Goal: Obtain resource: Obtain resource

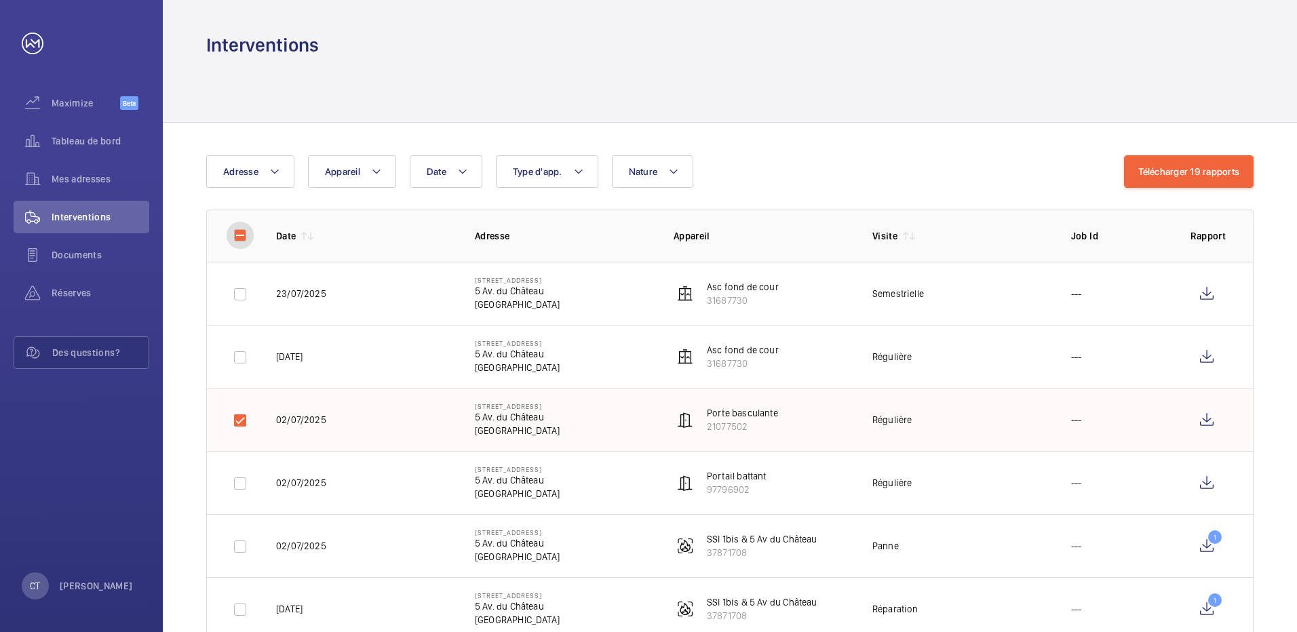
click at [239, 235] on input "checkbox" at bounding box center [240, 235] width 27 height 27
checkbox input "true"
checkbox input "false"
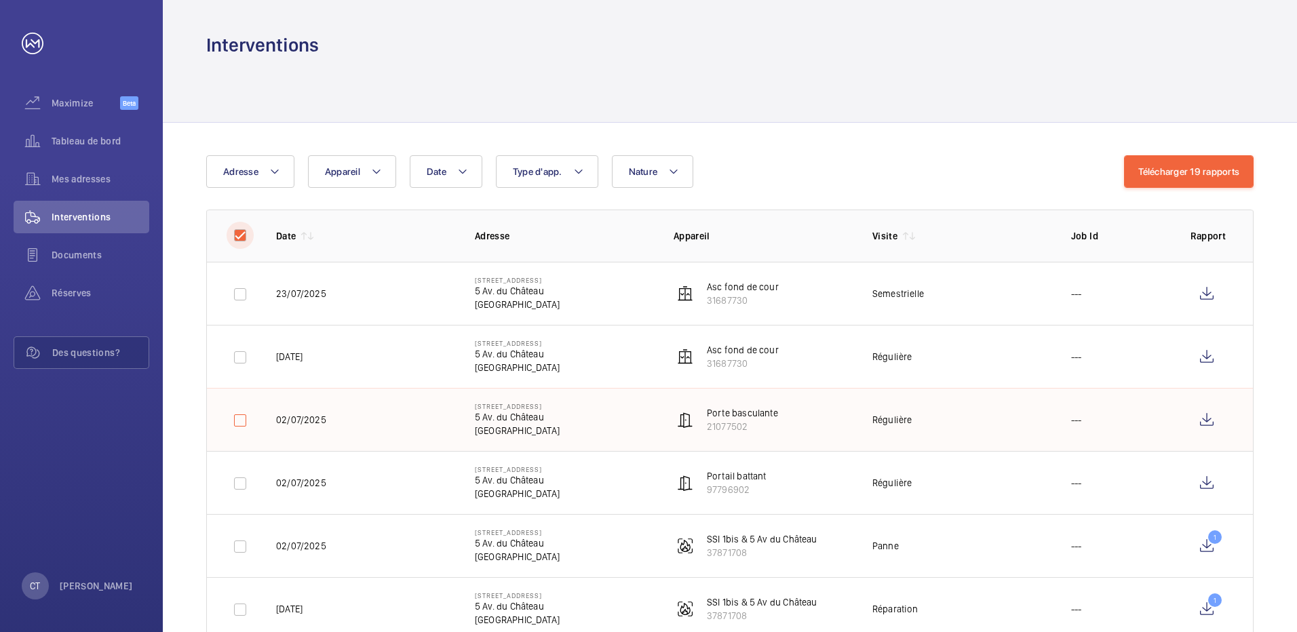
checkbox input "false"
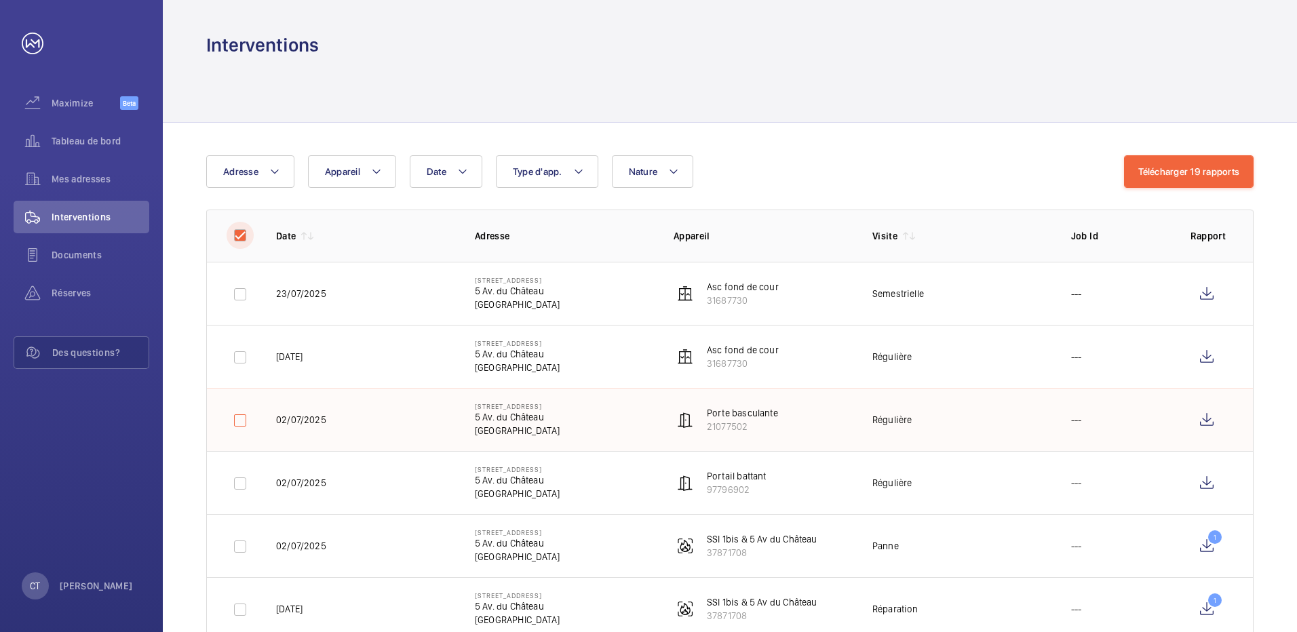
checkbox input "false"
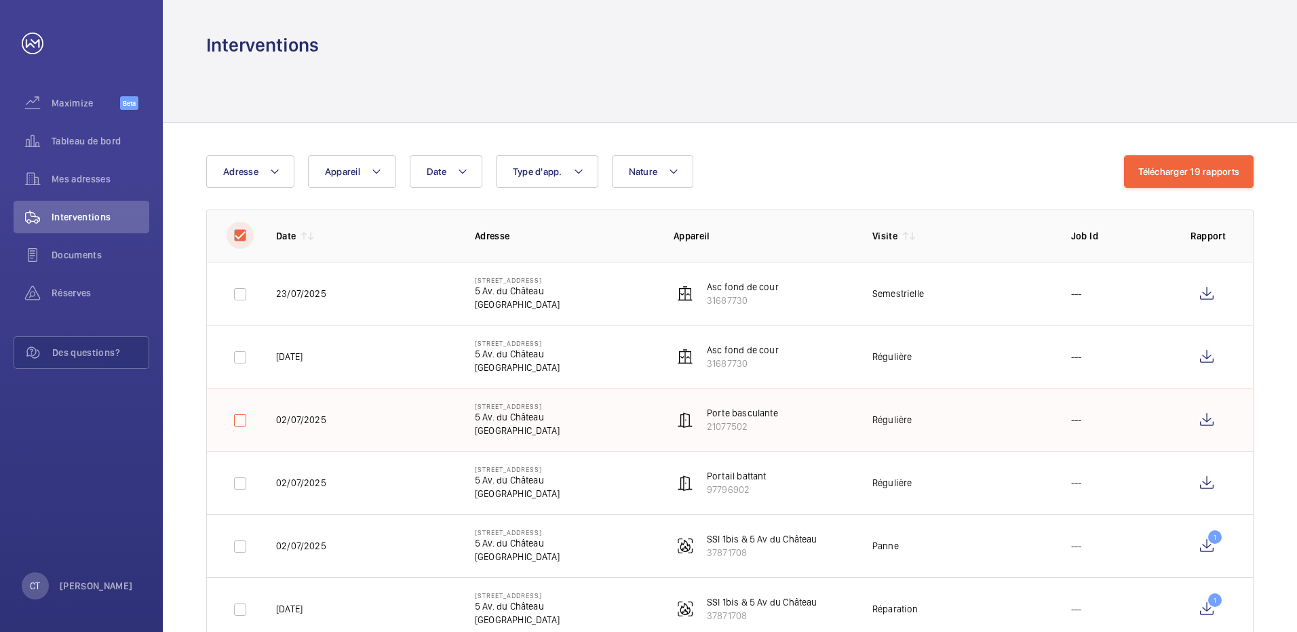
checkbox input "false"
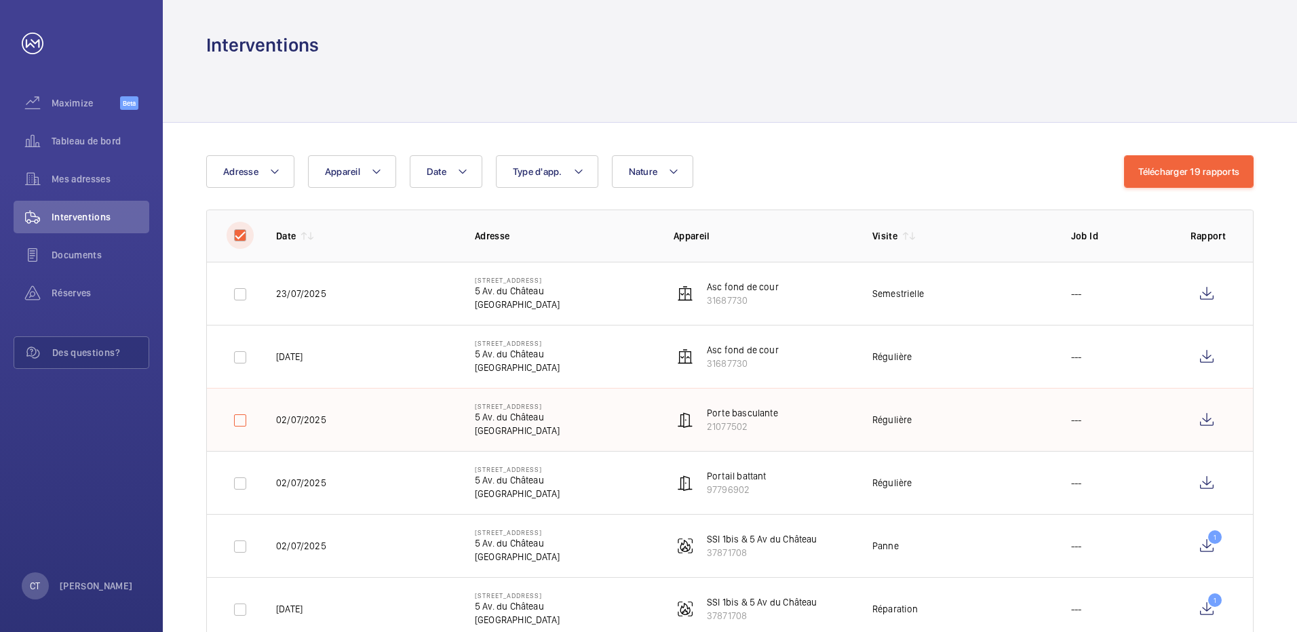
checkbox input "false"
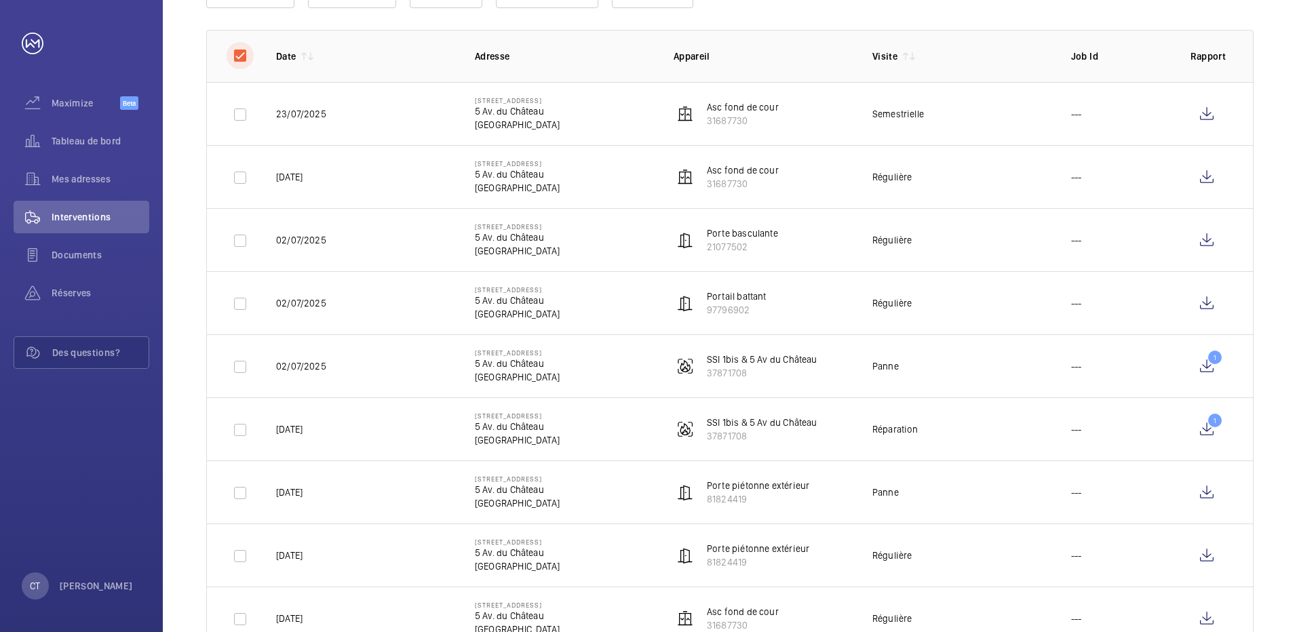
scroll to position [203, 0]
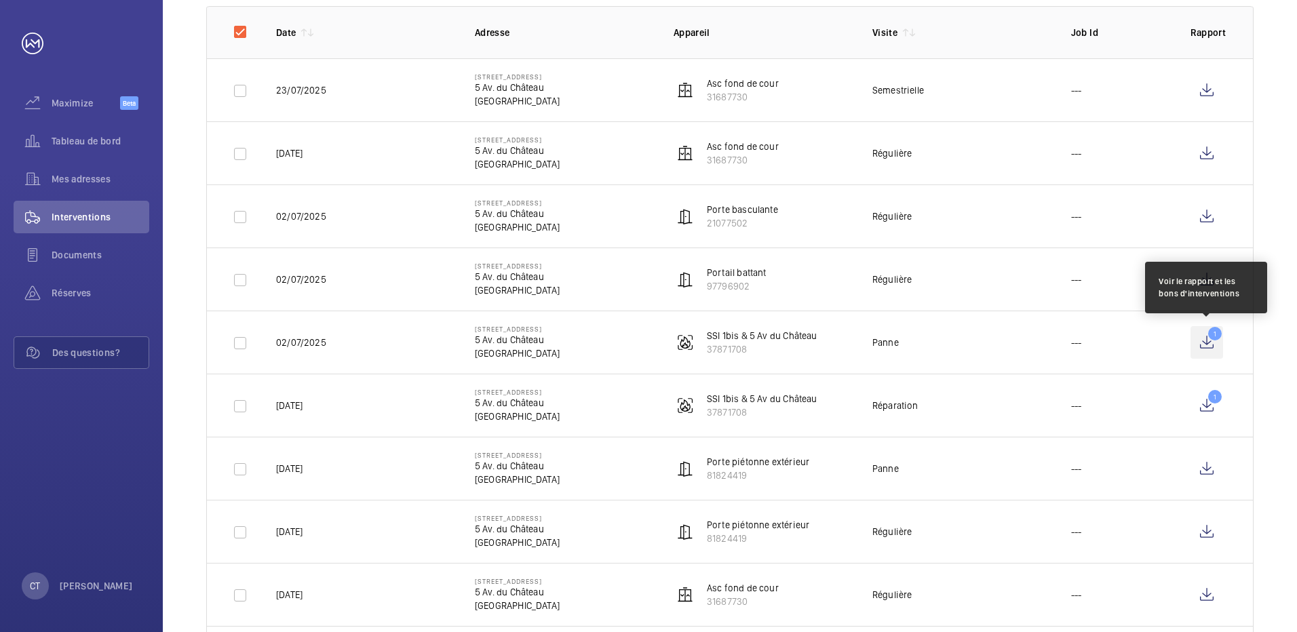
click at [1207, 340] on wm-front-icon-button "1" at bounding box center [1206, 342] width 33 height 33
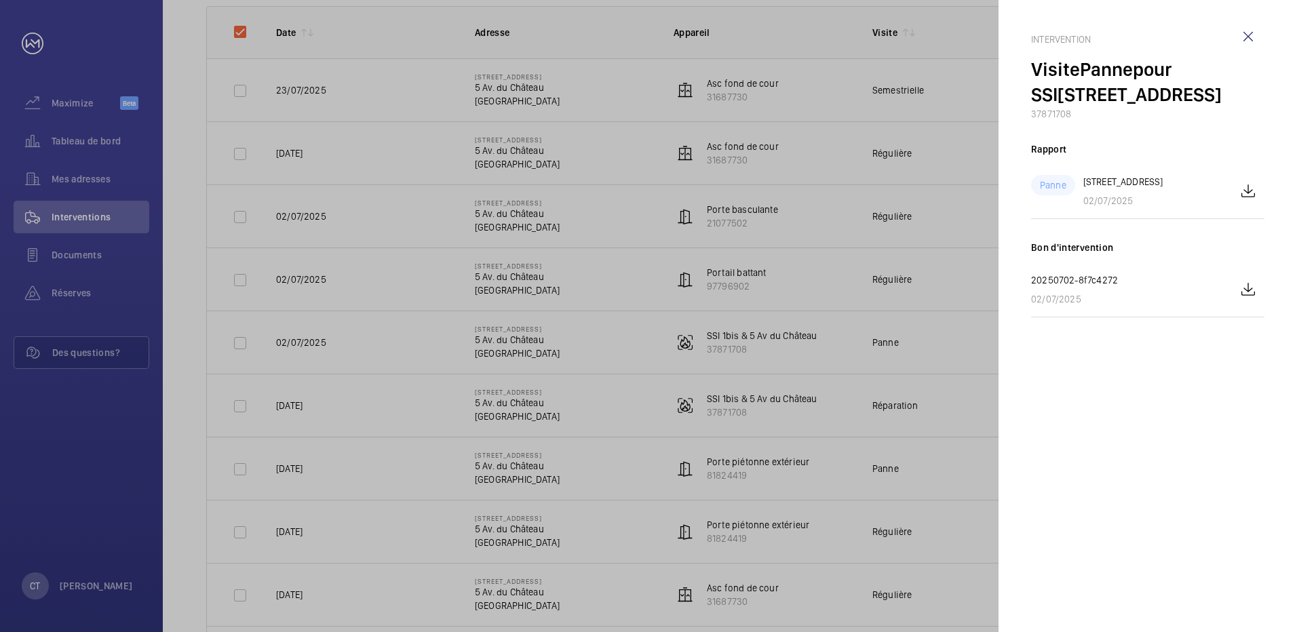
click at [785, 328] on div at bounding box center [648, 316] width 1297 height 632
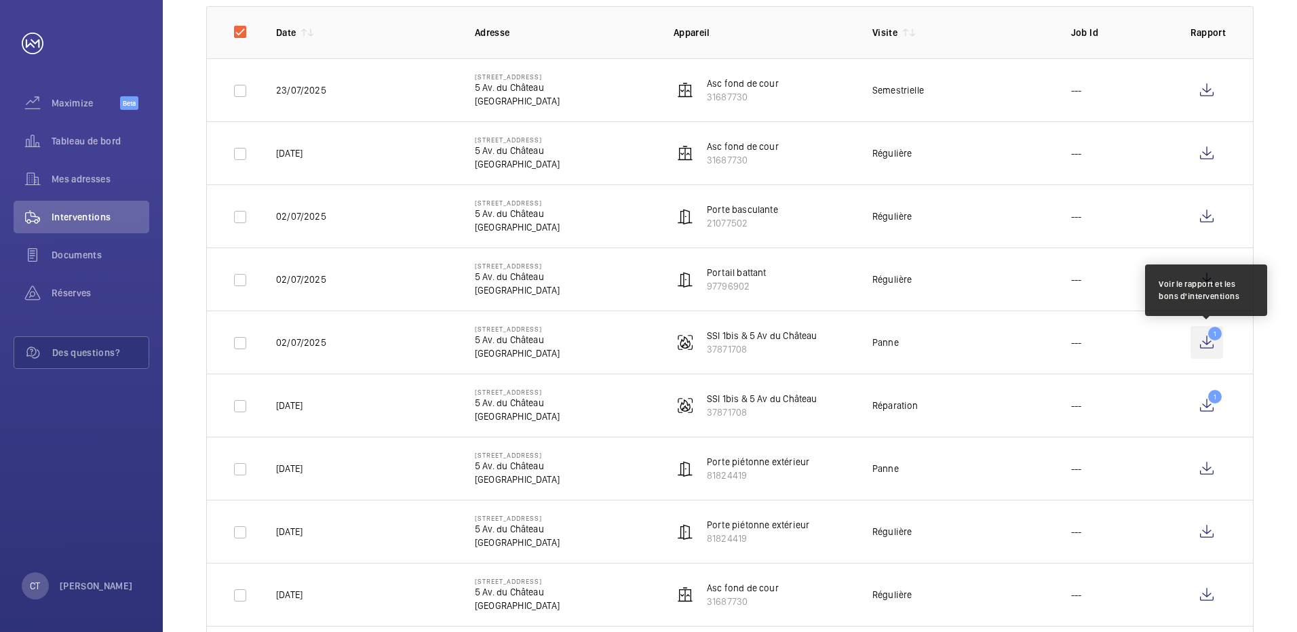
click at [1209, 342] on wm-front-icon-button "1" at bounding box center [1206, 342] width 33 height 33
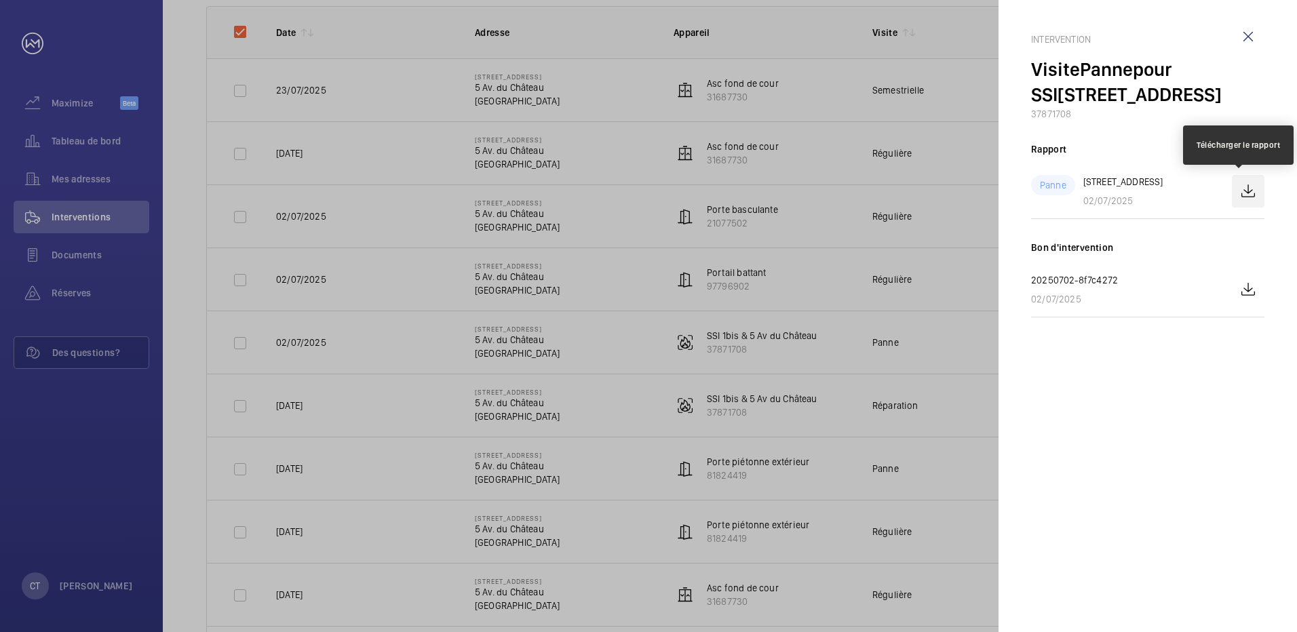
click at [1243, 195] on wm-front-icon-button at bounding box center [1248, 191] width 33 height 33
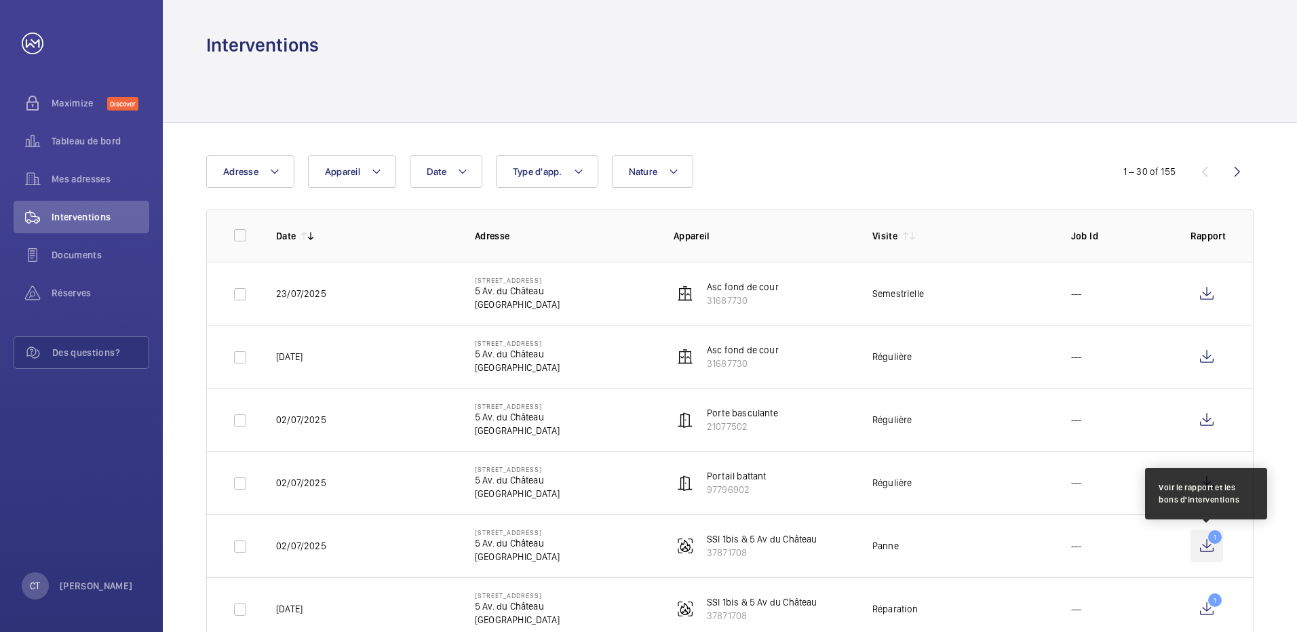
click at [1202, 543] on wm-front-icon-button "1" at bounding box center [1206, 546] width 33 height 33
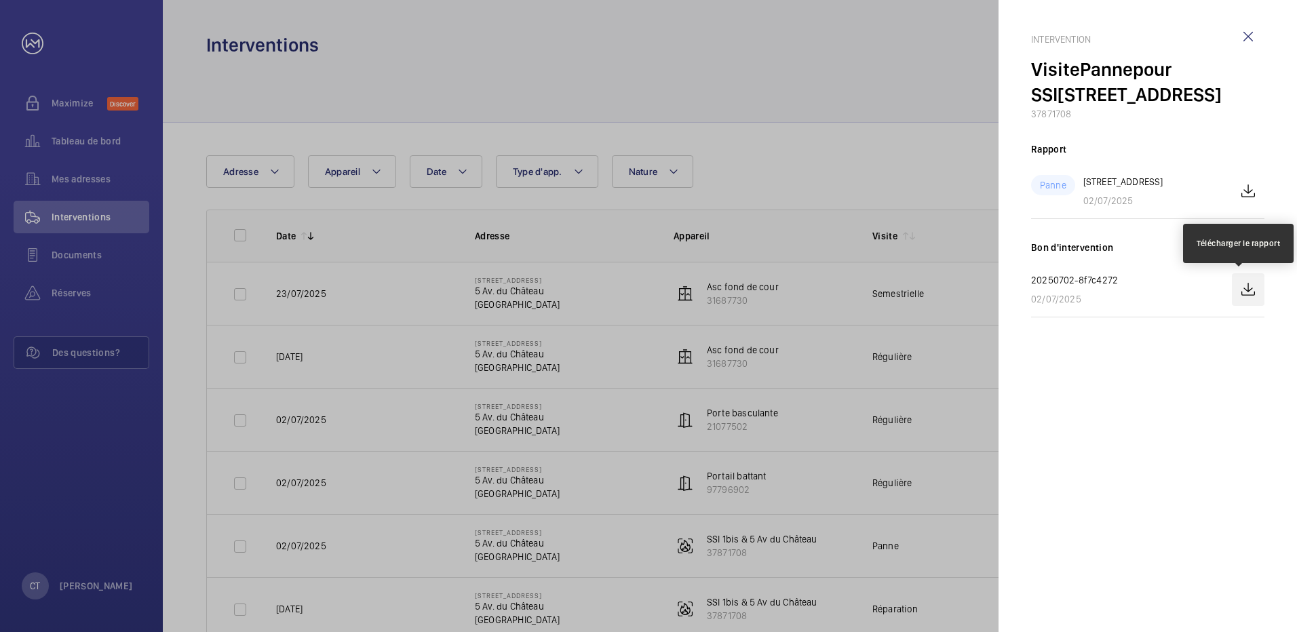
click at [1251, 290] on wm-front-icon-button at bounding box center [1248, 289] width 33 height 33
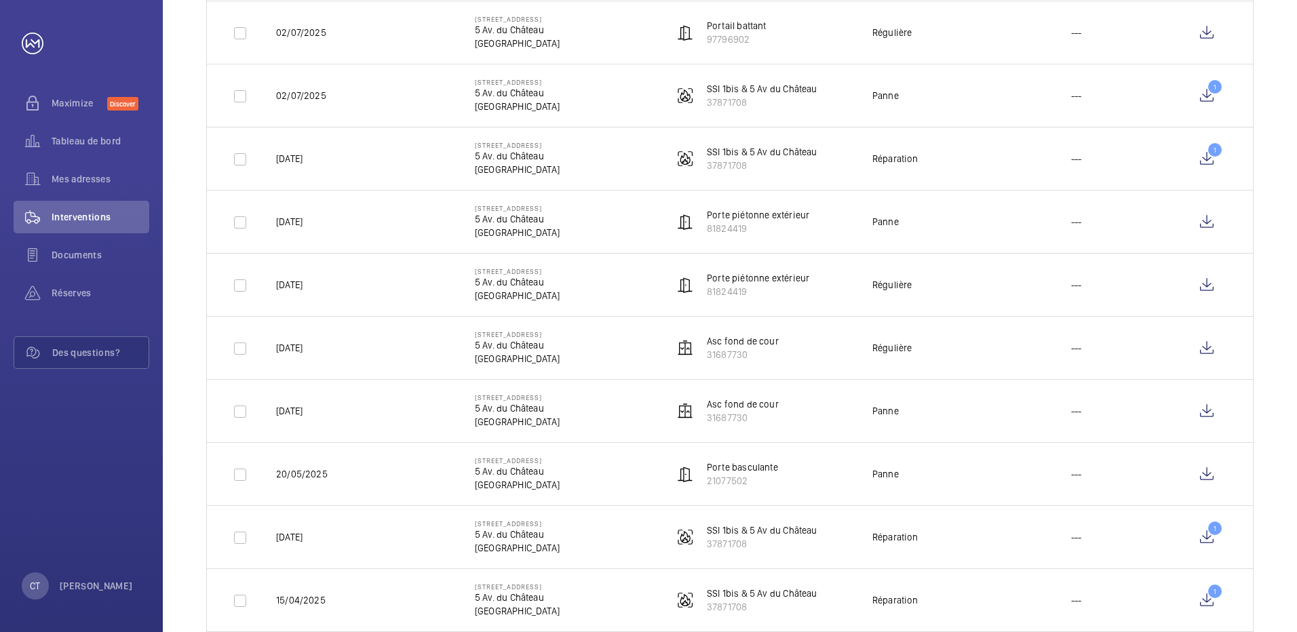
scroll to position [475, 0]
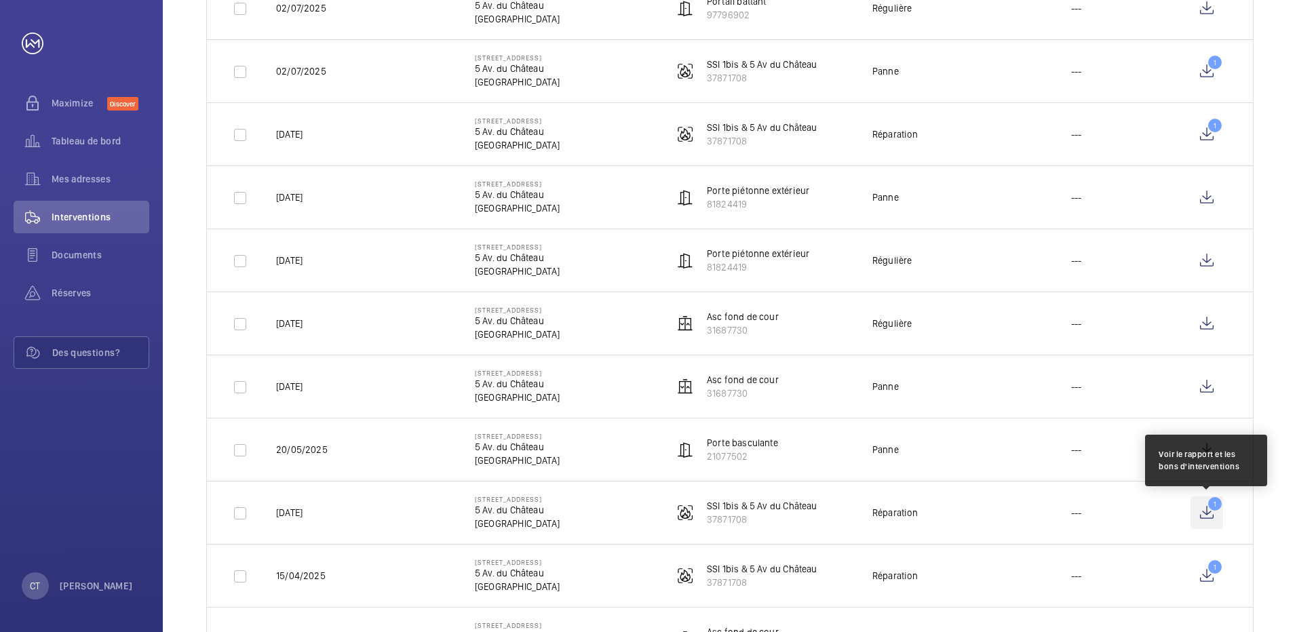
click at [1212, 509] on wm-front-icon-button "1" at bounding box center [1206, 513] width 33 height 33
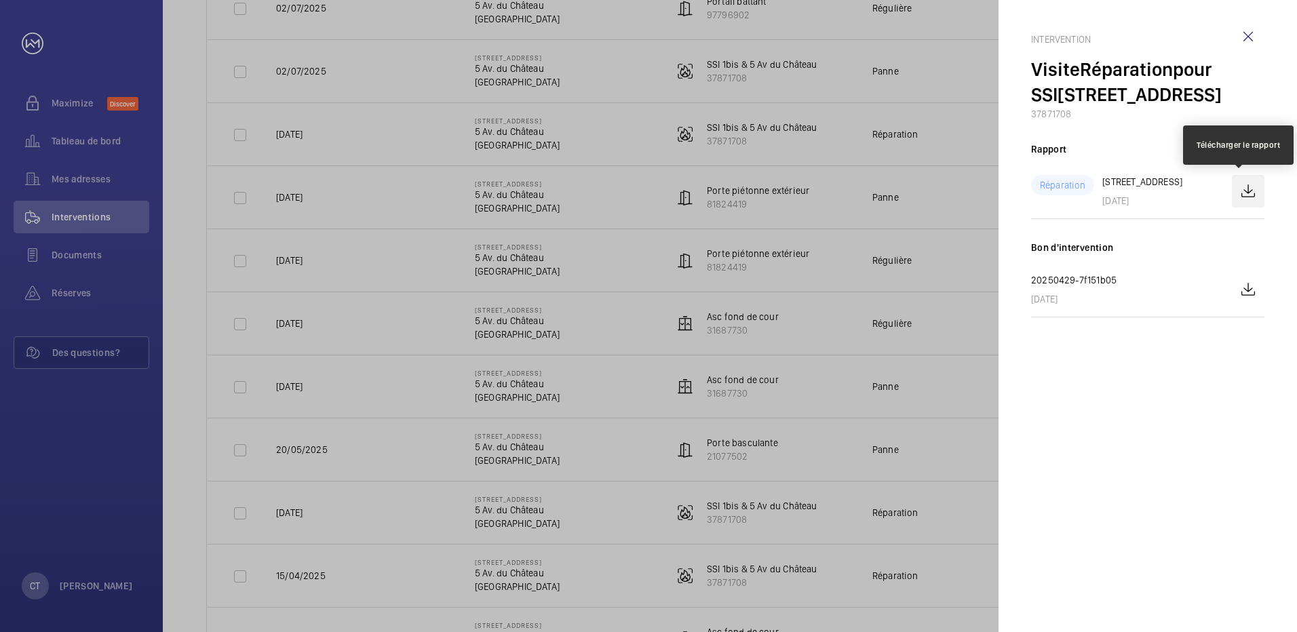
click at [1243, 194] on wm-front-icon-button at bounding box center [1248, 191] width 33 height 33
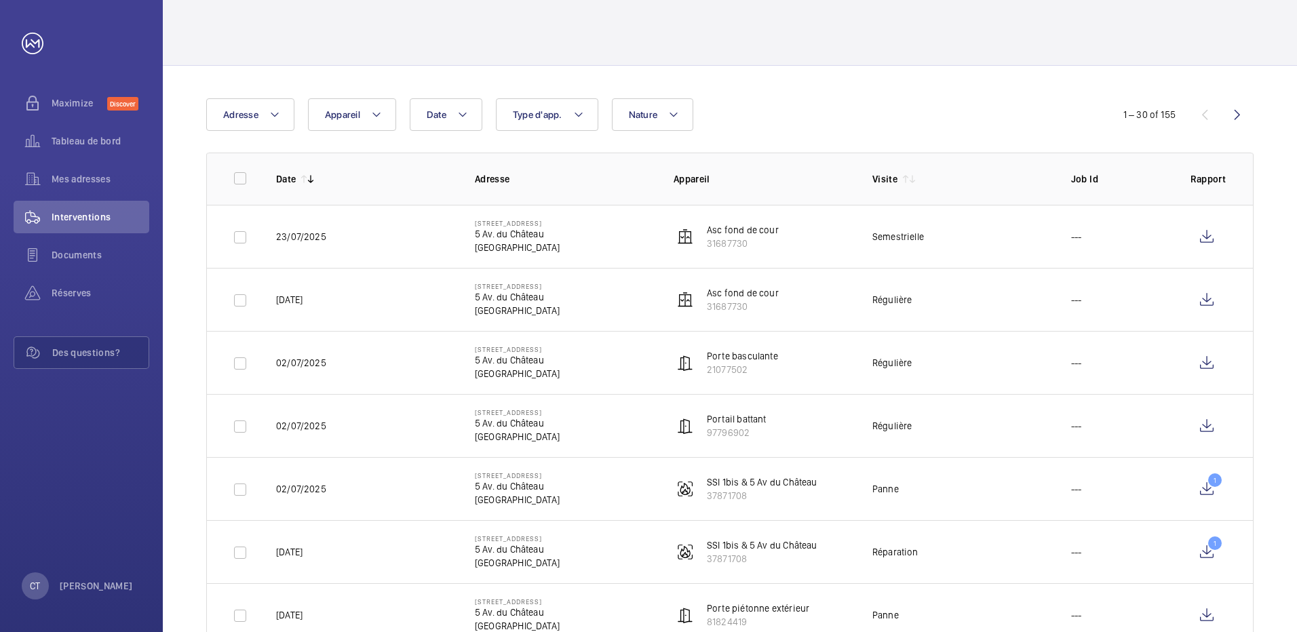
scroll to position [136, 0]
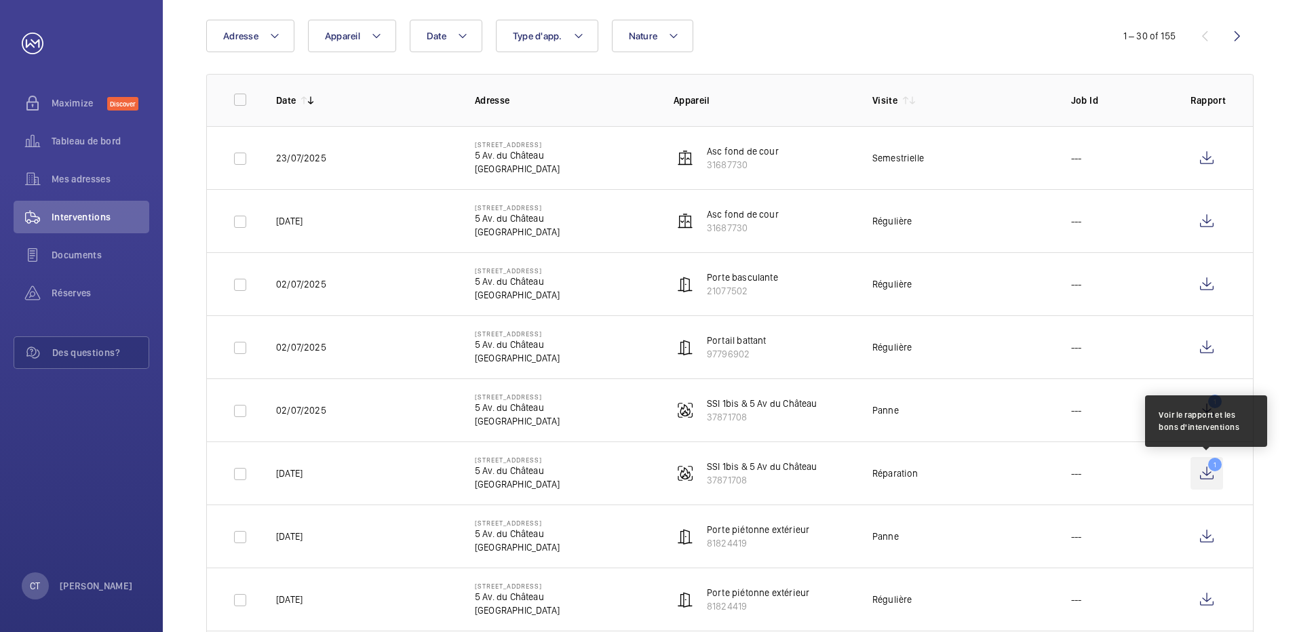
click at [1210, 470] on wm-front-icon-button "1" at bounding box center [1206, 473] width 33 height 33
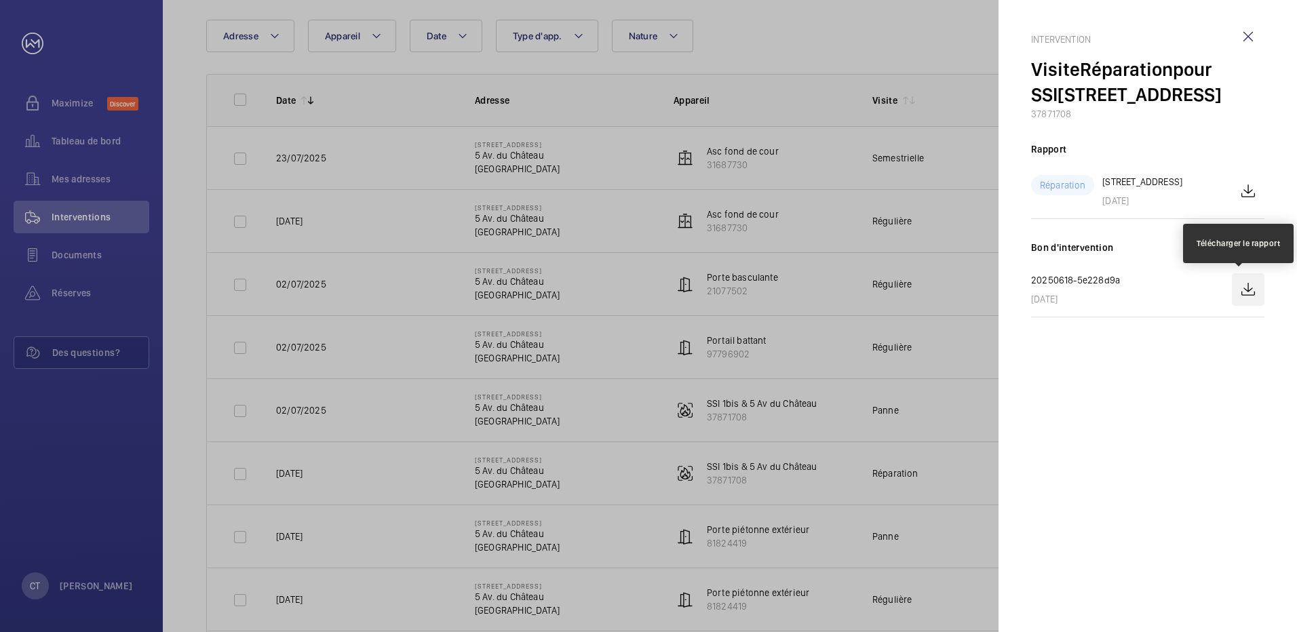
click at [1249, 287] on wm-front-icon-button at bounding box center [1248, 289] width 33 height 33
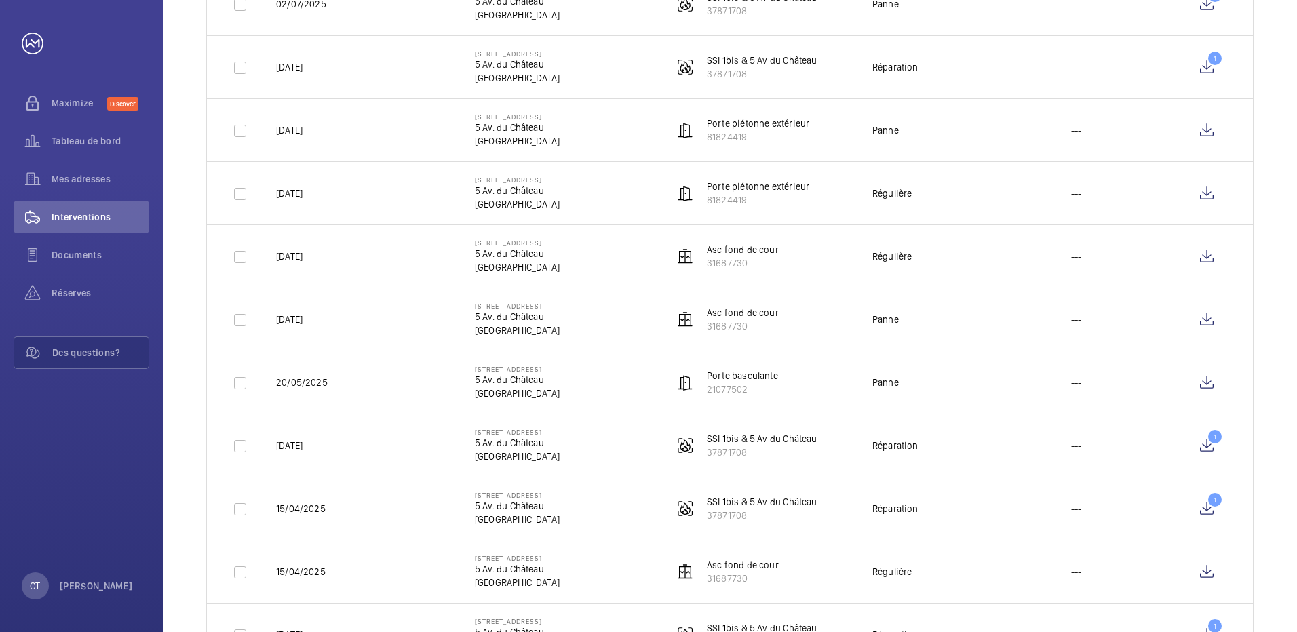
scroll to position [543, 0]
click at [1209, 448] on wm-front-icon-button "1" at bounding box center [1206, 445] width 33 height 33
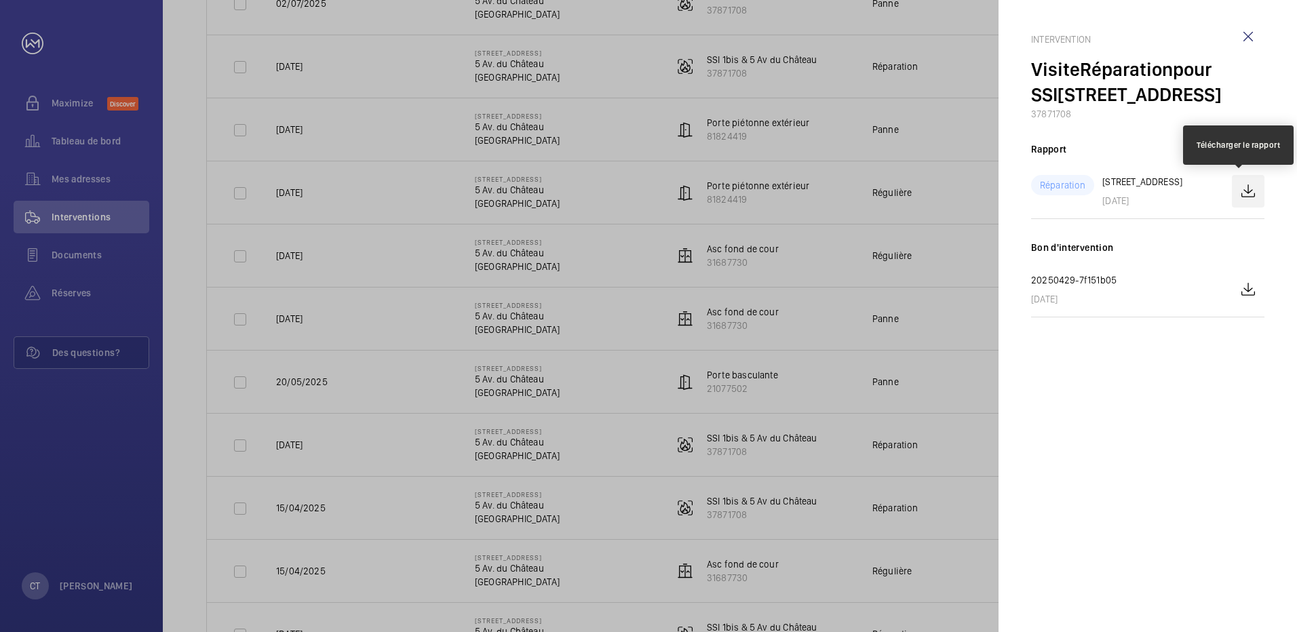
click at [1253, 189] on wm-front-icon-button at bounding box center [1248, 191] width 33 height 33
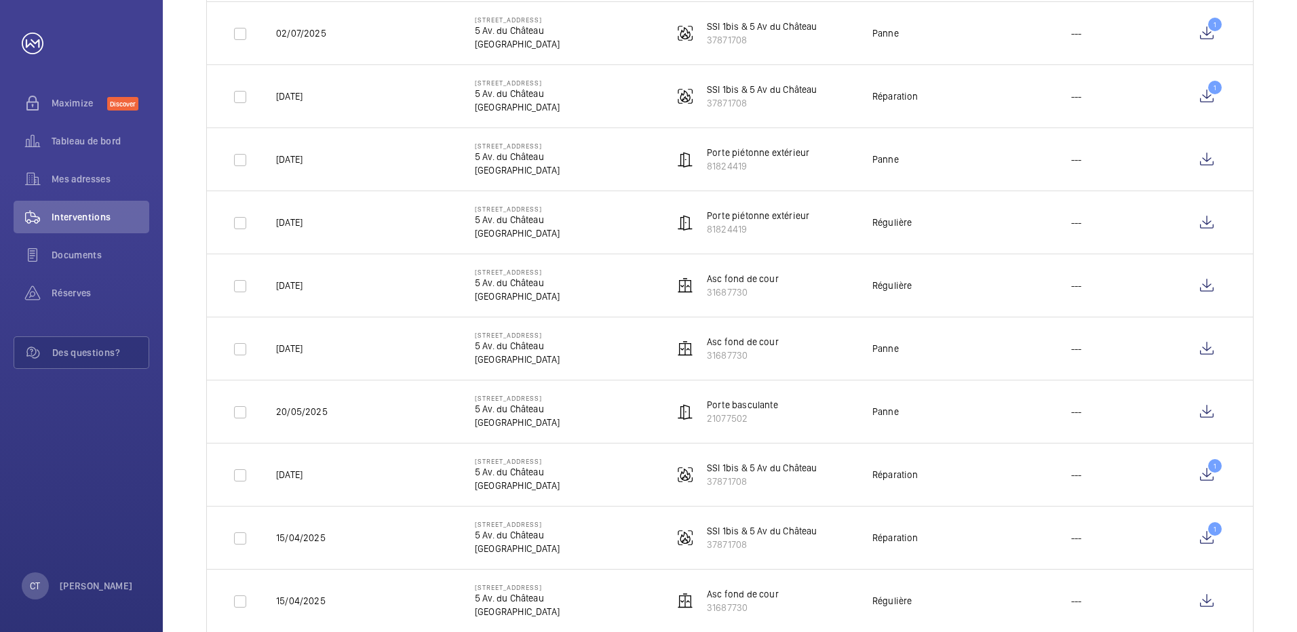
scroll to position [543, 0]
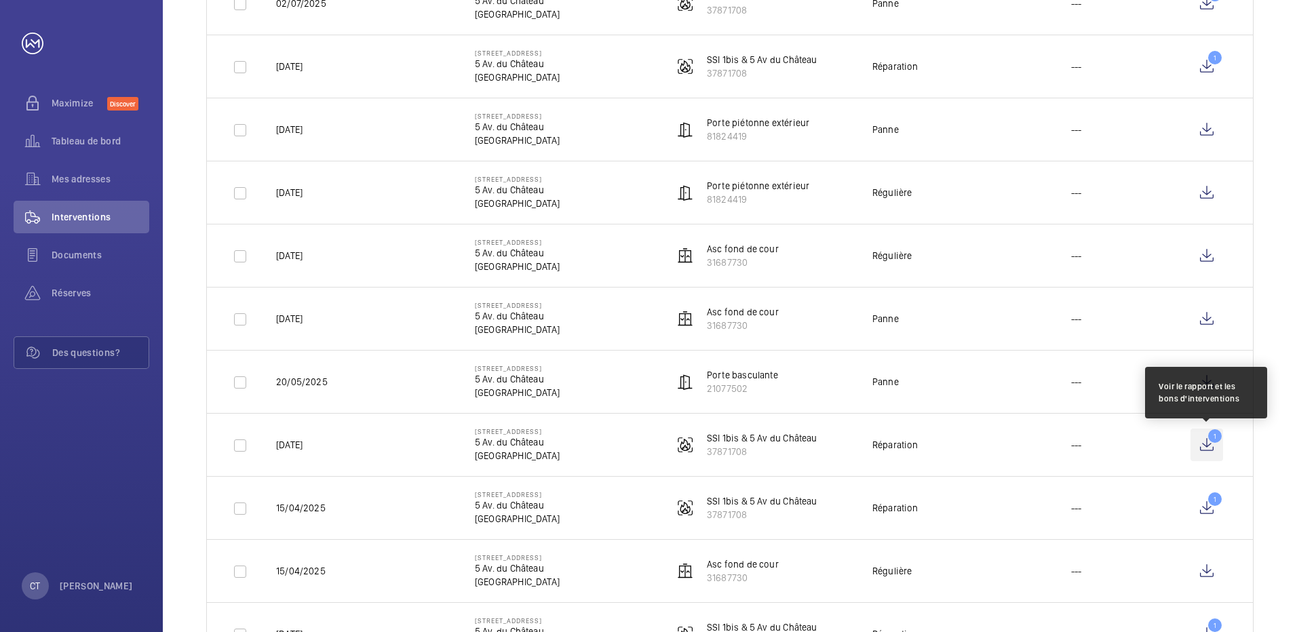
click at [1209, 447] on wm-front-icon-button "1" at bounding box center [1206, 445] width 33 height 33
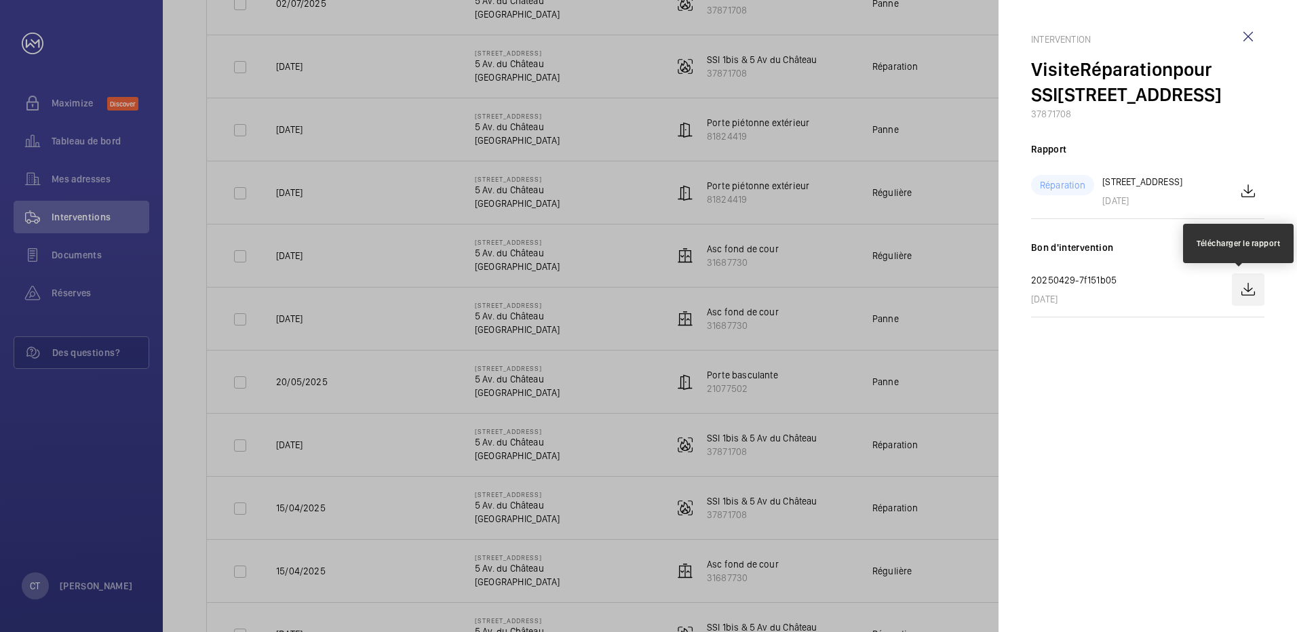
click at [1253, 284] on wm-front-icon-button at bounding box center [1248, 289] width 33 height 33
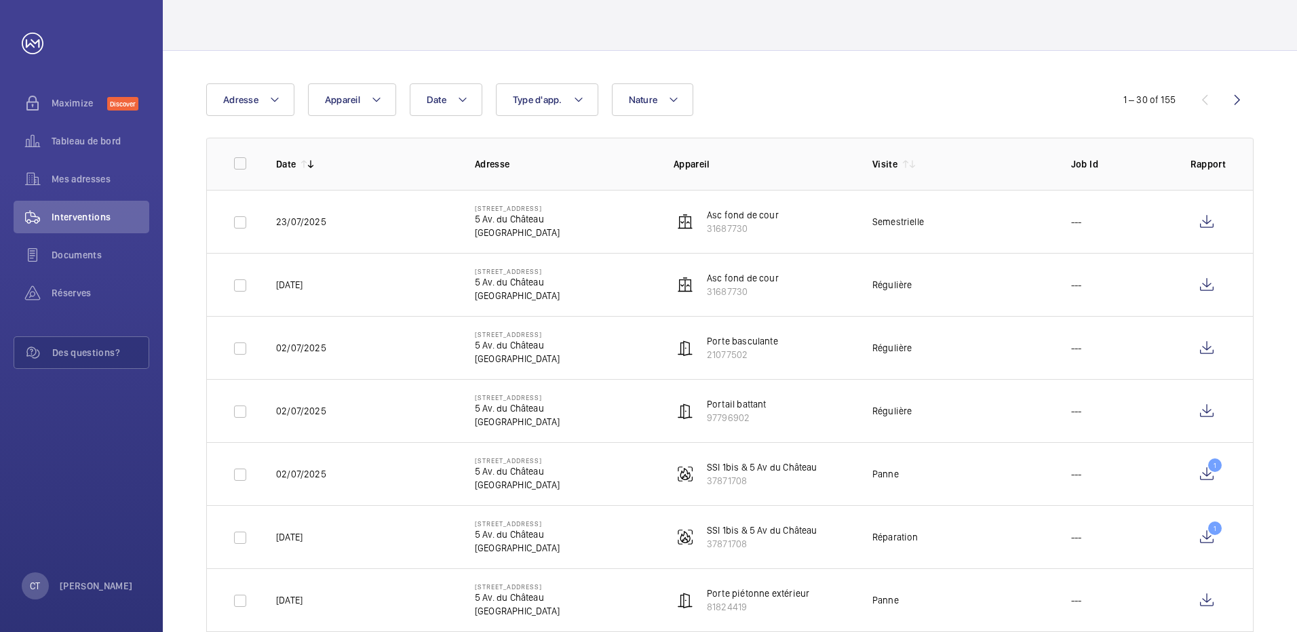
scroll to position [136, 0]
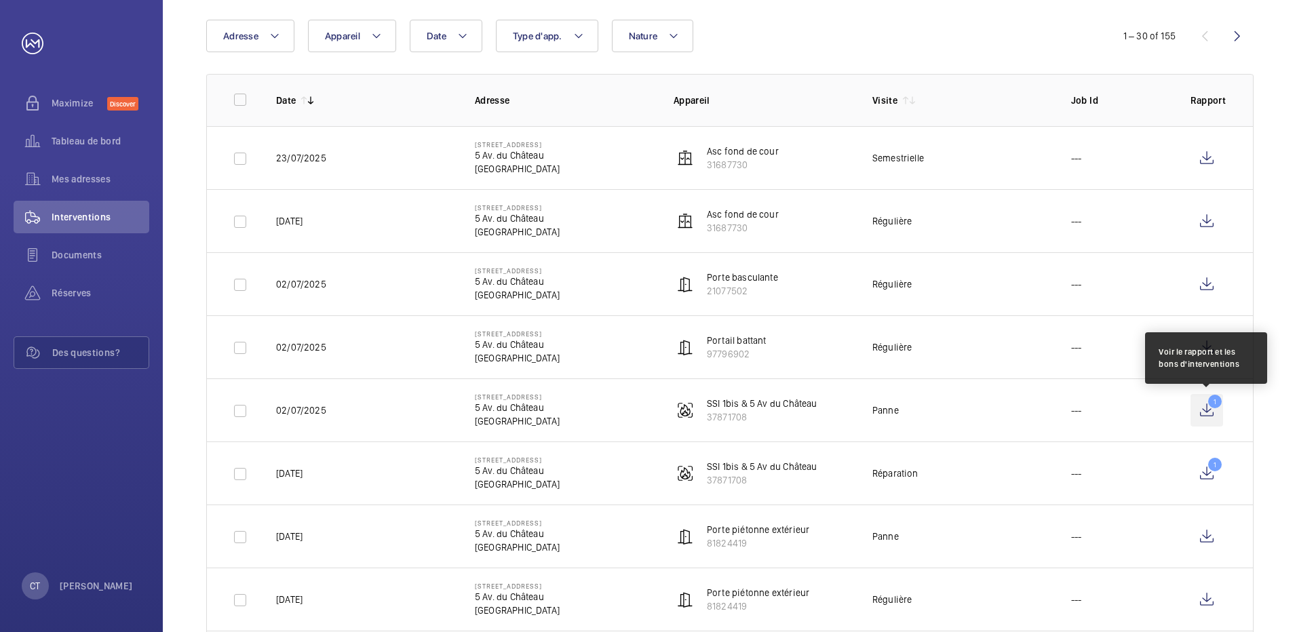
click at [1203, 413] on wm-front-icon-button "1" at bounding box center [1206, 410] width 33 height 33
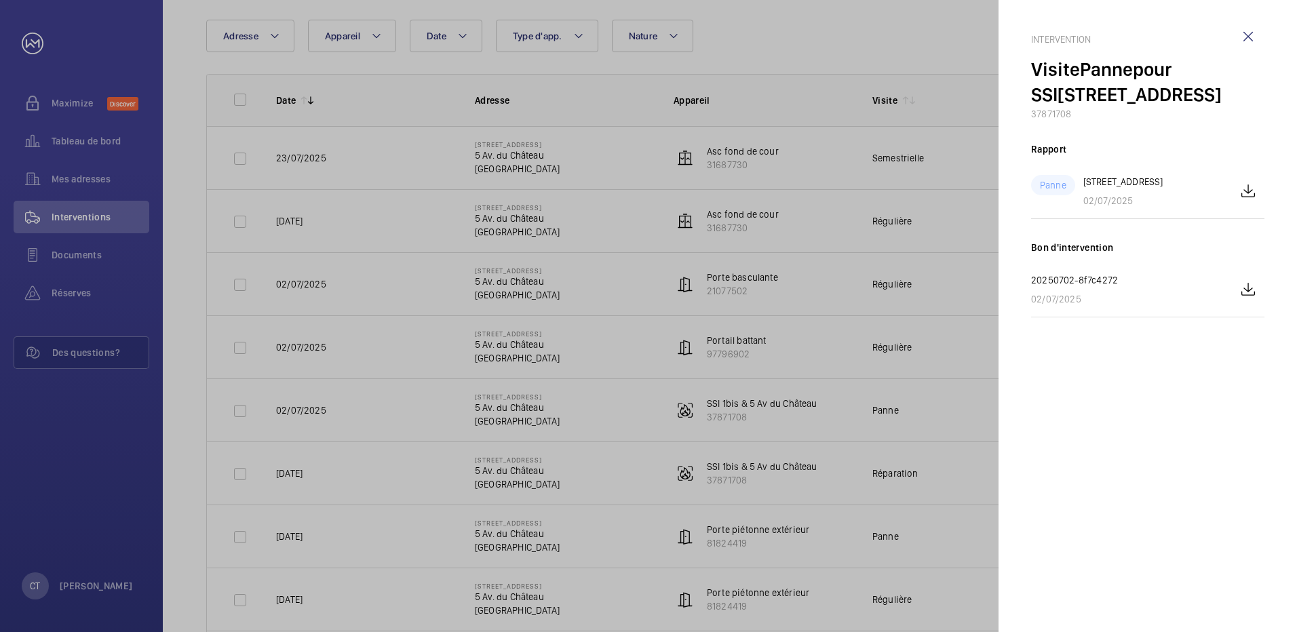
click at [933, 365] on div at bounding box center [648, 316] width 1297 height 632
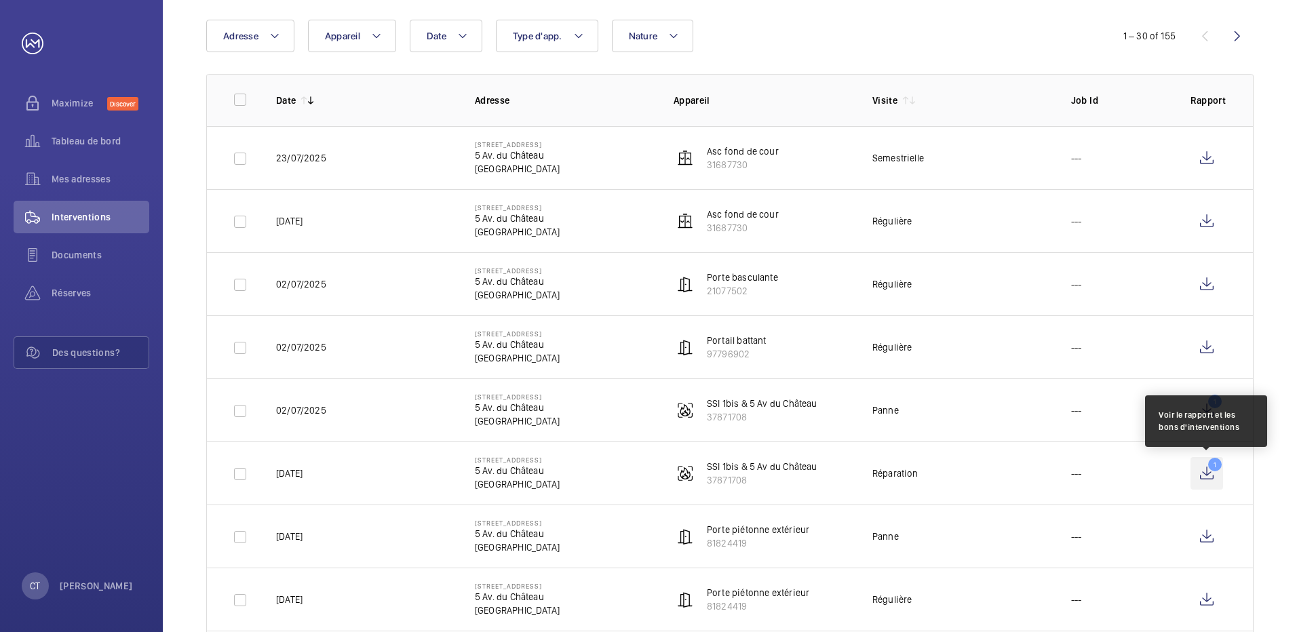
click at [1215, 463] on wm-front-icon-button "1" at bounding box center [1206, 473] width 33 height 33
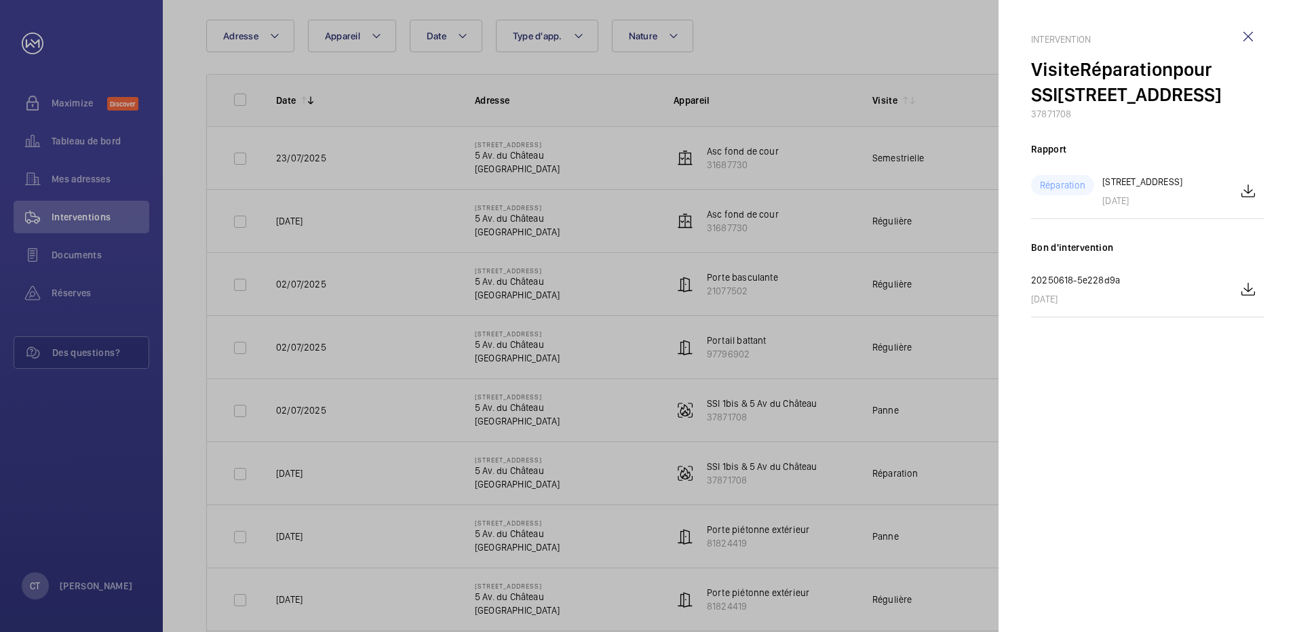
click at [979, 288] on div at bounding box center [648, 316] width 1297 height 632
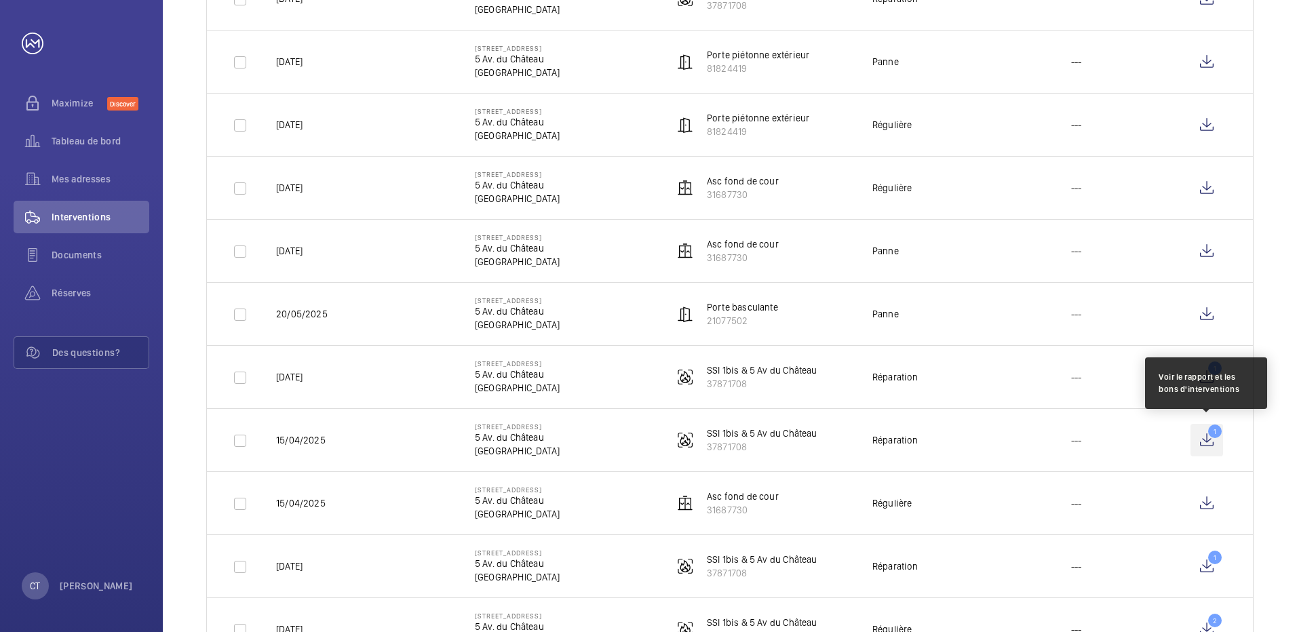
scroll to position [610, 0]
click at [1209, 433] on wm-front-icon-button "1" at bounding box center [1206, 440] width 33 height 33
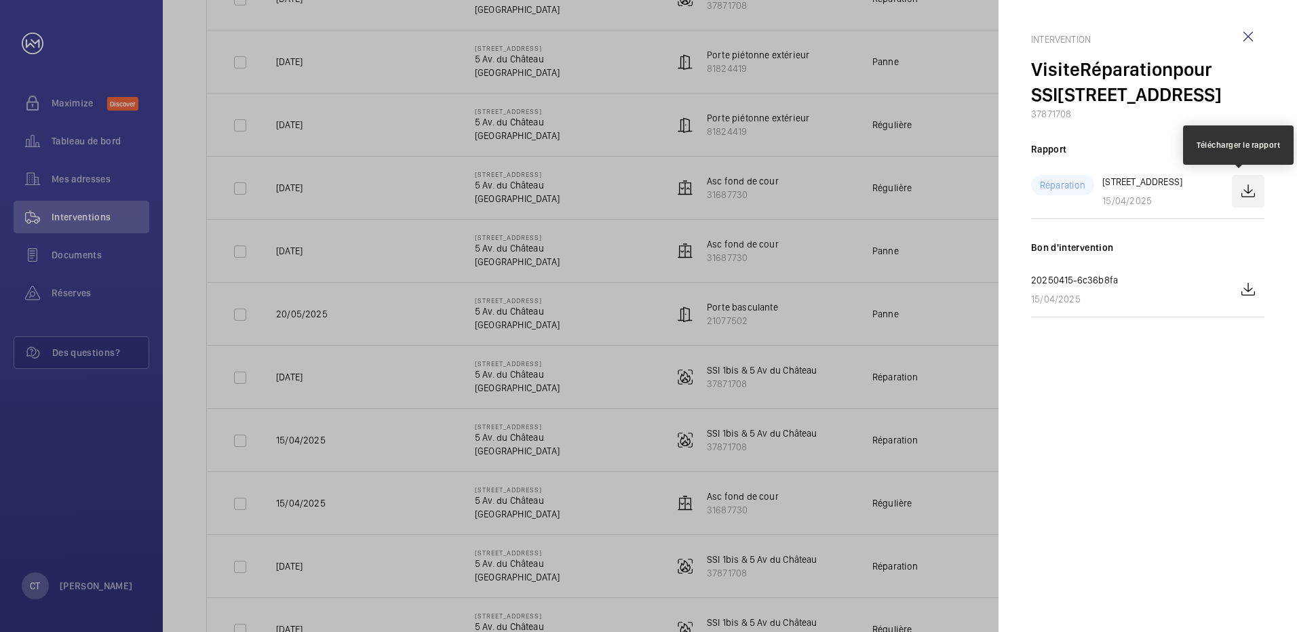
click at [1247, 195] on wm-front-icon-button at bounding box center [1248, 191] width 33 height 33
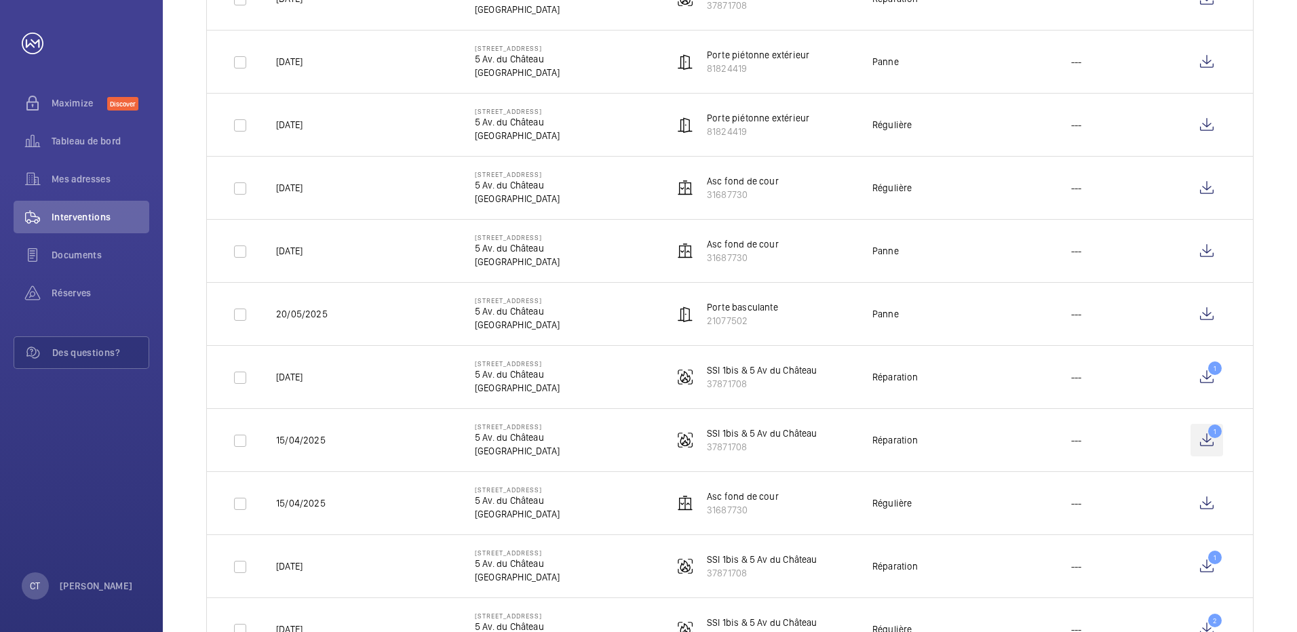
scroll to position [610, 0]
click at [1218, 429] on wm-front-icon-button "1" at bounding box center [1206, 440] width 33 height 33
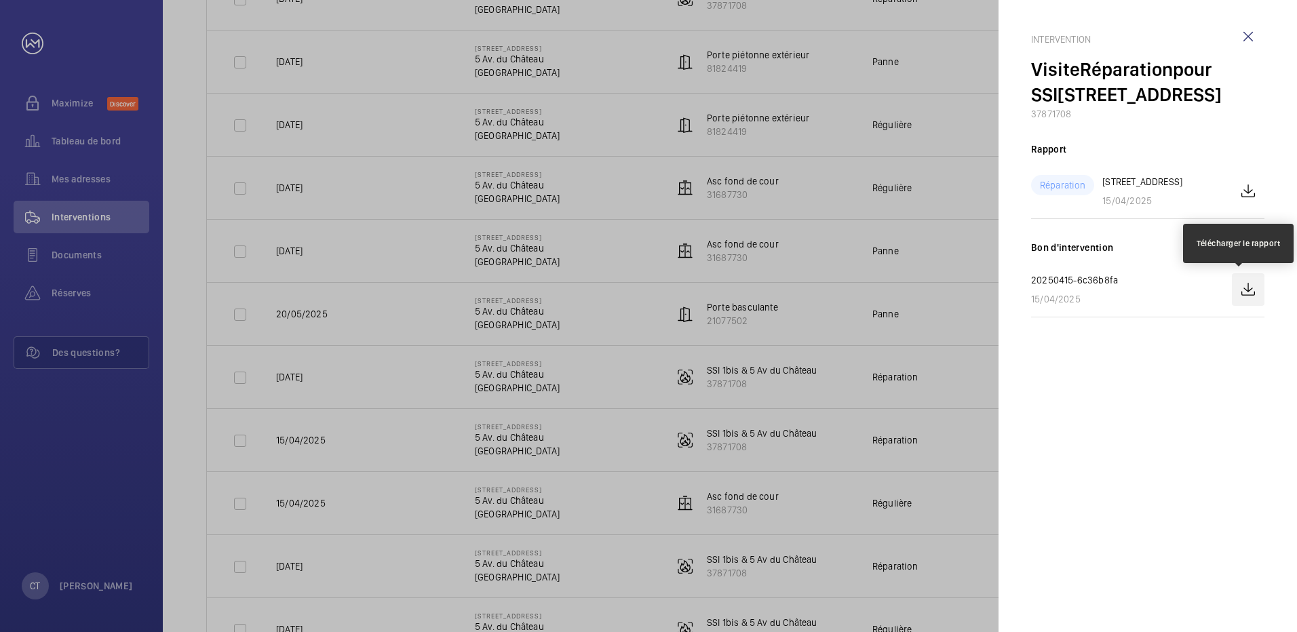
click at [1256, 288] on wm-front-icon-button at bounding box center [1248, 289] width 33 height 33
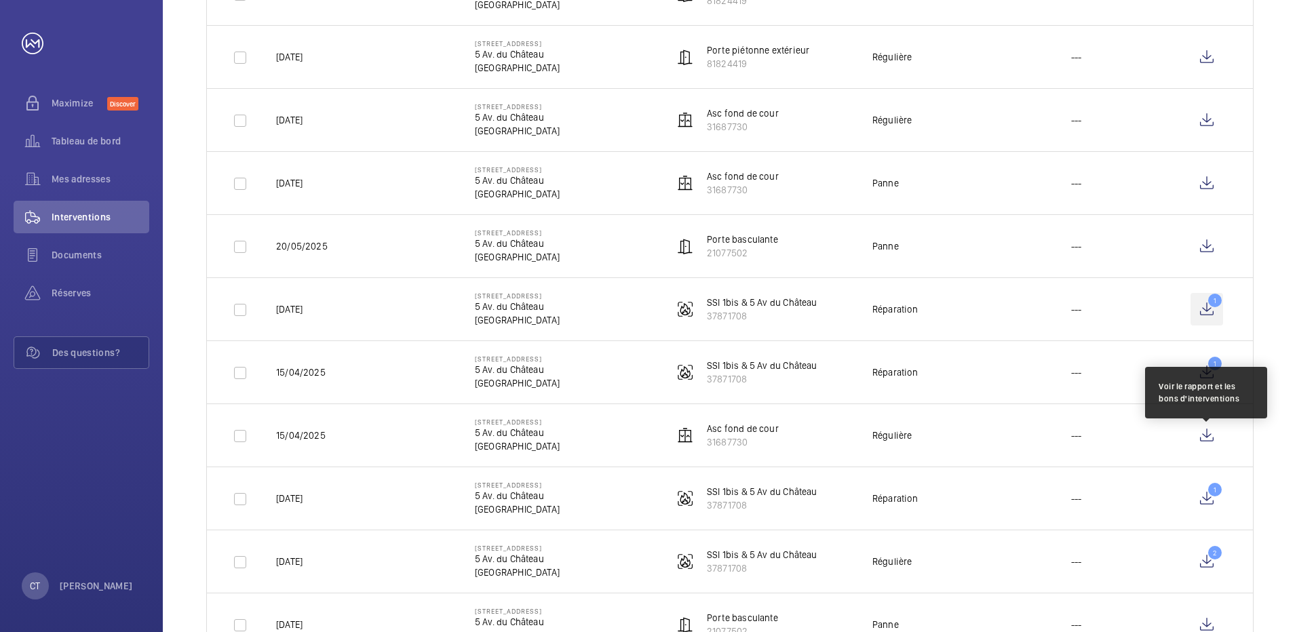
scroll to position [746, 0]
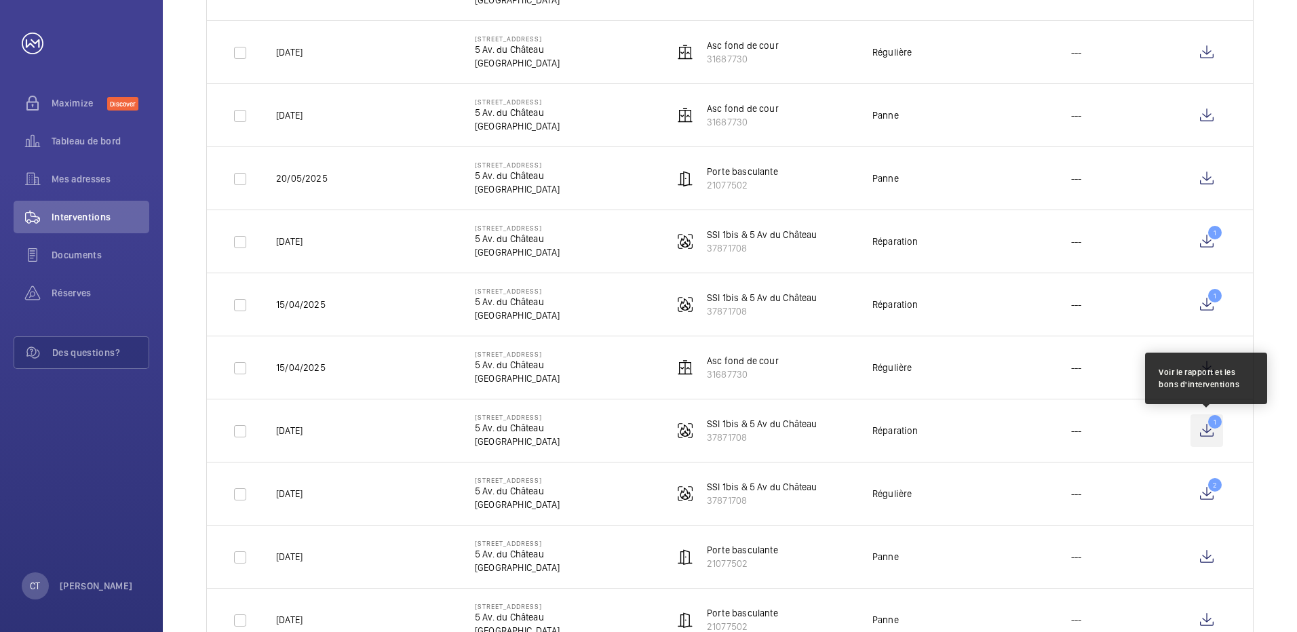
click at [1205, 427] on wm-front-icon-button "1" at bounding box center [1206, 430] width 33 height 33
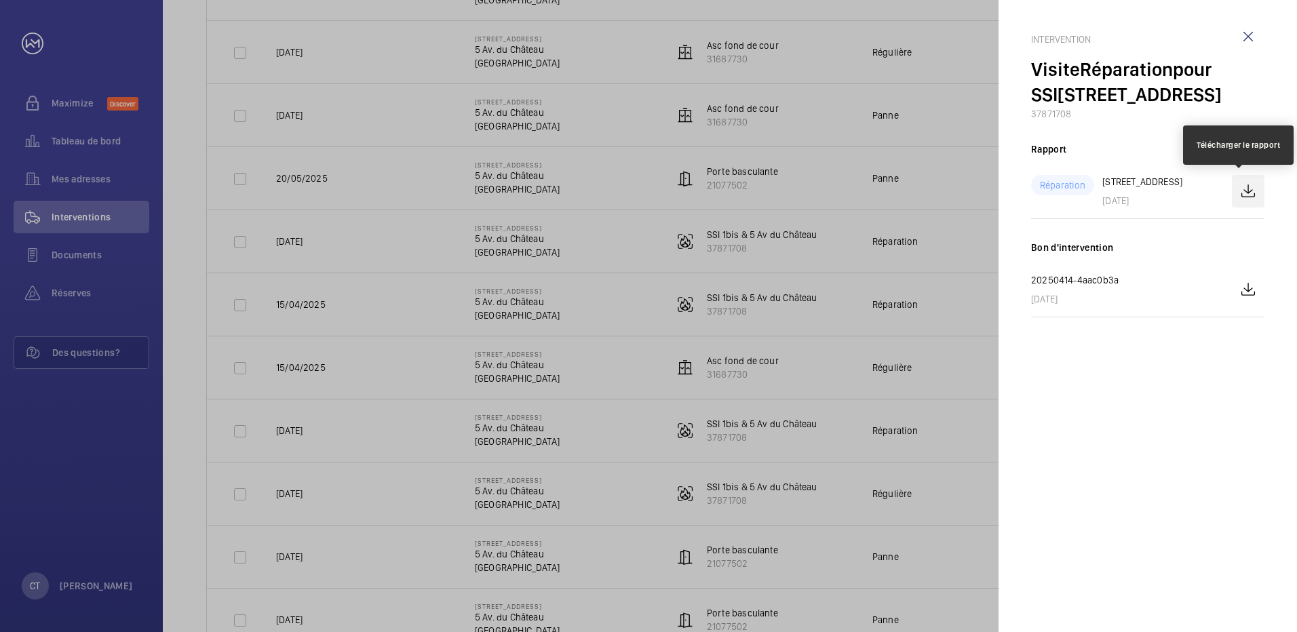
click at [1243, 185] on wm-front-icon-button at bounding box center [1248, 191] width 33 height 33
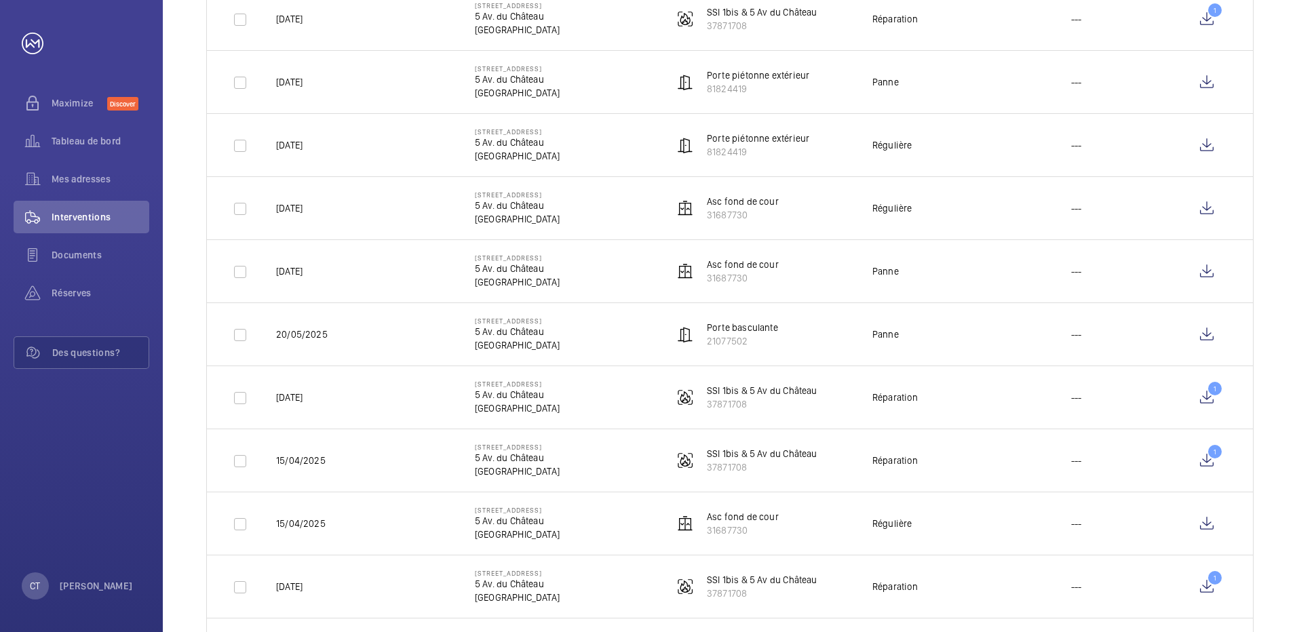
scroll to position [610, 0]
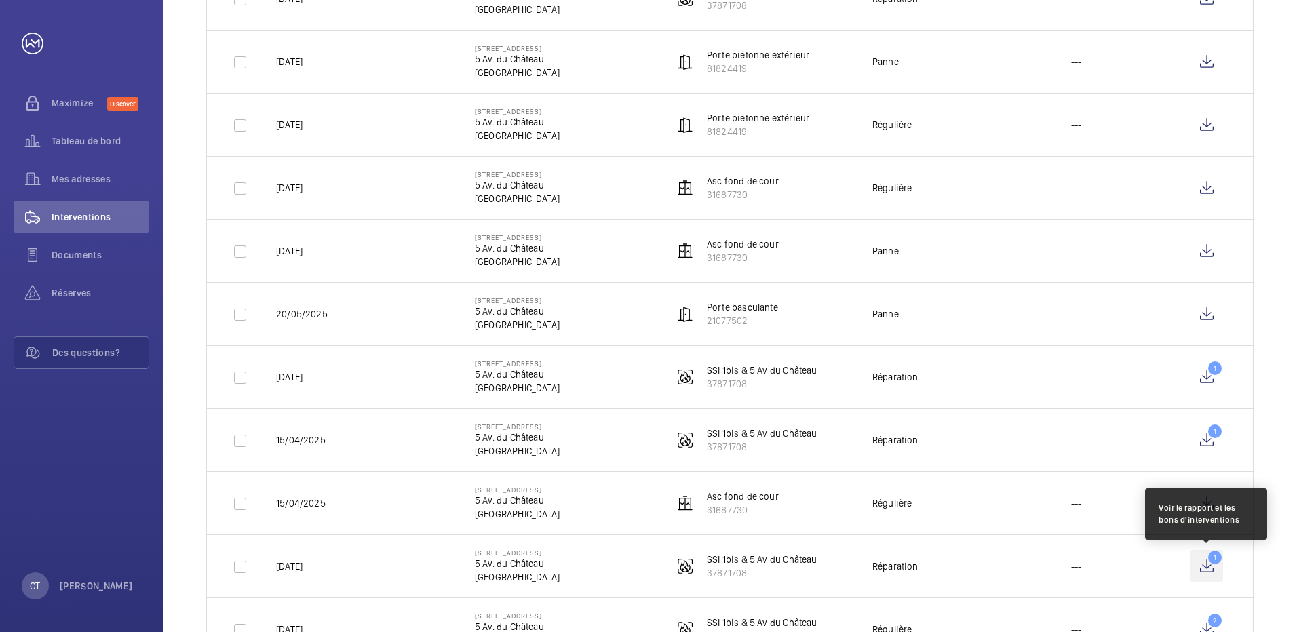
click at [1208, 562] on wm-front-icon-button "1" at bounding box center [1206, 566] width 33 height 33
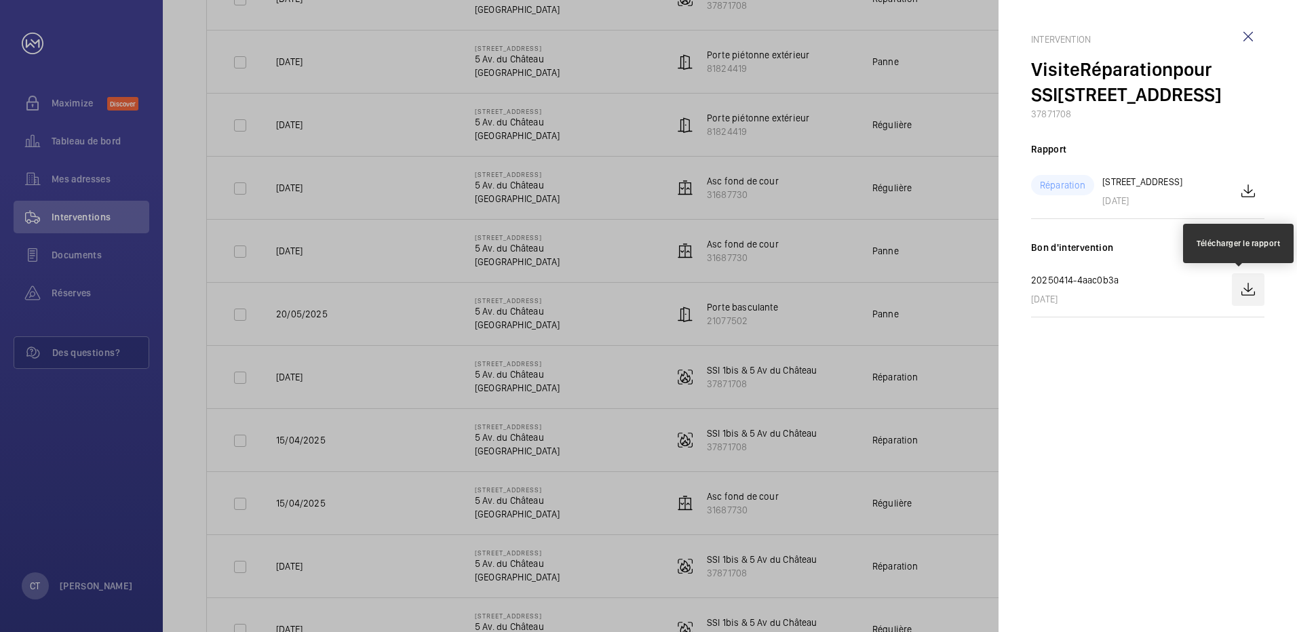
click at [1248, 292] on wm-front-icon-button at bounding box center [1248, 289] width 33 height 33
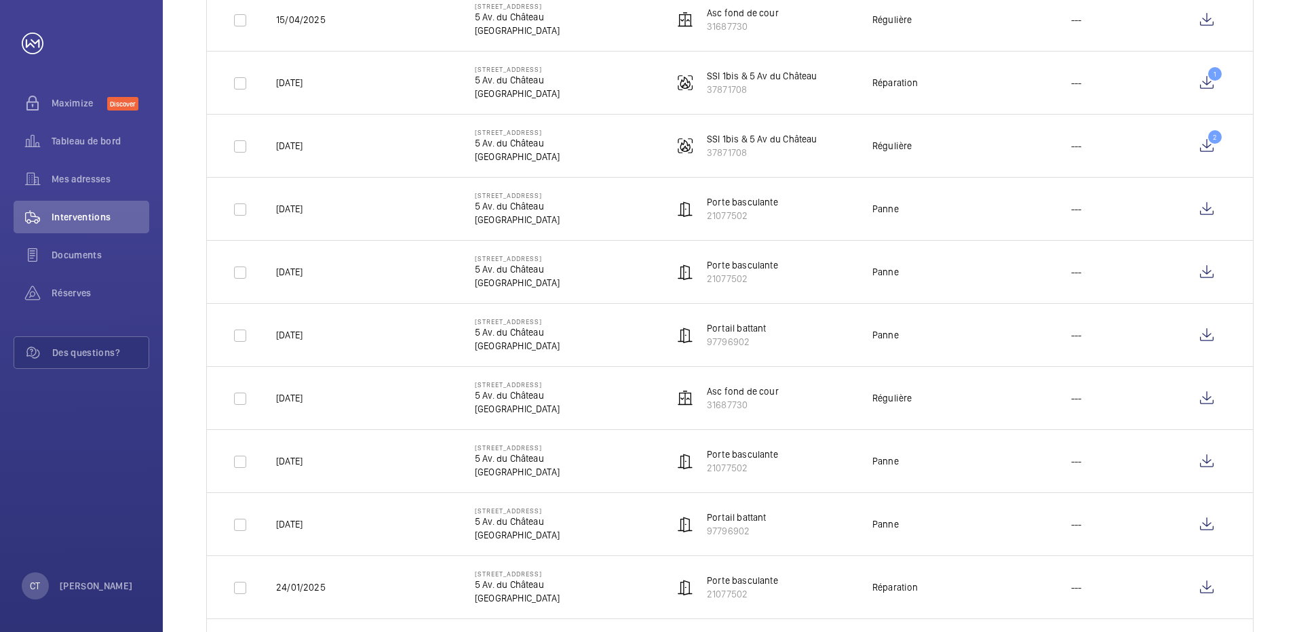
scroll to position [1085, 0]
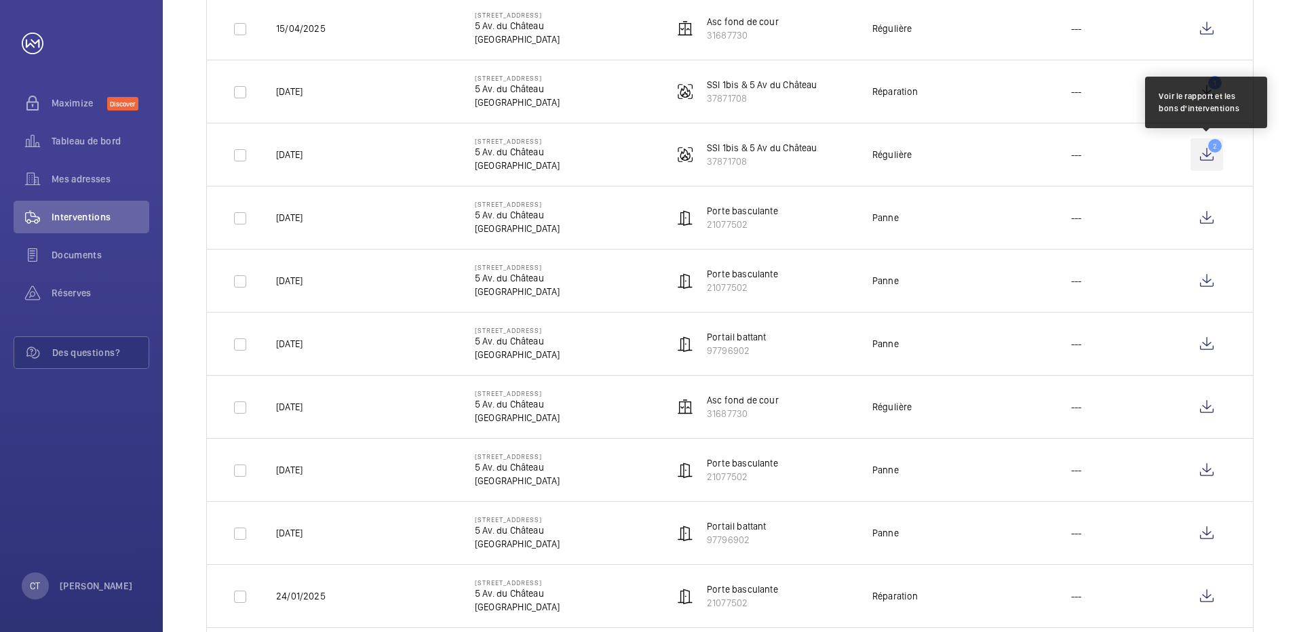
click at [1205, 144] on wm-front-icon-button "2" at bounding box center [1206, 154] width 33 height 33
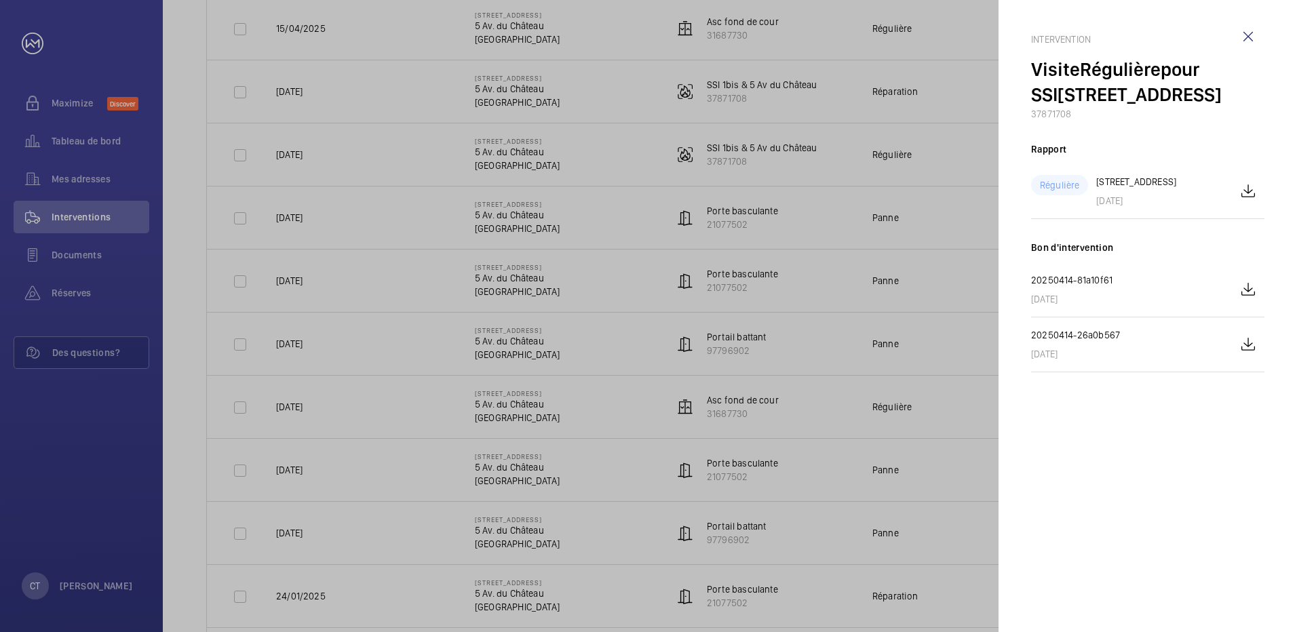
click at [983, 270] on div at bounding box center [648, 316] width 1297 height 632
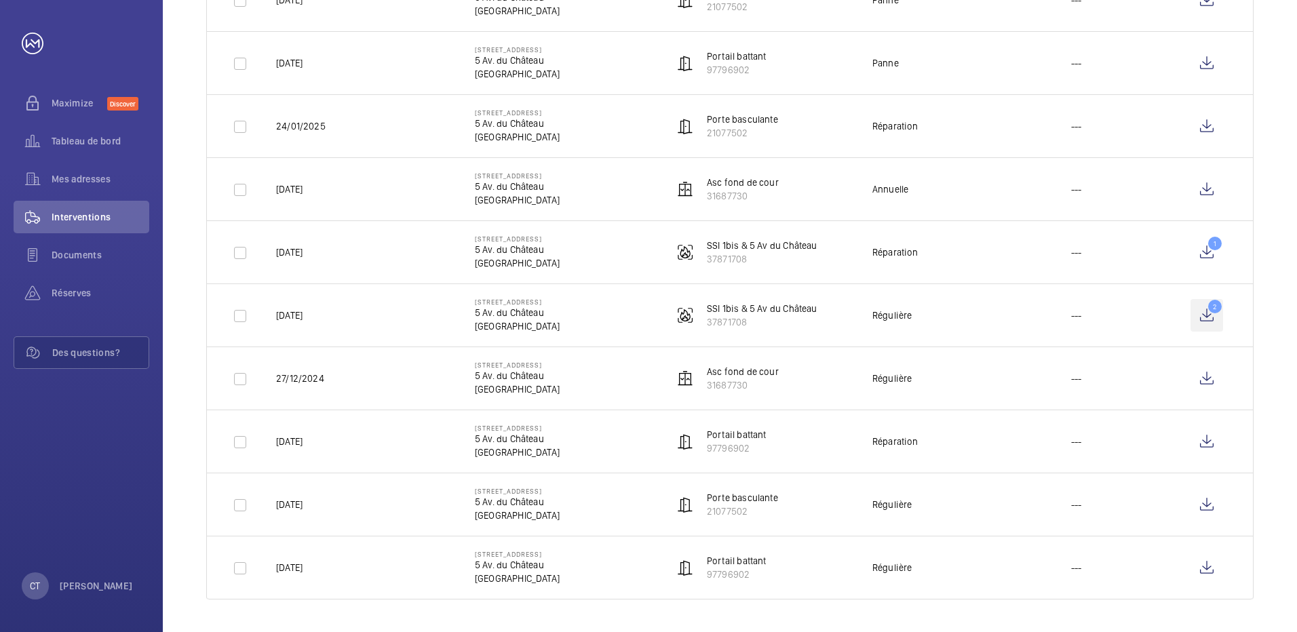
scroll to position [1535, 0]
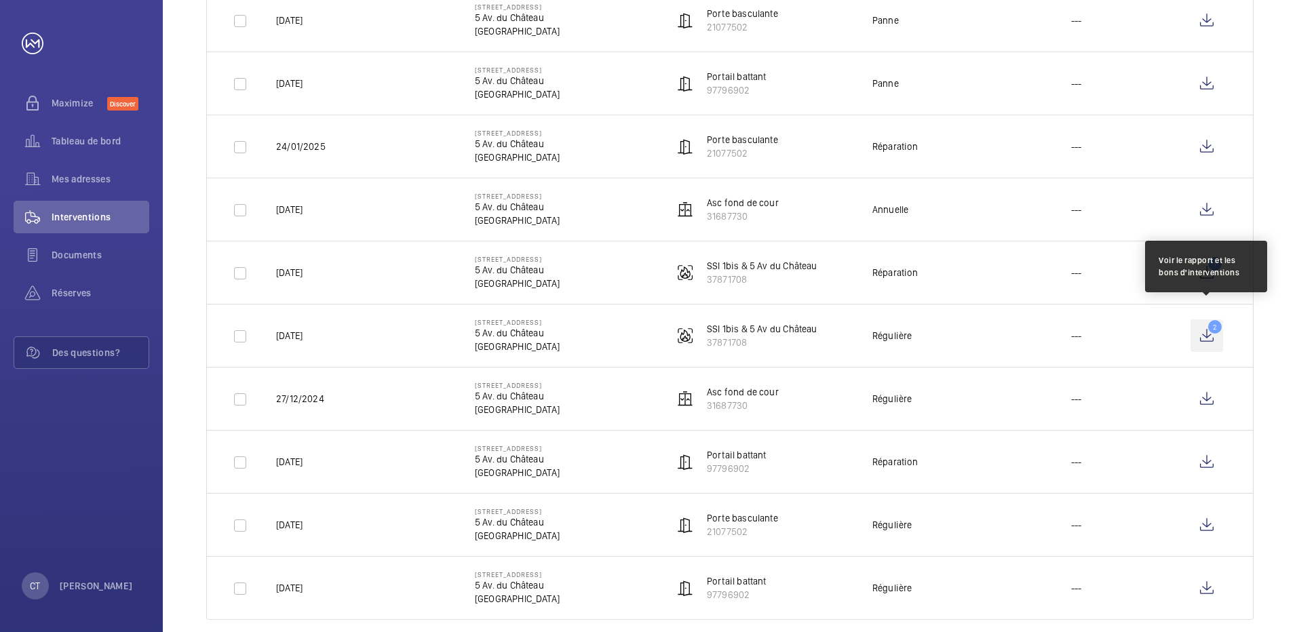
click at [1203, 319] on wm-front-icon-button "2" at bounding box center [1206, 335] width 33 height 33
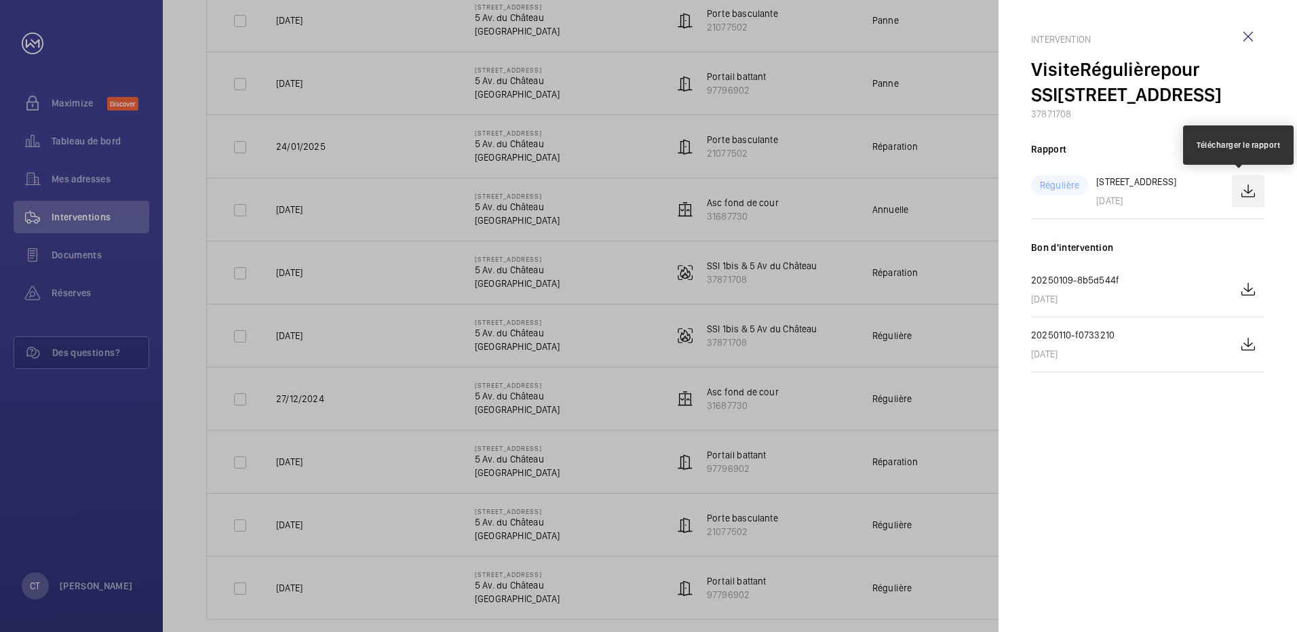
click at [1248, 195] on wm-front-icon-button at bounding box center [1248, 191] width 33 height 33
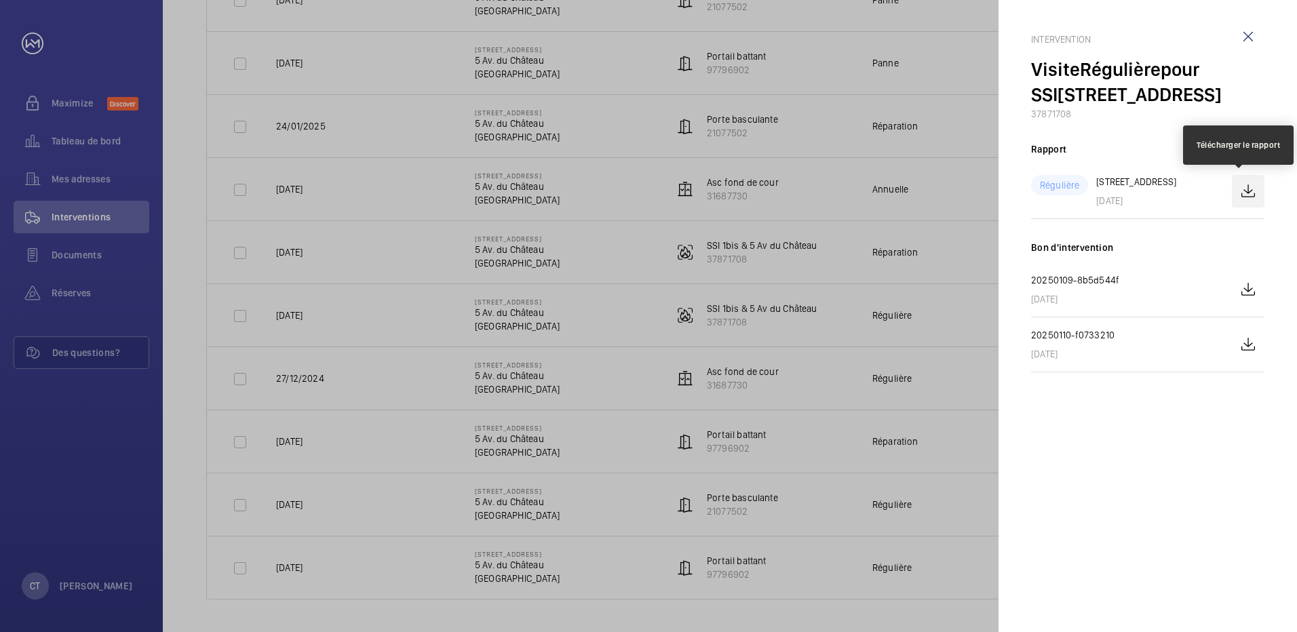
click at [1248, 195] on wm-front-icon-button at bounding box center [1248, 191] width 33 height 33
click at [1253, 184] on wm-front-icon-button at bounding box center [1248, 191] width 33 height 33
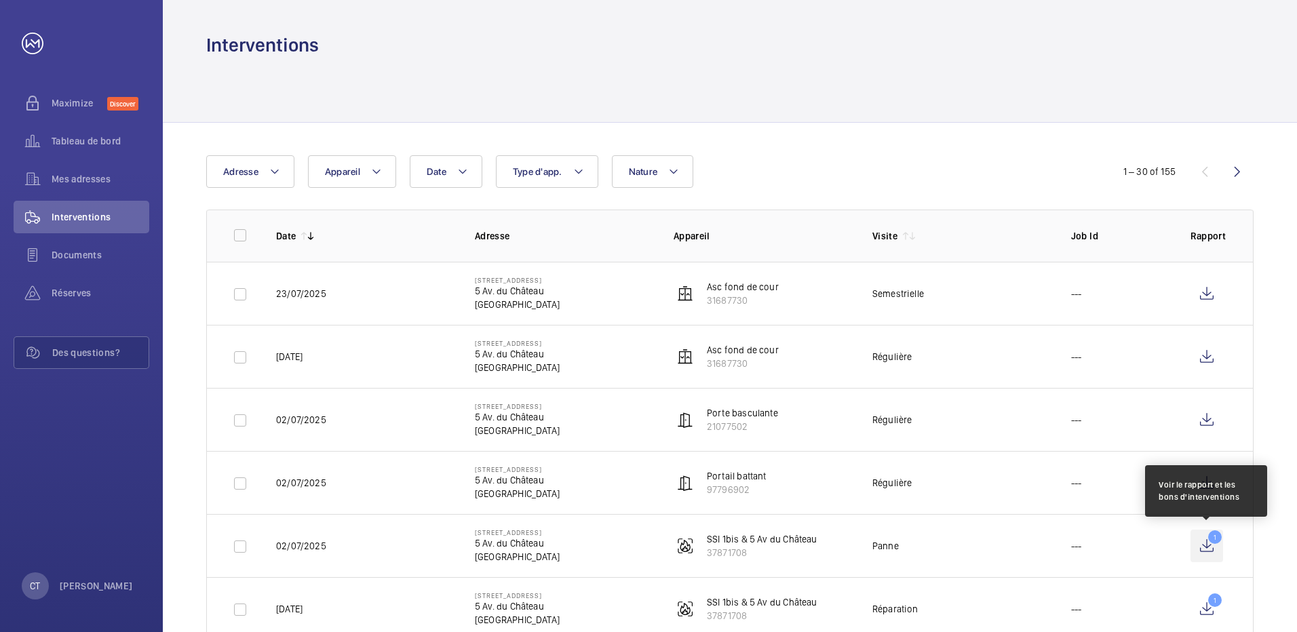
click at [1206, 547] on wm-front-icon-button "1" at bounding box center [1206, 546] width 33 height 33
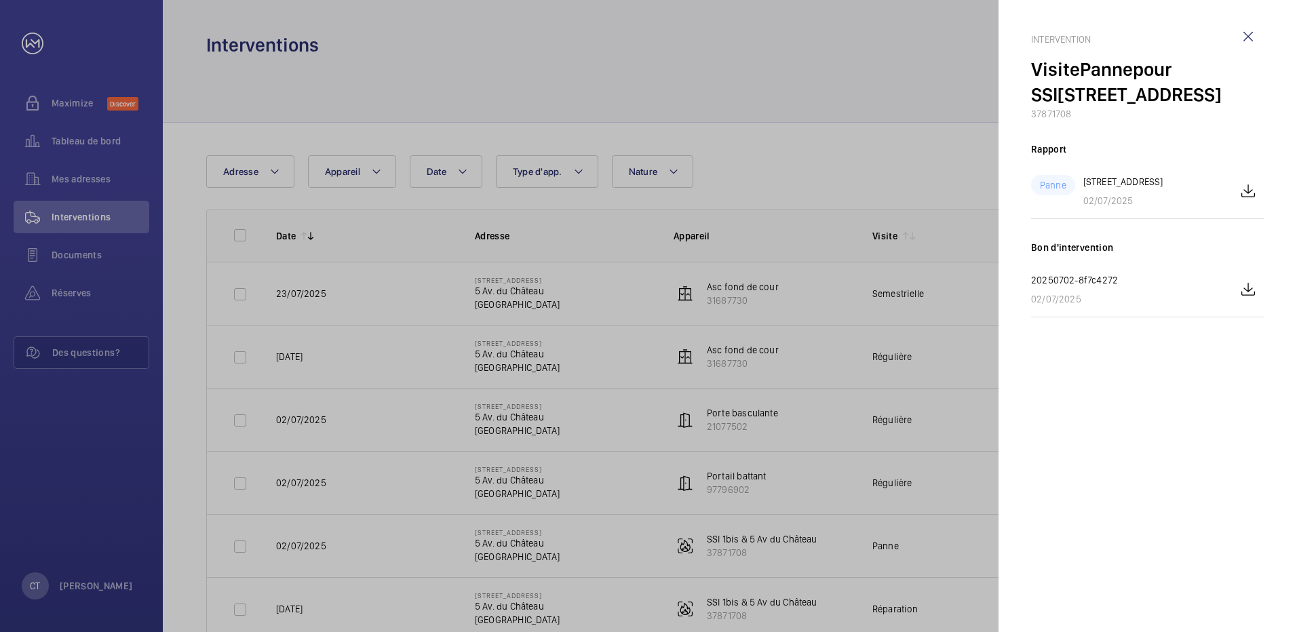
click at [880, 412] on div at bounding box center [648, 316] width 1297 height 632
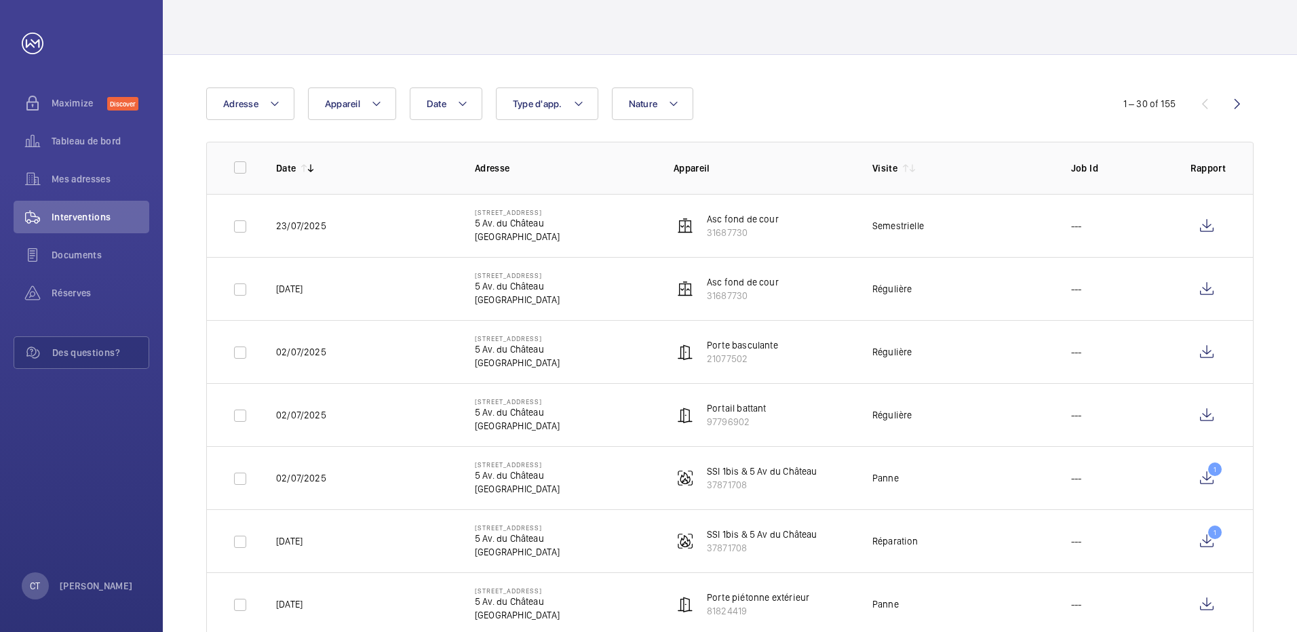
scroll to position [136, 0]
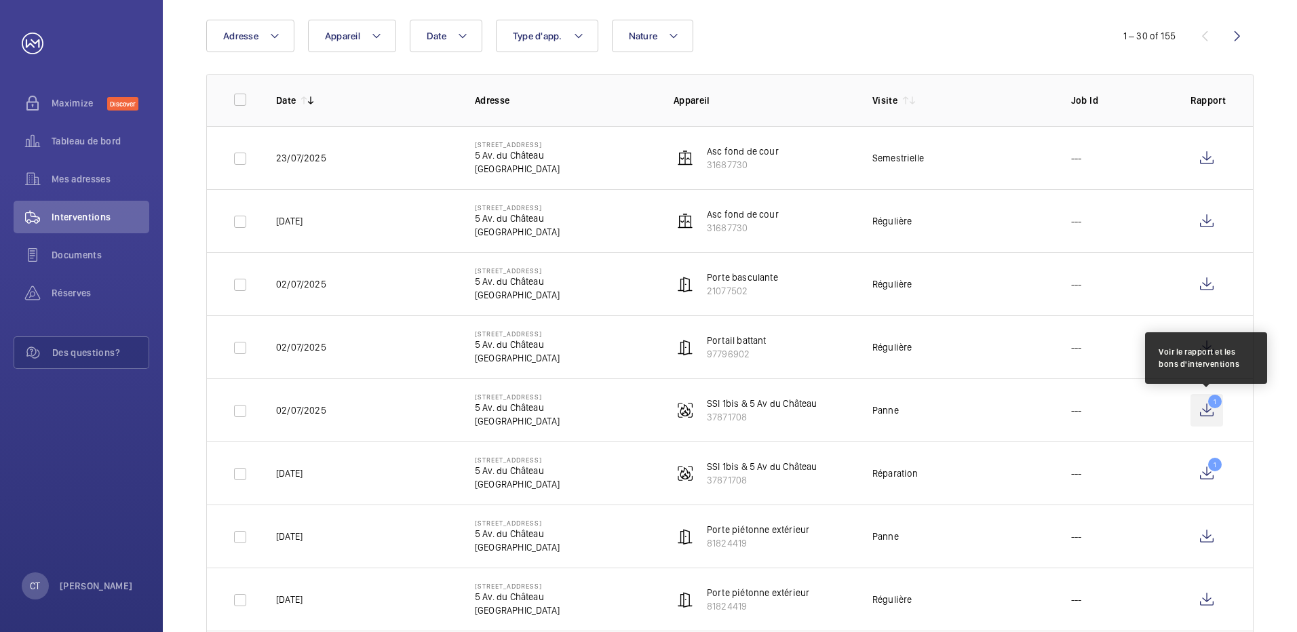
click at [1207, 404] on wm-front-icon-button "1" at bounding box center [1206, 410] width 33 height 33
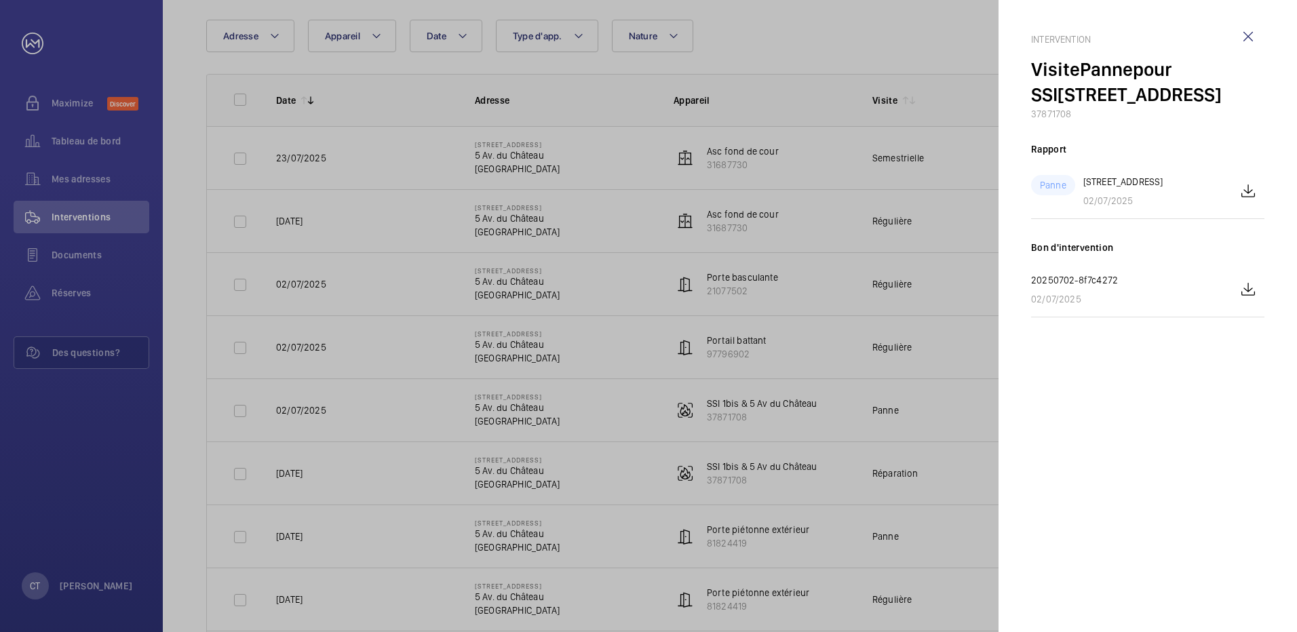
click at [986, 446] on div at bounding box center [648, 316] width 1297 height 632
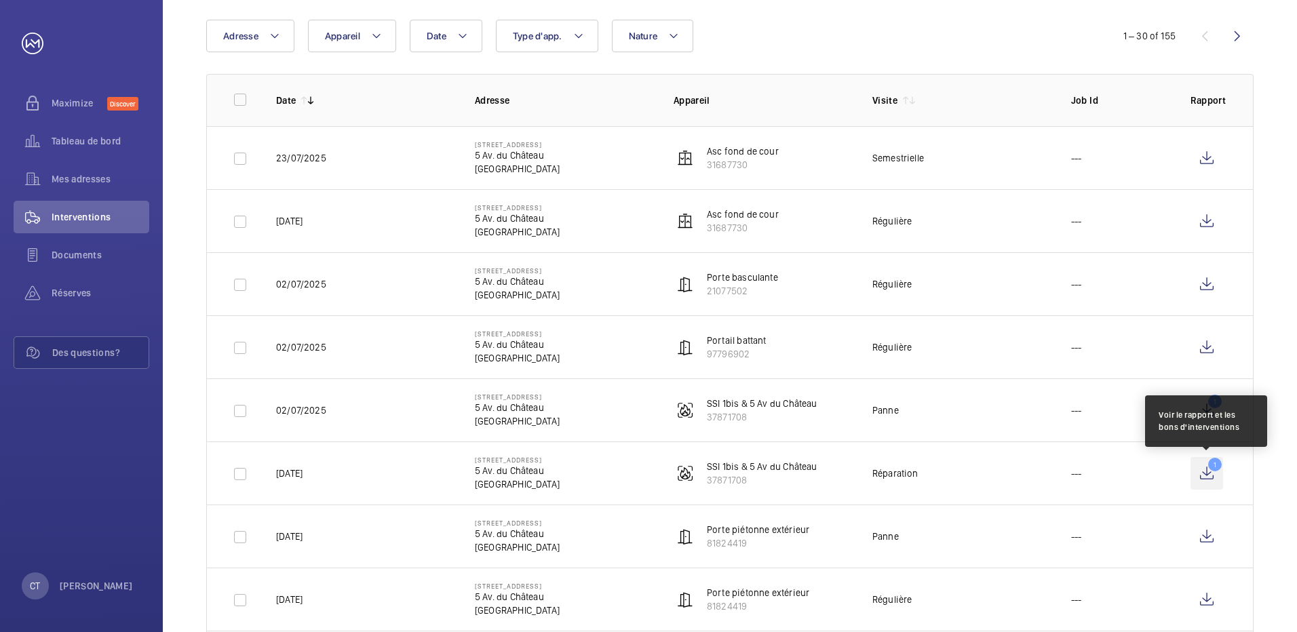
click at [1209, 470] on wm-front-icon-button "1" at bounding box center [1206, 473] width 33 height 33
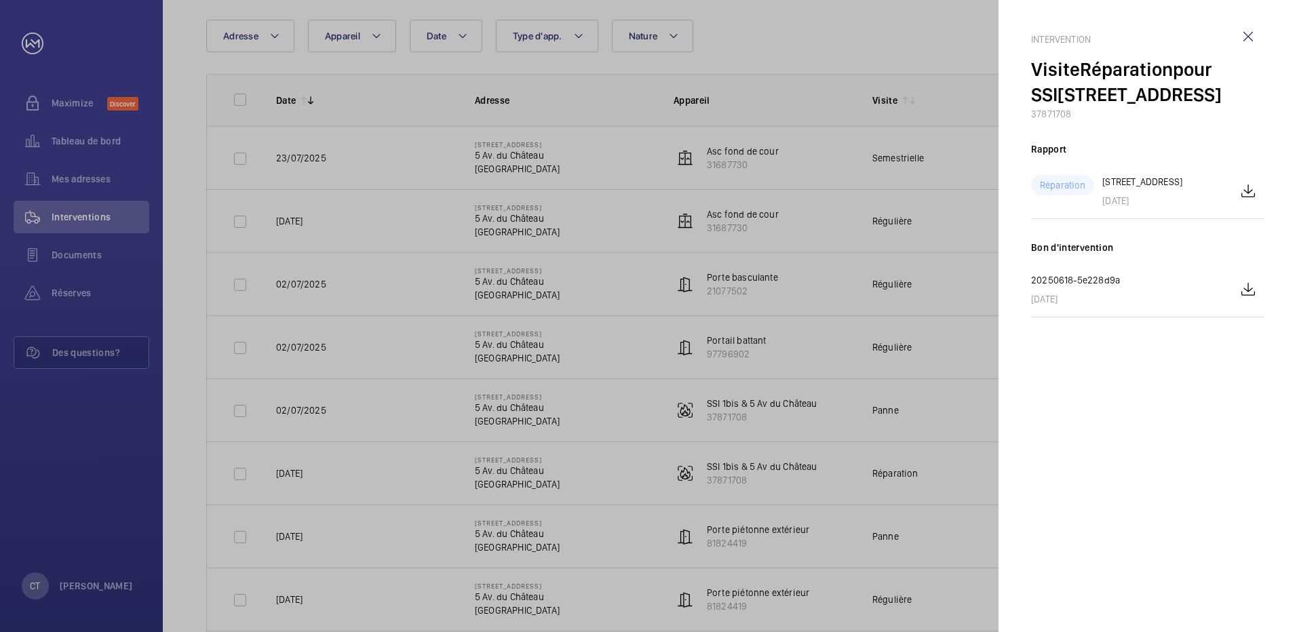
click at [942, 300] on div at bounding box center [648, 316] width 1297 height 632
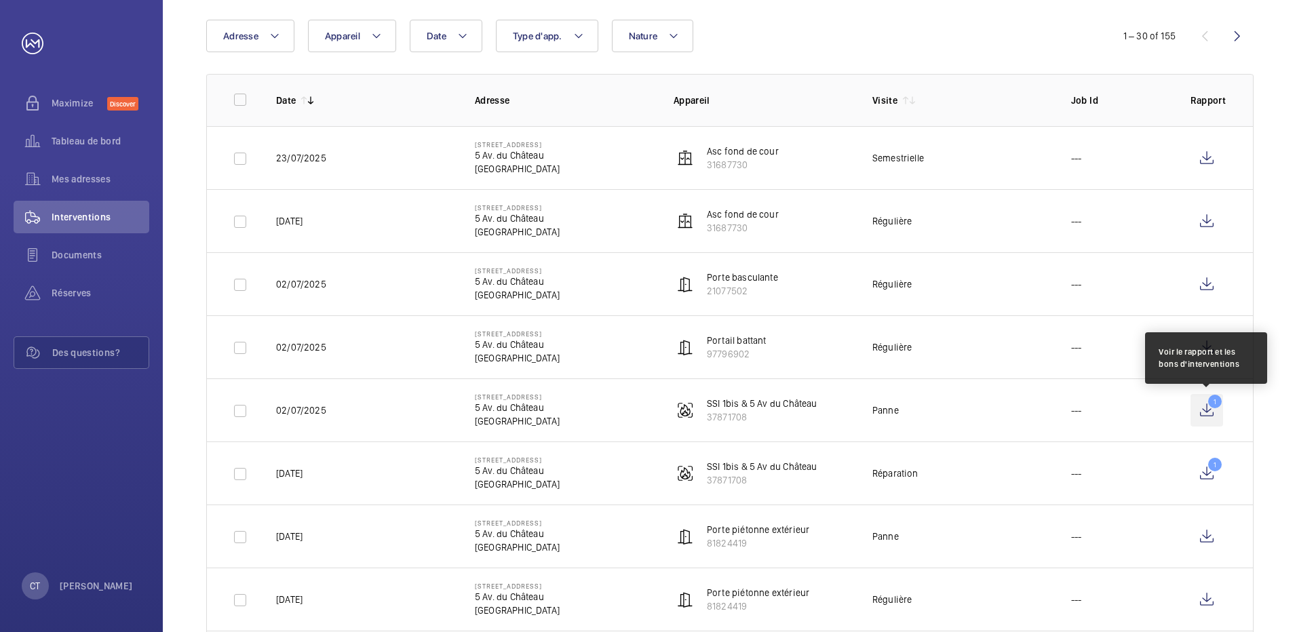
click at [1215, 407] on wm-front-icon-button "1" at bounding box center [1206, 410] width 33 height 33
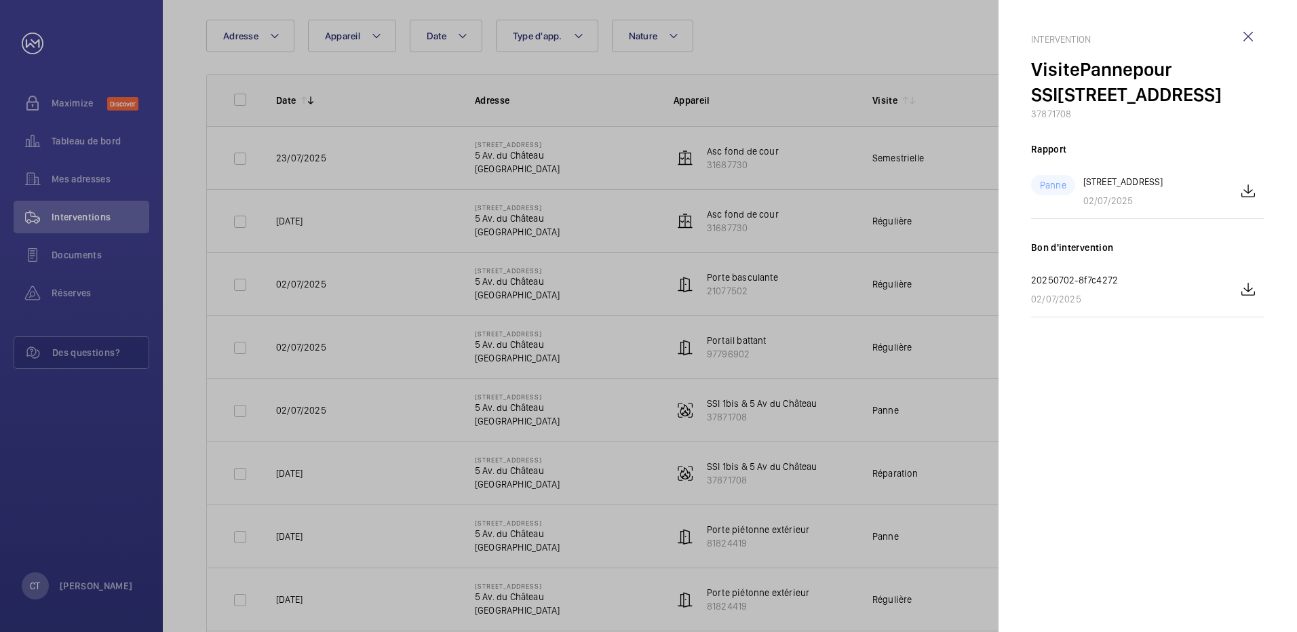
click at [951, 336] on div at bounding box center [648, 316] width 1297 height 632
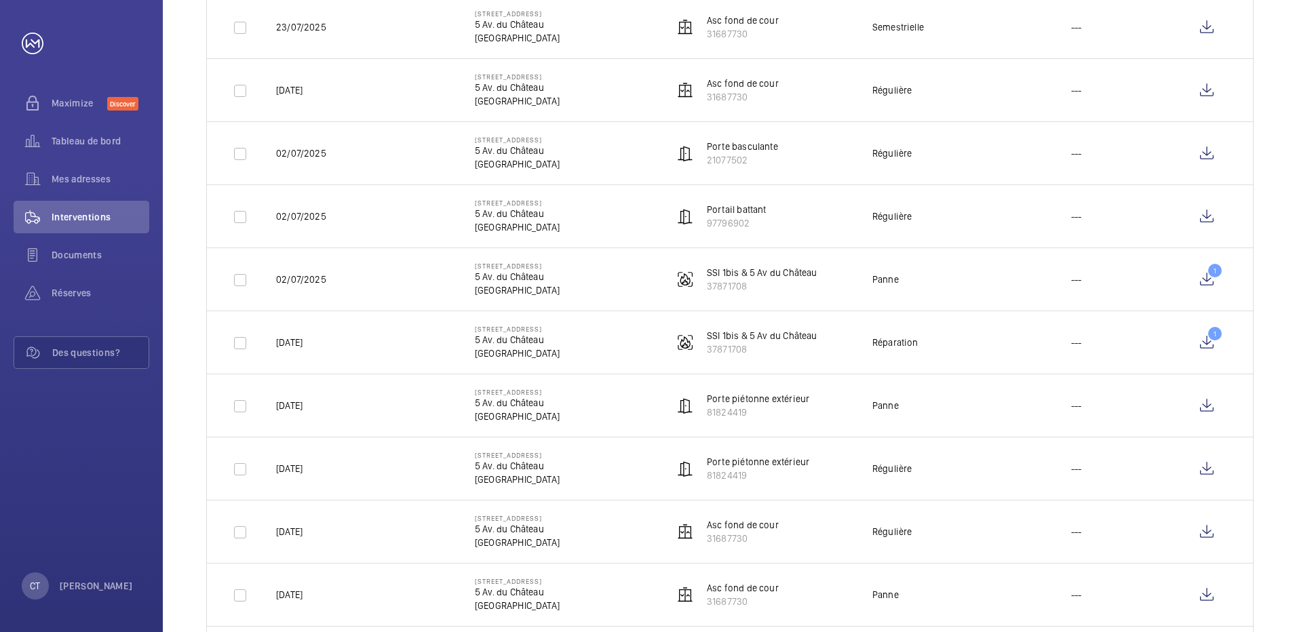
scroll to position [271, 0]
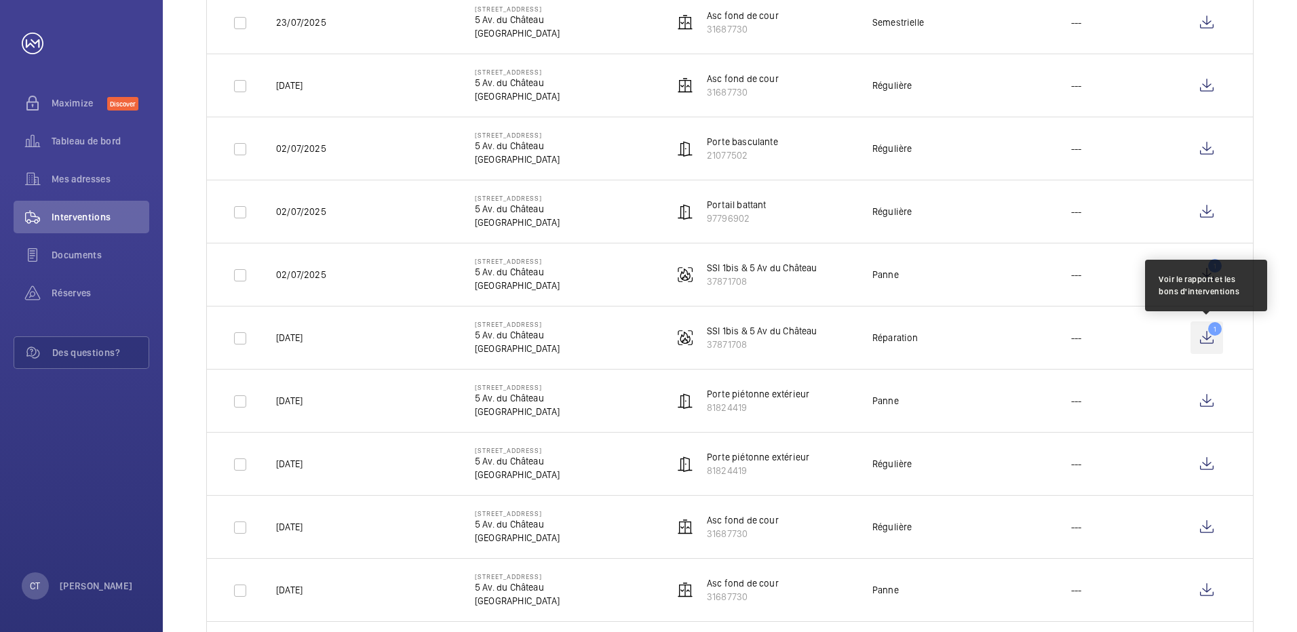
click at [1210, 333] on wm-front-icon-button "1" at bounding box center [1206, 338] width 33 height 33
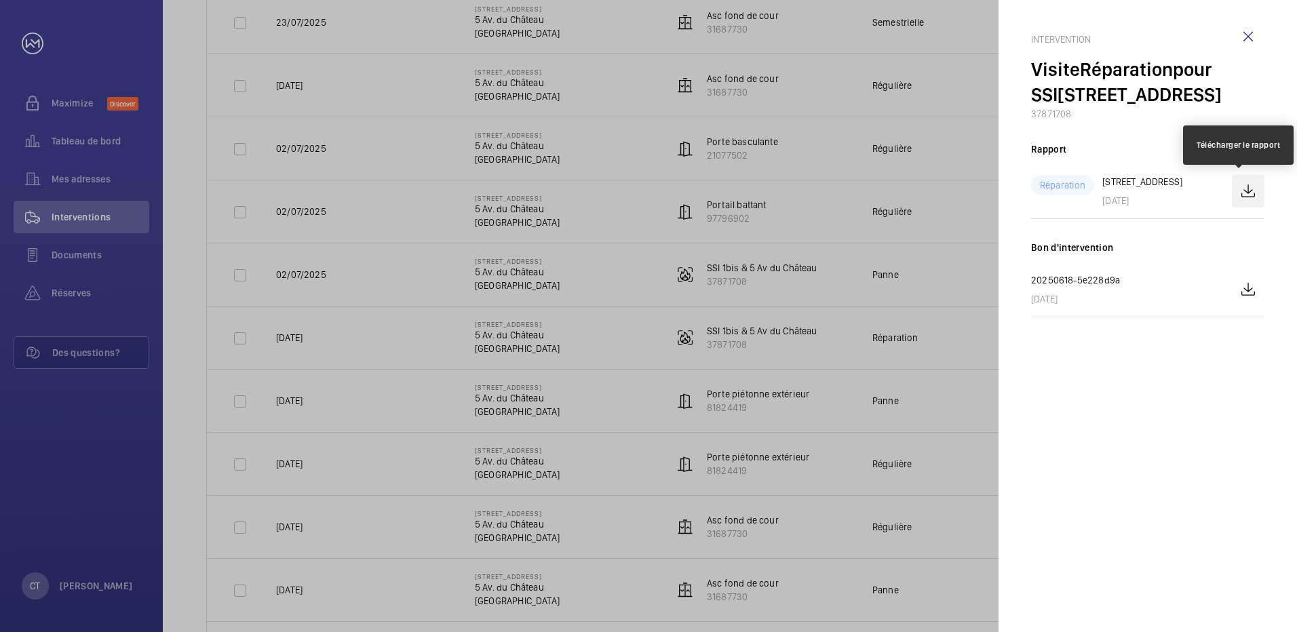
click at [1245, 196] on wm-front-icon-button at bounding box center [1248, 191] width 33 height 33
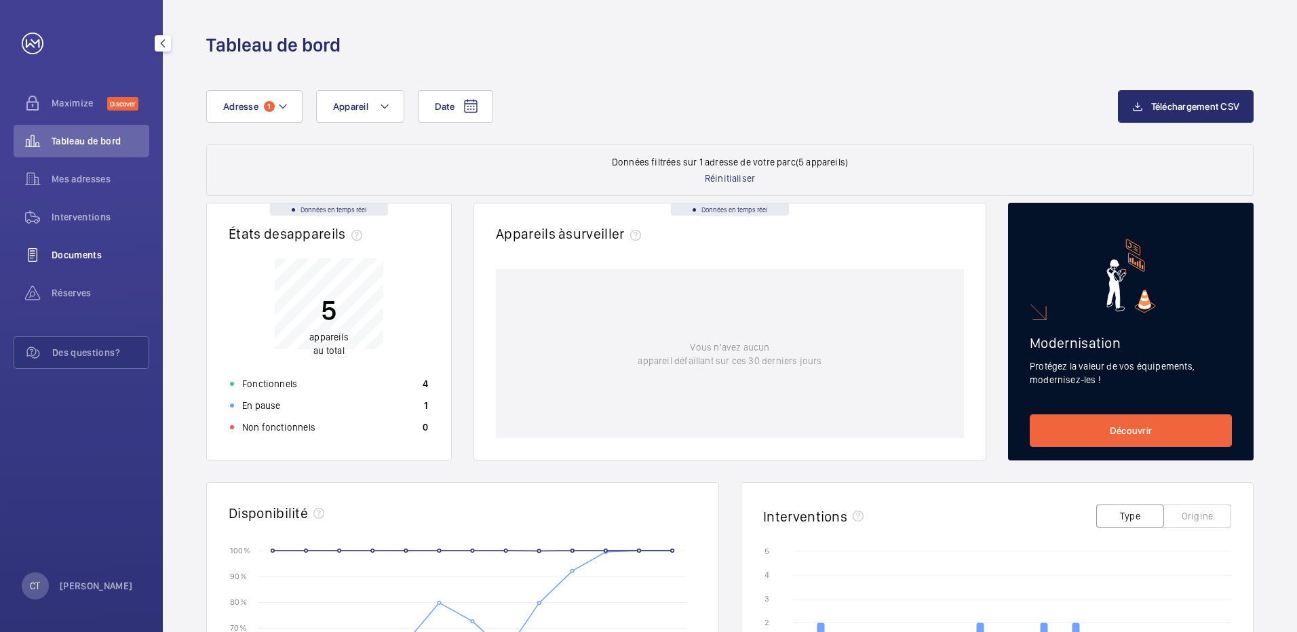
click at [66, 258] on span "Documents" at bounding box center [101, 255] width 98 height 14
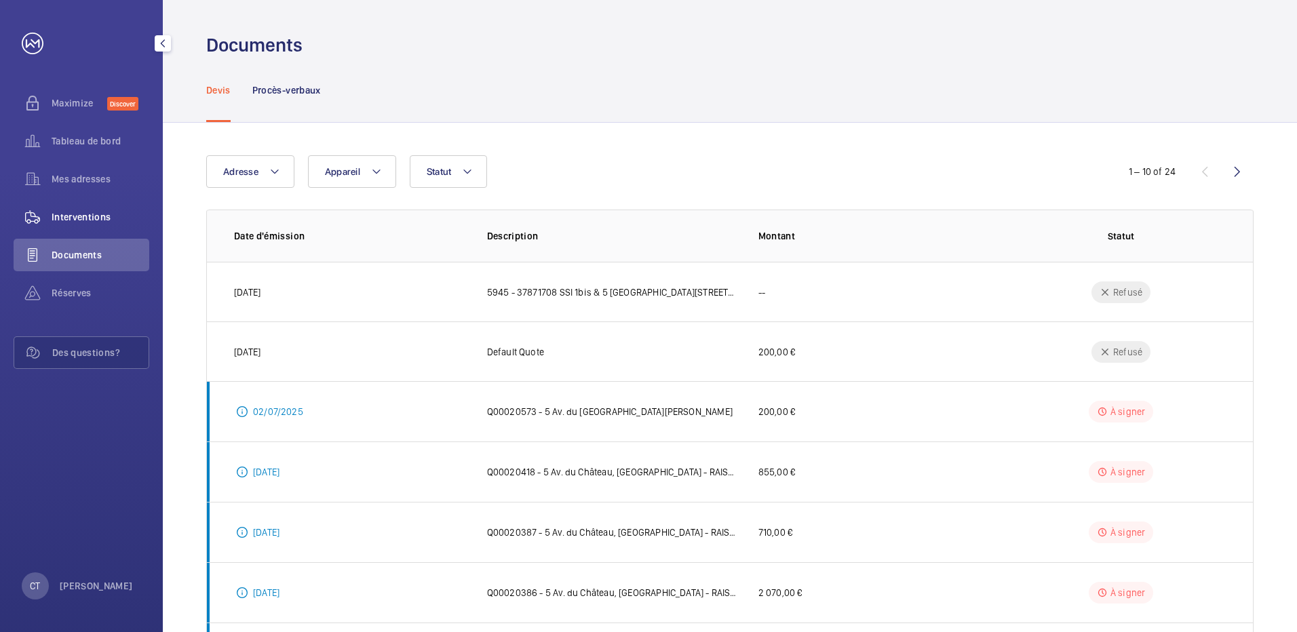
click at [60, 216] on span "Interventions" at bounding box center [101, 217] width 98 height 14
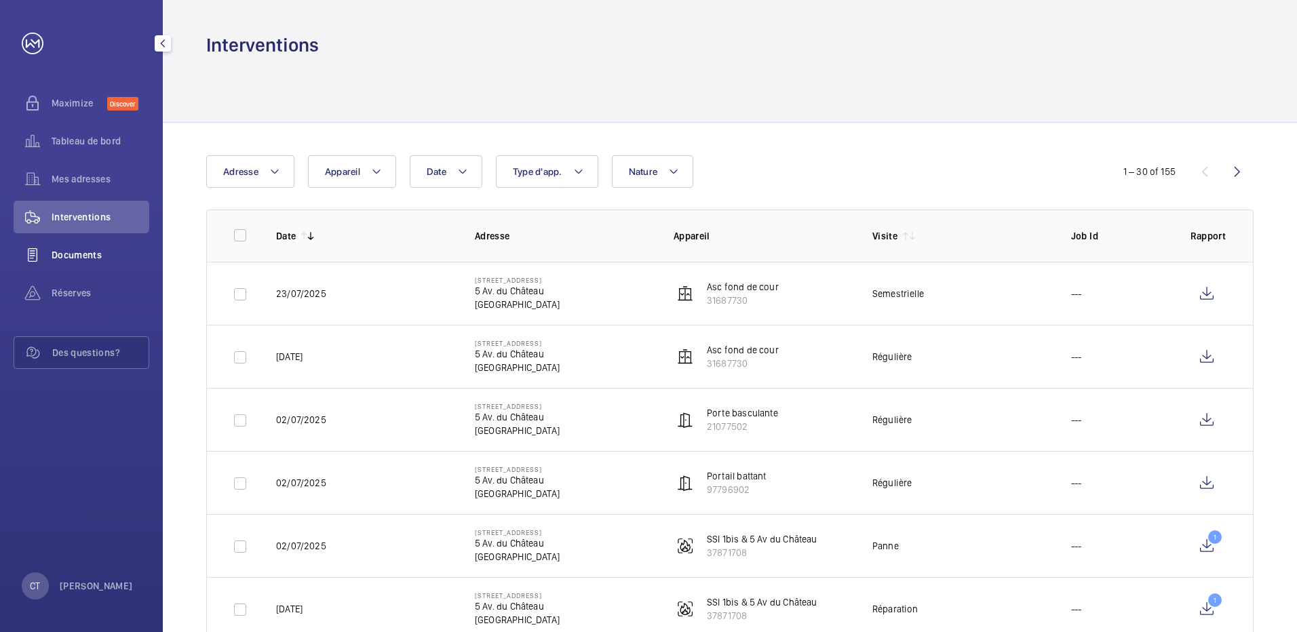
click at [65, 250] on span "Documents" at bounding box center [101, 255] width 98 height 14
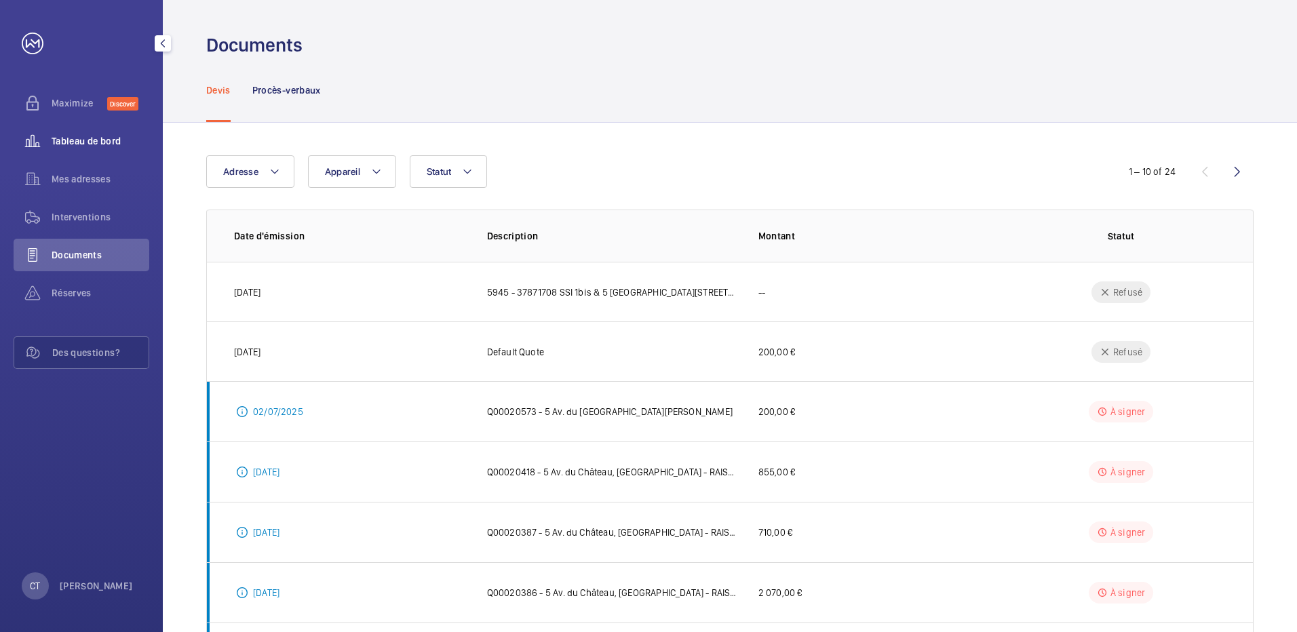
click at [92, 147] on span "Tableau de bord" at bounding box center [101, 141] width 98 height 14
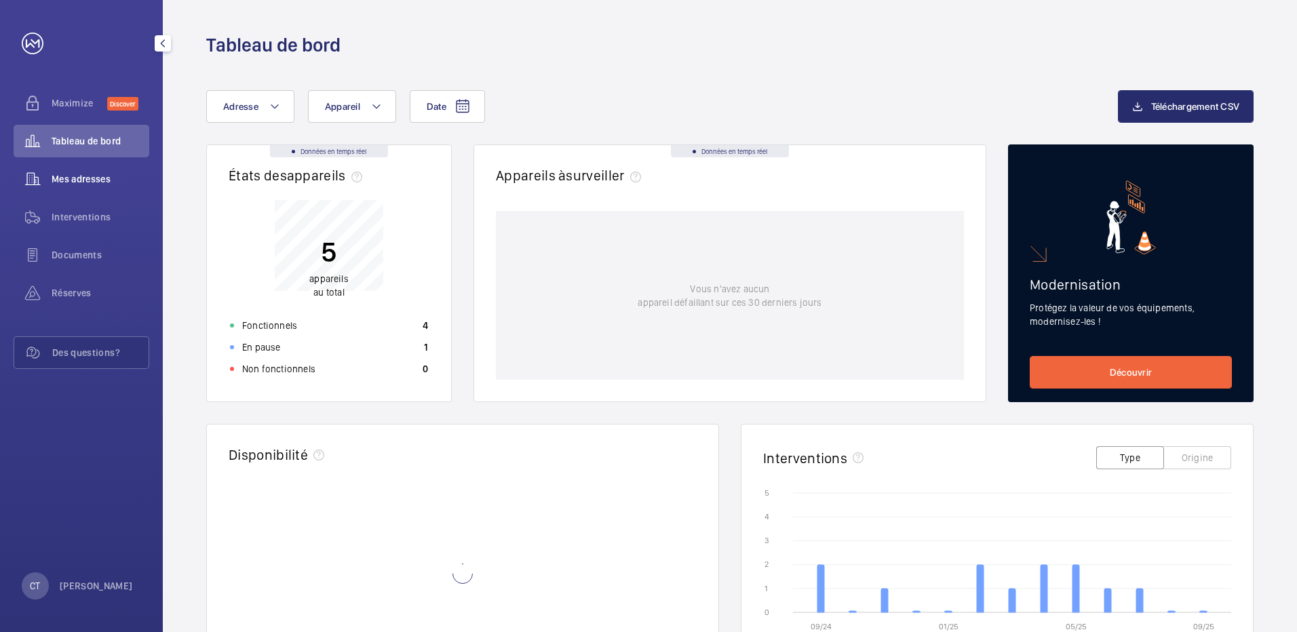
click at [94, 174] on span "Mes adresses" at bounding box center [101, 179] width 98 height 14
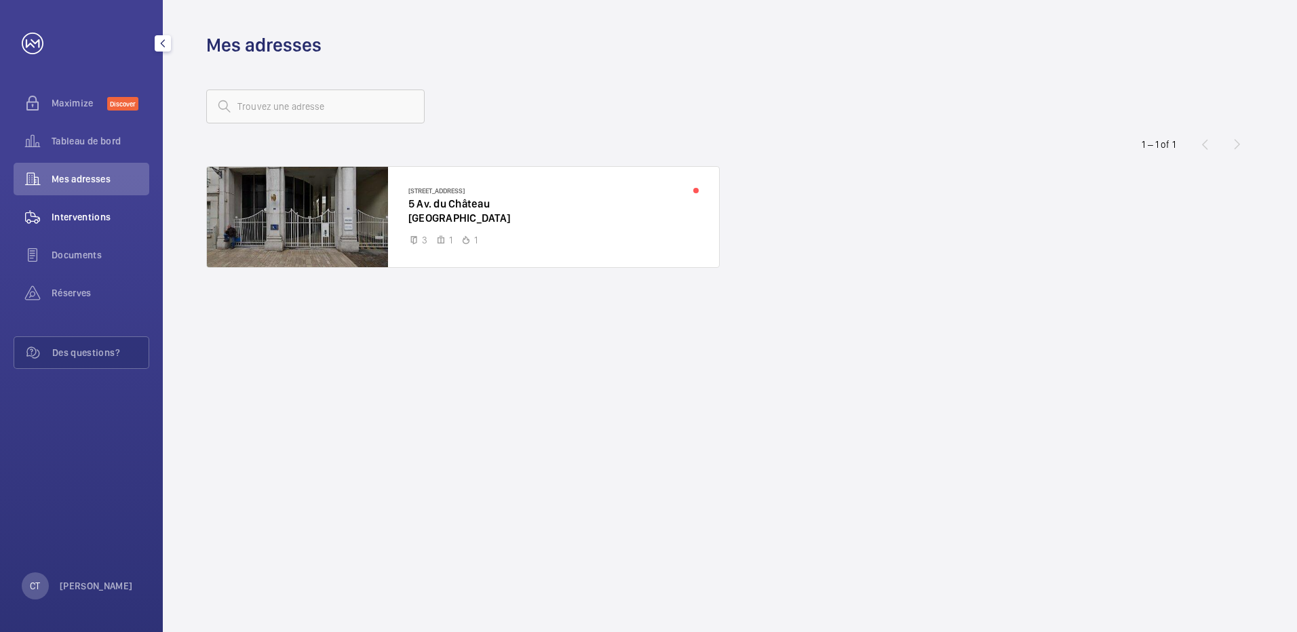
click at [83, 223] on span "Interventions" at bounding box center [101, 217] width 98 height 14
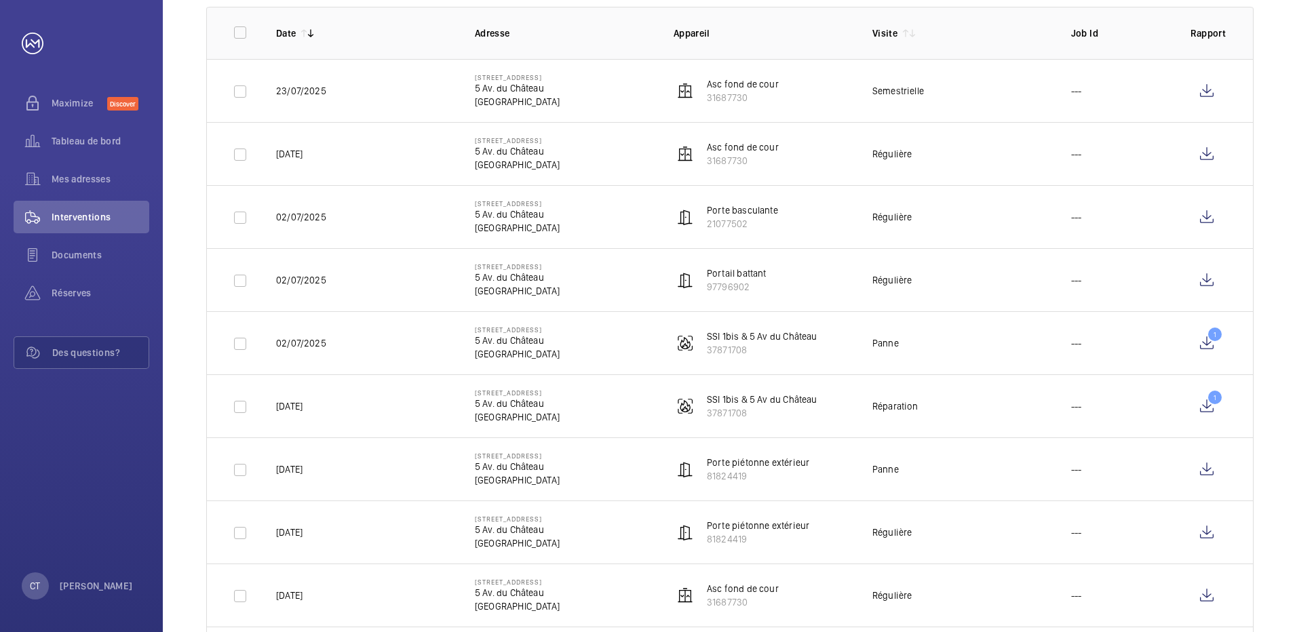
scroll to position [203, 0]
click at [1212, 338] on wm-front-icon-button "1" at bounding box center [1206, 342] width 33 height 33
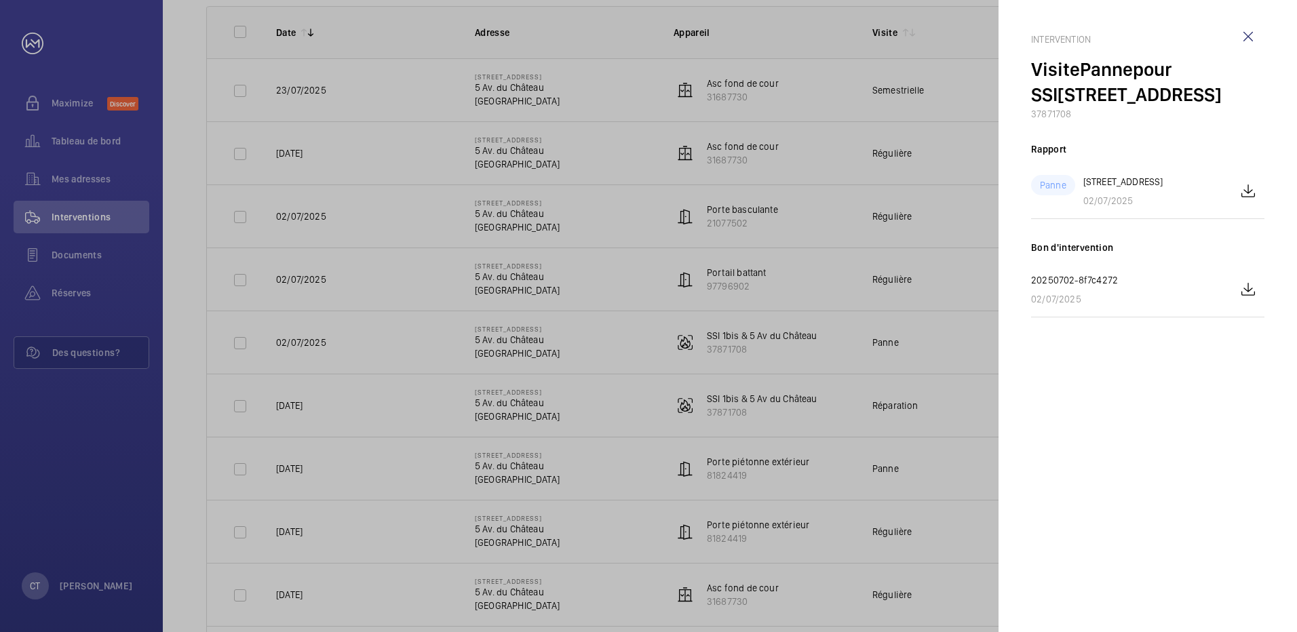
click at [238, 283] on div at bounding box center [648, 316] width 1297 height 632
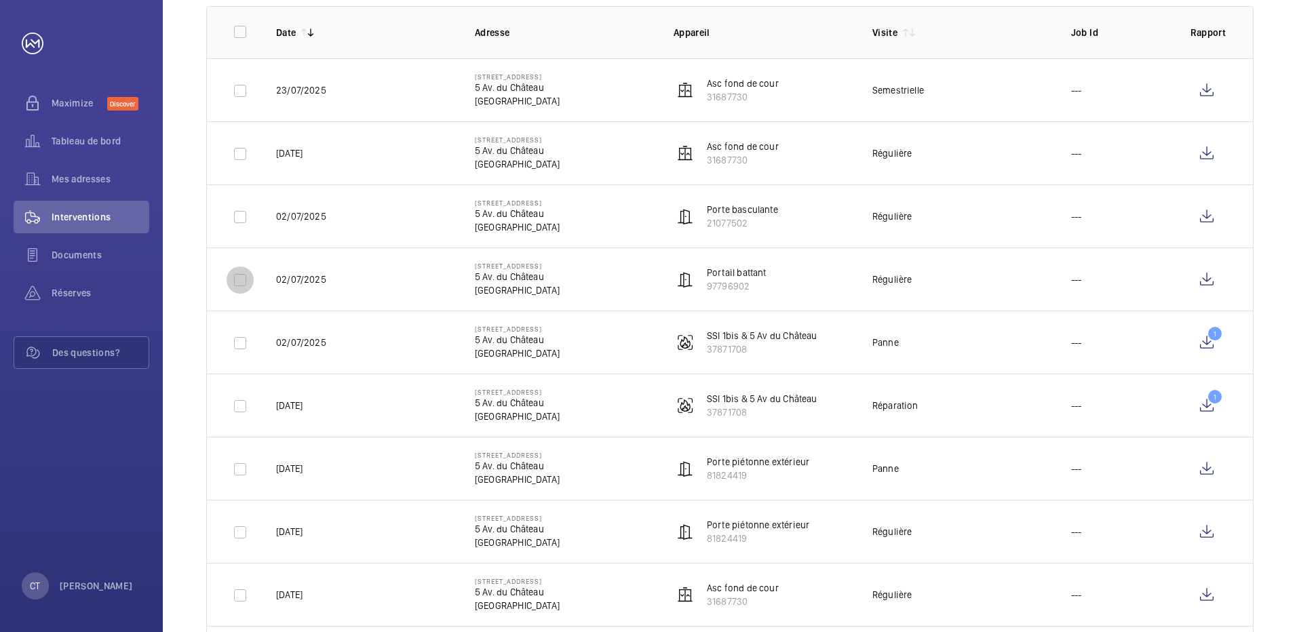
click at [238, 283] on input "checkbox" at bounding box center [240, 280] width 27 height 27
checkbox input "false"
click at [237, 341] on input "checkbox" at bounding box center [240, 343] width 27 height 27
checkbox input "true"
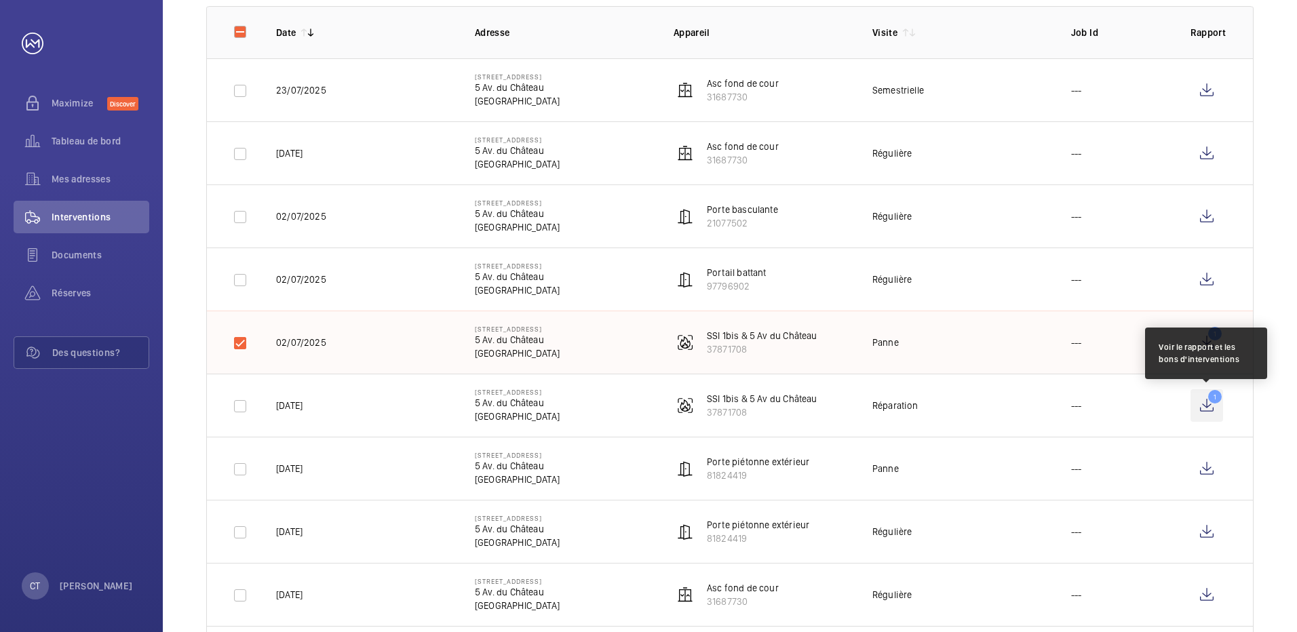
click at [1207, 402] on wm-front-icon-button "1" at bounding box center [1206, 405] width 33 height 33
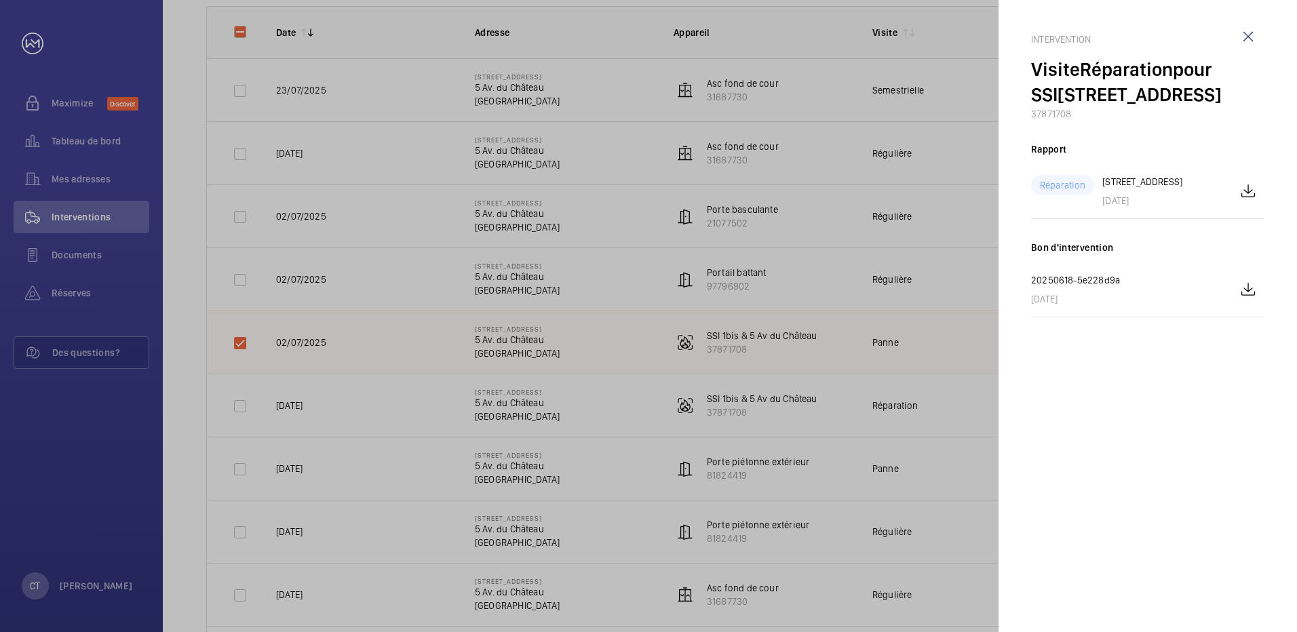
click at [243, 411] on div at bounding box center [648, 316] width 1297 height 632
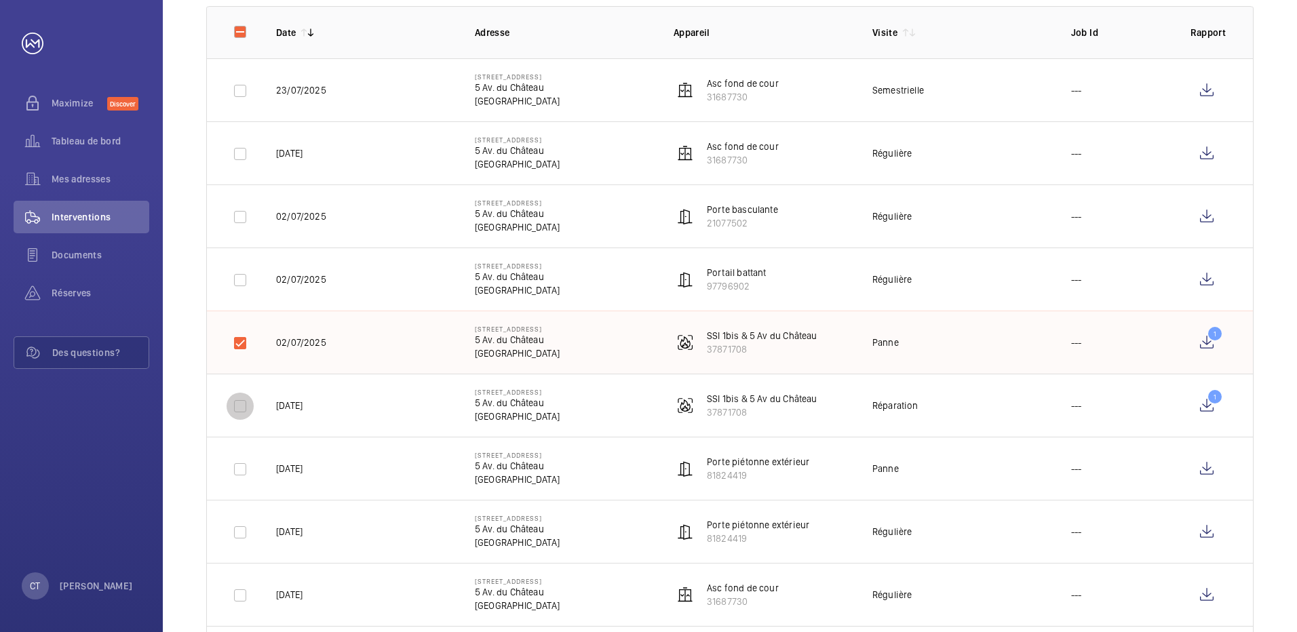
click at [237, 408] on input "checkbox" at bounding box center [240, 406] width 27 height 27
checkbox input "true"
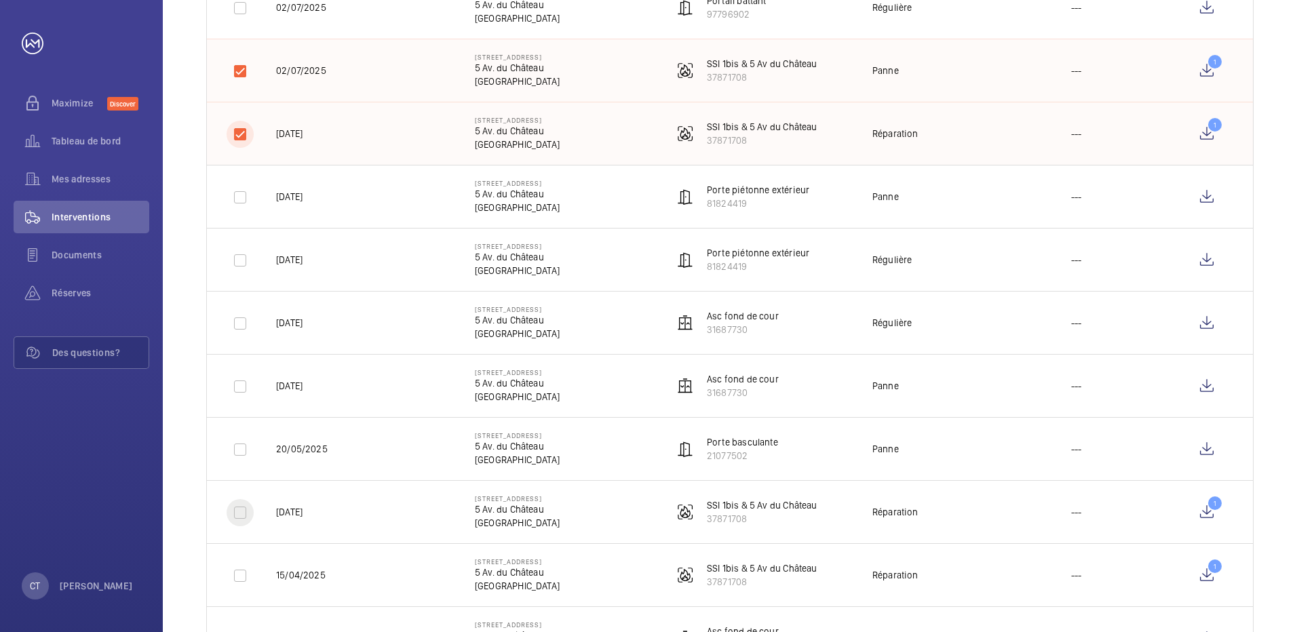
scroll to position [475, 0]
click at [239, 71] on input "checkbox" at bounding box center [240, 71] width 27 height 27
checkbox input "false"
drag, startPoint x: 240, startPoint y: 132, endPoint x: 248, endPoint y: 155, distance: 24.5
click at [239, 132] on input "checkbox" at bounding box center [240, 134] width 27 height 27
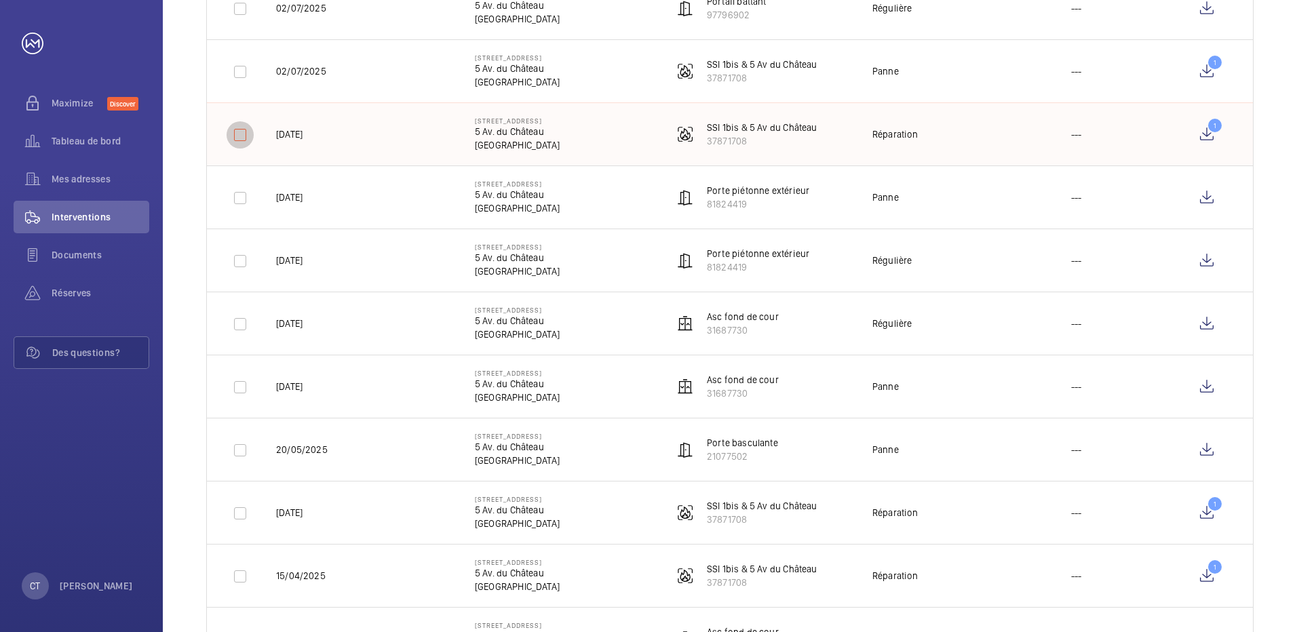
checkbox input "false"
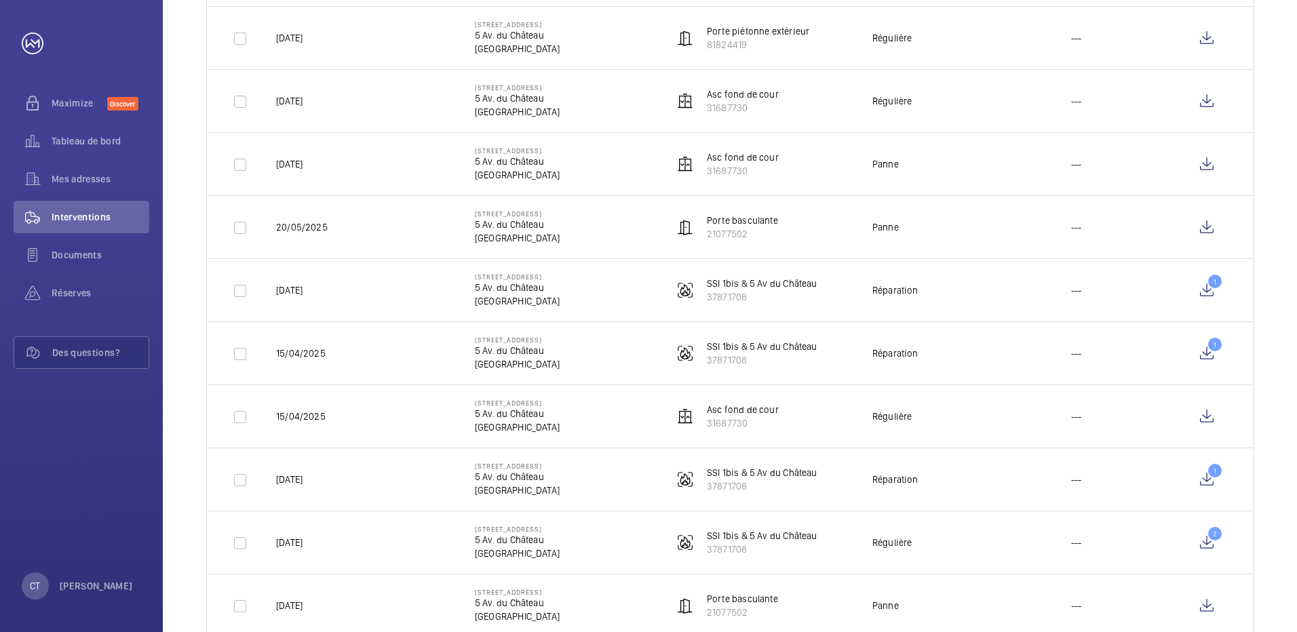
scroll to position [814, 0]
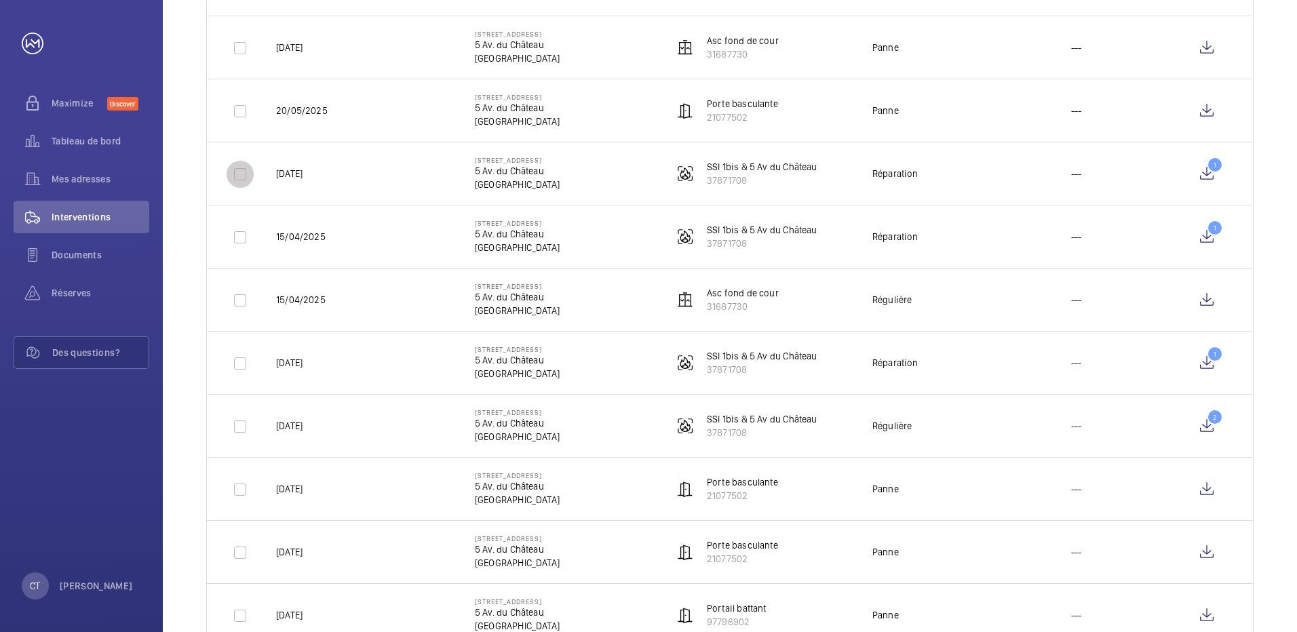
click at [234, 176] on input "checkbox" at bounding box center [240, 174] width 27 height 27
checkbox input "true"
click at [237, 241] on input "checkbox" at bounding box center [240, 237] width 27 height 27
checkbox input "true"
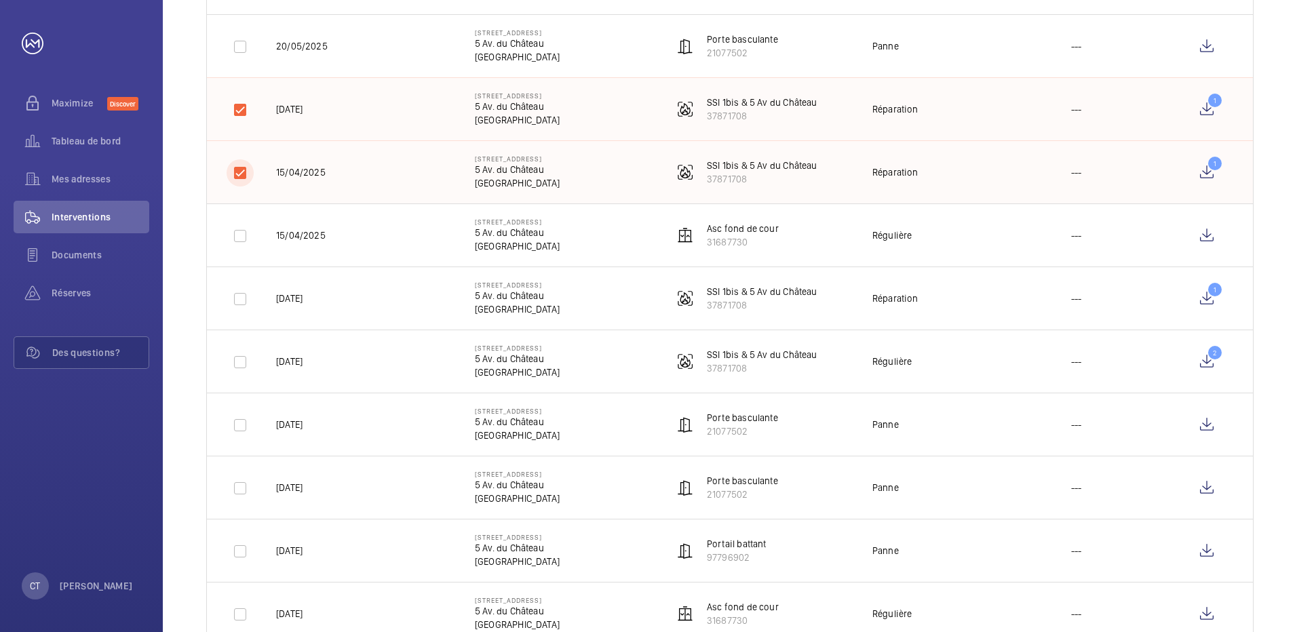
scroll to position [882, 0]
click at [241, 299] on input "checkbox" at bounding box center [240, 295] width 27 height 27
checkbox input "true"
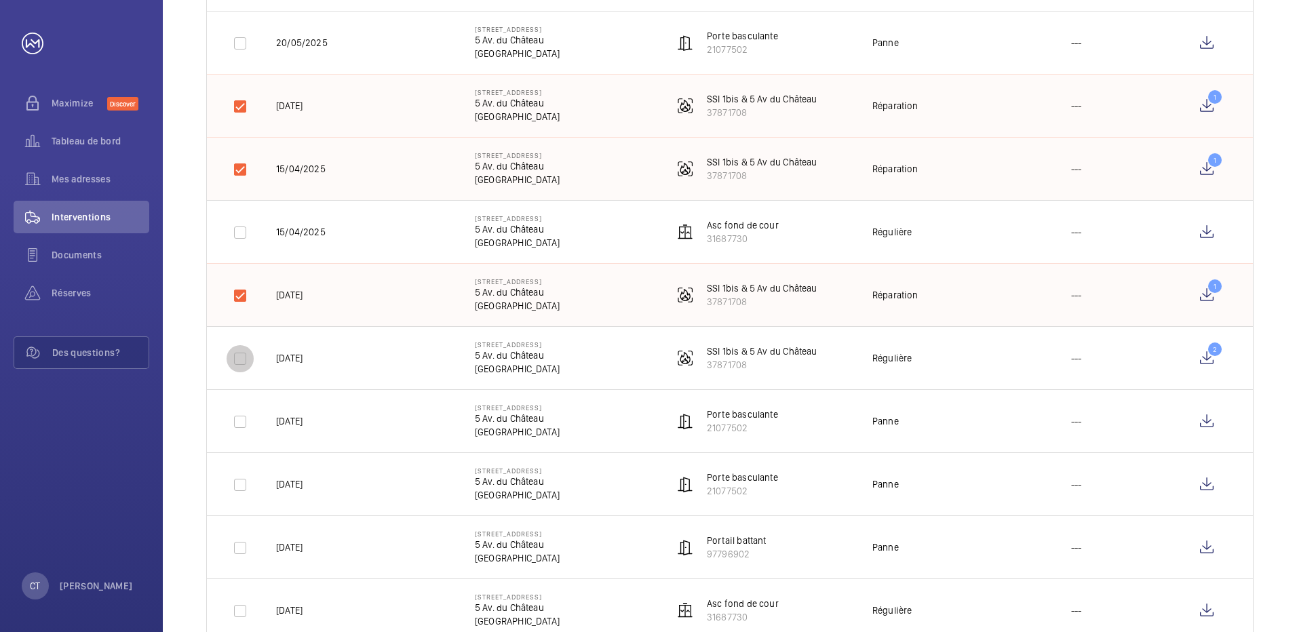
click at [245, 351] on input "checkbox" at bounding box center [240, 358] width 27 height 27
checkbox input "true"
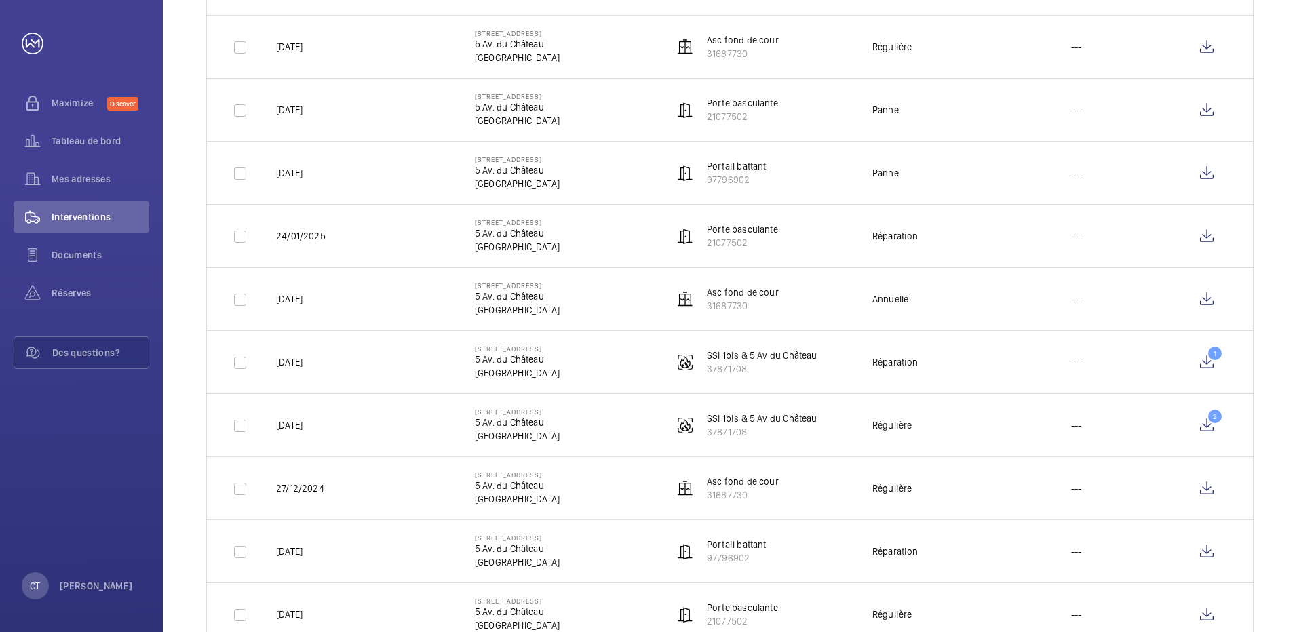
scroll to position [1492, 0]
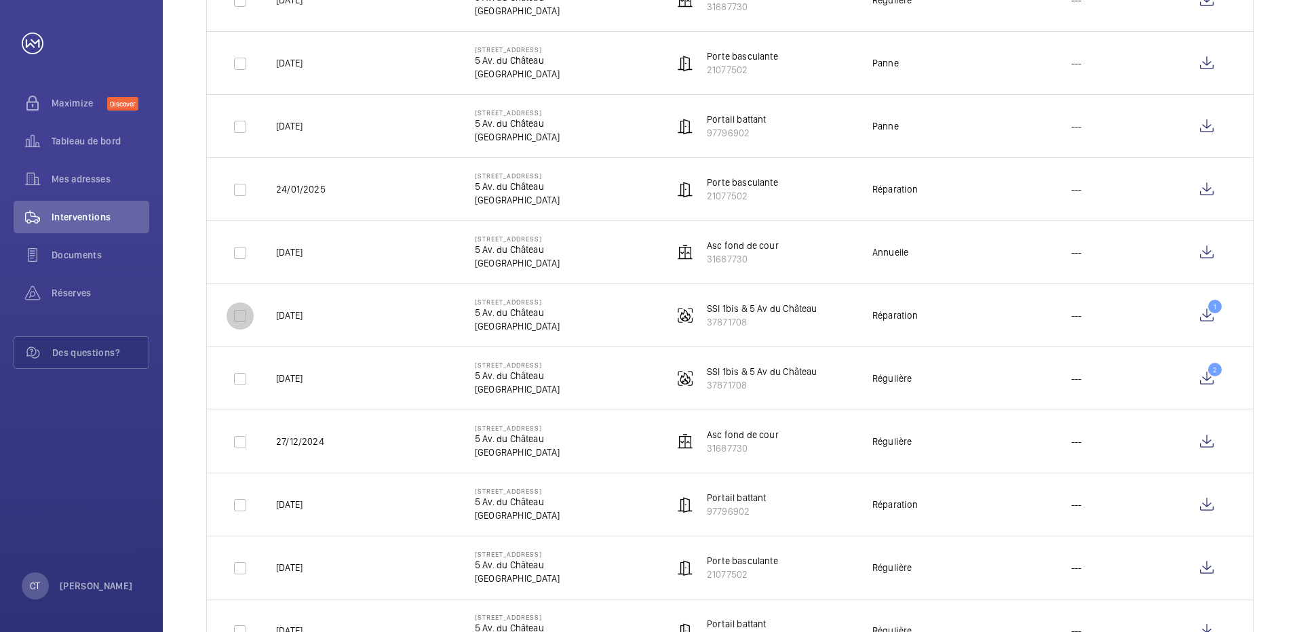
click at [232, 321] on input "checkbox" at bounding box center [240, 316] width 27 height 27
checkbox input "true"
click at [237, 370] on input "checkbox" at bounding box center [240, 379] width 27 height 27
checkbox input "true"
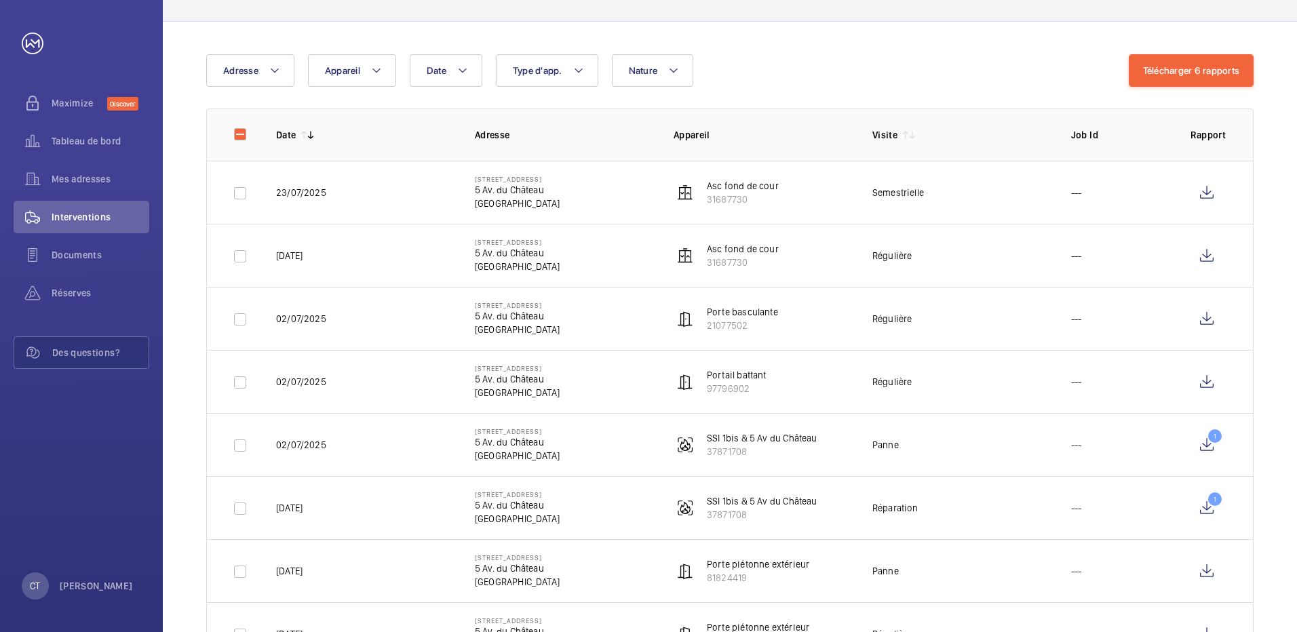
scroll to position [0, 0]
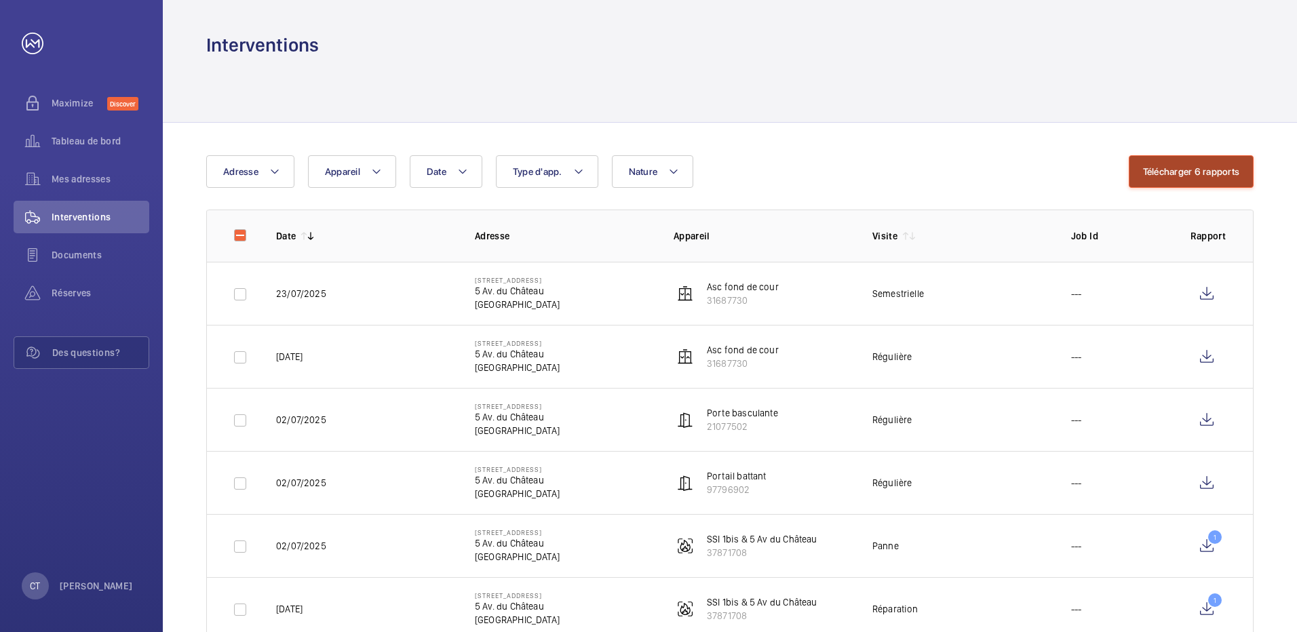
click at [1194, 178] on button "Télécharger 6 rapports" at bounding box center [1191, 171] width 125 height 33
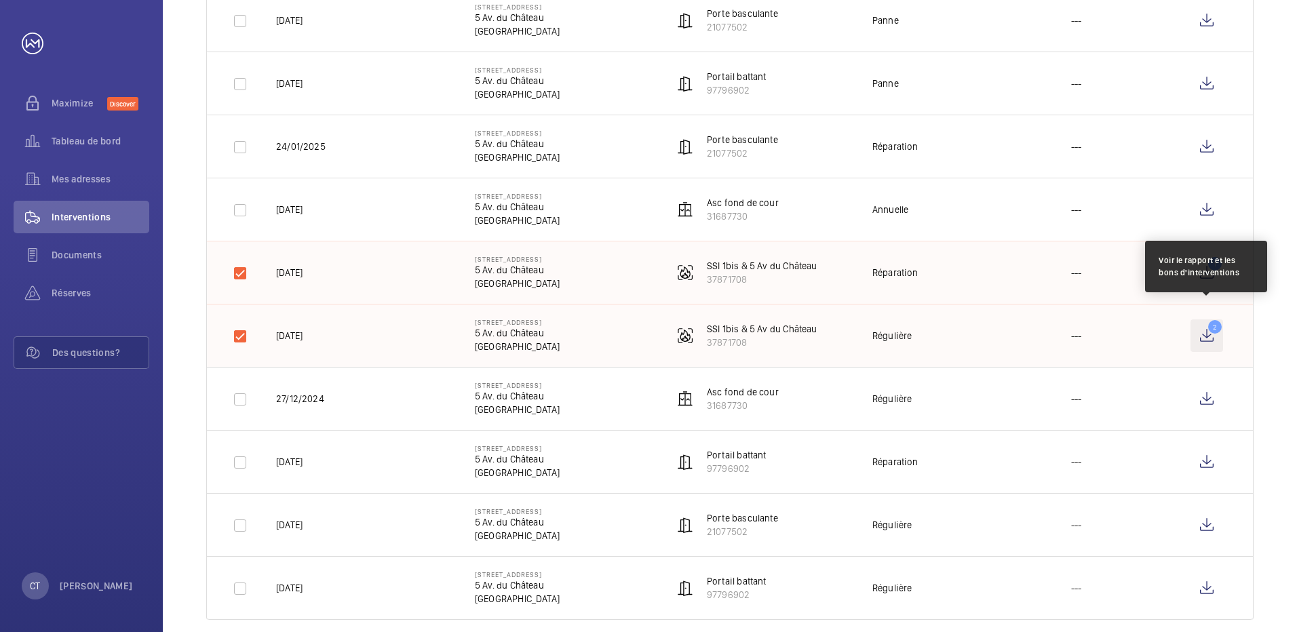
scroll to position [1555, 0]
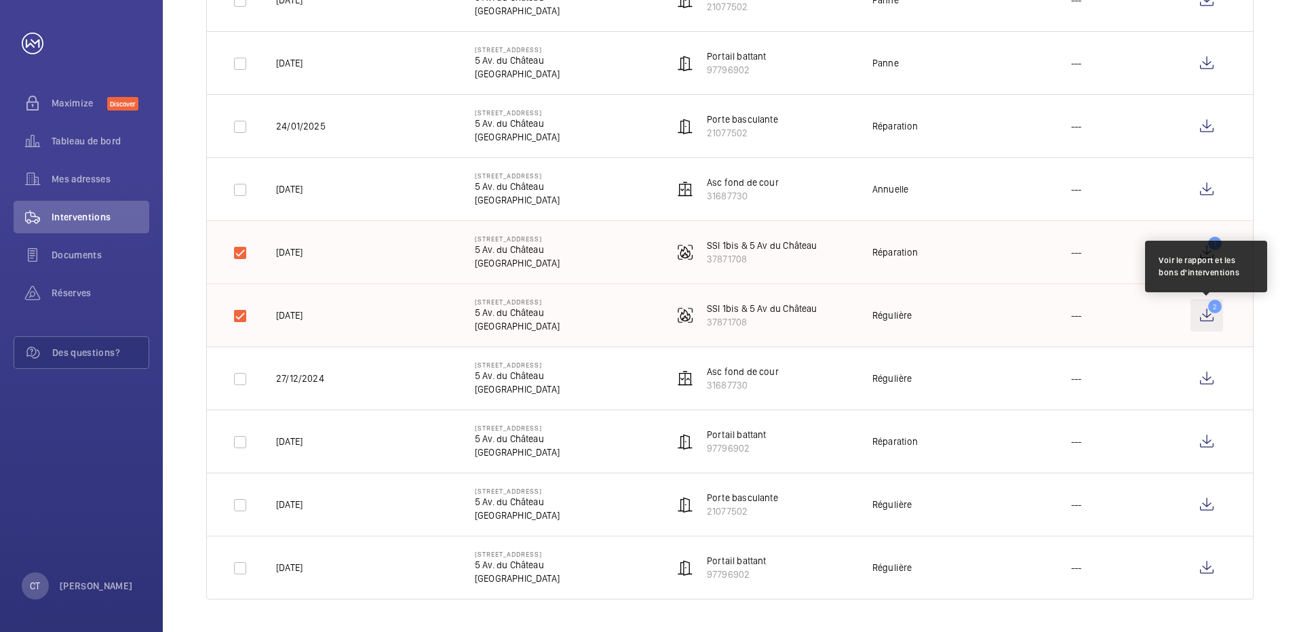
click at [1211, 315] on wm-front-icon-button "2" at bounding box center [1206, 315] width 33 height 33
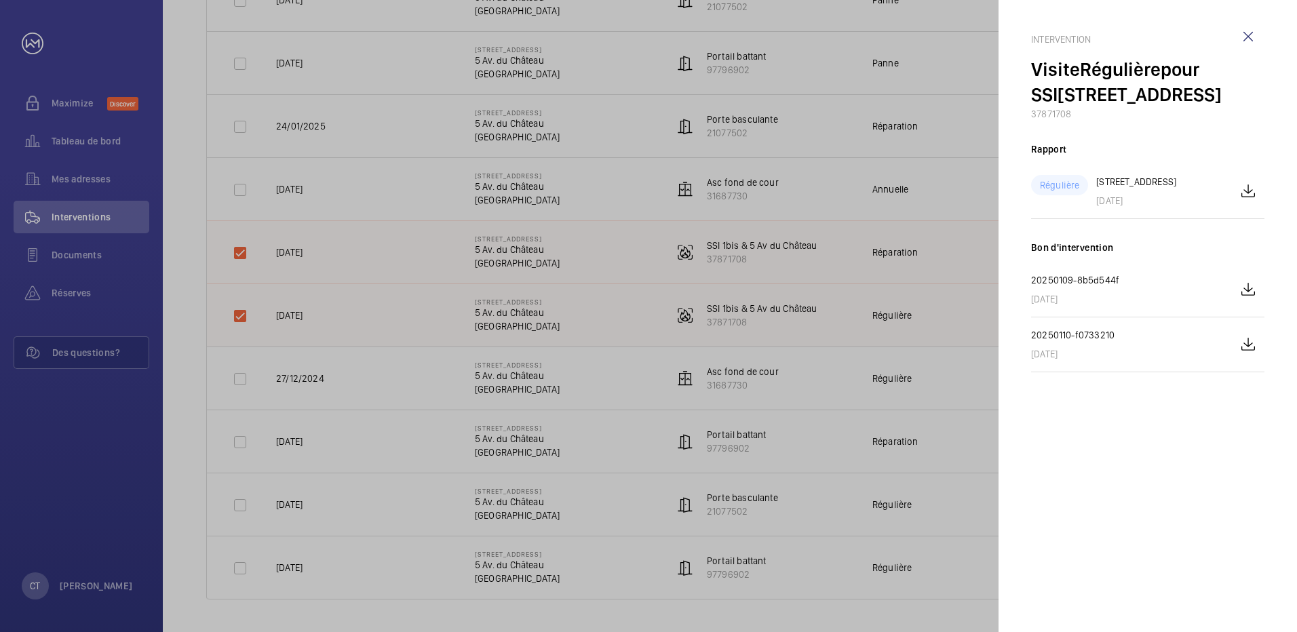
click at [798, 203] on div at bounding box center [648, 316] width 1297 height 632
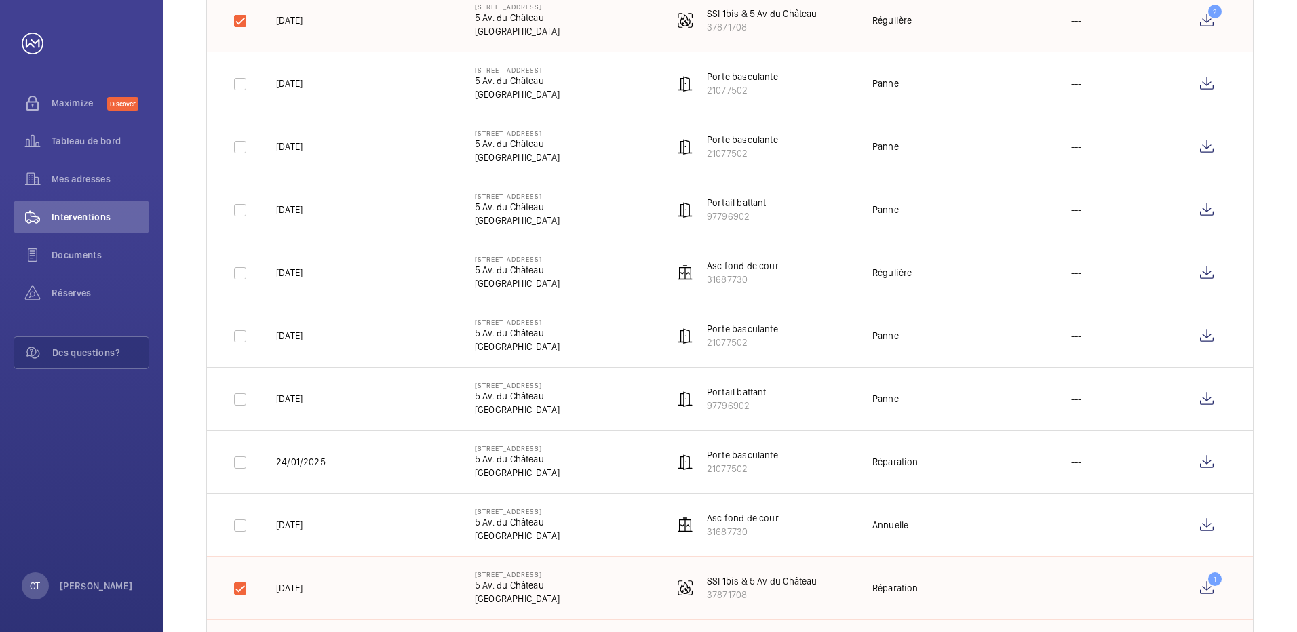
scroll to position [1216, 0]
click at [244, 25] on input "checkbox" at bounding box center [240, 24] width 27 height 27
checkbox input "false"
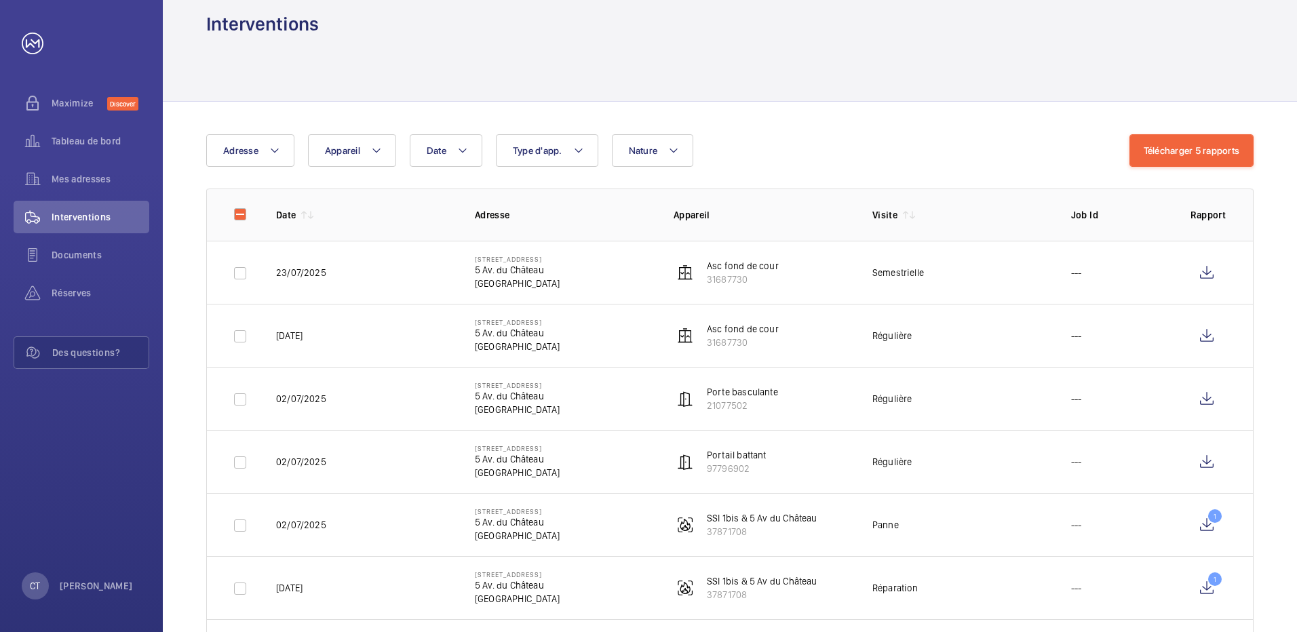
scroll to position [0, 0]
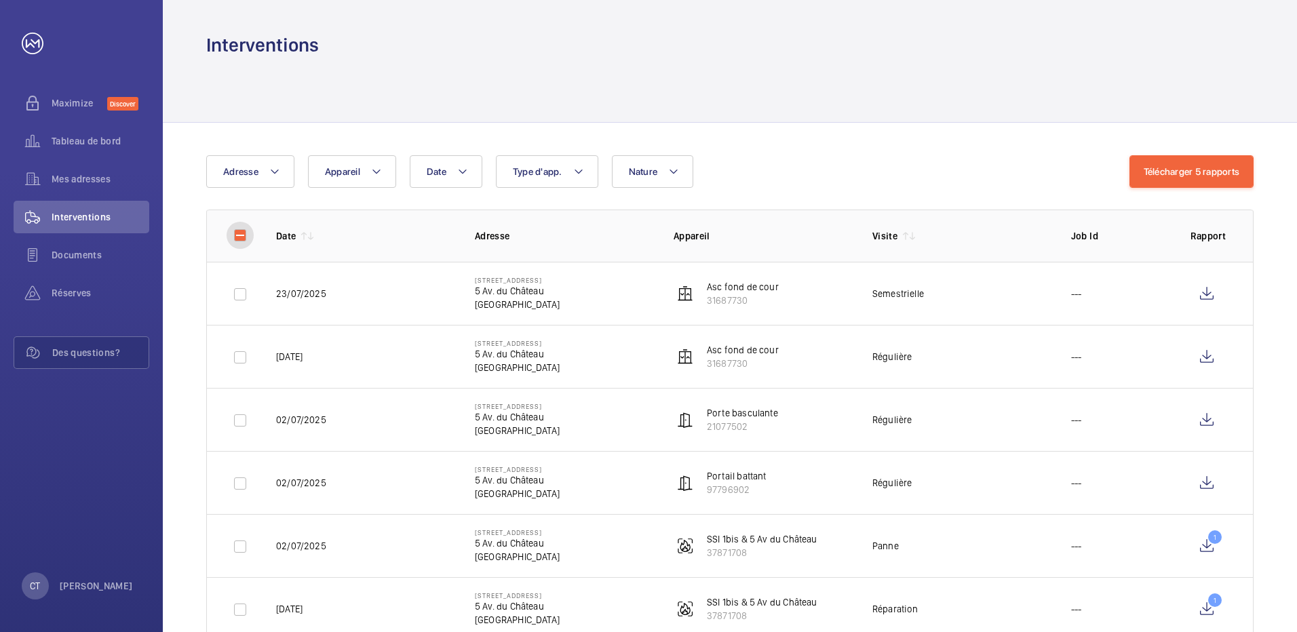
click at [242, 238] on input "checkbox" at bounding box center [240, 235] width 27 height 27
checkbox input "true"
checkbox input "false"
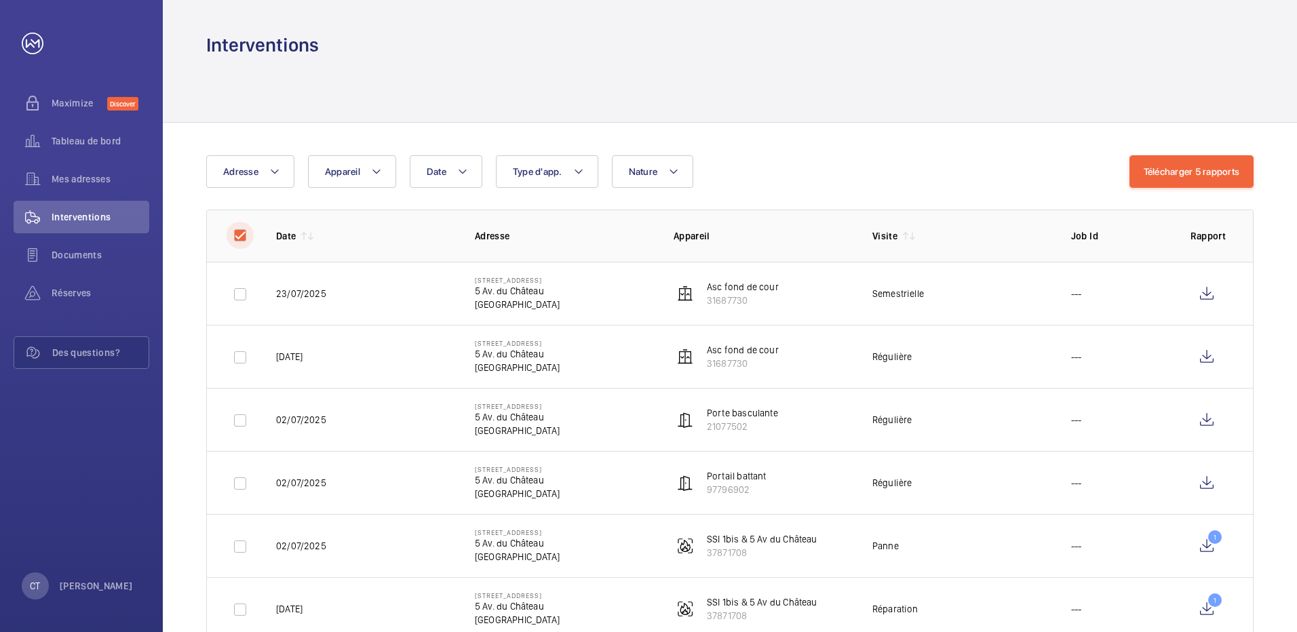
checkbox input "false"
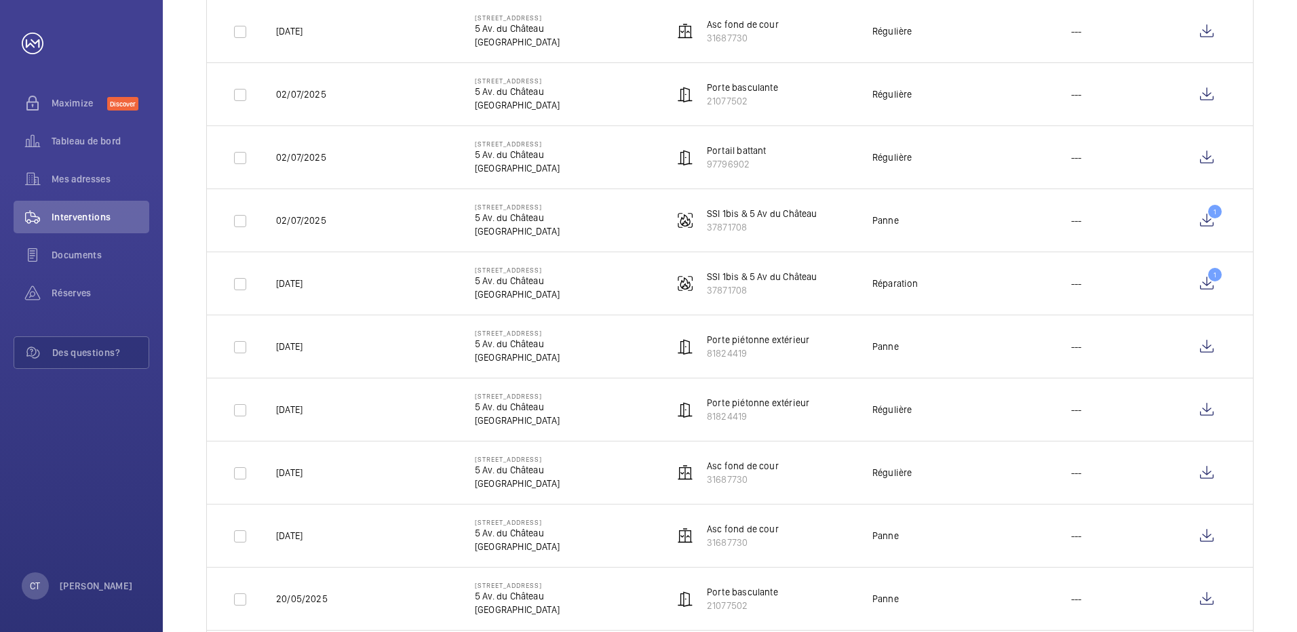
scroll to position [339, 0]
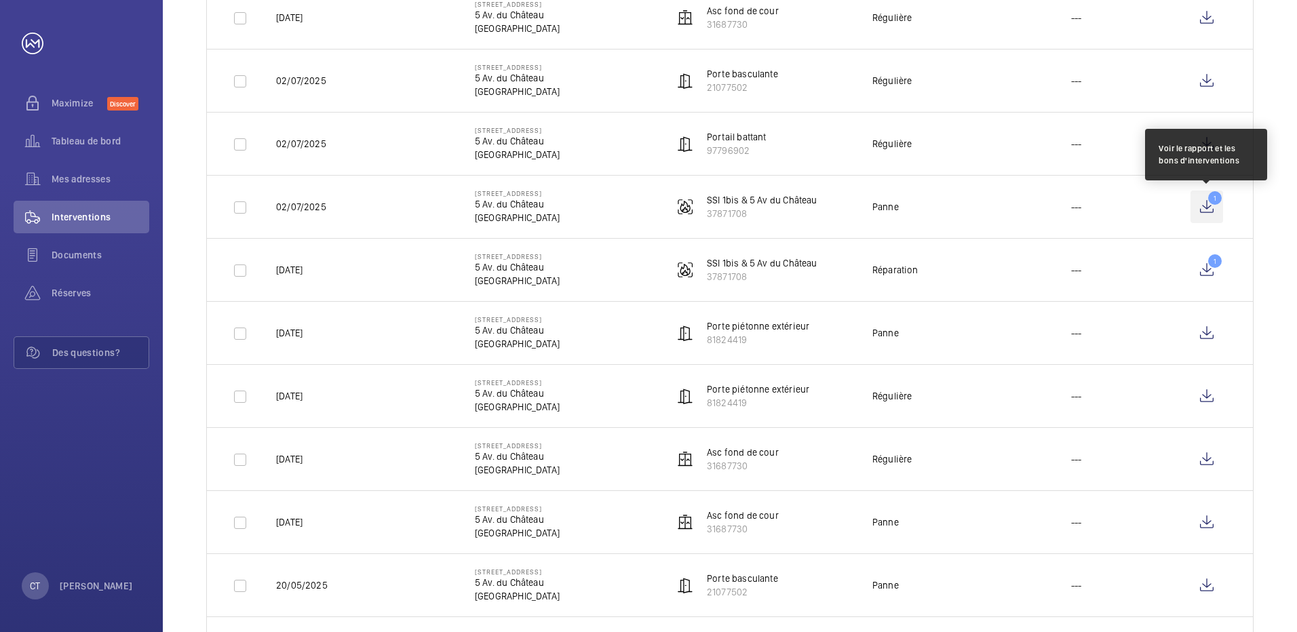
click at [1204, 208] on wm-front-icon-button "1" at bounding box center [1206, 207] width 33 height 33
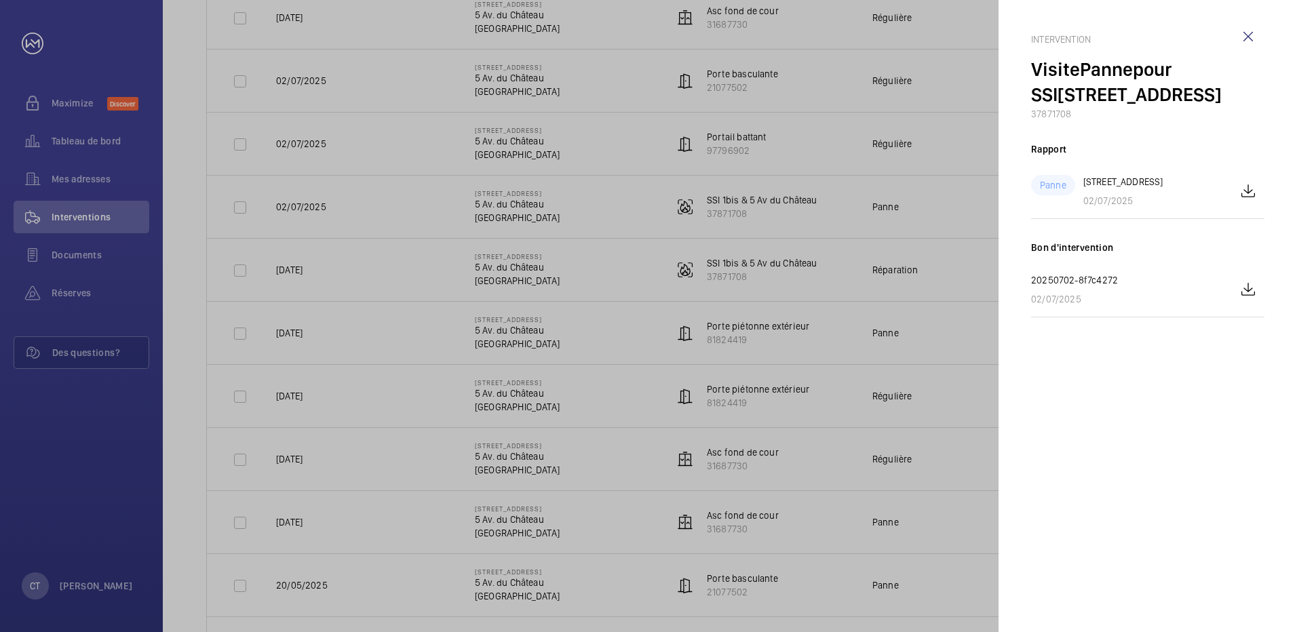
click at [236, 215] on div at bounding box center [648, 316] width 1297 height 632
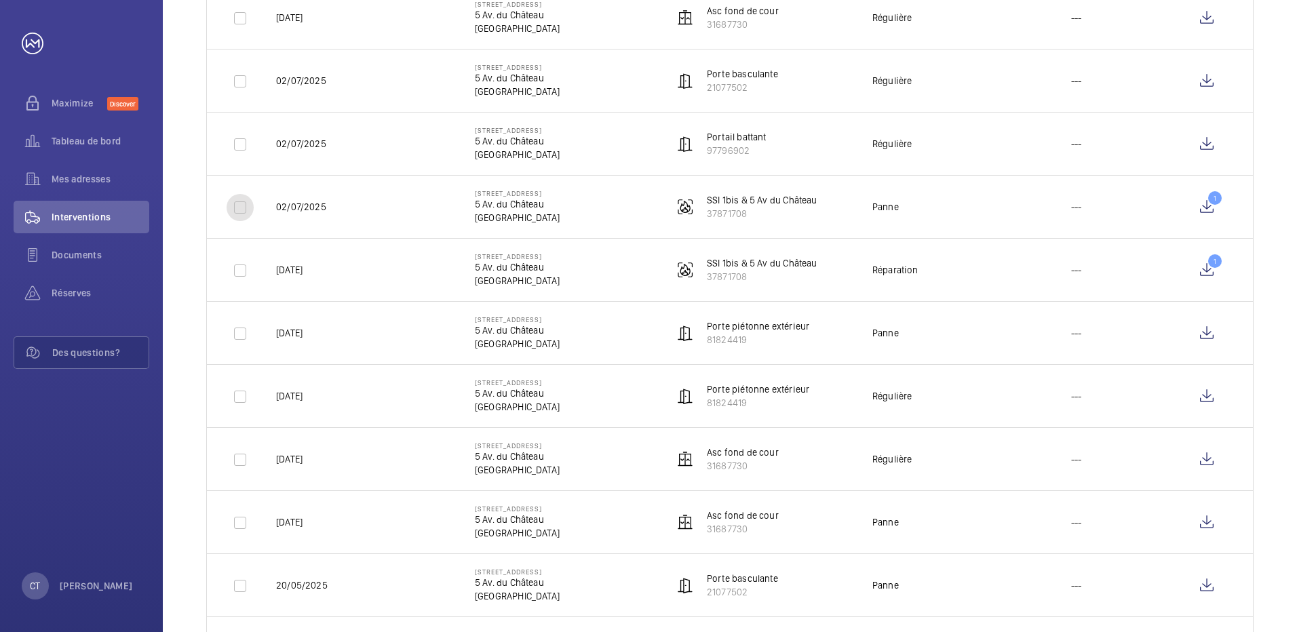
click at [237, 215] on input "checkbox" at bounding box center [240, 207] width 27 height 27
checkbox input "true"
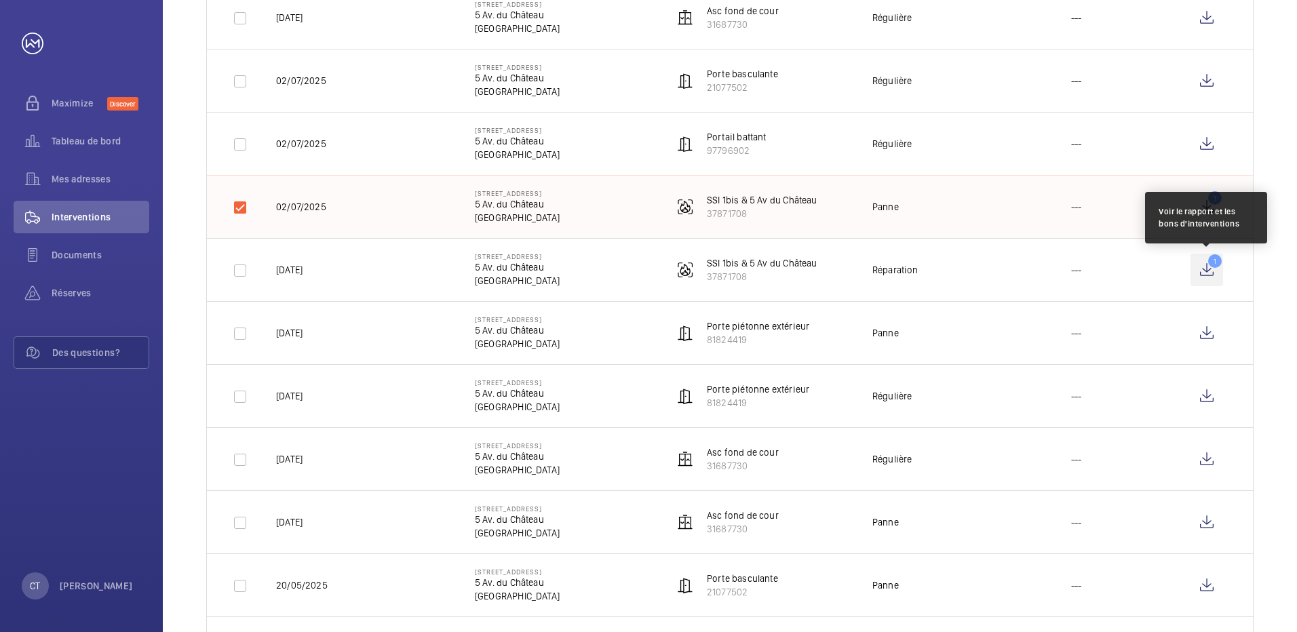
click at [1205, 271] on wm-front-icon-button "1" at bounding box center [1206, 270] width 33 height 33
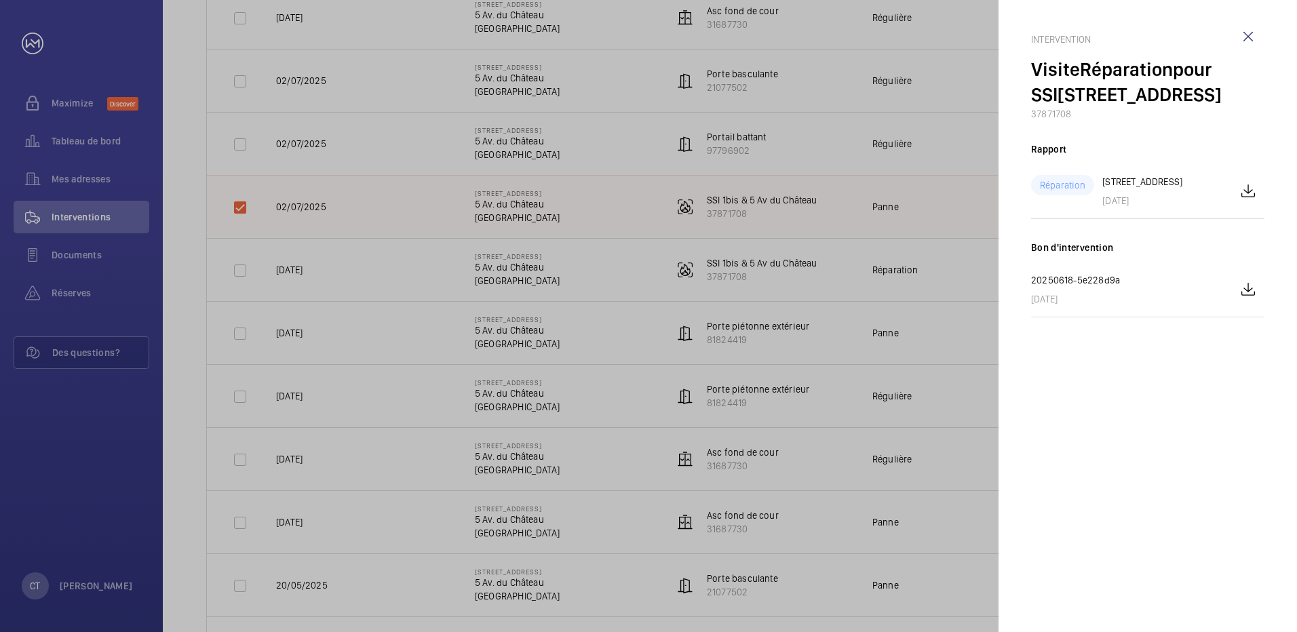
click at [239, 273] on div at bounding box center [648, 316] width 1297 height 632
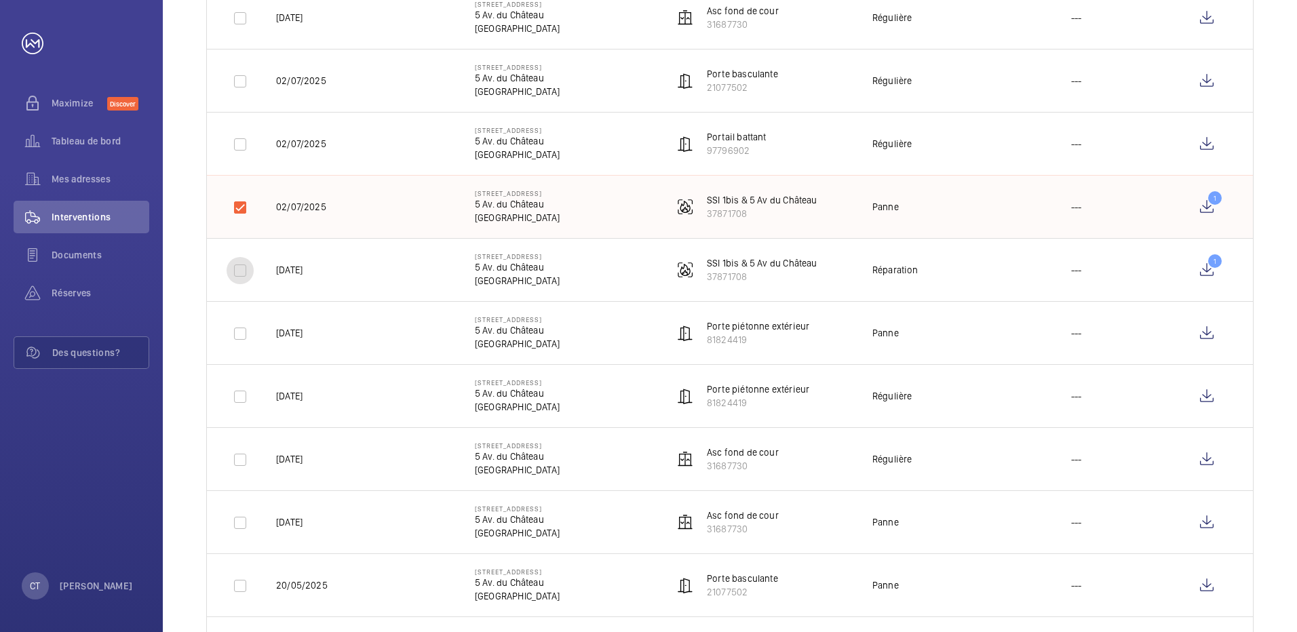
click at [239, 273] on input "checkbox" at bounding box center [240, 270] width 27 height 27
checkbox input "true"
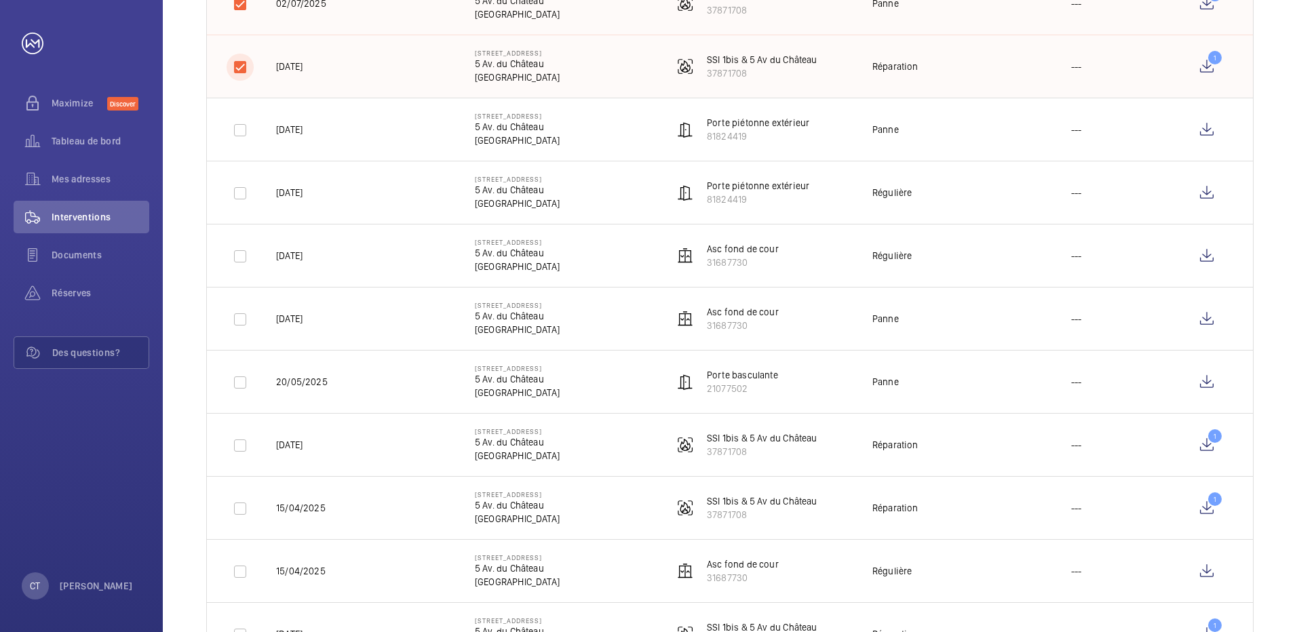
scroll to position [610, 0]
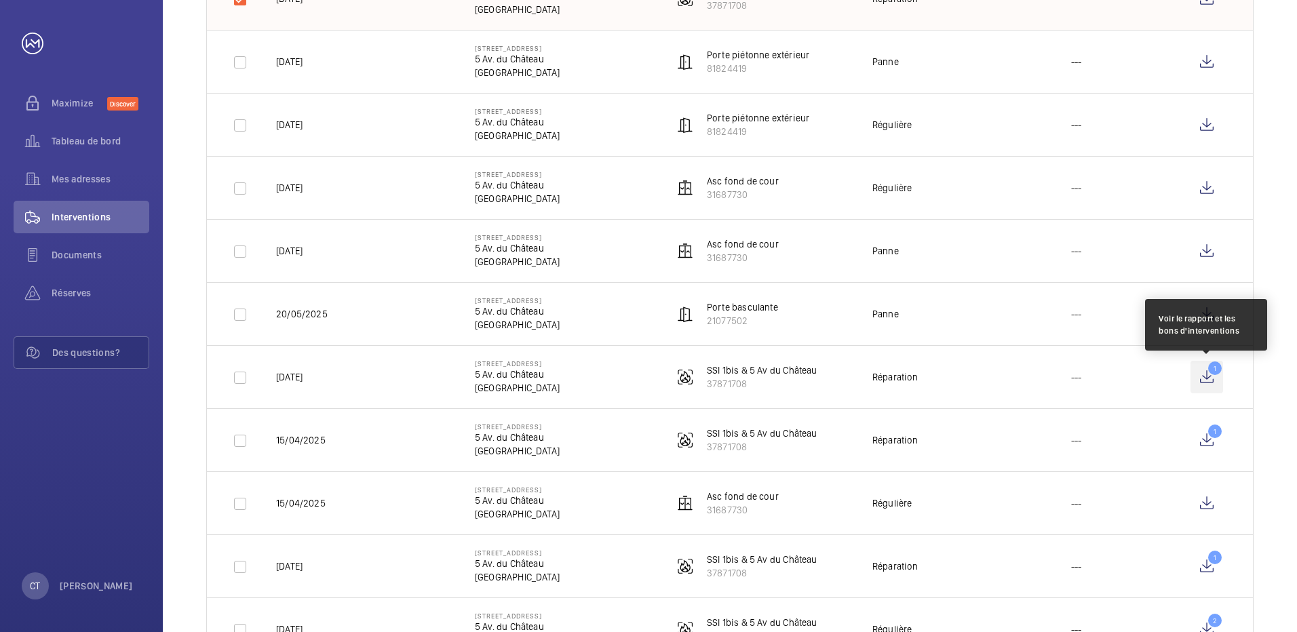
click at [1211, 375] on wm-front-icon-button "1" at bounding box center [1206, 377] width 33 height 33
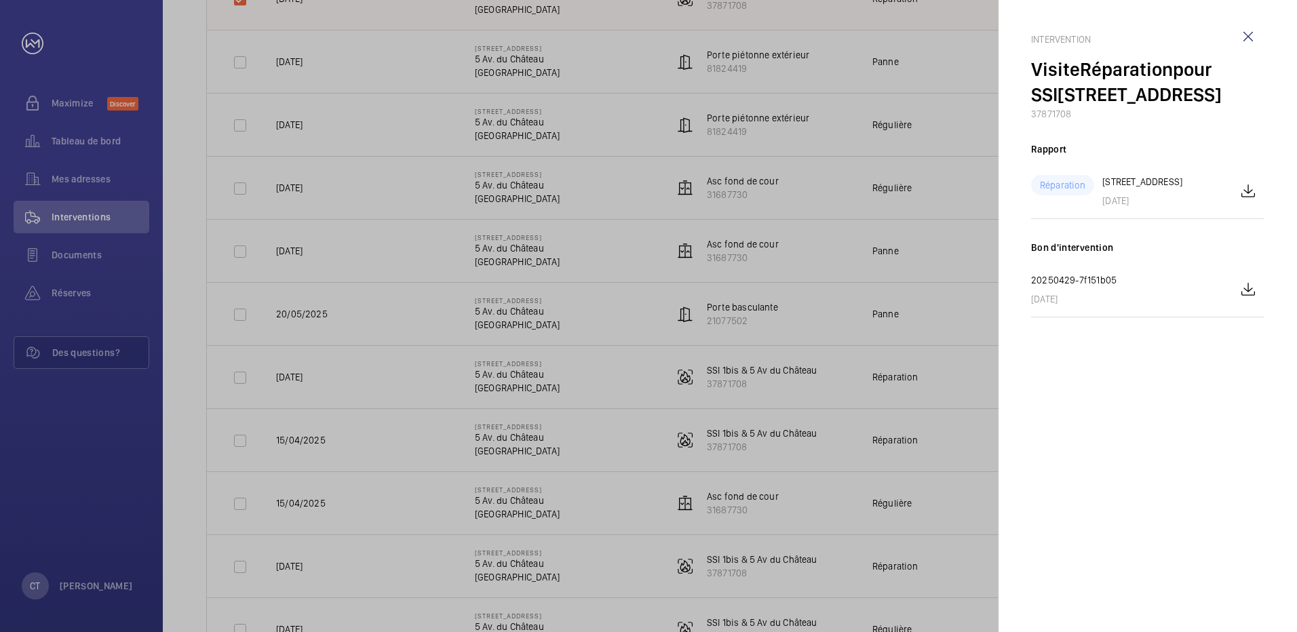
click at [239, 376] on div at bounding box center [648, 316] width 1297 height 632
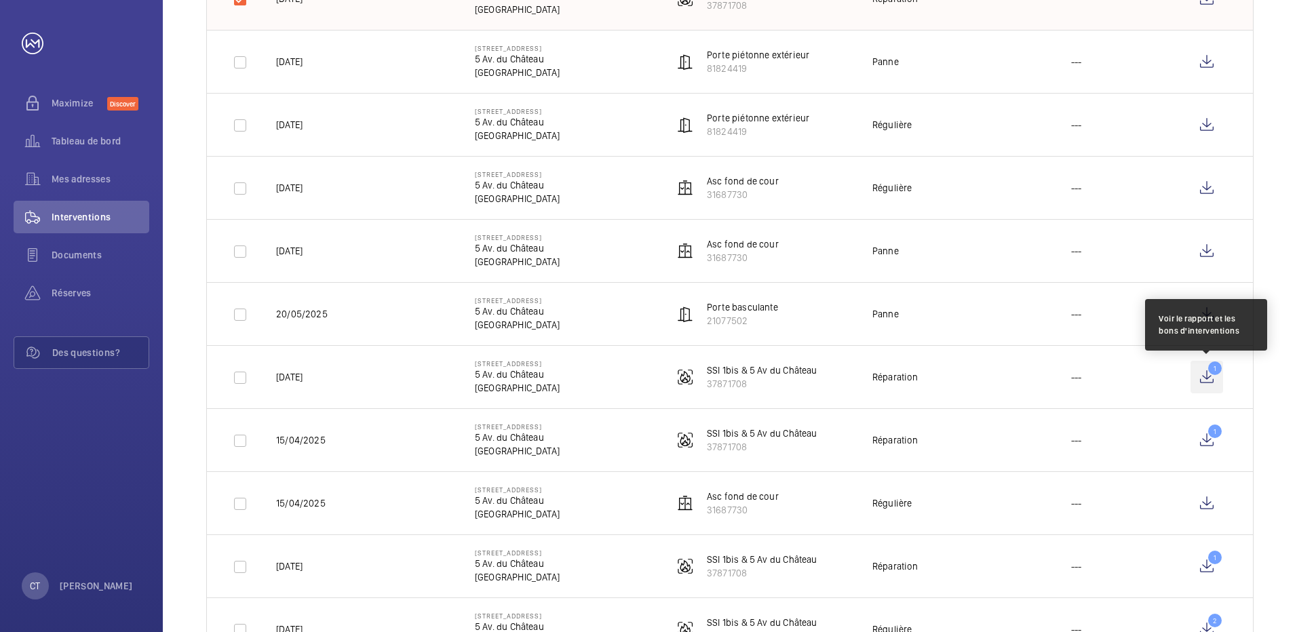
click at [1207, 376] on wm-front-icon-button "1" at bounding box center [1206, 377] width 33 height 33
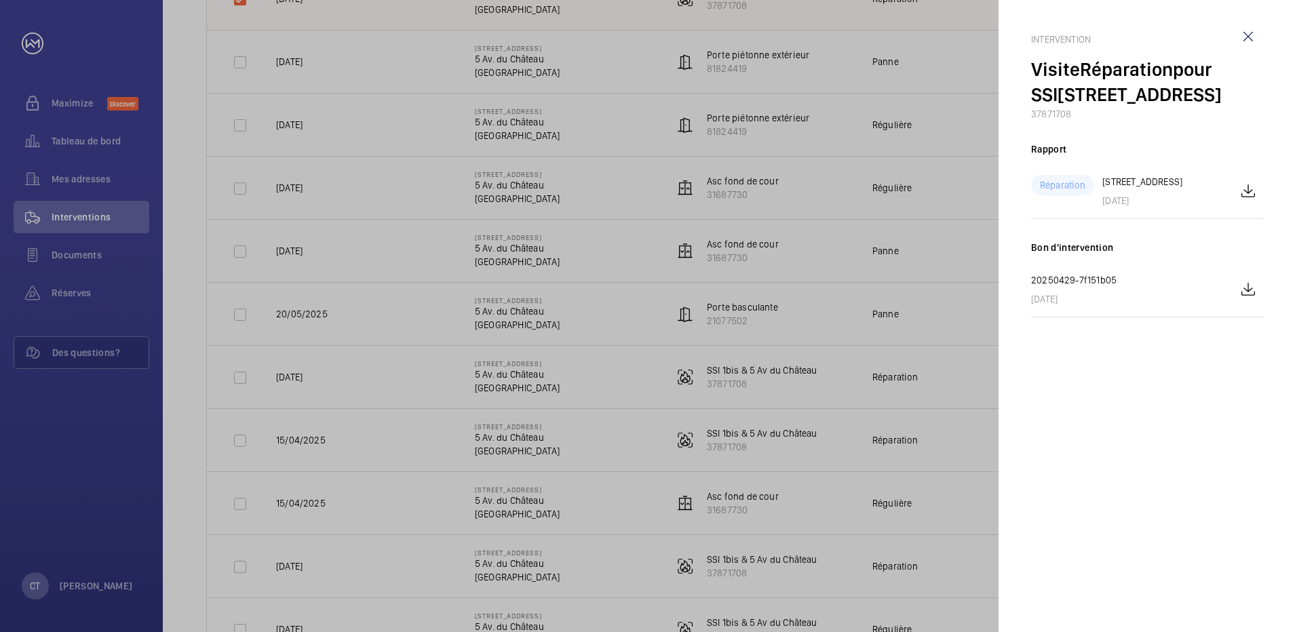
click at [241, 376] on div at bounding box center [648, 316] width 1297 height 632
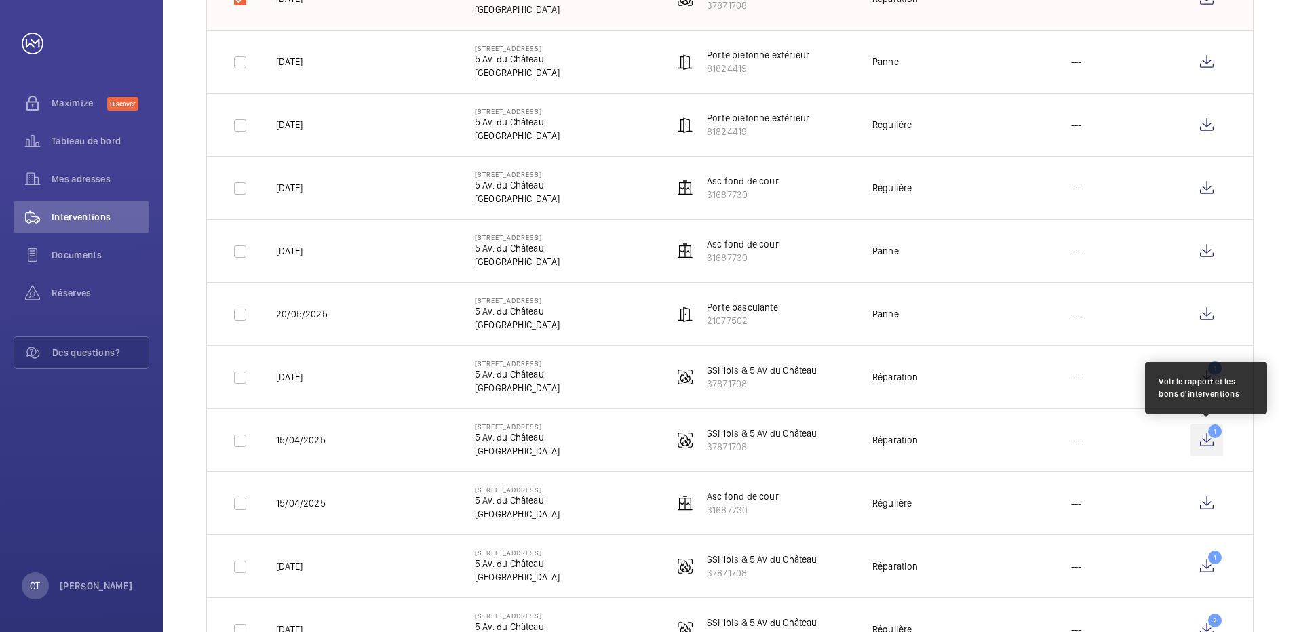
click at [1218, 438] on wm-front-icon-button "1" at bounding box center [1206, 440] width 33 height 33
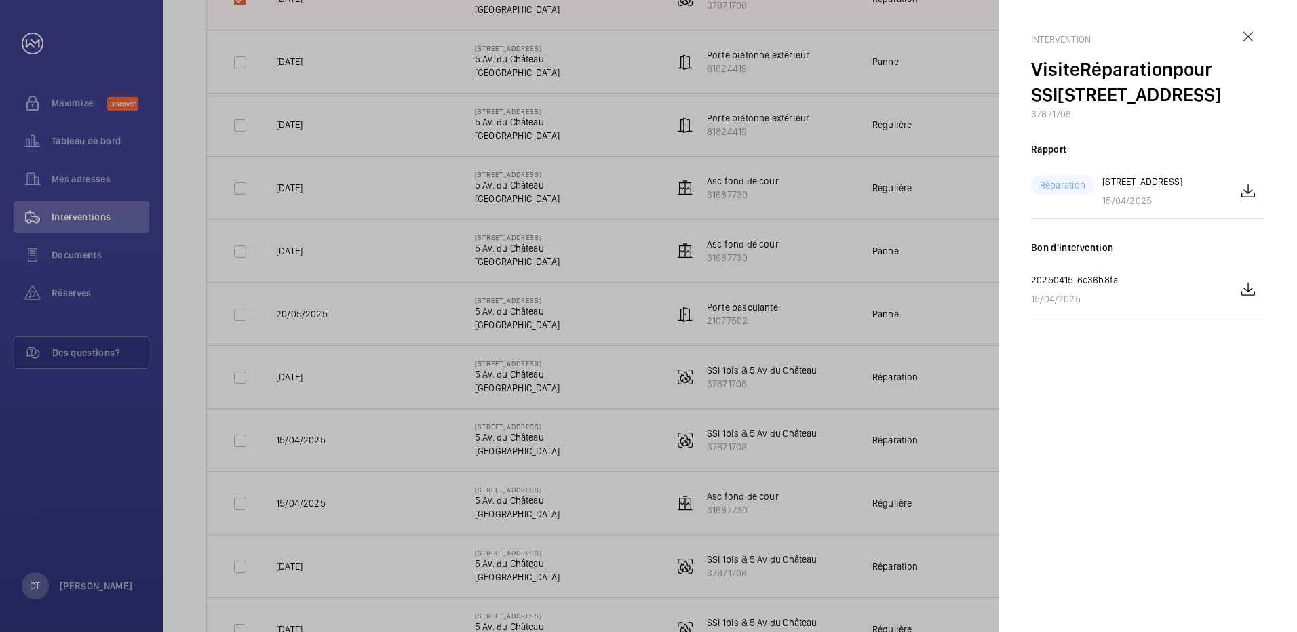
click at [238, 433] on div at bounding box center [648, 316] width 1297 height 632
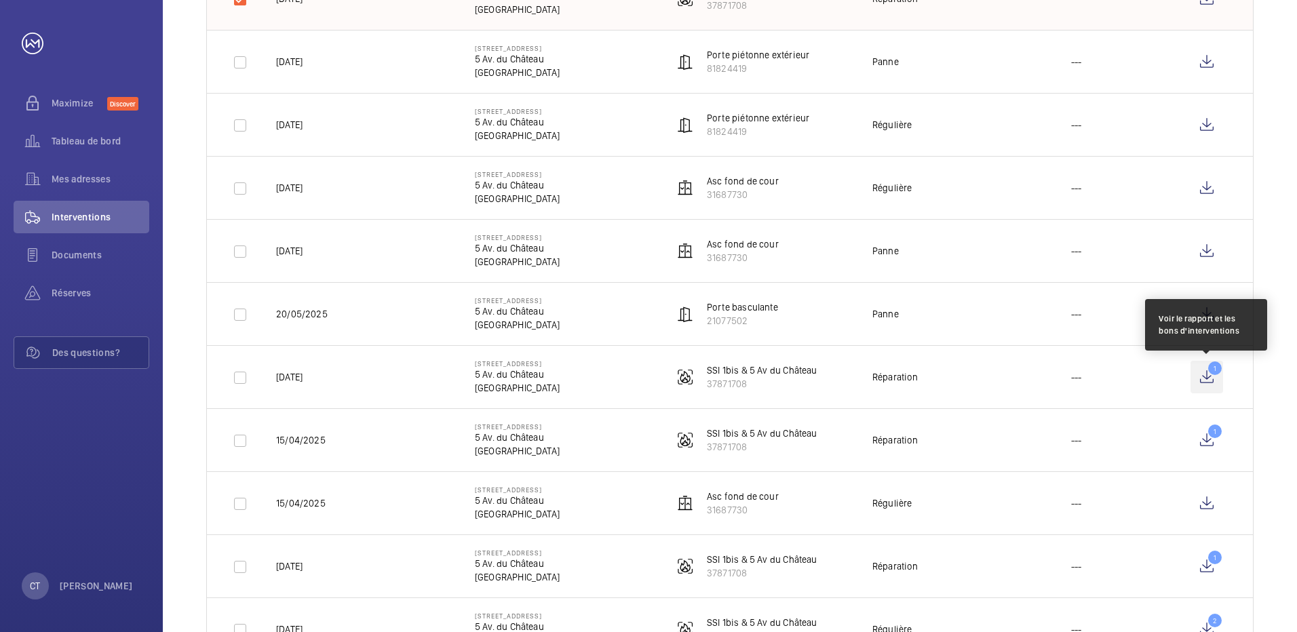
click at [1208, 372] on wm-front-icon-button "1" at bounding box center [1206, 377] width 33 height 33
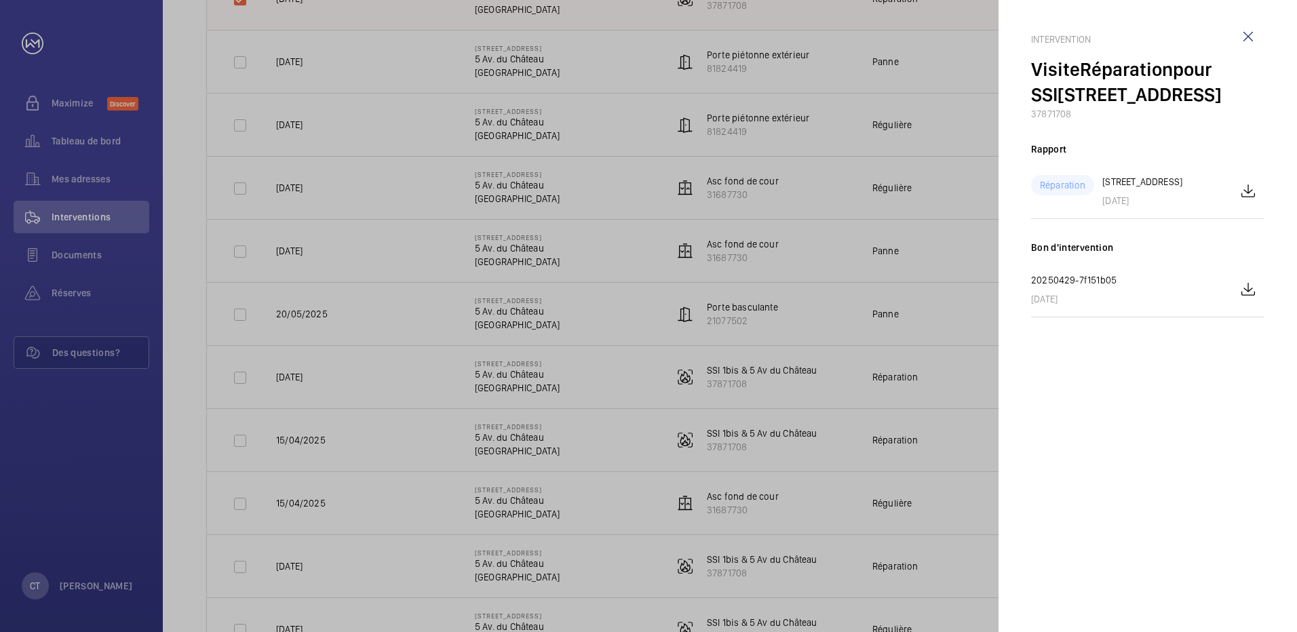
click at [235, 375] on div at bounding box center [648, 316] width 1297 height 632
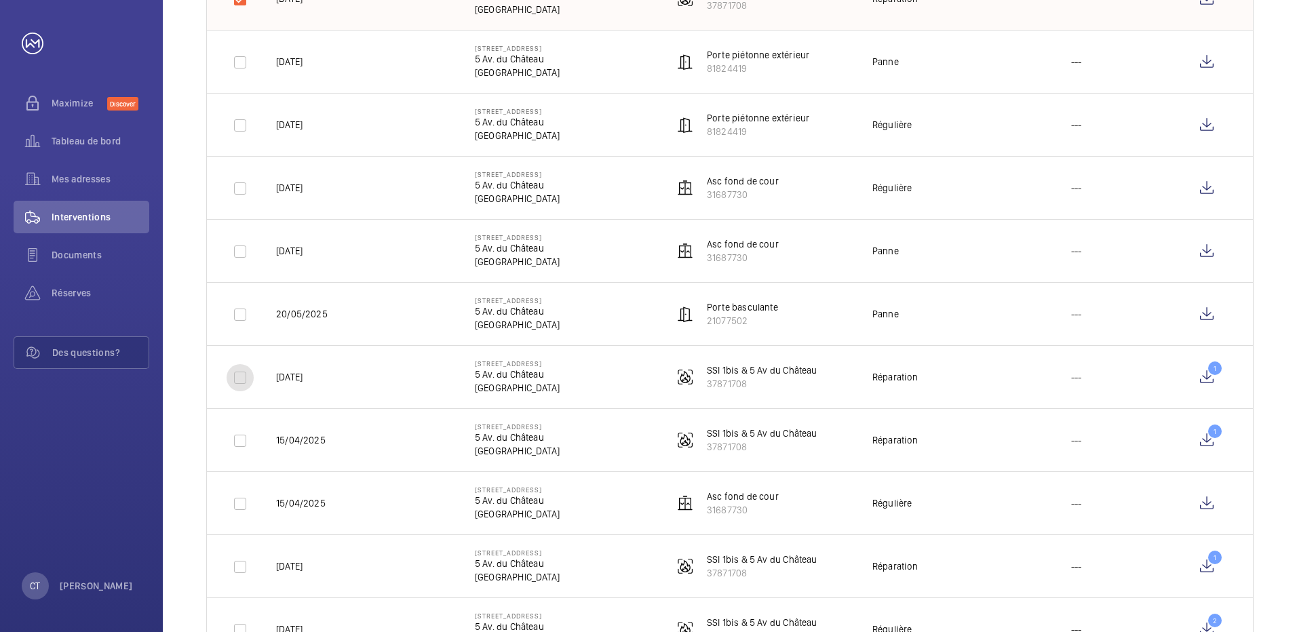
click at [235, 375] on input "checkbox" at bounding box center [240, 377] width 27 height 27
checkbox input "true"
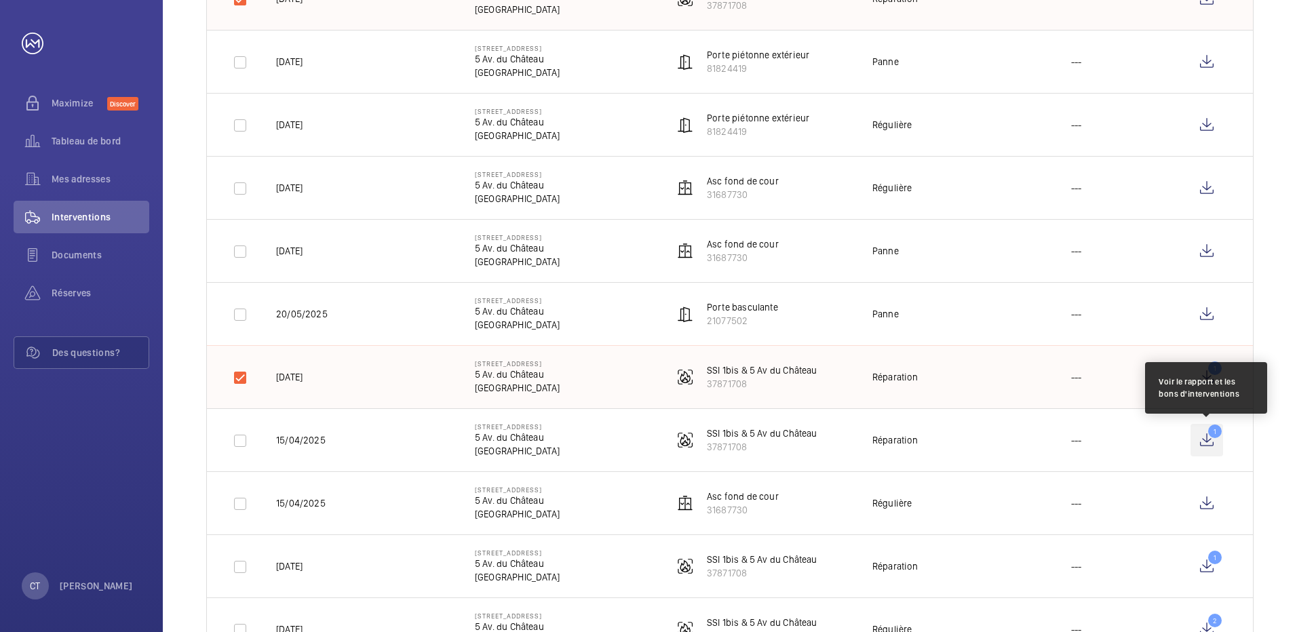
click at [1220, 432] on wm-front-icon-button "1" at bounding box center [1206, 440] width 33 height 33
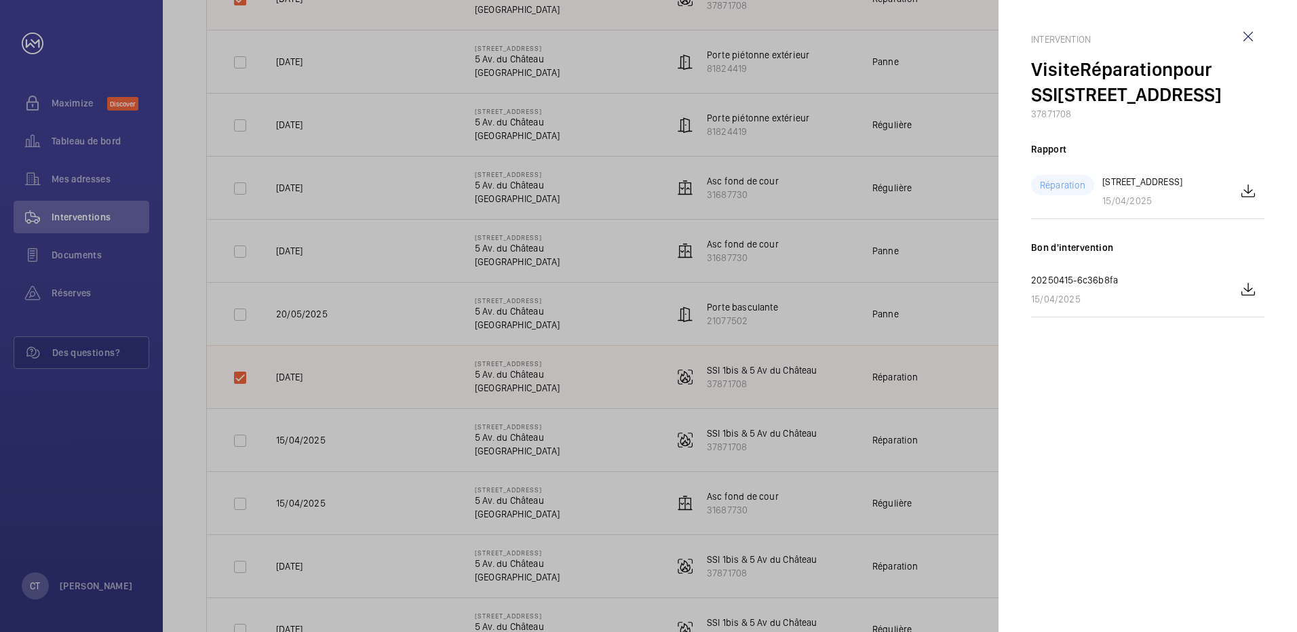
click at [234, 445] on div at bounding box center [648, 316] width 1297 height 632
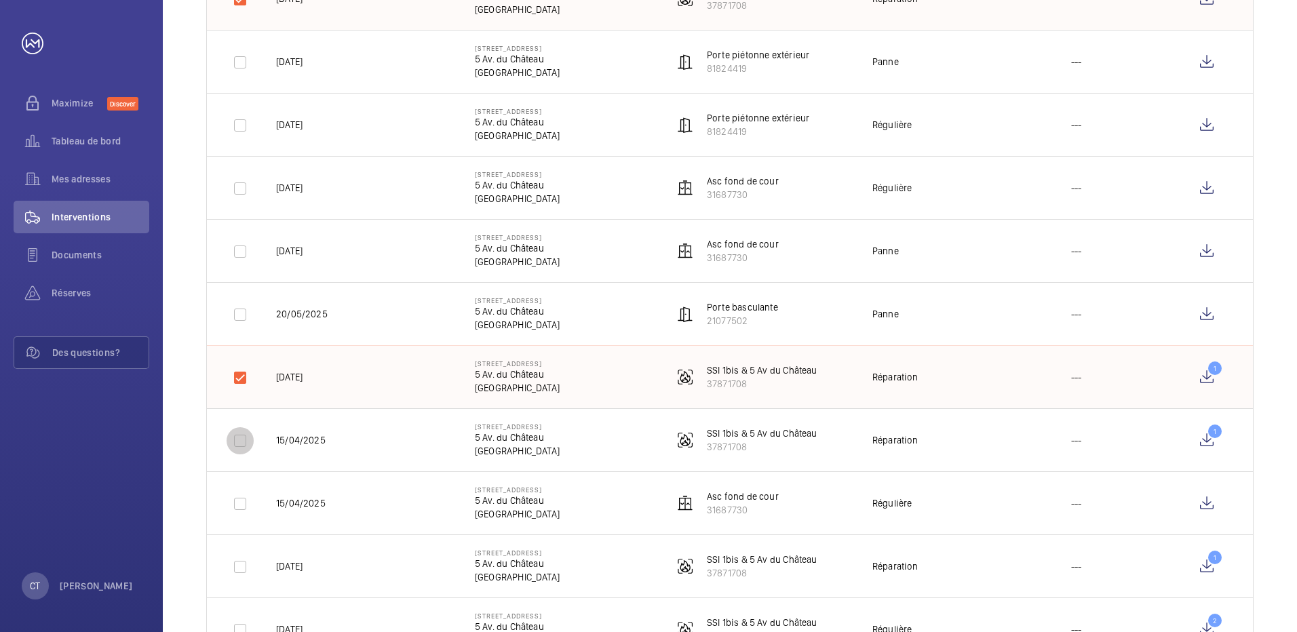
click at [237, 444] on input "checkbox" at bounding box center [240, 440] width 27 height 27
checkbox input "true"
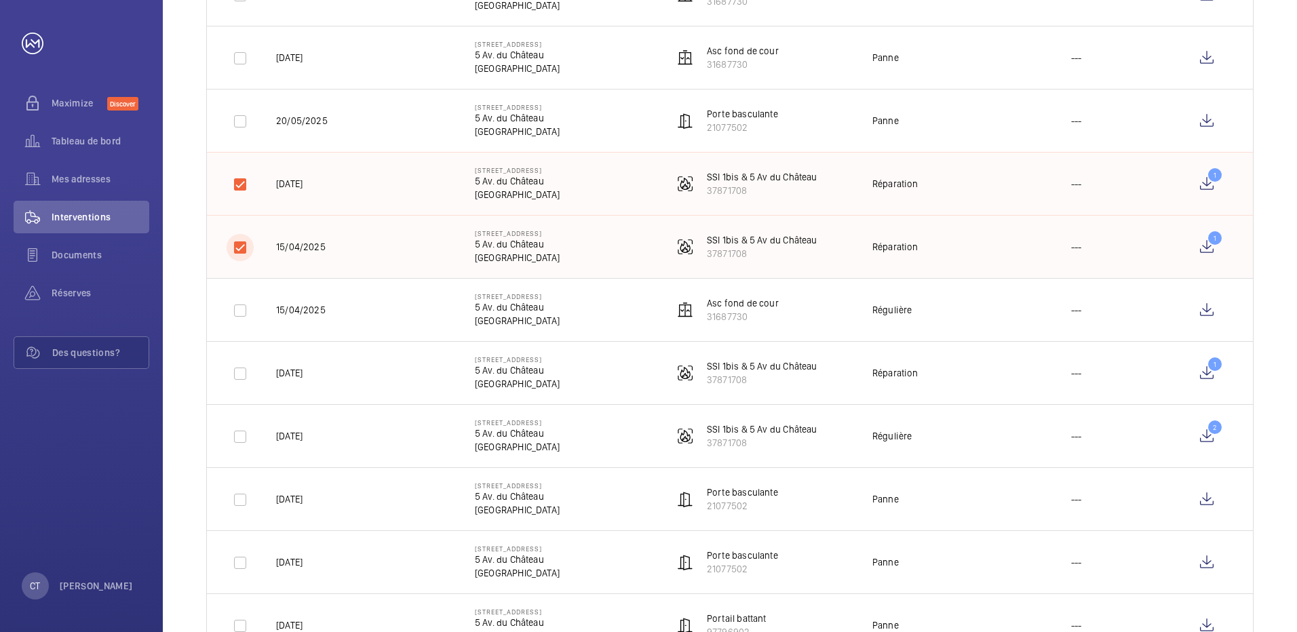
scroll to position [814, 0]
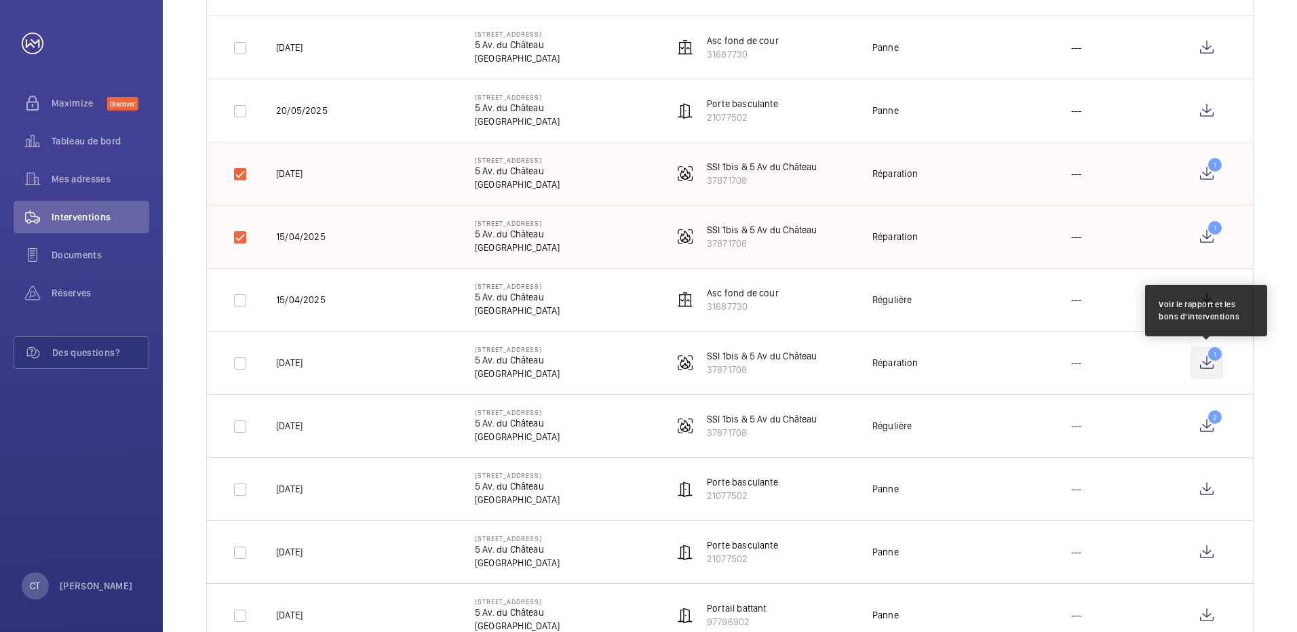
click at [1208, 367] on wm-front-icon-button "1" at bounding box center [1206, 363] width 33 height 33
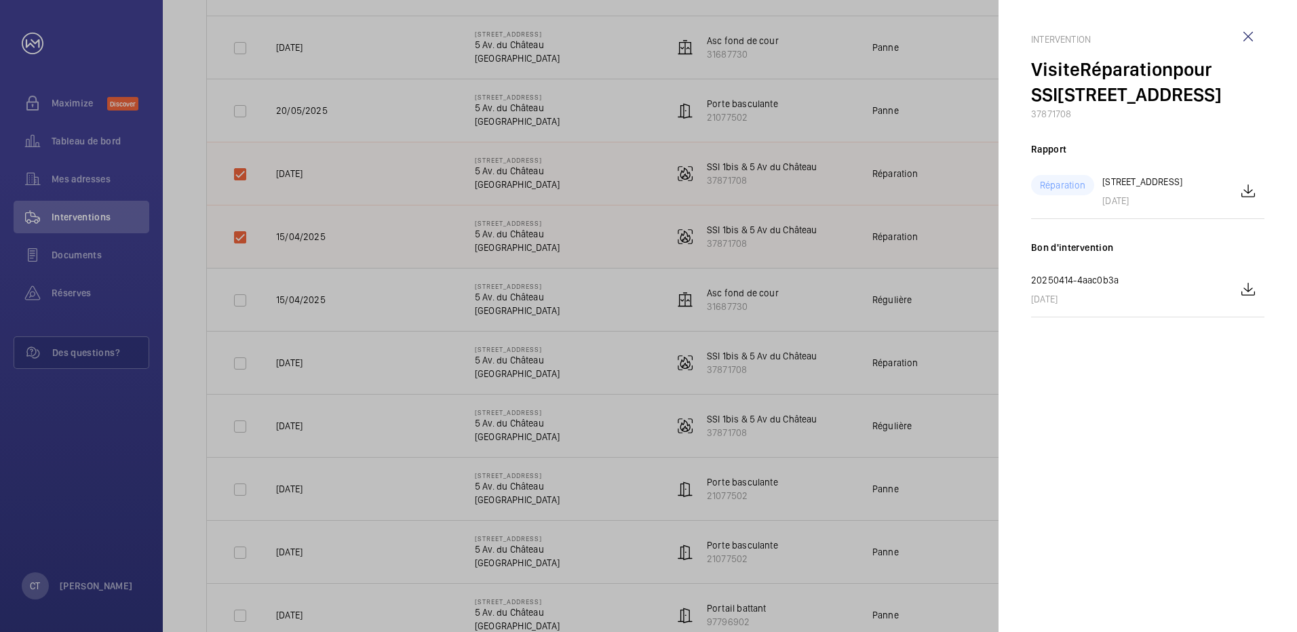
click at [242, 360] on div at bounding box center [648, 316] width 1297 height 632
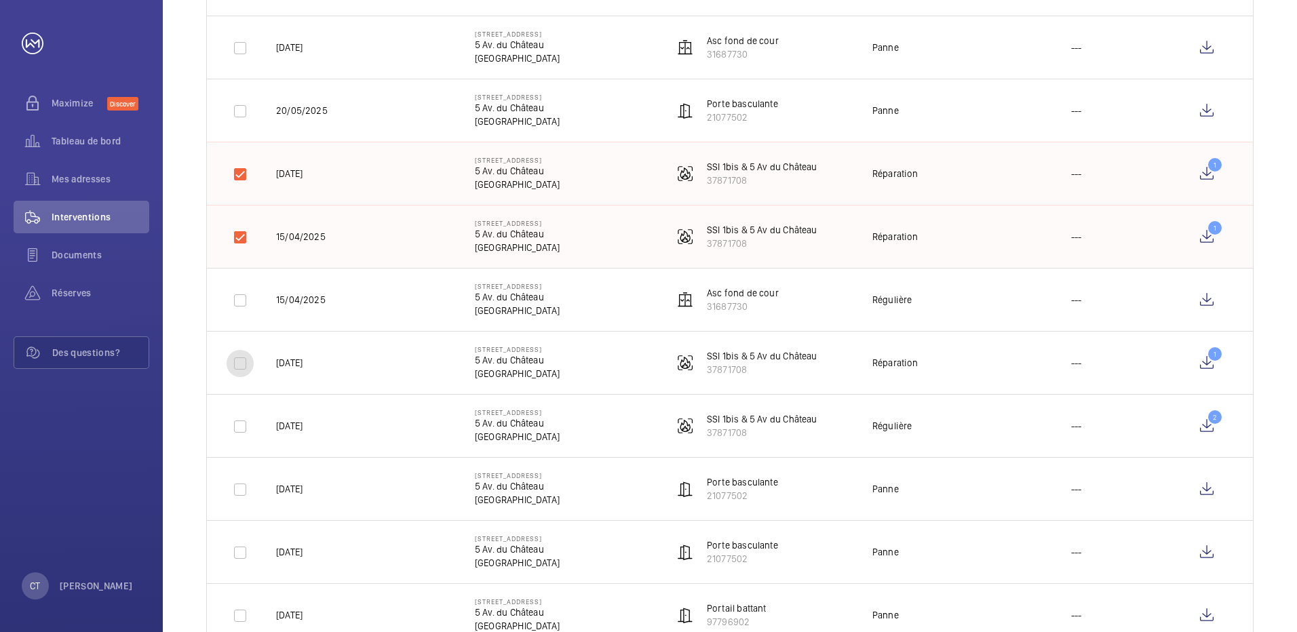
click at [242, 360] on input "checkbox" at bounding box center [240, 363] width 27 height 27
checkbox input "true"
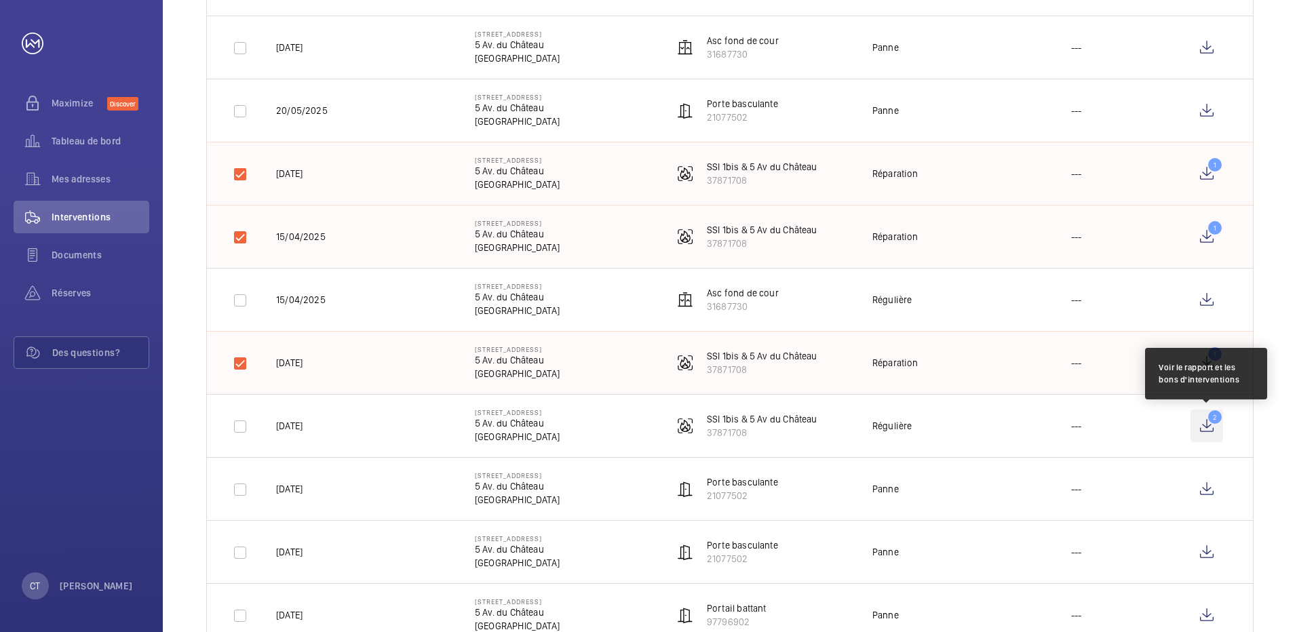
click at [1207, 419] on wm-front-icon-button "2" at bounding box center [1206, 426] width 33 height 33
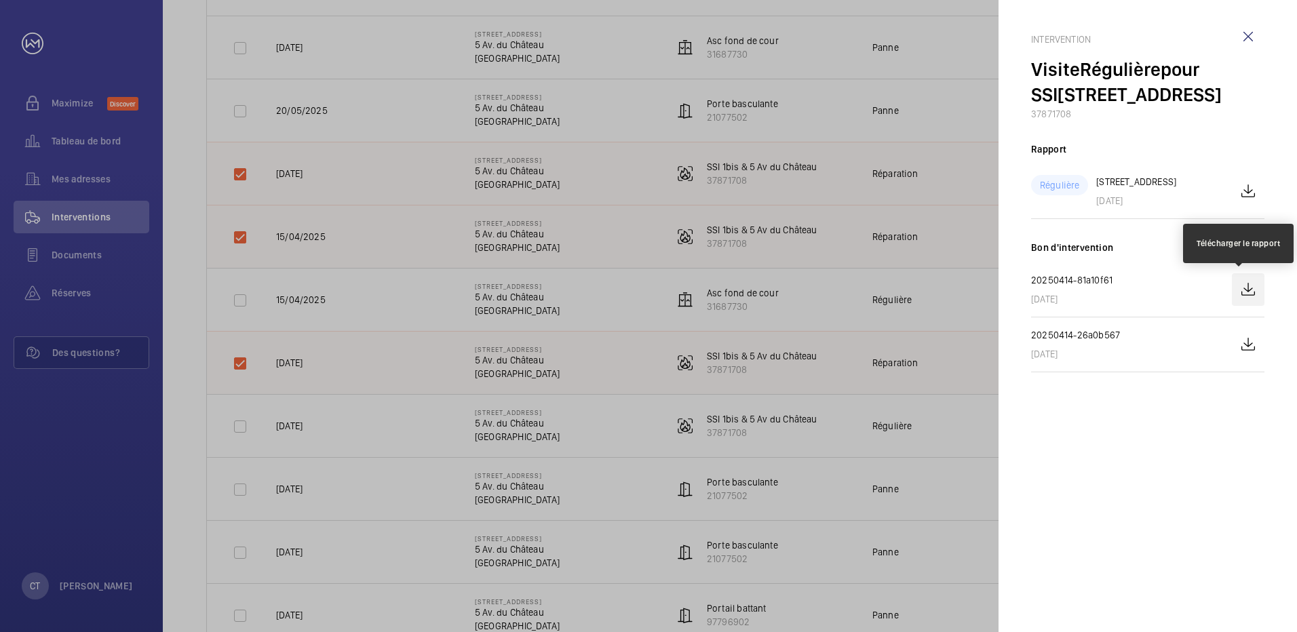
click at [1247, 294] on wm-front-icon-button at bounding box center [1248, 289] width 33 height 33
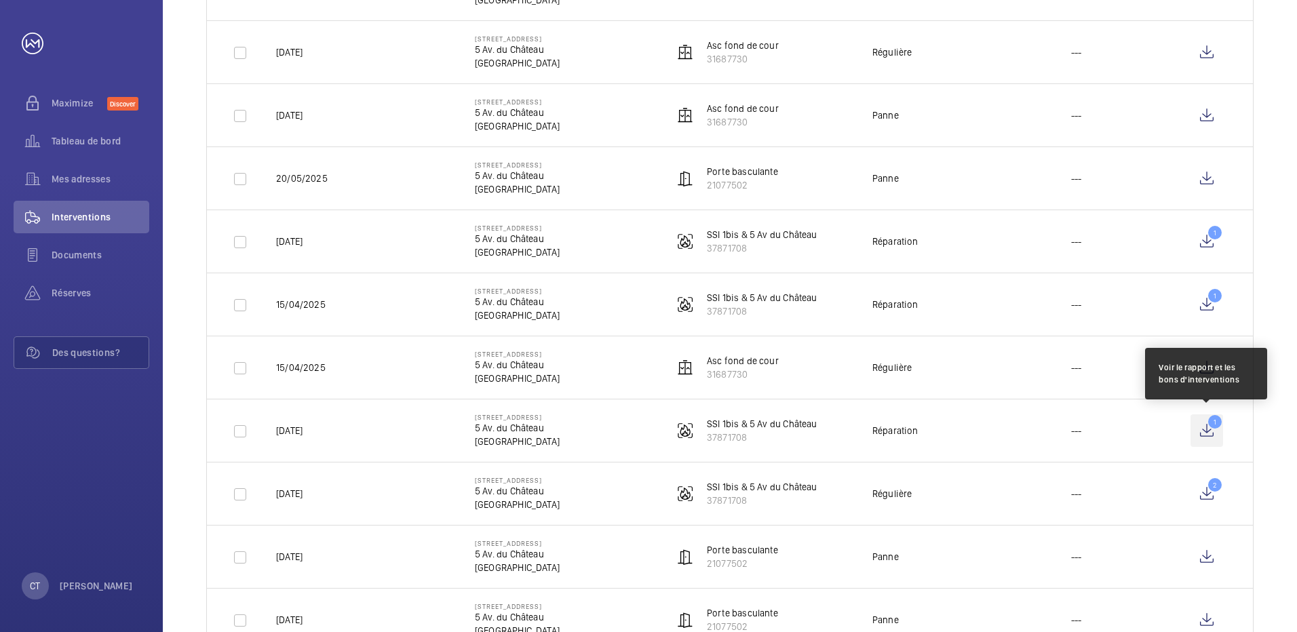
scroll to position [746, 0]
click at [1209, 424] on wm-front-icon-button "1" at bounding box center [1206, 430] width 33 height 33
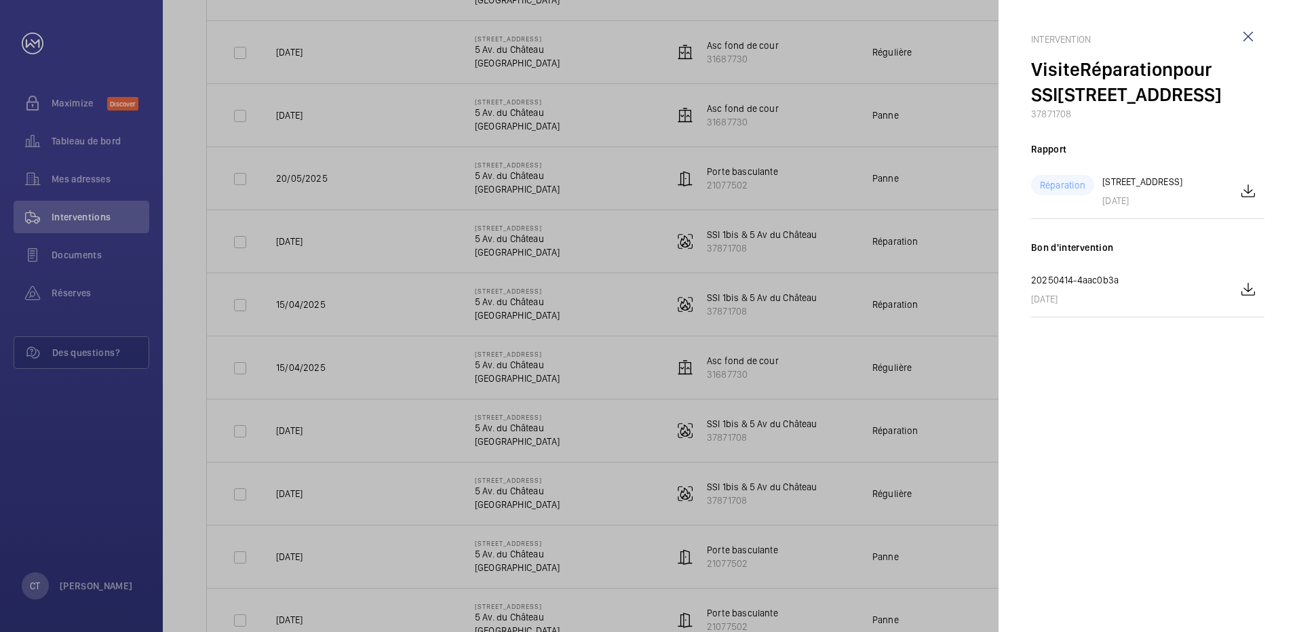
click at [244, 433] on div at bounding box center [648, 316] width 1297 height 632
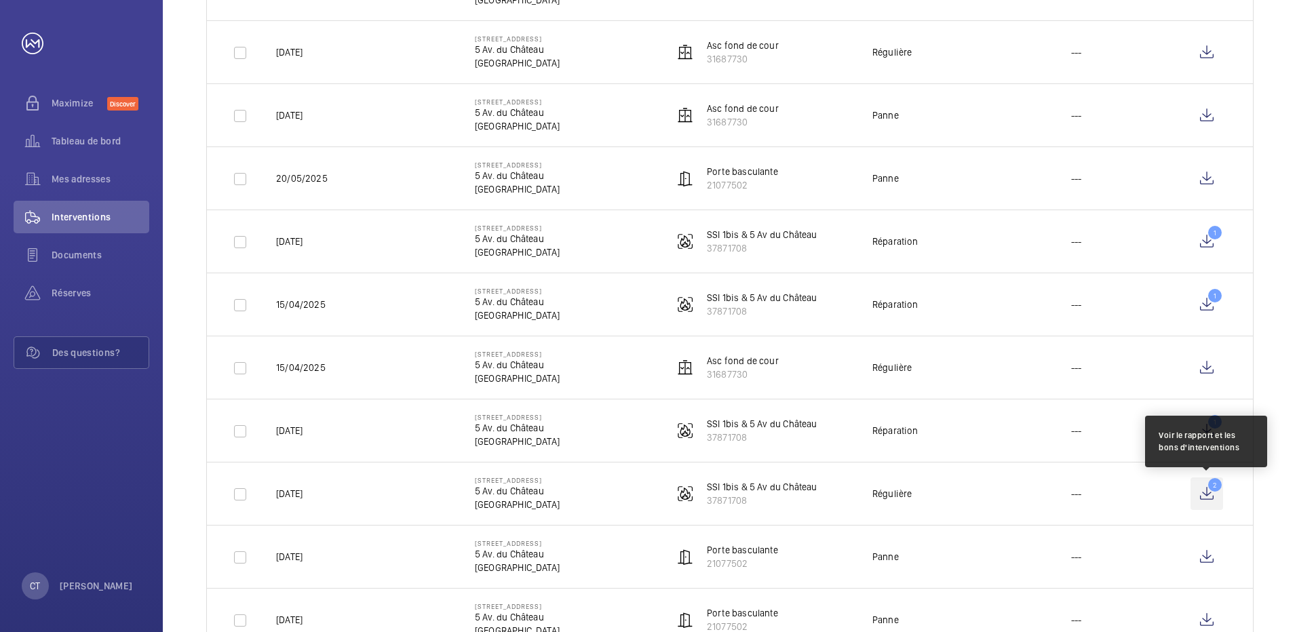
click at [1213, 492] on wm-front-icon-button "2" at bounding box center [1206, 494] width 33 height 33
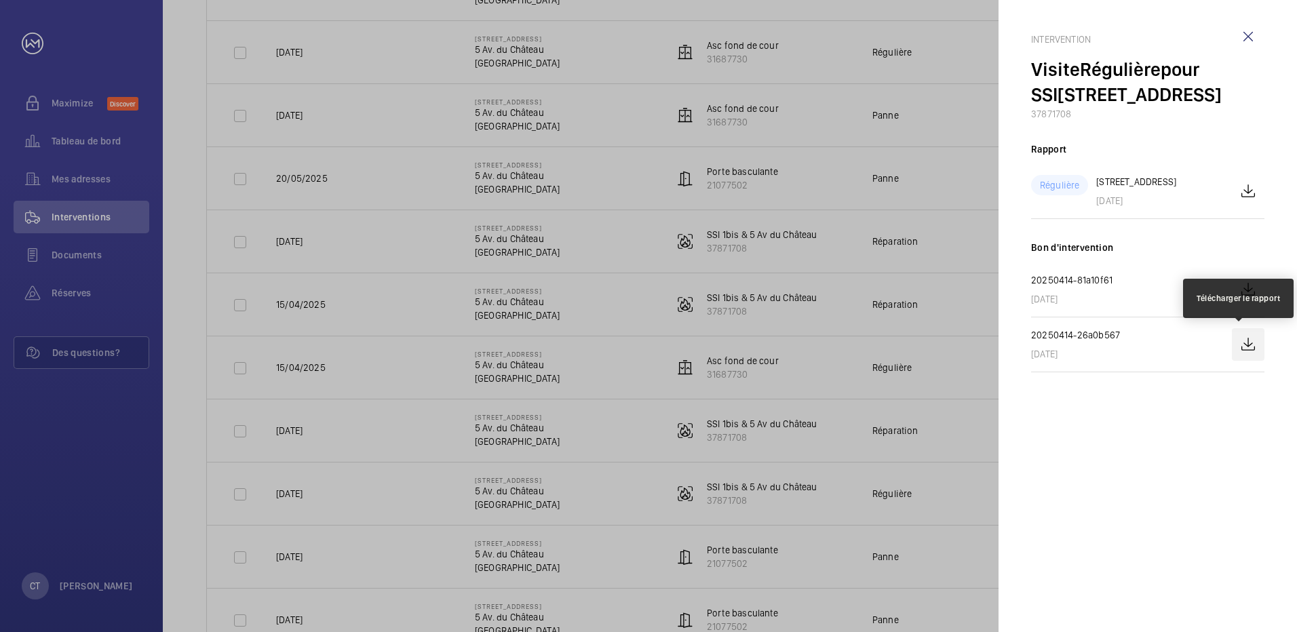
click at [1247, 341] on wm-front-icon-button at bounding box center [1248, 344] width 33 height 33
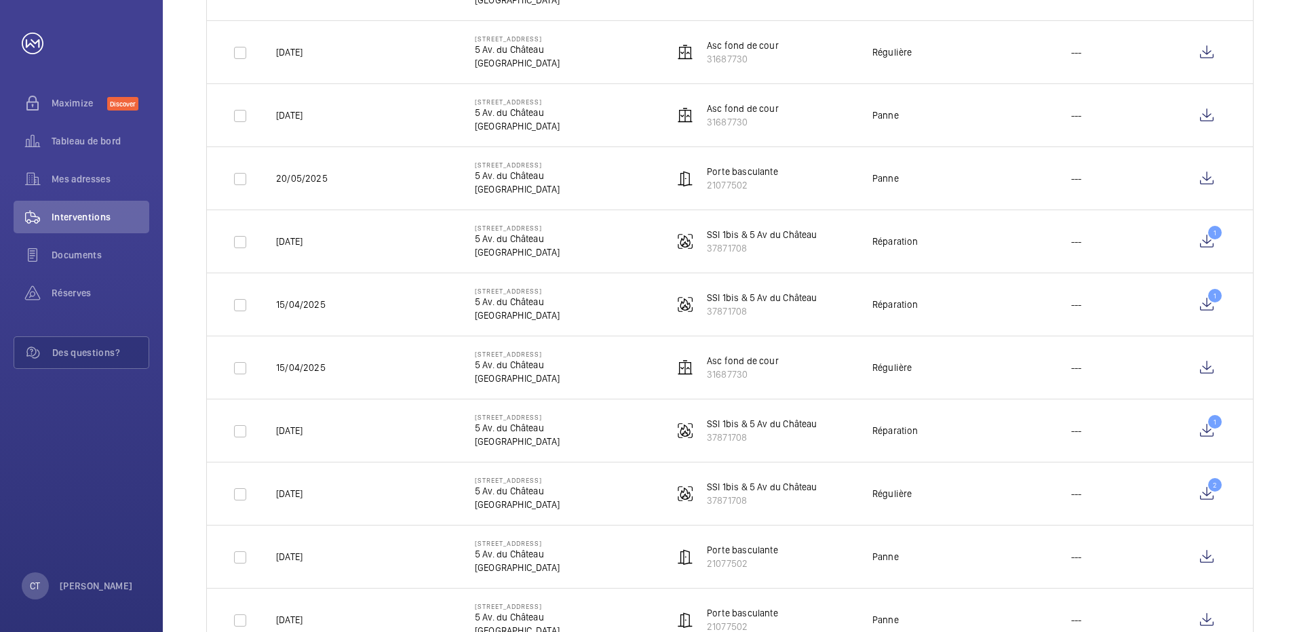
scroll to position [814, 0]
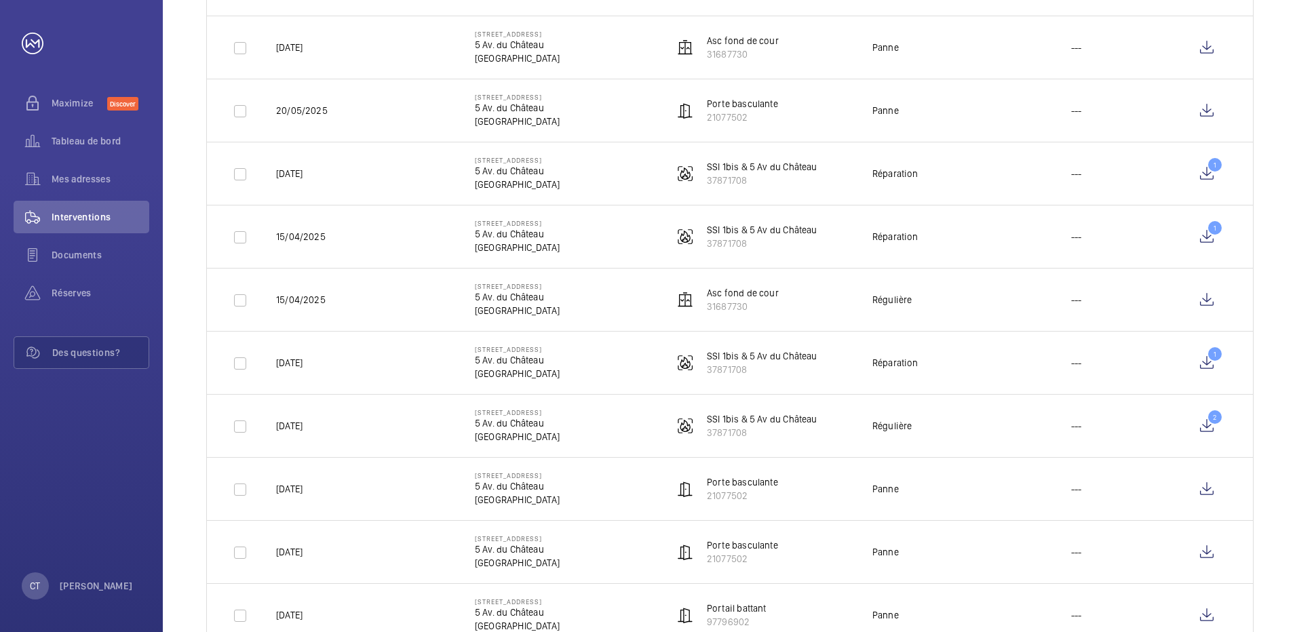
click at [1176, 359] on td "1" at bounding box center [1211, 362] width 84 height 63
click at [1208, 362] on wm-front-icon-button "1" at bounding box center [1206, 363] width 33 height 33
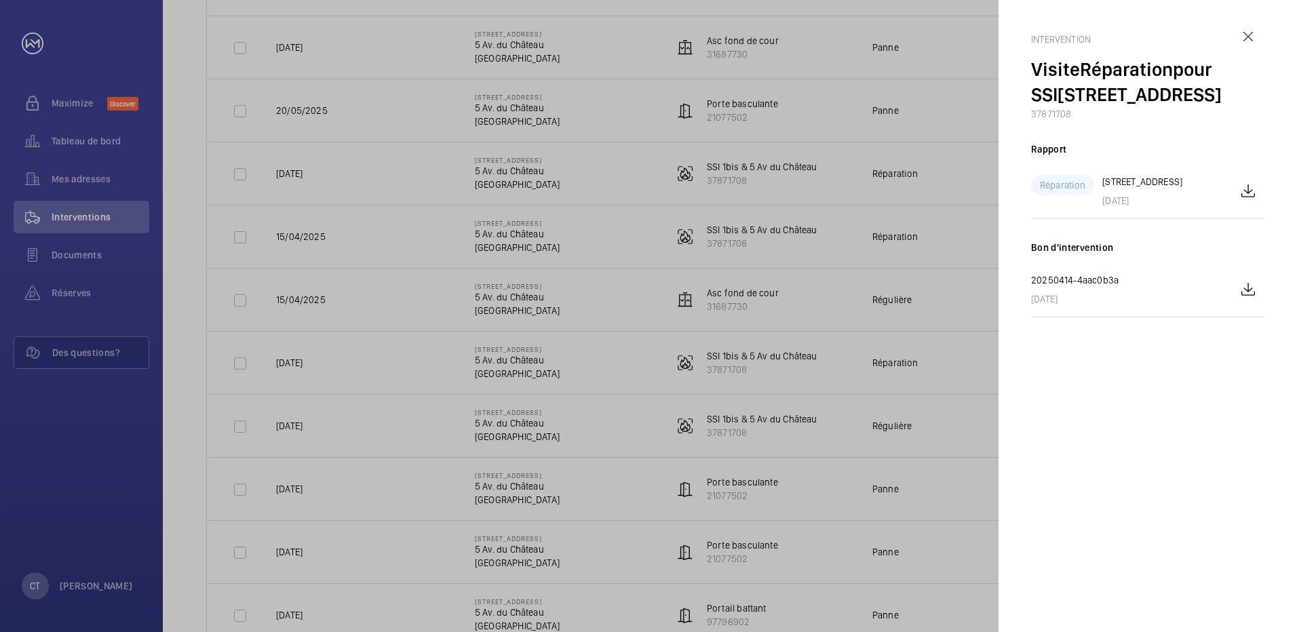
click at [235, 360] on div at bounding box center [648, 316] width 1297 height 632
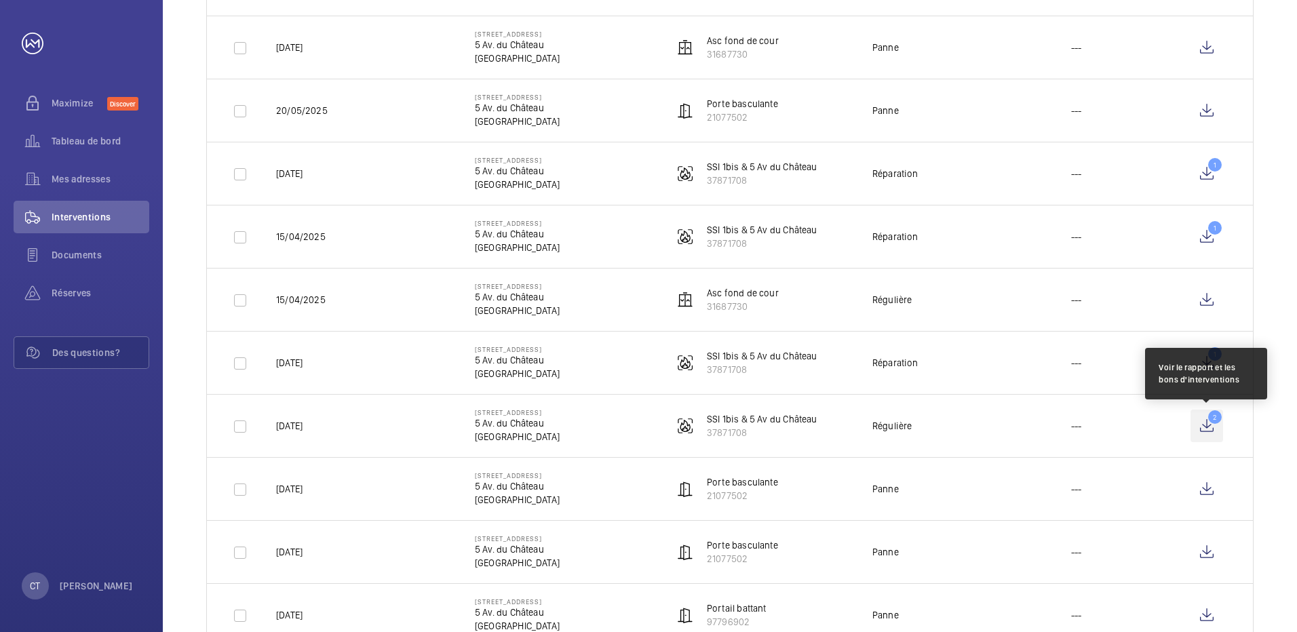
click at [1211, 429] on wm-front-icon-button "2" at bounding box center [1206, 426] width 33 height 33
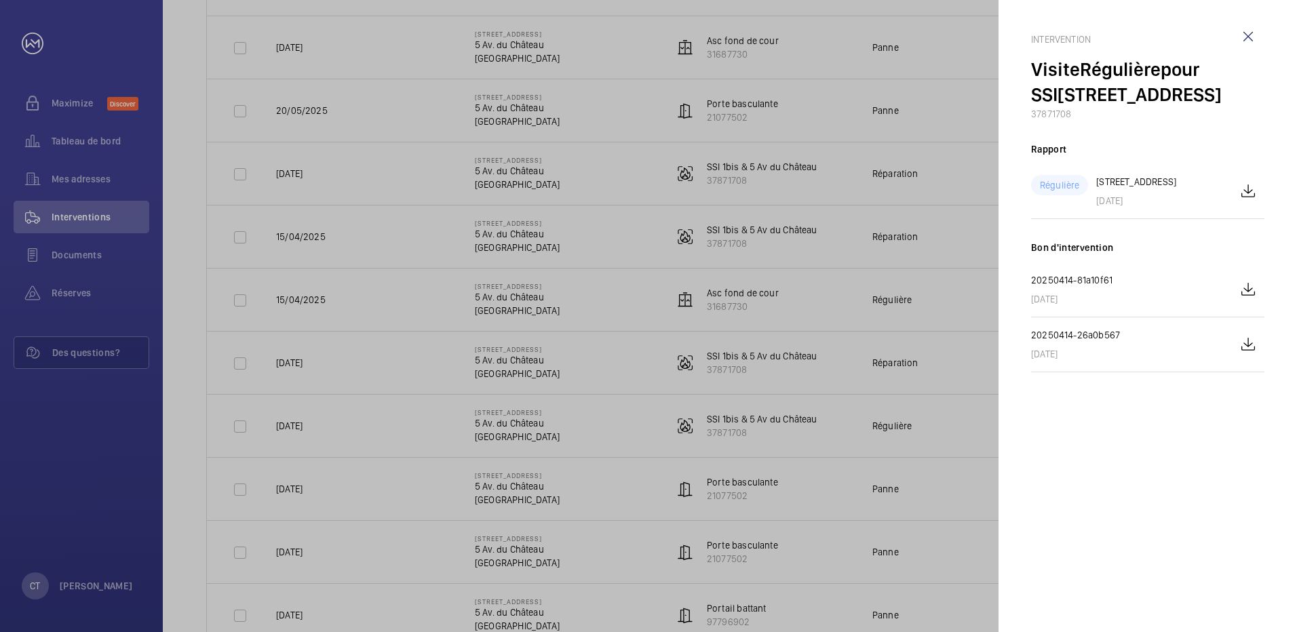
click at [237, 361] on div at bounding box center [648, 316] width 1297 height 632
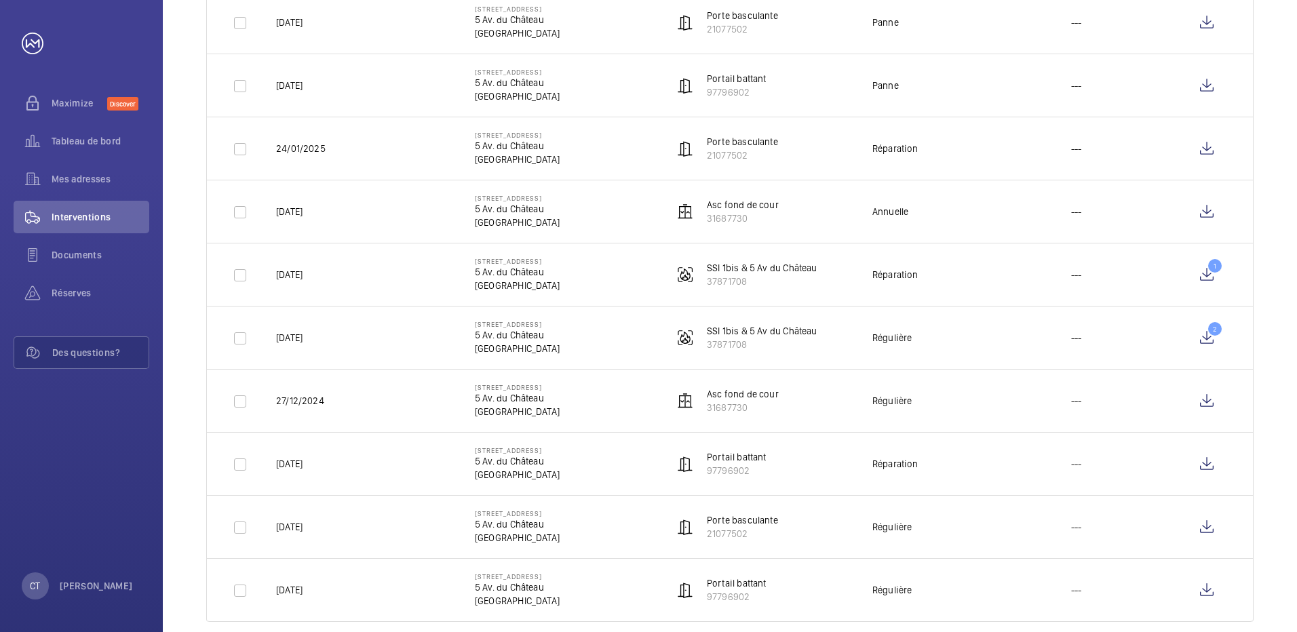
scroll to position [1555, 0]
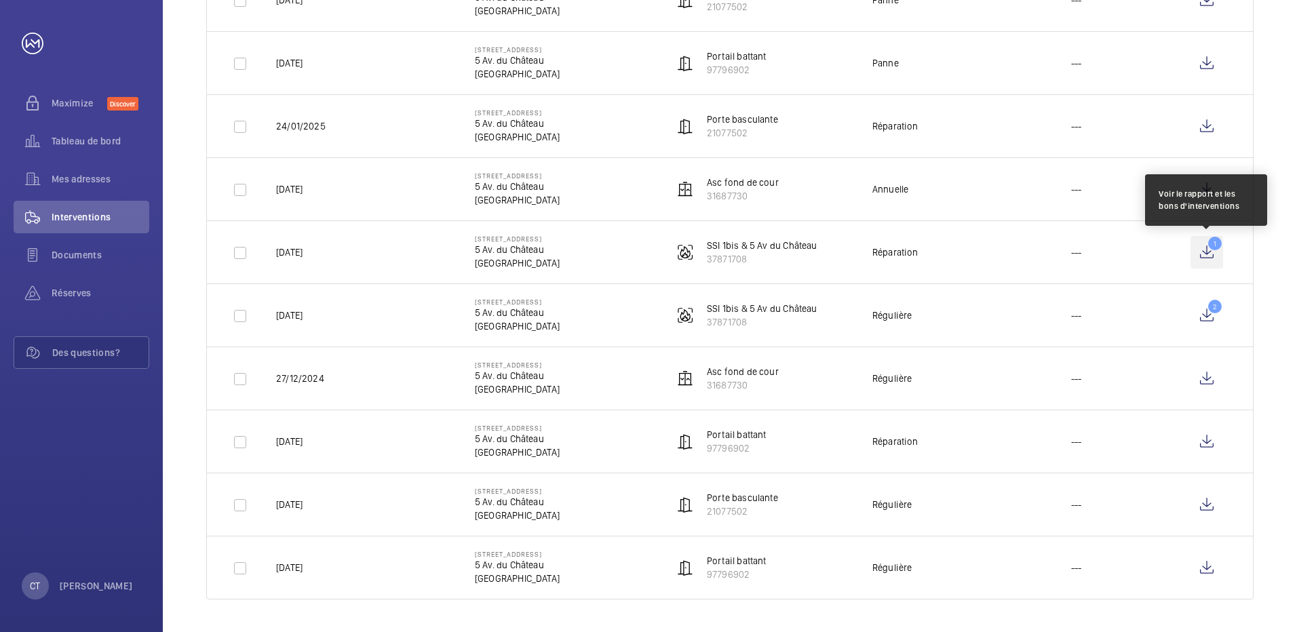
click at [1208, 249] on wm-front-icon-button "1" at bounding box center [1206, 252] width 33 height 33
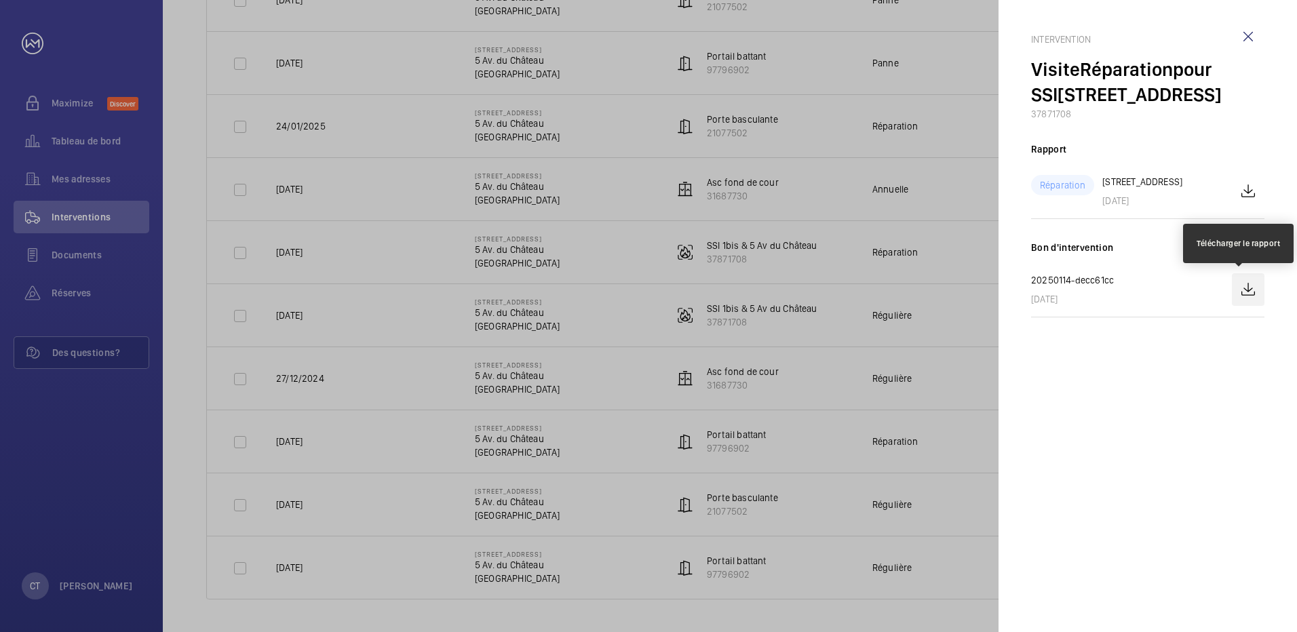
click at [1245, 291] on wm-front-icon-button at bounding box center [1248, 289] width 33 height 33
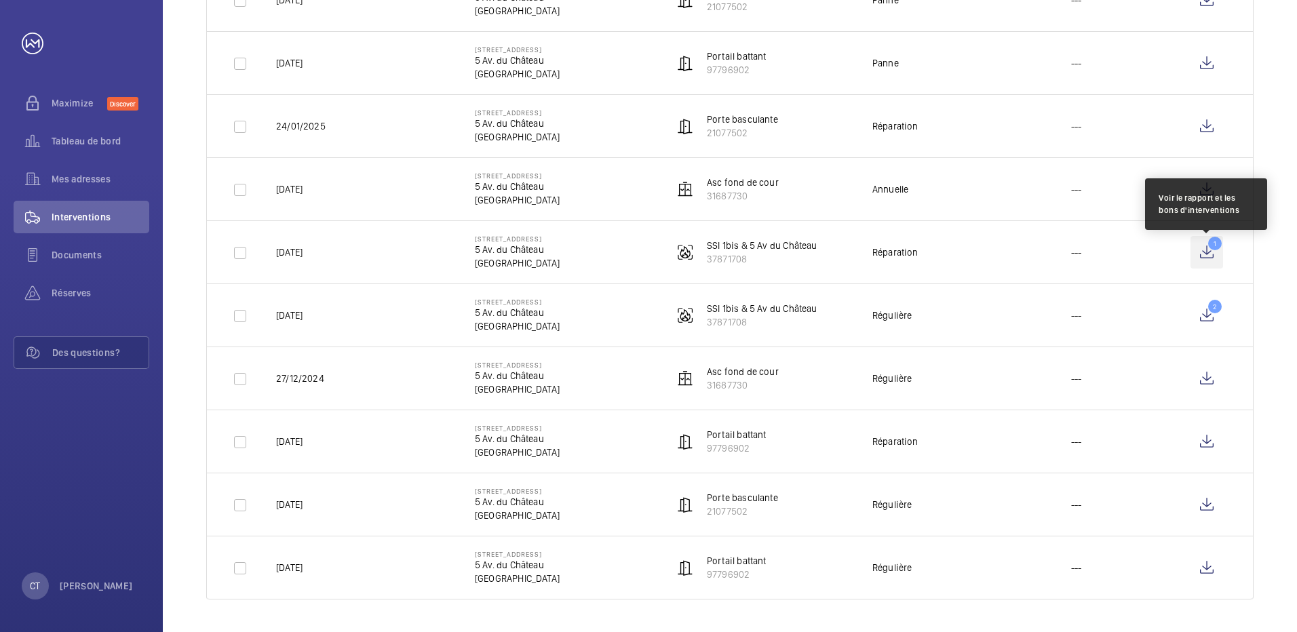
scroll to position [1555, 0]
click at [1213, 248] on wm-front-icon-button "1" at bounding box center [1206, 252] width 33 height 33
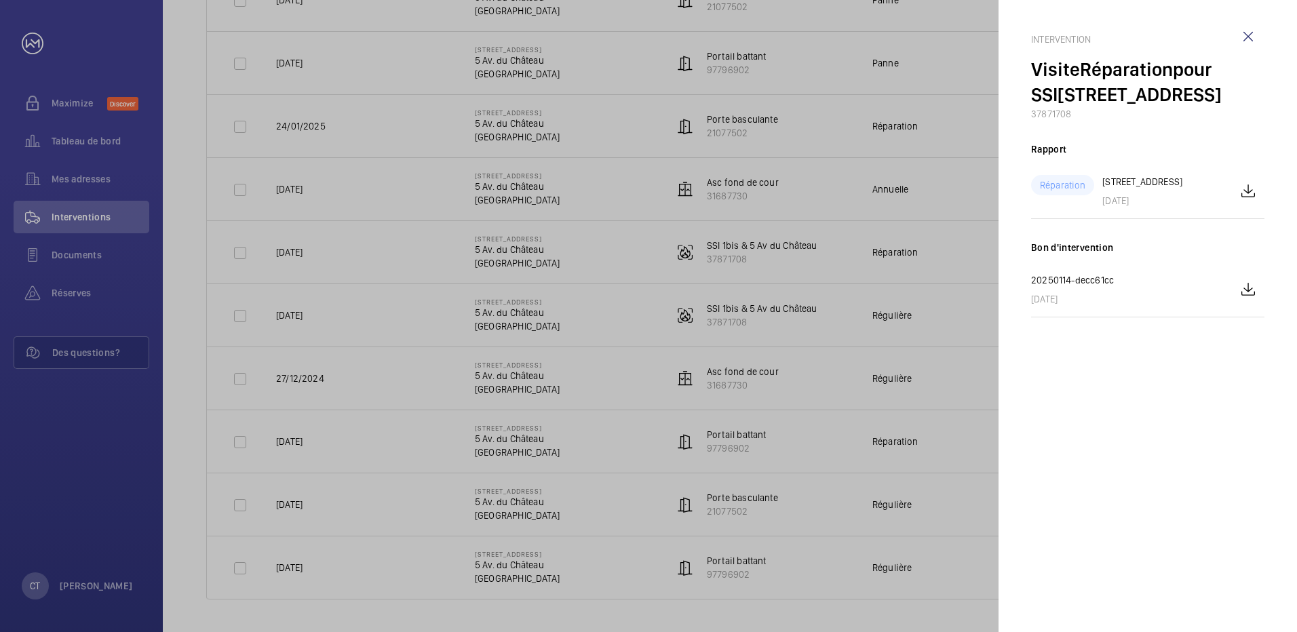
click at [327, 257] on div at bounding box center [648, 316] width 1297 height 632
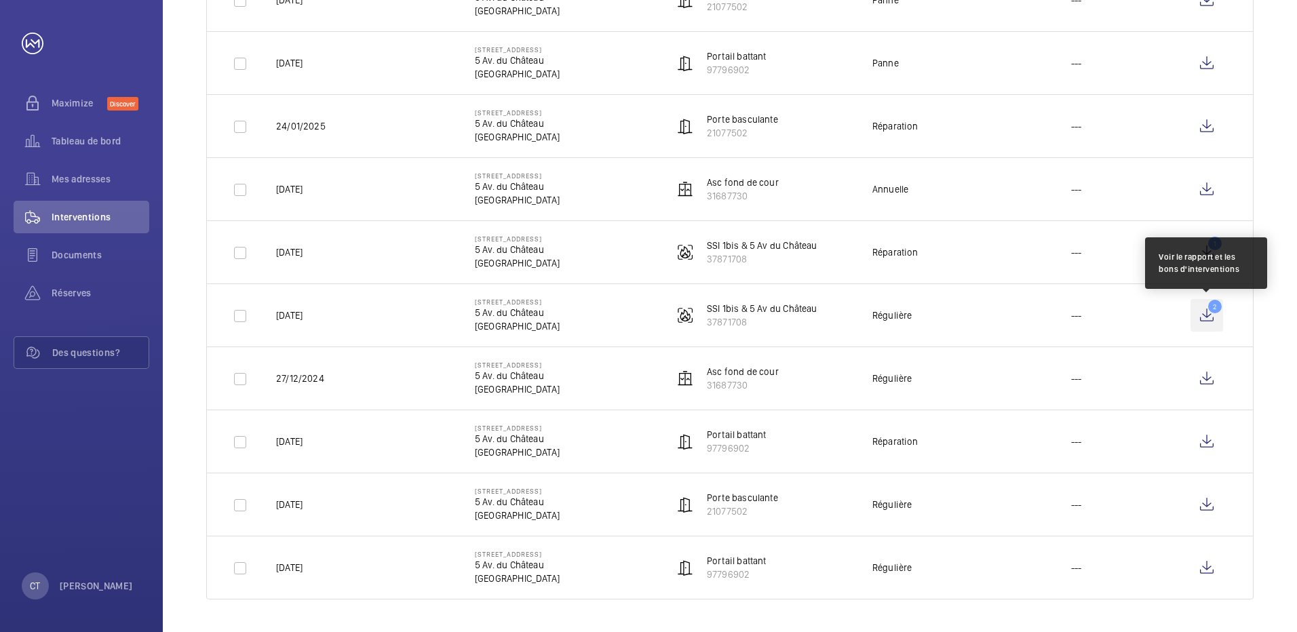
click at [1209, 317] on wm-front-icon-button "2" at bounding box center [1206, 315] width 33 height 33
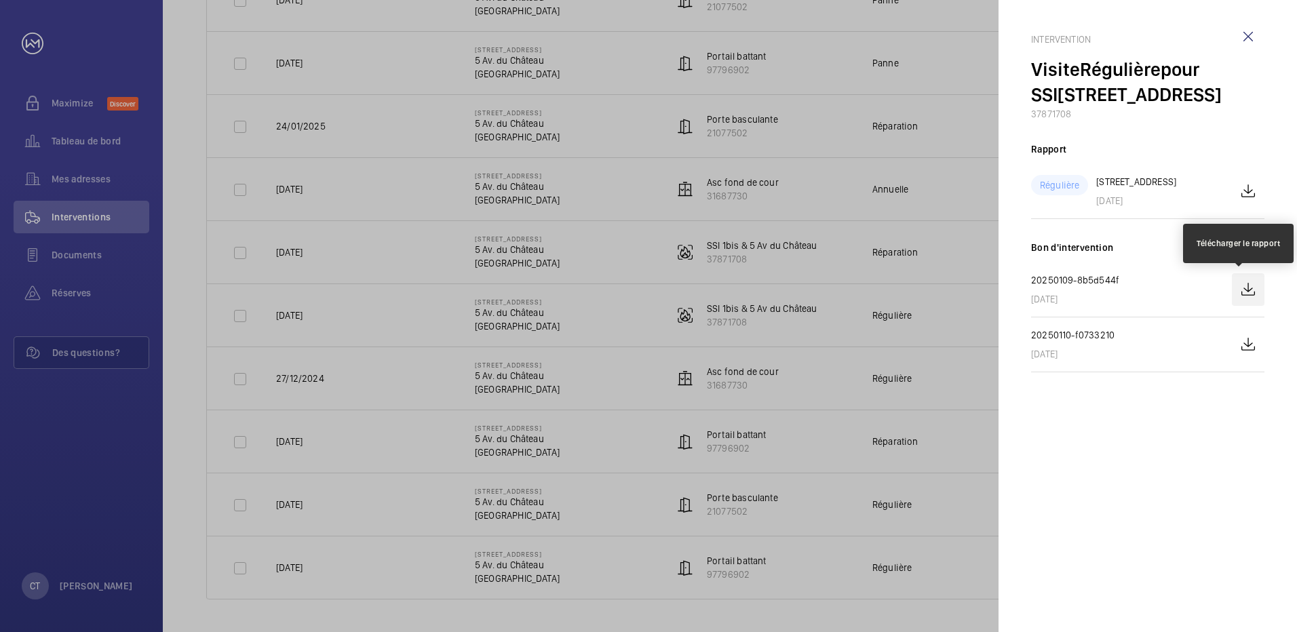
click at [1248, 288] on wm-front-icon-button at bounding box center [1248, 289] width 33 height 33
click at [1250, 288] on wm-front-icon-button at bounding box center [1248, 289] width 33 height 33
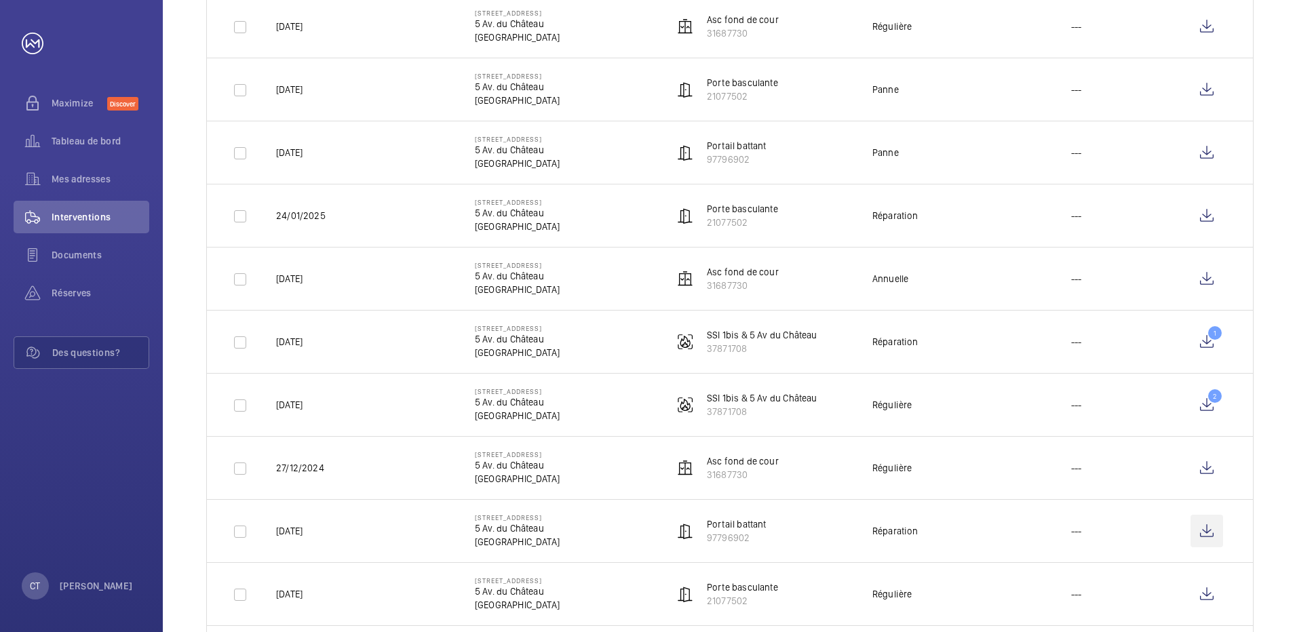
scroll to position [1555, 0]
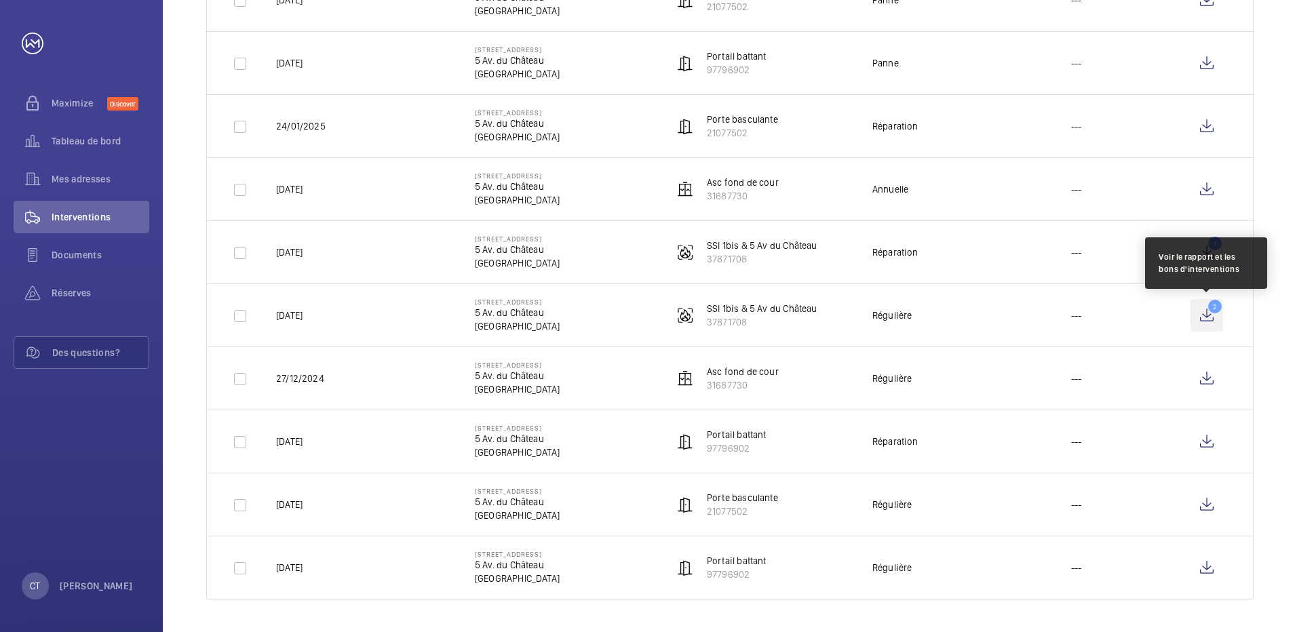
click at [1210, 308] on wm-front-icon-button "2" at bounding box center [1206, 315] width 33 height 33
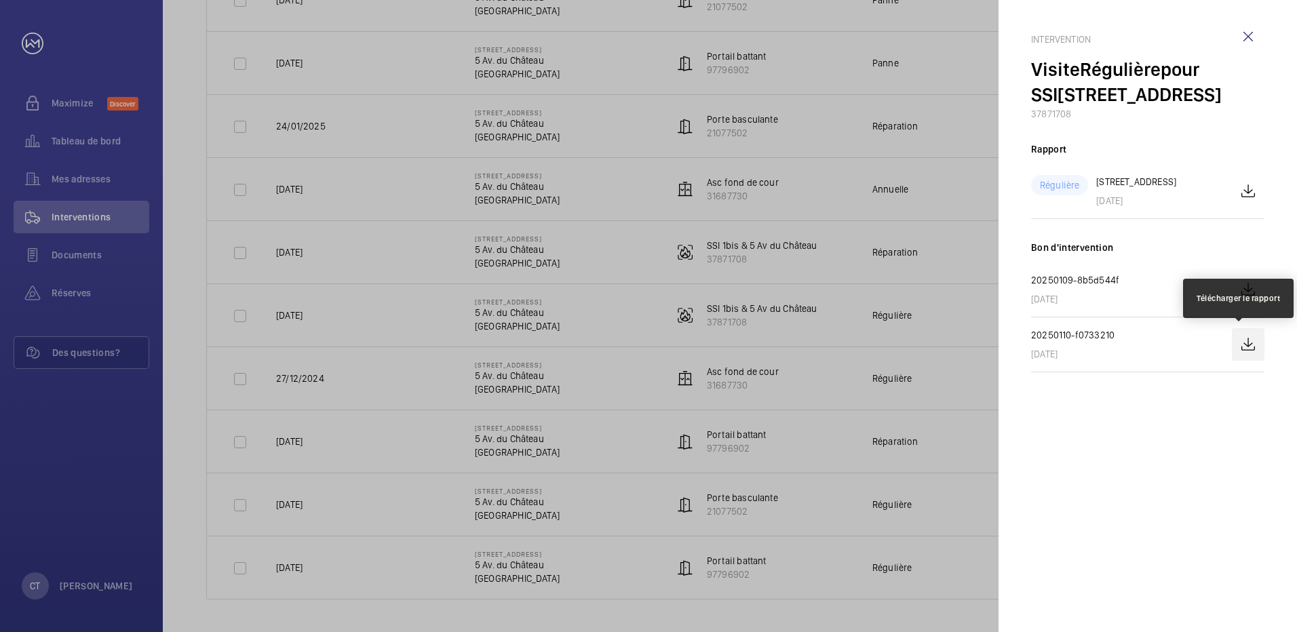
click at [1246, 344] on wm-front-icon-button at bounding box center [1248, 344] width 33 height 33
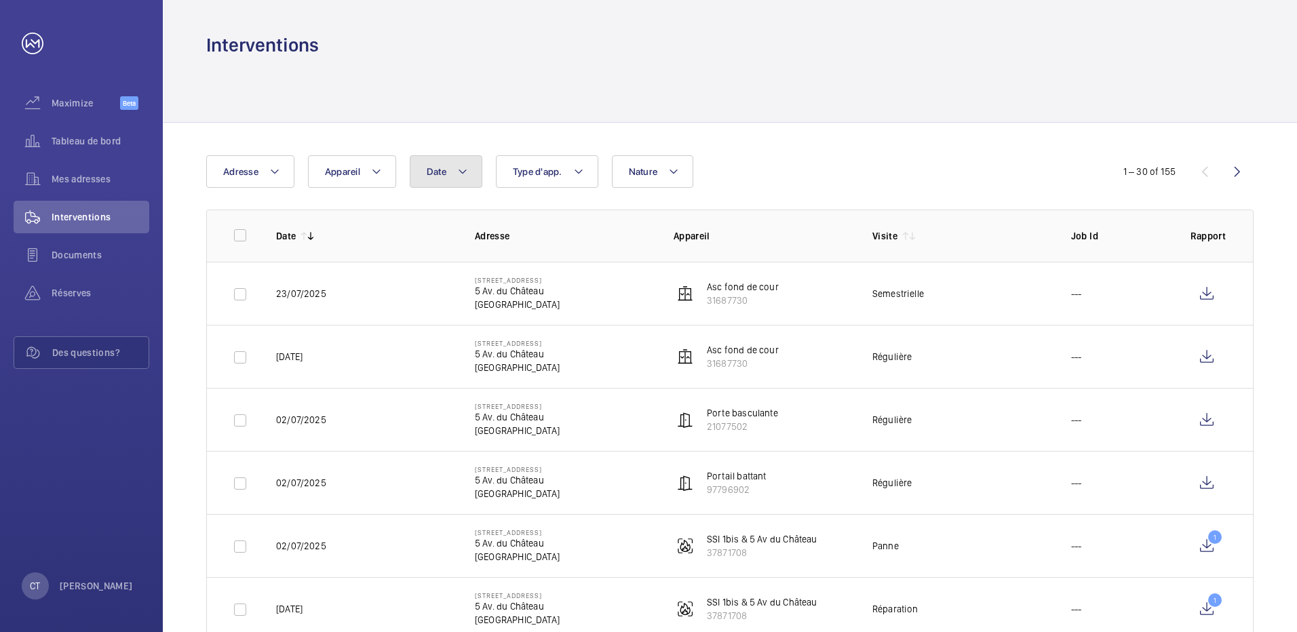
click at [467, 181] on button "Date" at bounding box center [446, 171] width 73 height 33
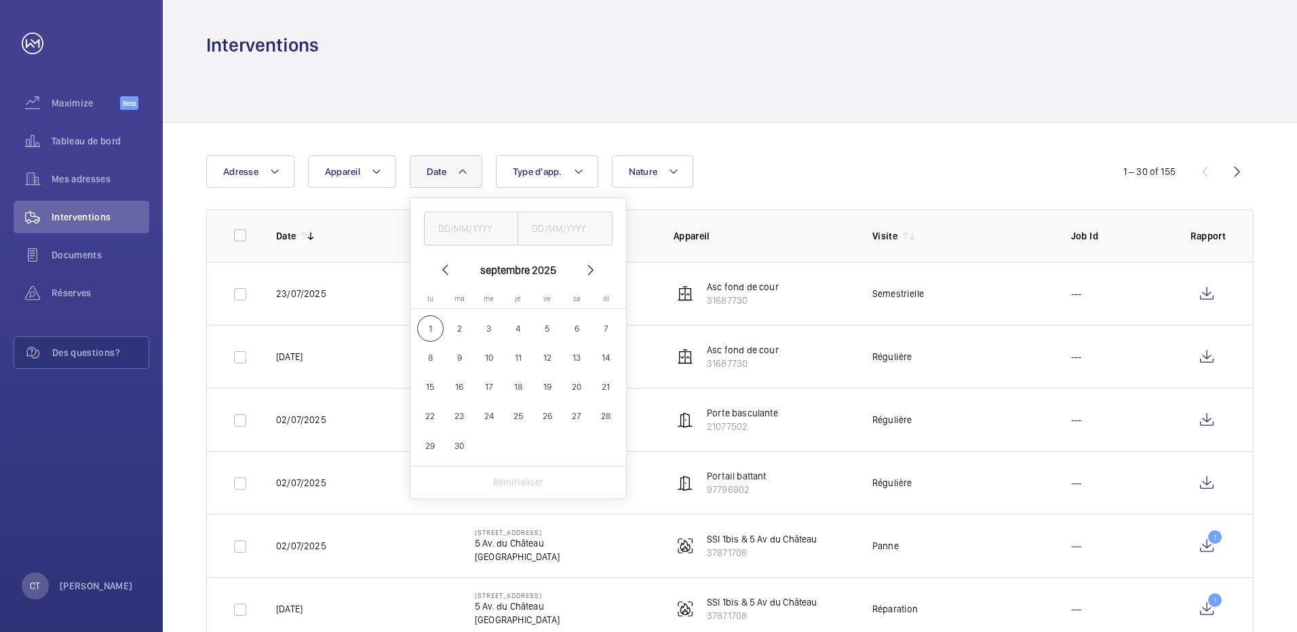
click at [467, 181] on button "Date" at bounding box center [446, 171] width 73 height 33
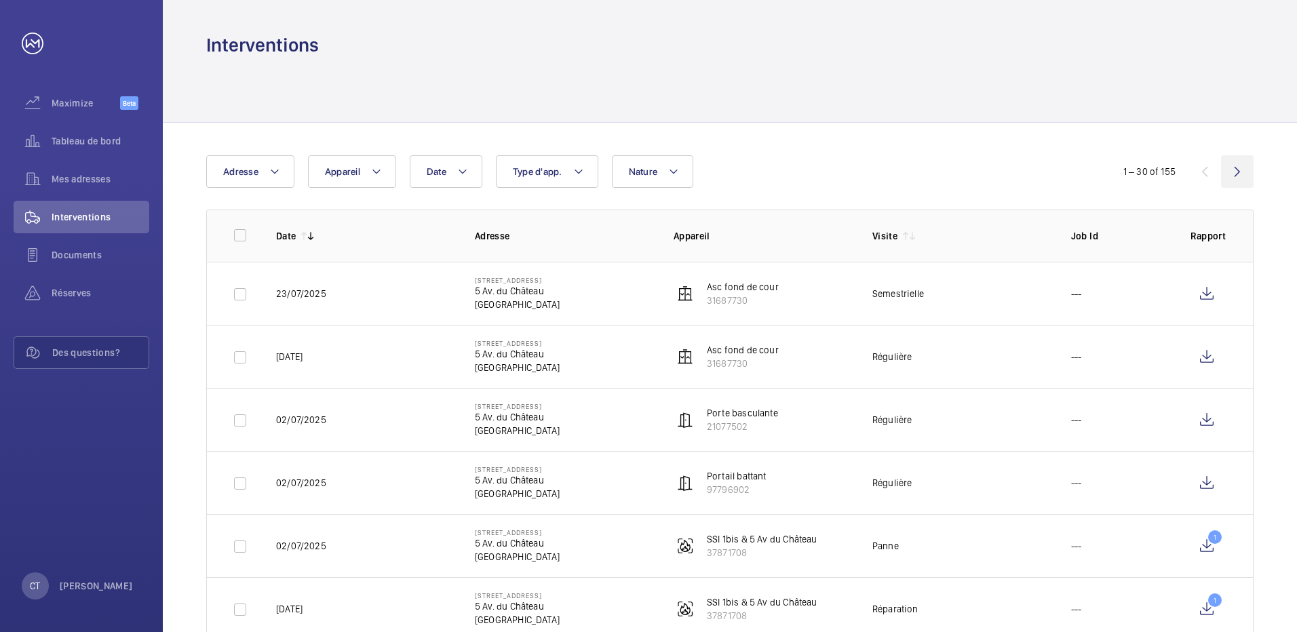
click at [1239, 174] on wm-front-icon-button at bounding box center [1237, 171] width 33 height 33
click at [234, 238] on input "checkbox" at bounding box center [240, 235] width 27 height 27
checkbox input "true"
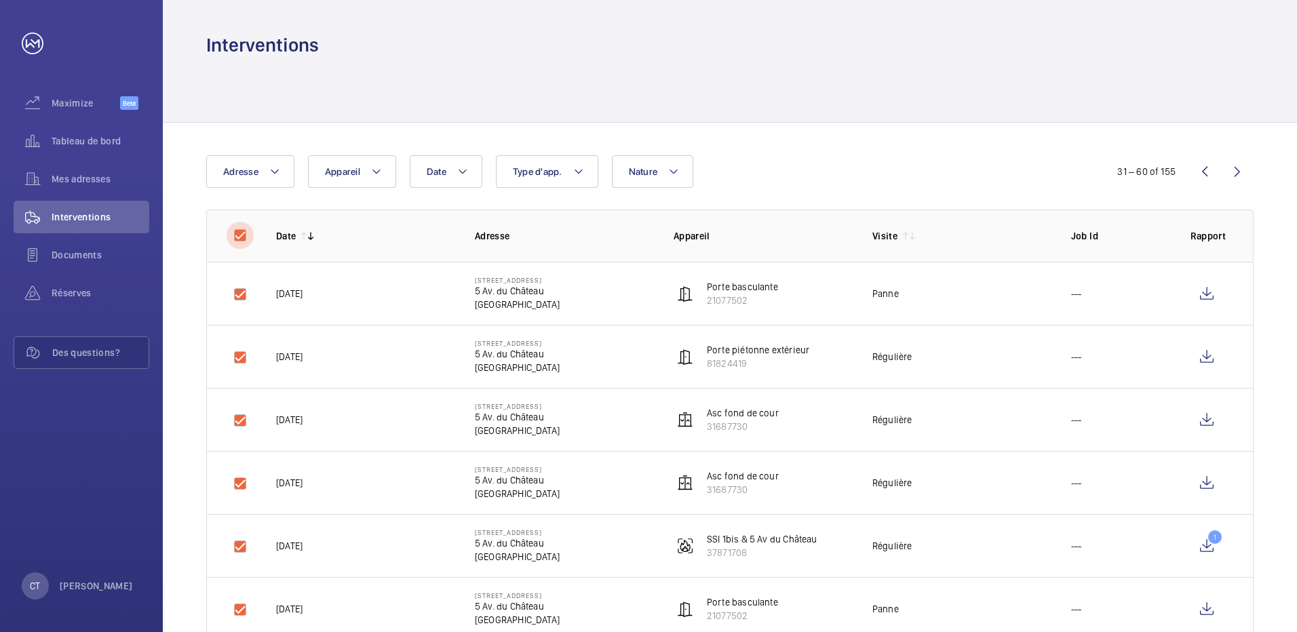
checkbox input "true"
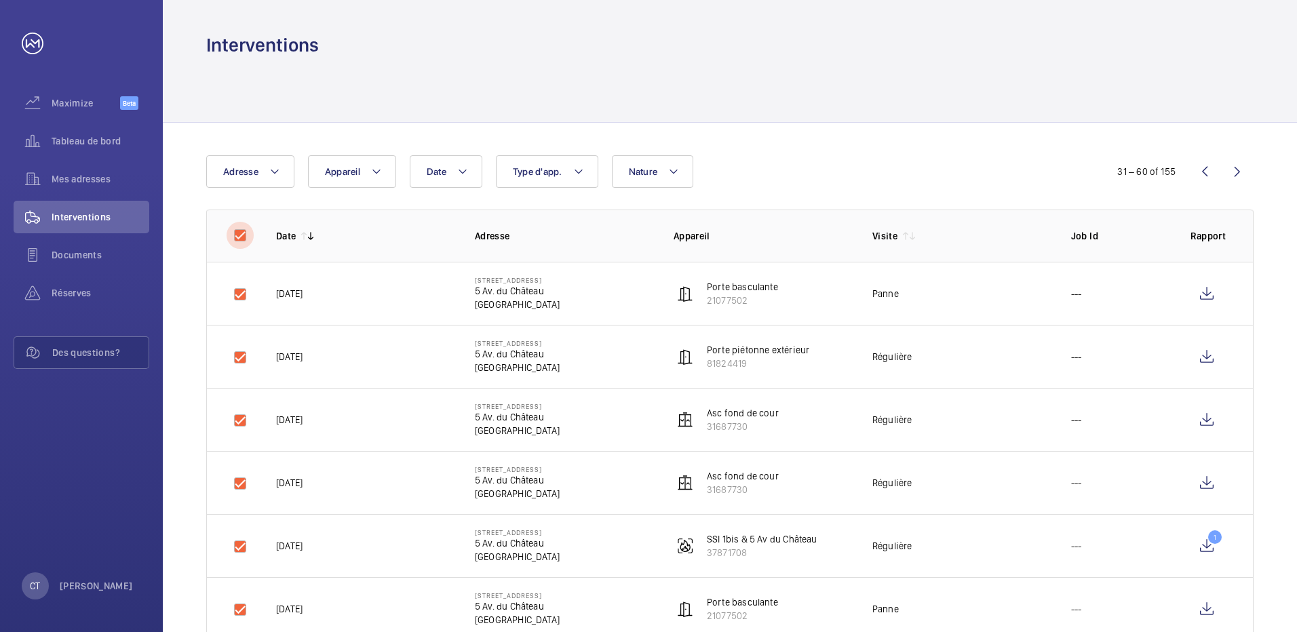
checkbox input "true"
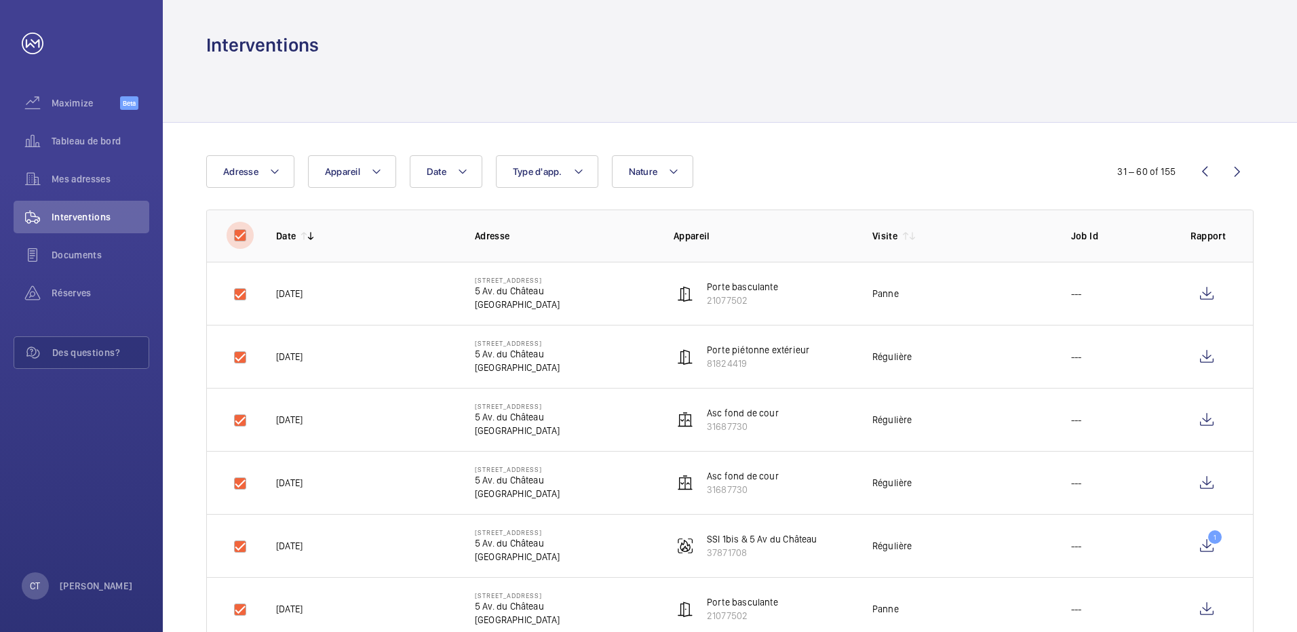
checkbox input "true"
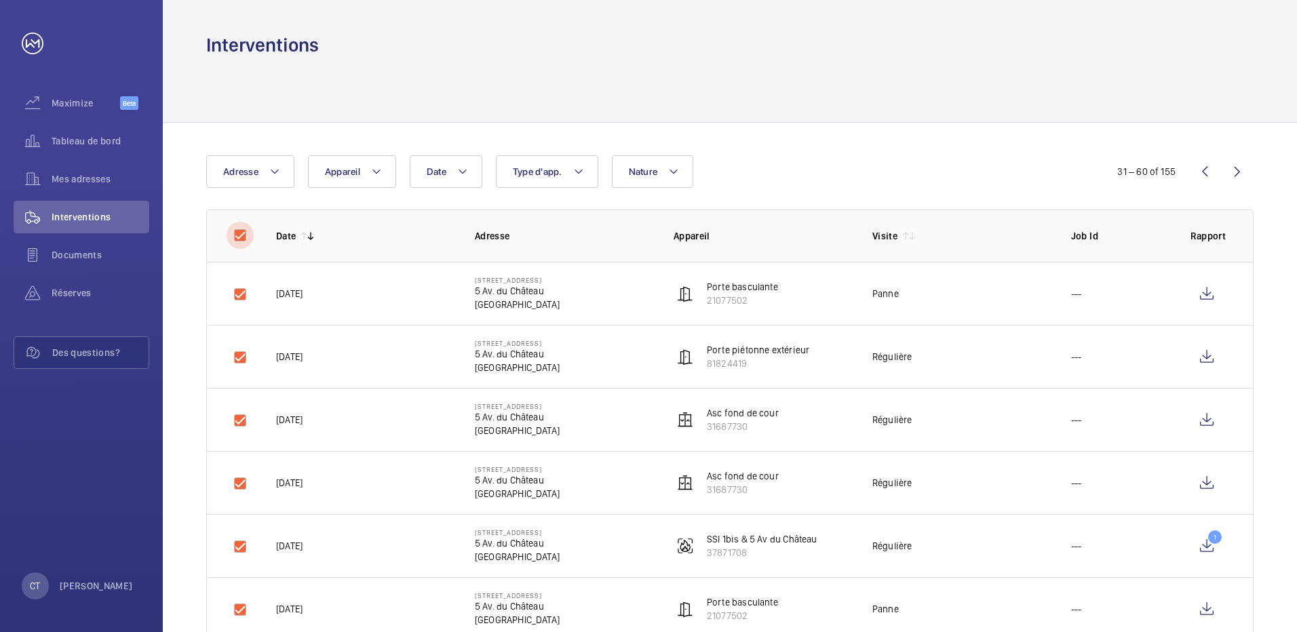
checkbox input "true"
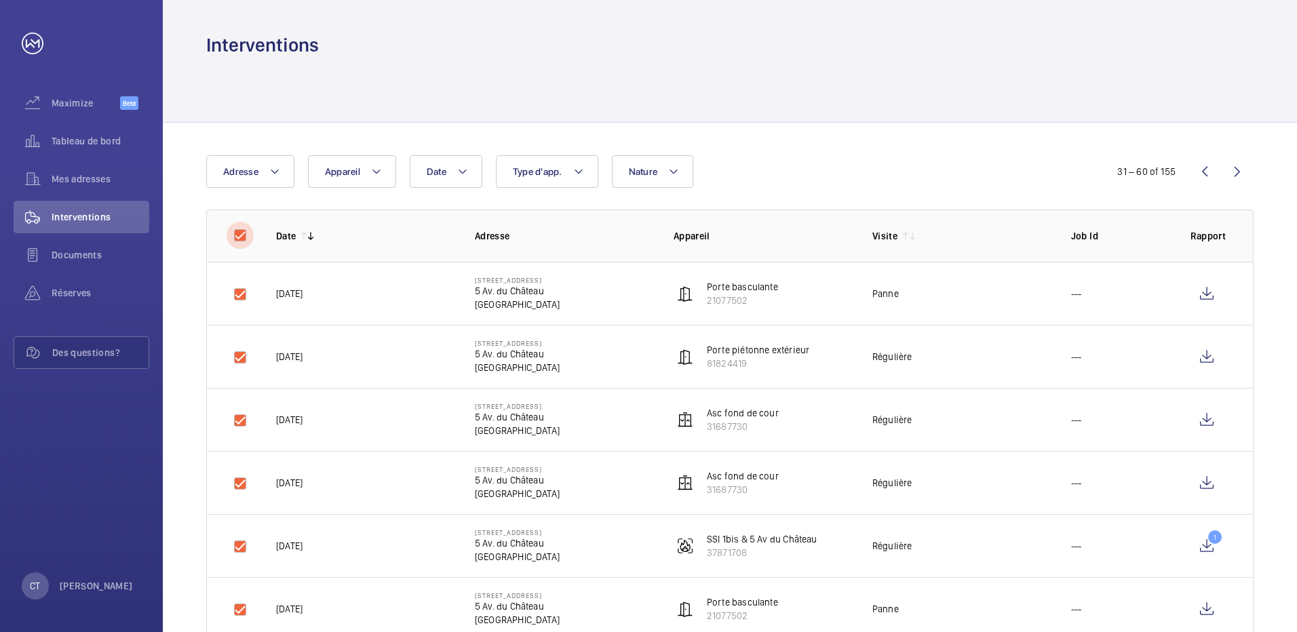
checkbox input "true"
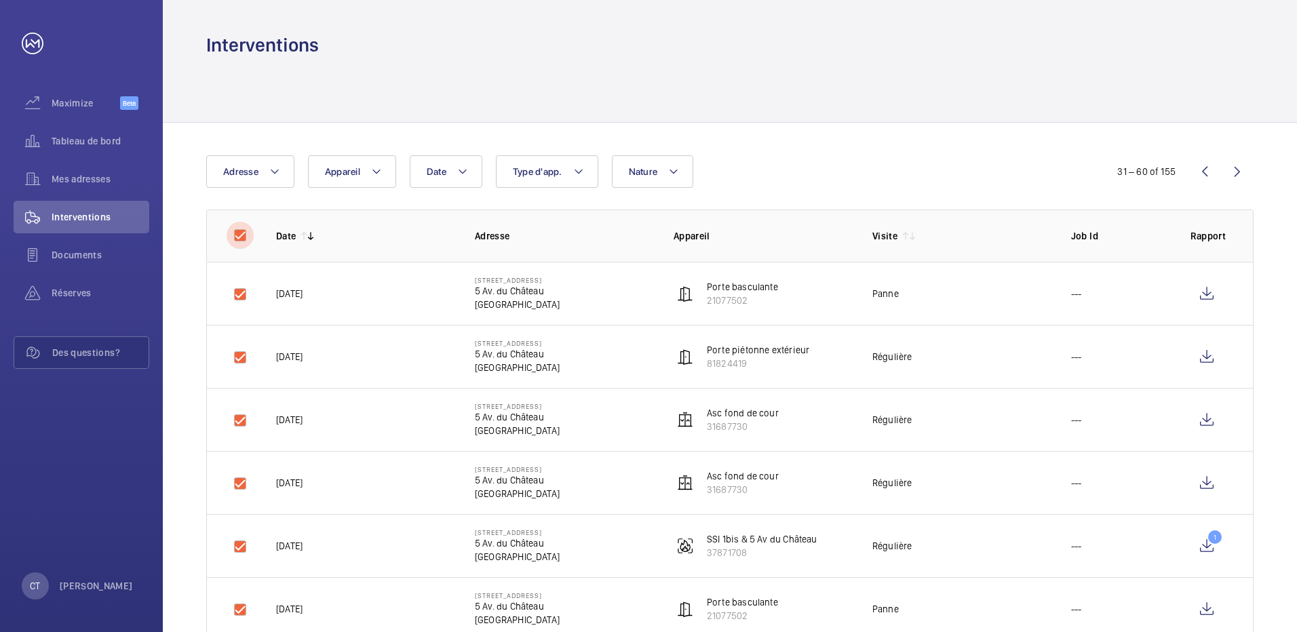
checkbox input "true"
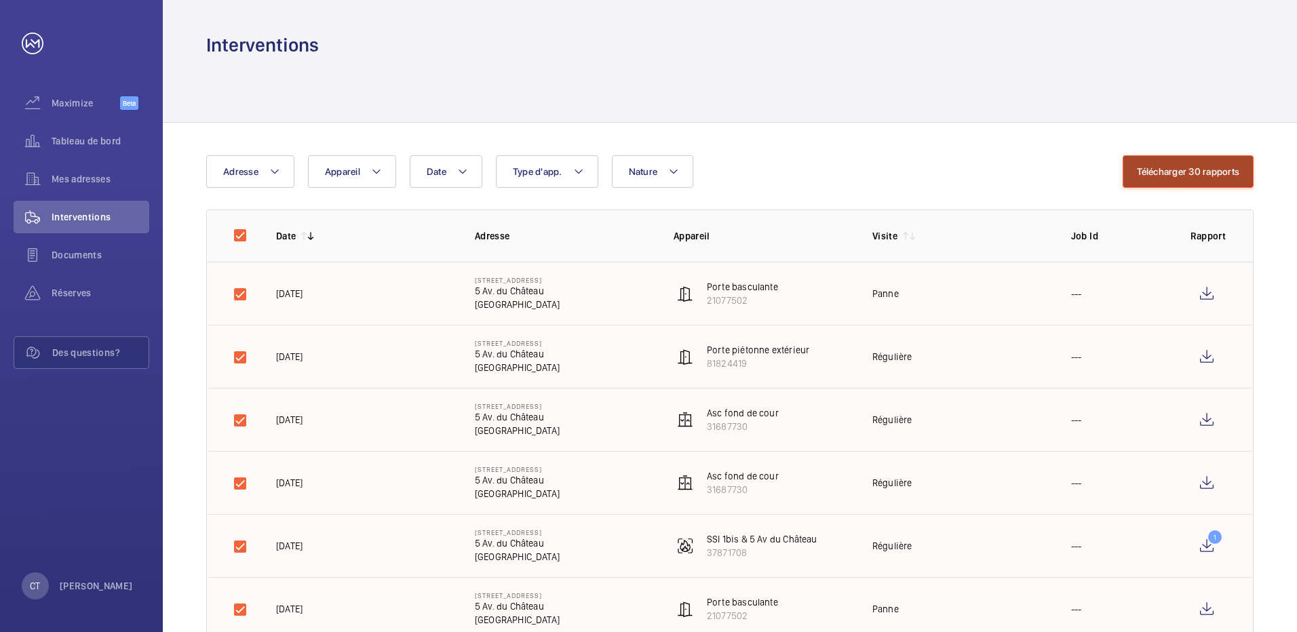
click at [1229, 165] on button "Télécharger 30 rapports" at bounding box center [1188, 171] width 131 height 33
click at [242, 233] on input "checkbox" at bounding box center [240, 235] width 27 height 27
checkbox input "false"
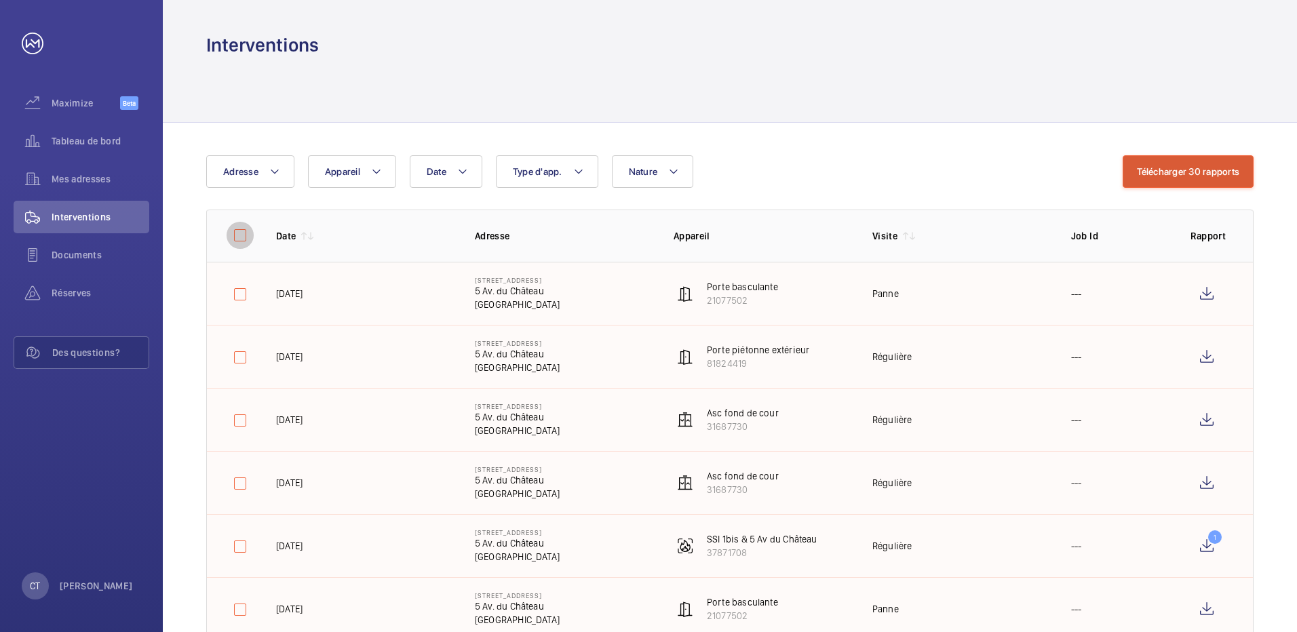
checkbox input "false"
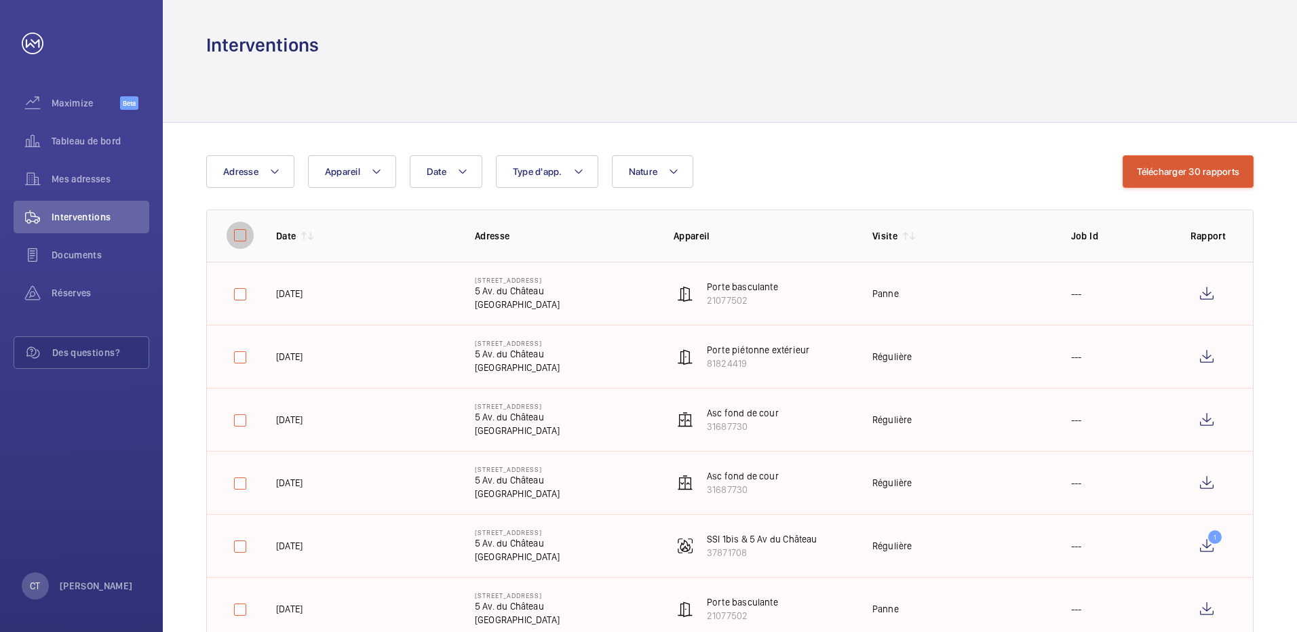
checkbox input "false"
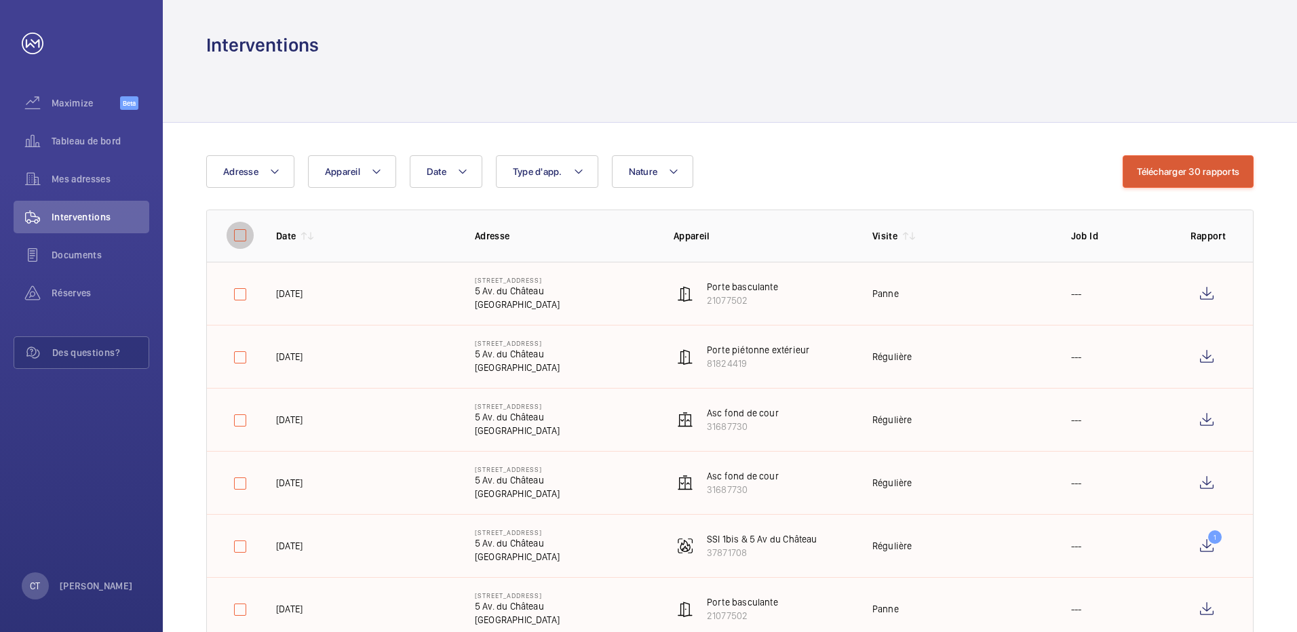
checkbox input "false"
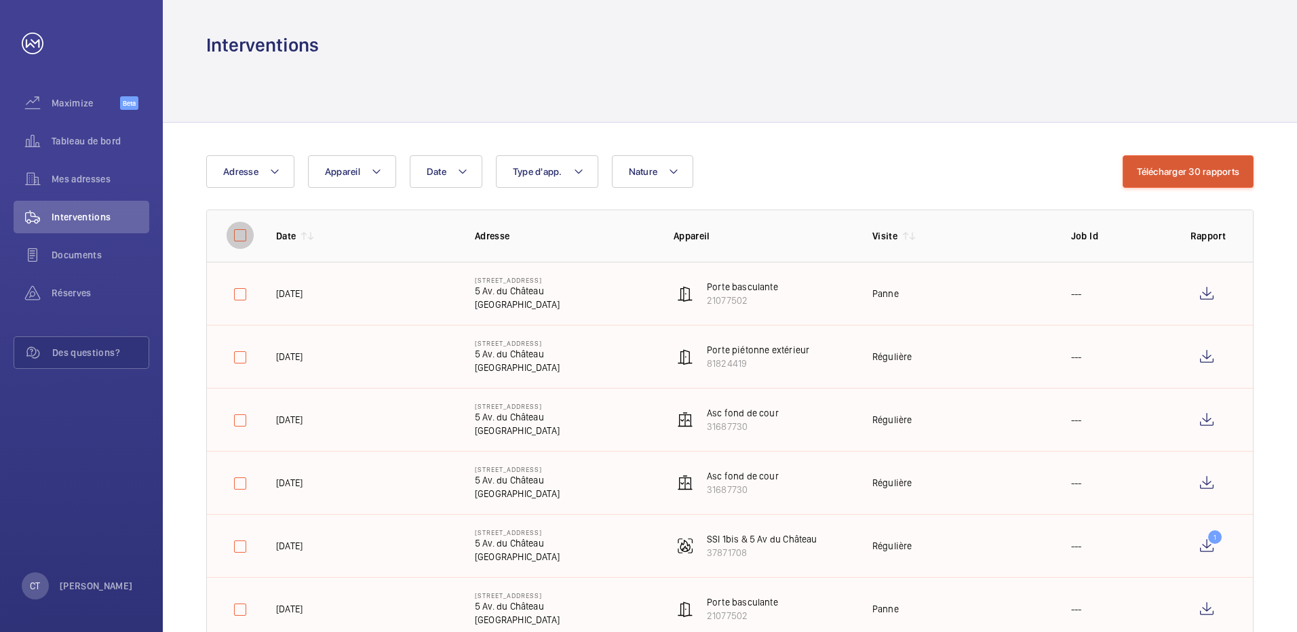
checkbox input "false"
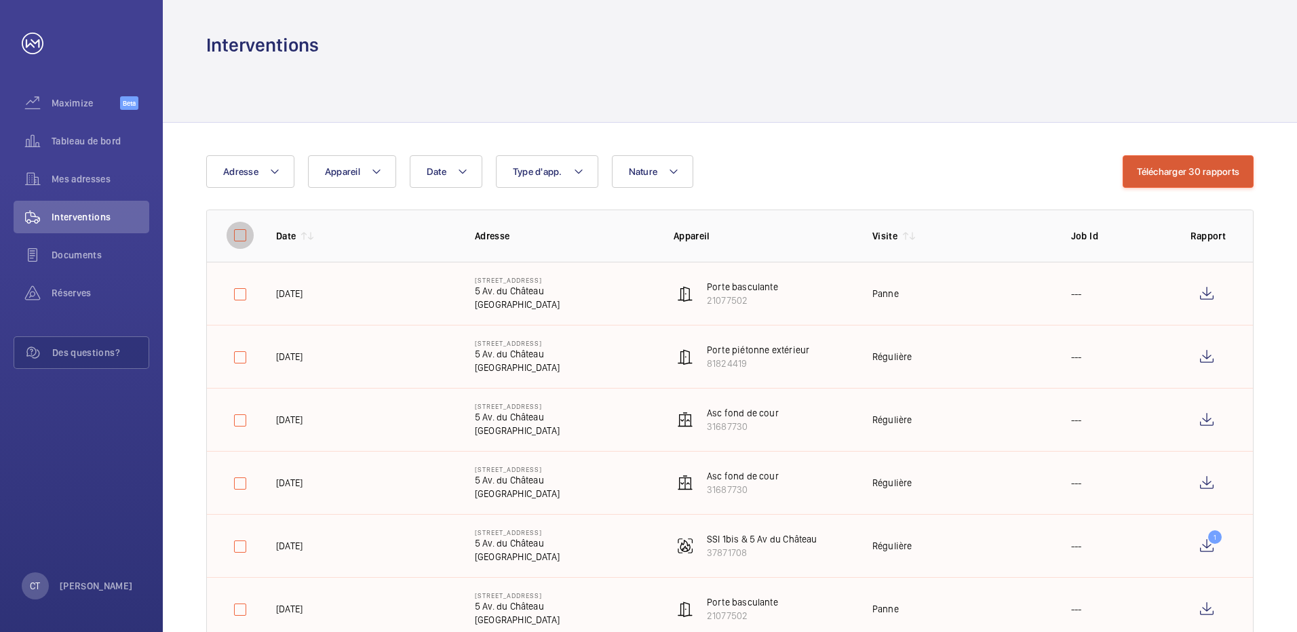
checkbox input "false"
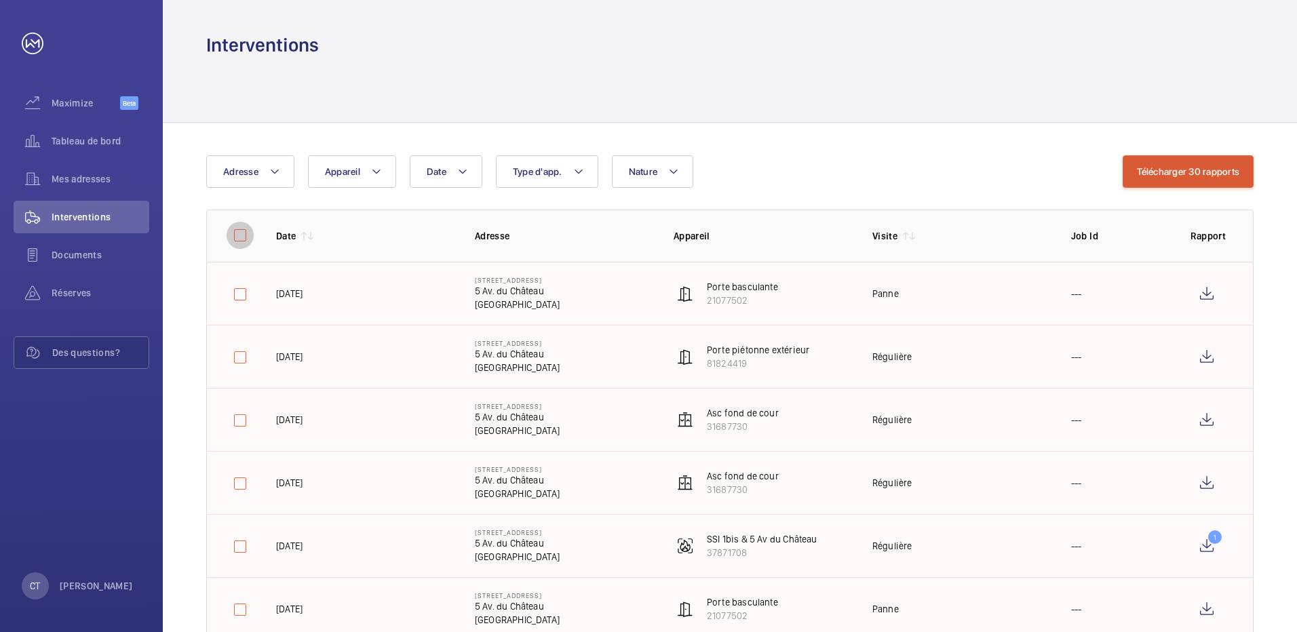
checkbox input "false"
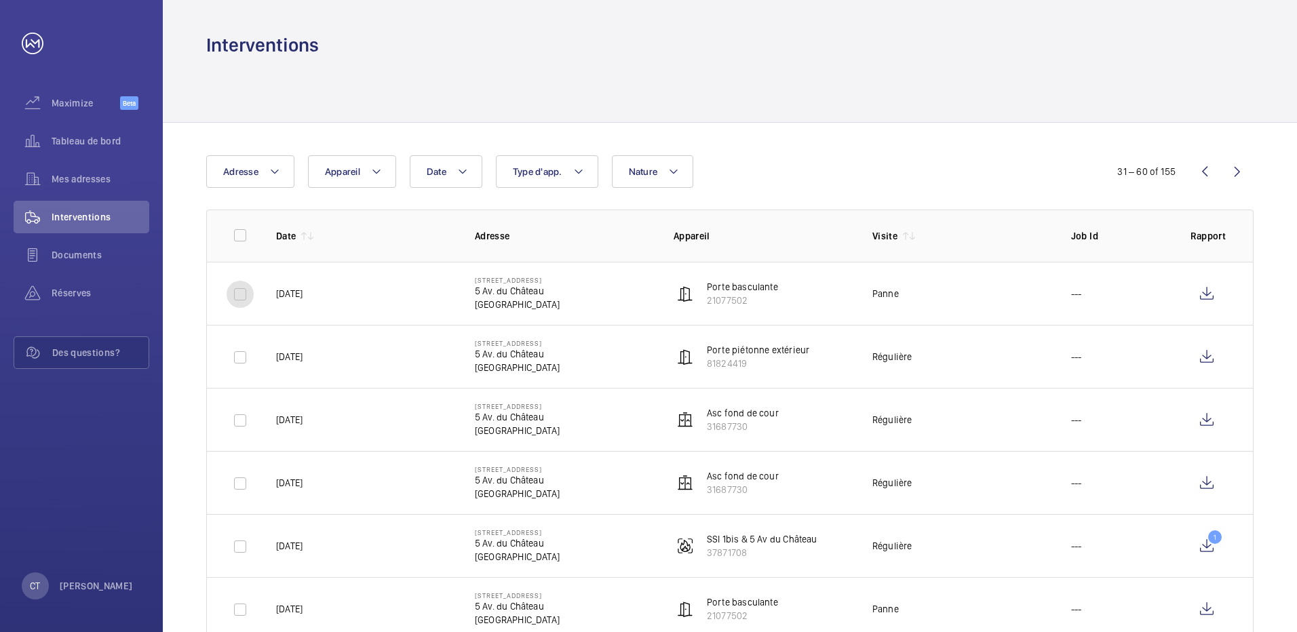
click at [242, 298] on input "checkbox" at bounding box center [240, 294] width 27 height 27
checkbox input "true"
click at [248, 357] on input "checkbox" at bounding box center [240, 357] width 27 height 27
checkbox input "true"
click at [245, 421] on input "checkbox" at bounding box center [240, 420] width 27 height 27
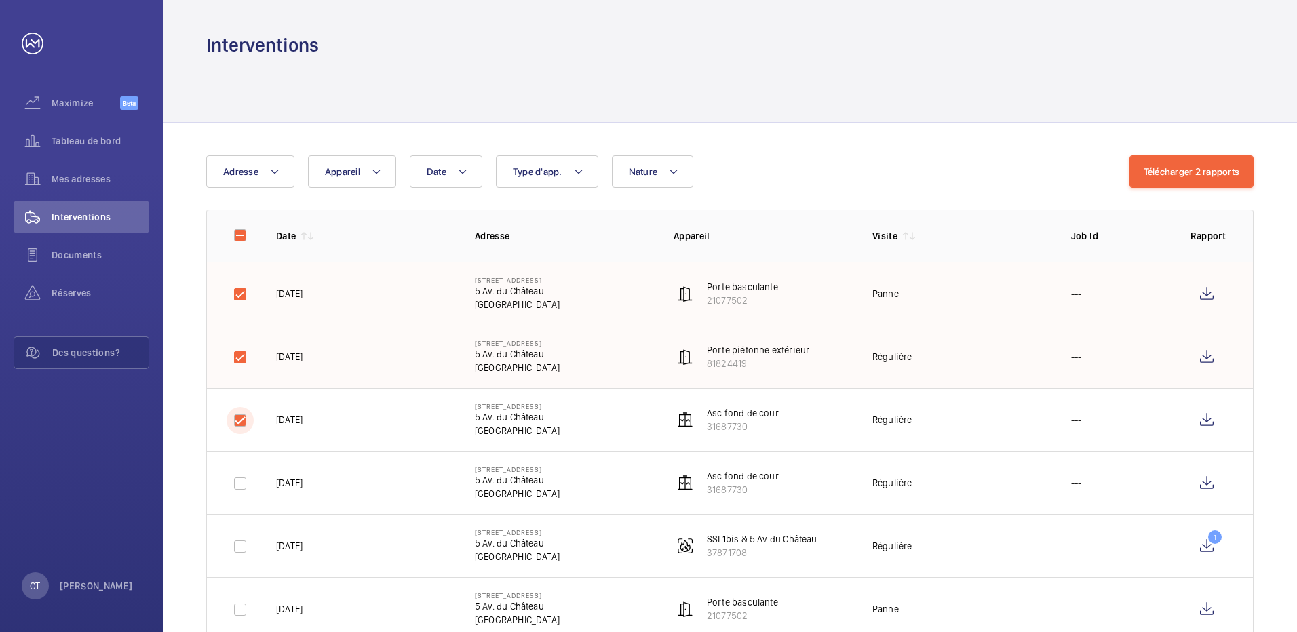
checkbox input "true"
click at [241, 481] on input "checkbox" at bounding box center [240, 483] width 27 height 27
checkbox input "true"
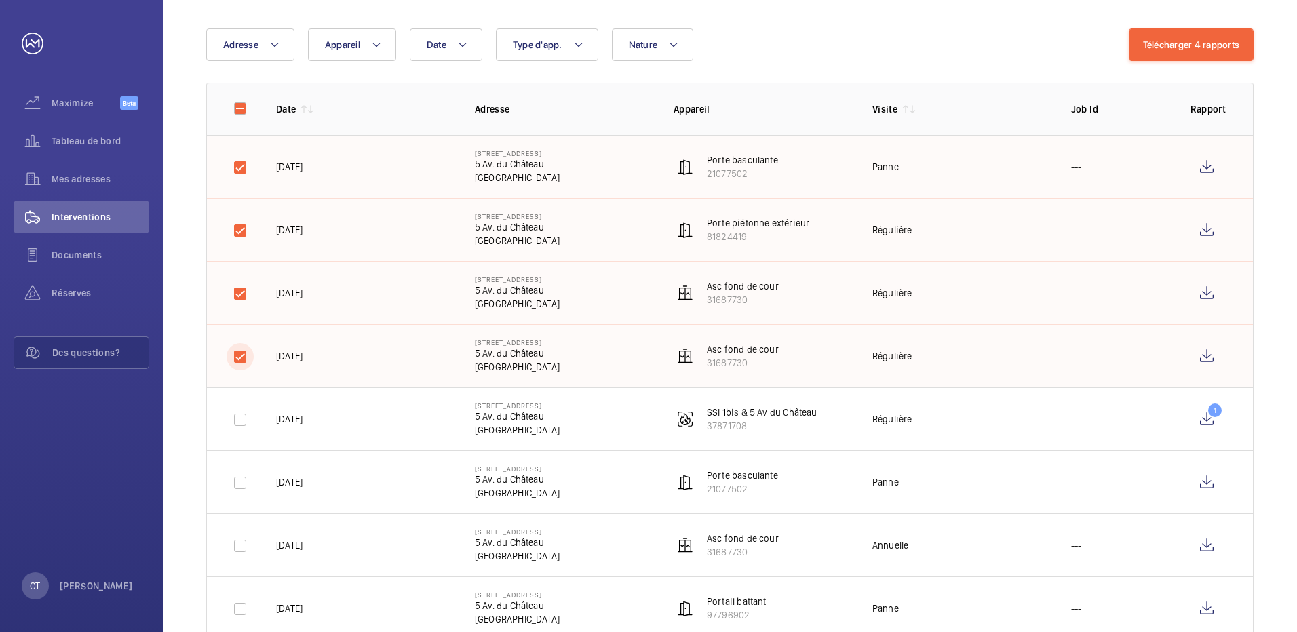
scroll to position [203, 0]
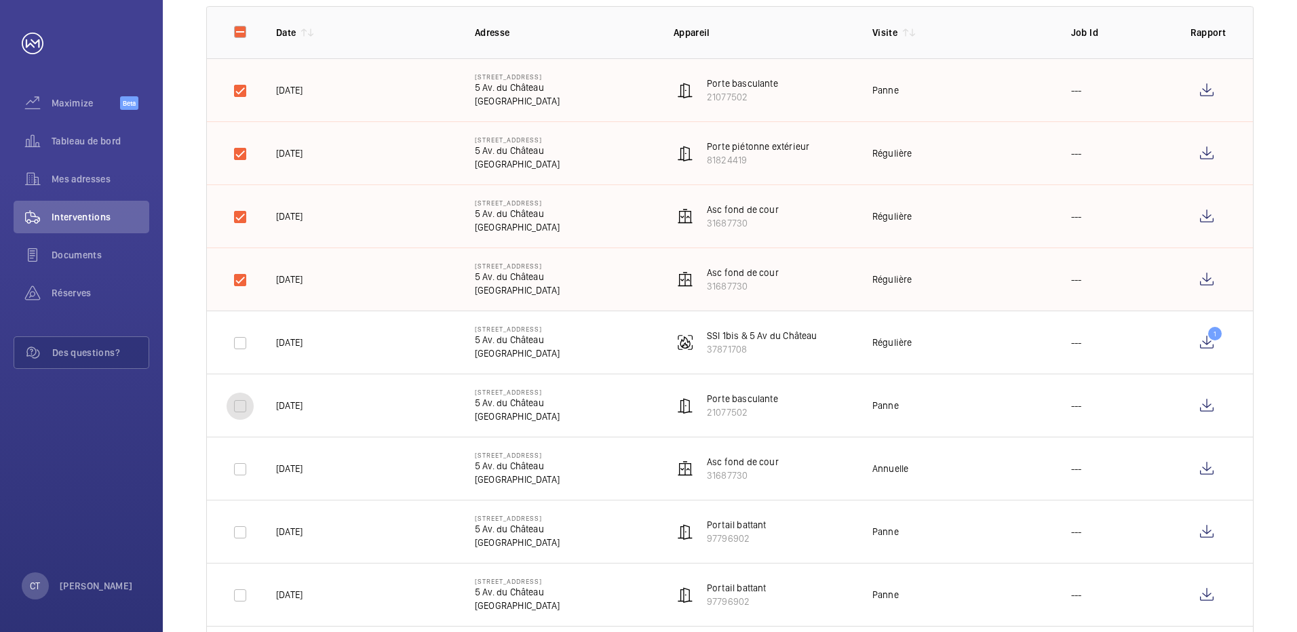
click at [231, 412] on input "checkbox" at bounding box center [240, 406] width 27 height 27
checkbox input "true"
click at [241, 461] on input "checkbox" at bounding box center [240, 469] width 27 height 27
checkbox input "true"
click at [243, 535] on input "checkbox" at bounding box center [240, 532] width 27 height 27
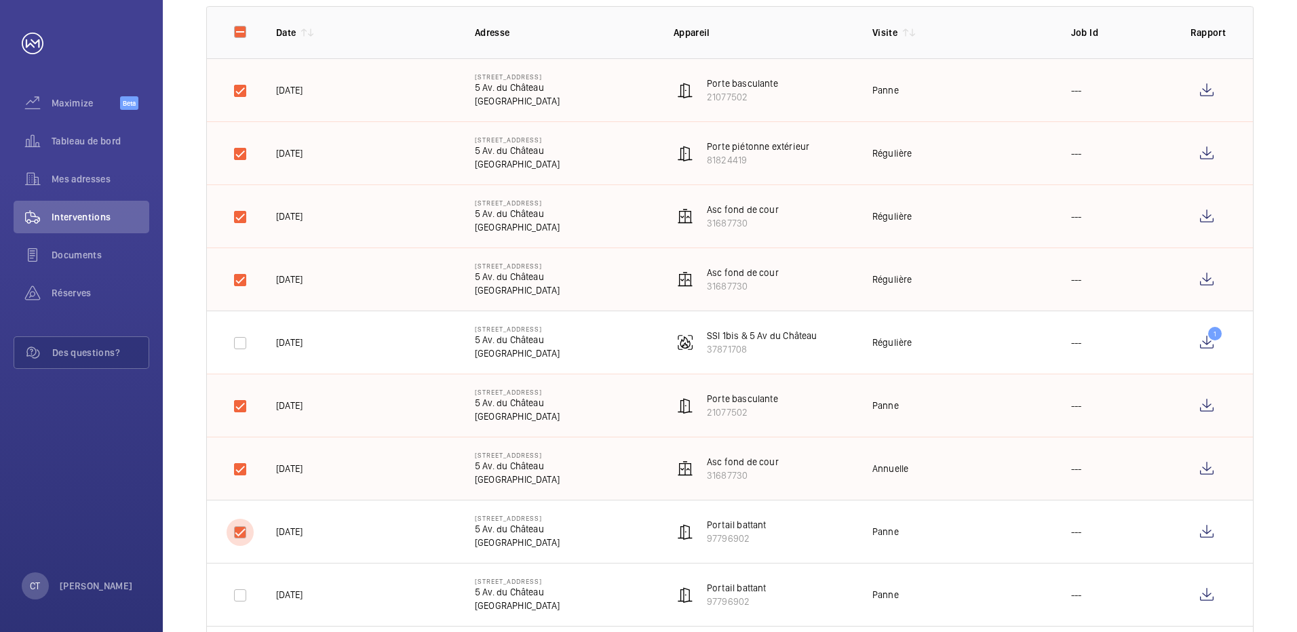
checkbox input "true"
click at [239, 599] on input "checkbox" at bounding box center [240, 595] width 27 height 27
checkbox input "true"
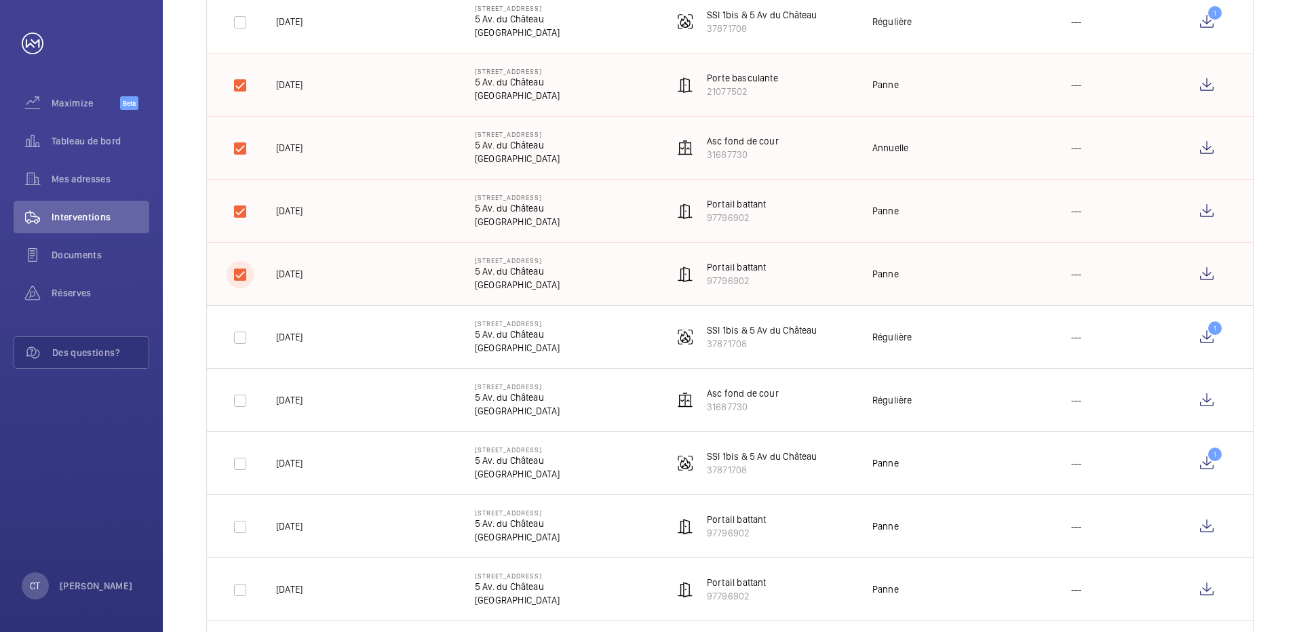
scroll to position [543, 0]
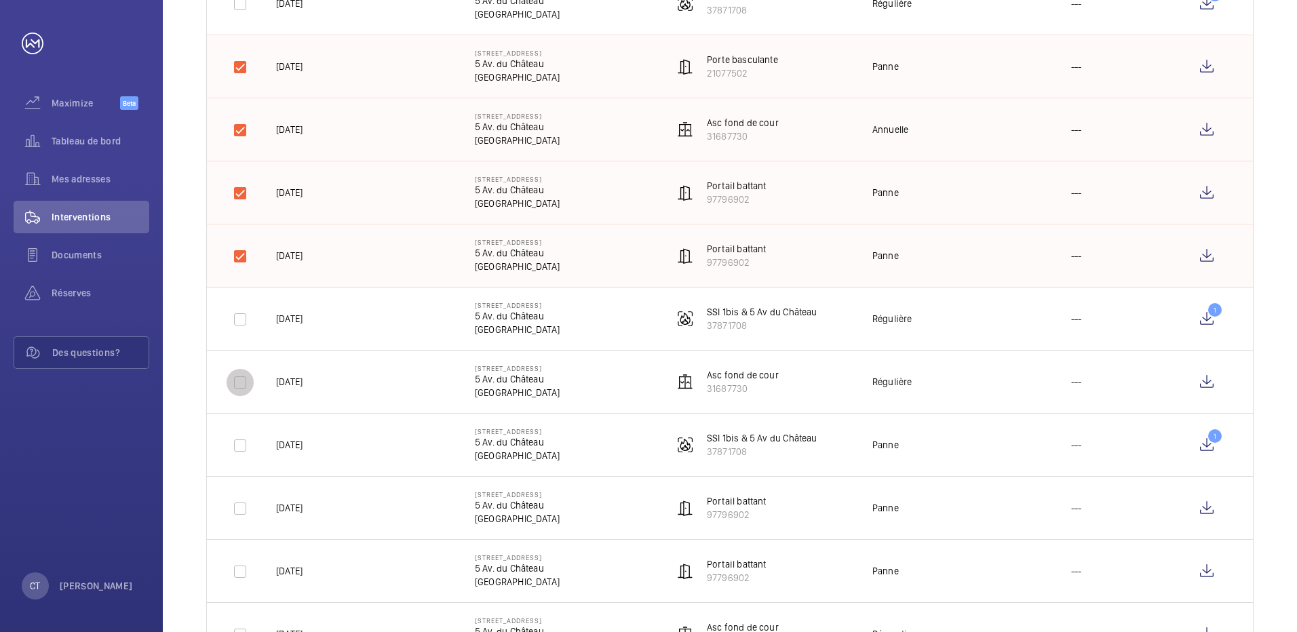
click at [235, 385] on input "checkbox" at bounding box center [240, 382] width 27 height 27
checkbox input "true"
click at [243, 513] on input "checkbox" at bounding box center [240, 508] width 27 height 27
checkbox input "true"
click at [241, 569] on input "checkbox" at bounding box center [240, 571] width 27 height 27
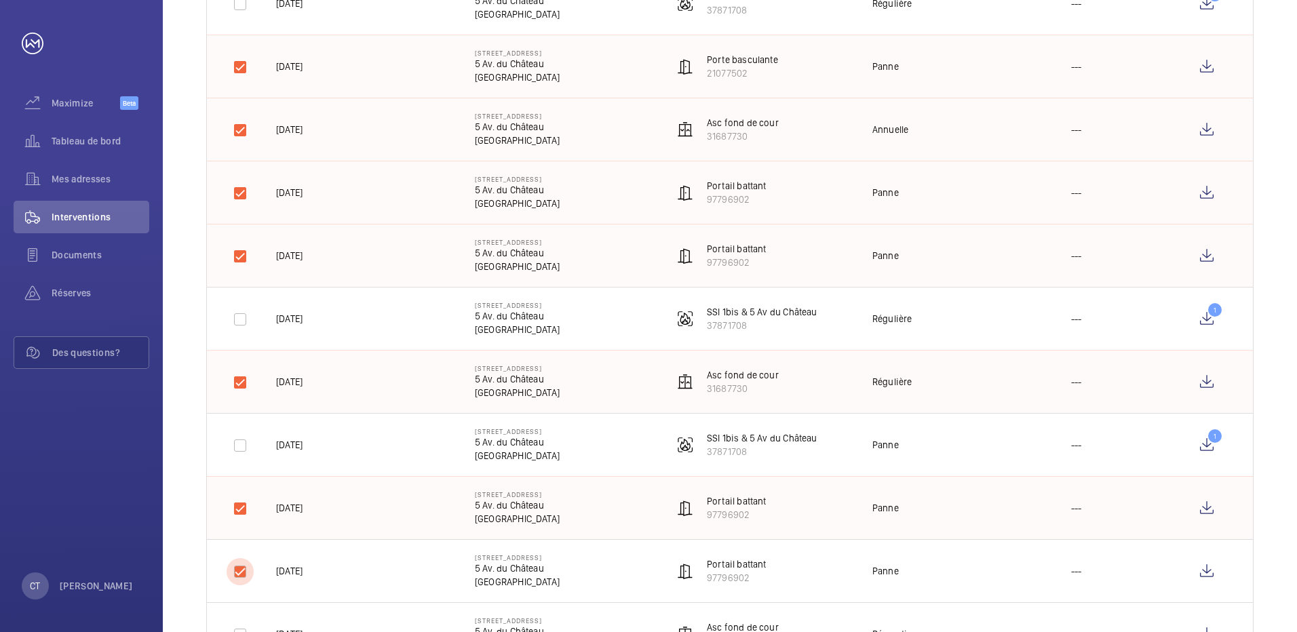
checkbox input "true"
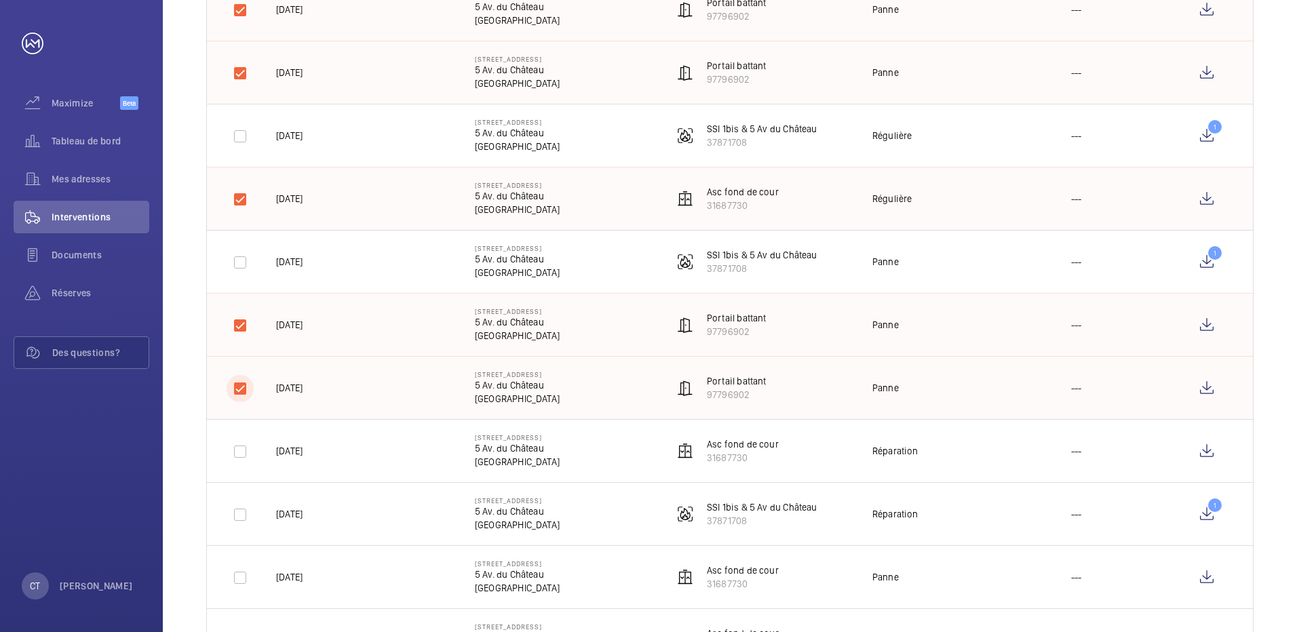
scroll to position [746, 0]
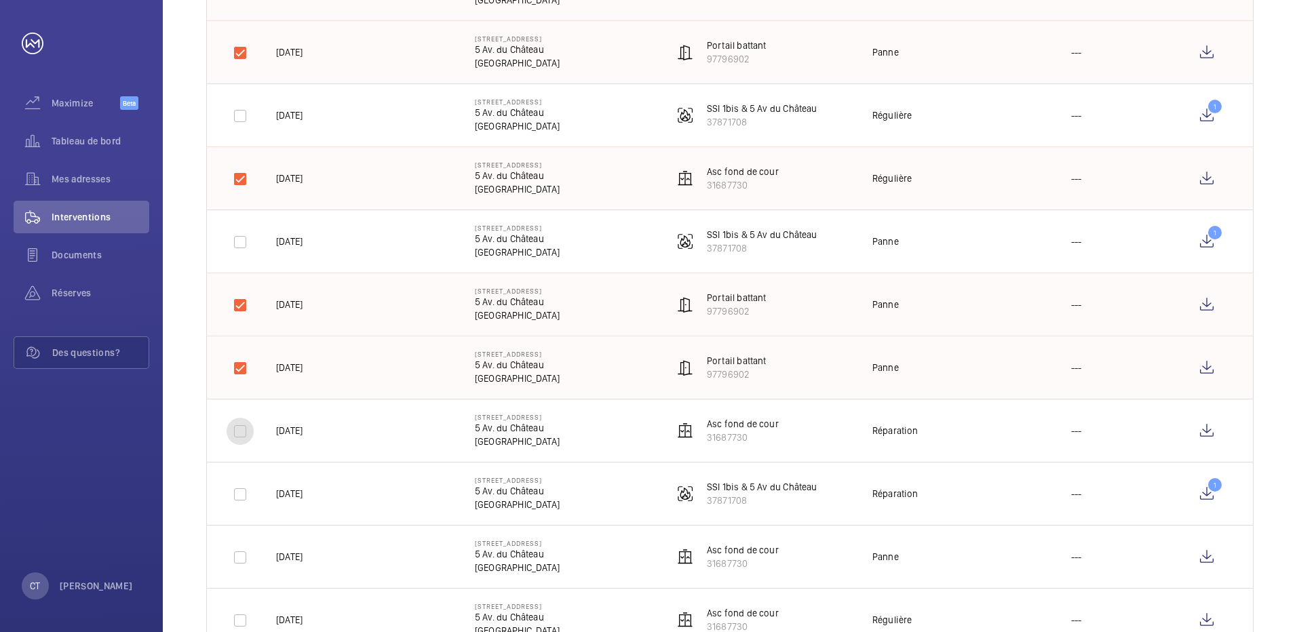
drag, startPoint x: 241, startPoint y: 432, endPoint x: 239, endPoint y: 450, distance: 17.7
click at [239, 433] on input "checkbox" at bounding box center [240, 431] width 27 height 27
checkbox input "true"
click at [235, 506] on input "checkbox" at bounding box center [240, 494] width 27 height 27
click at [238, 492] on input "checkbox" at bounding box center [240, 494] width 27 height 27
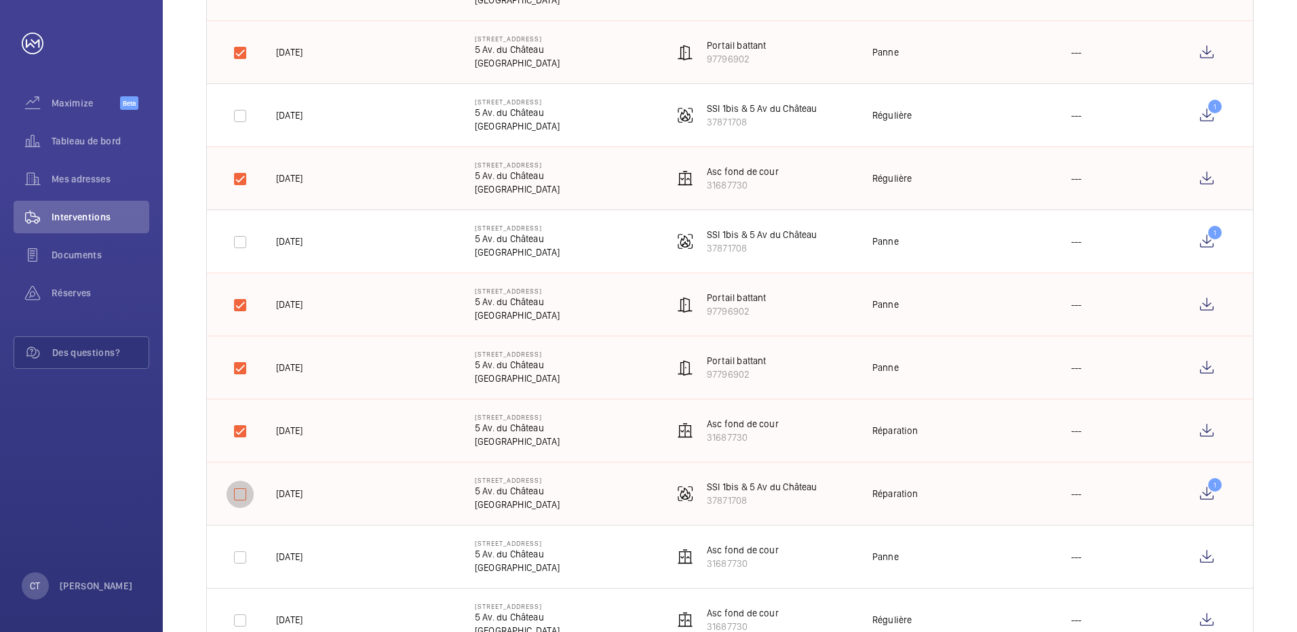
checkbox input "false"
click at [237, 558] on input "checkbox" at bounding box center [240, 557] width 27 height 27
checkbox input "true"
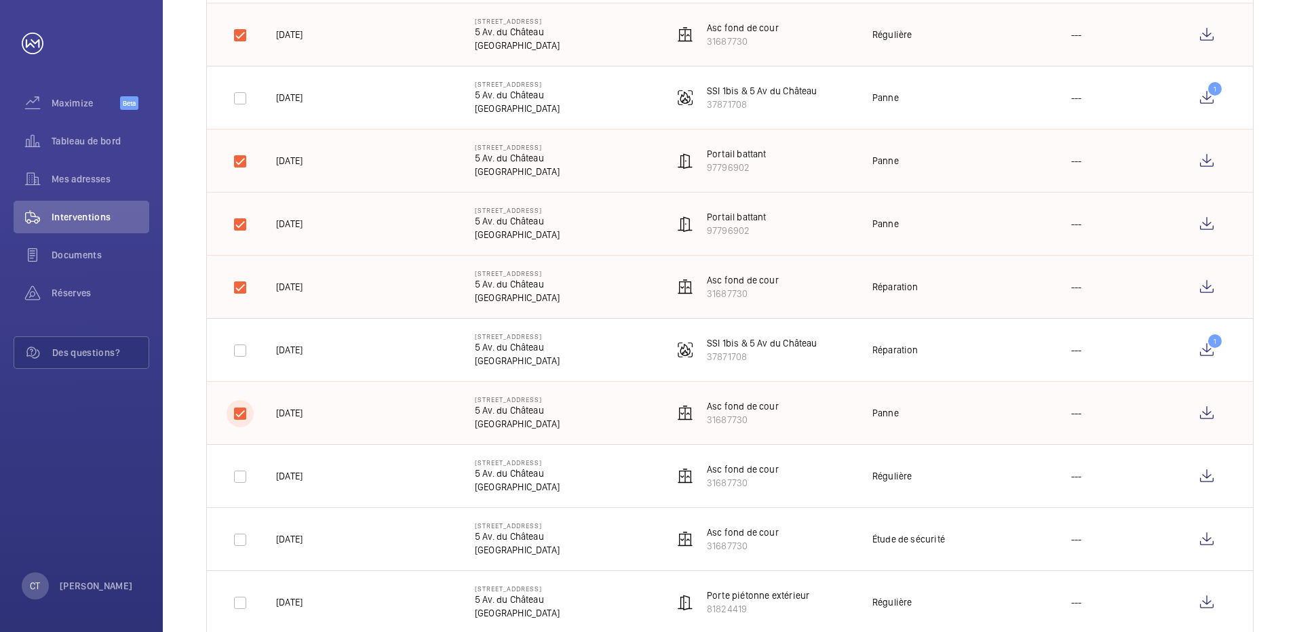
scroll to position [950, 0]
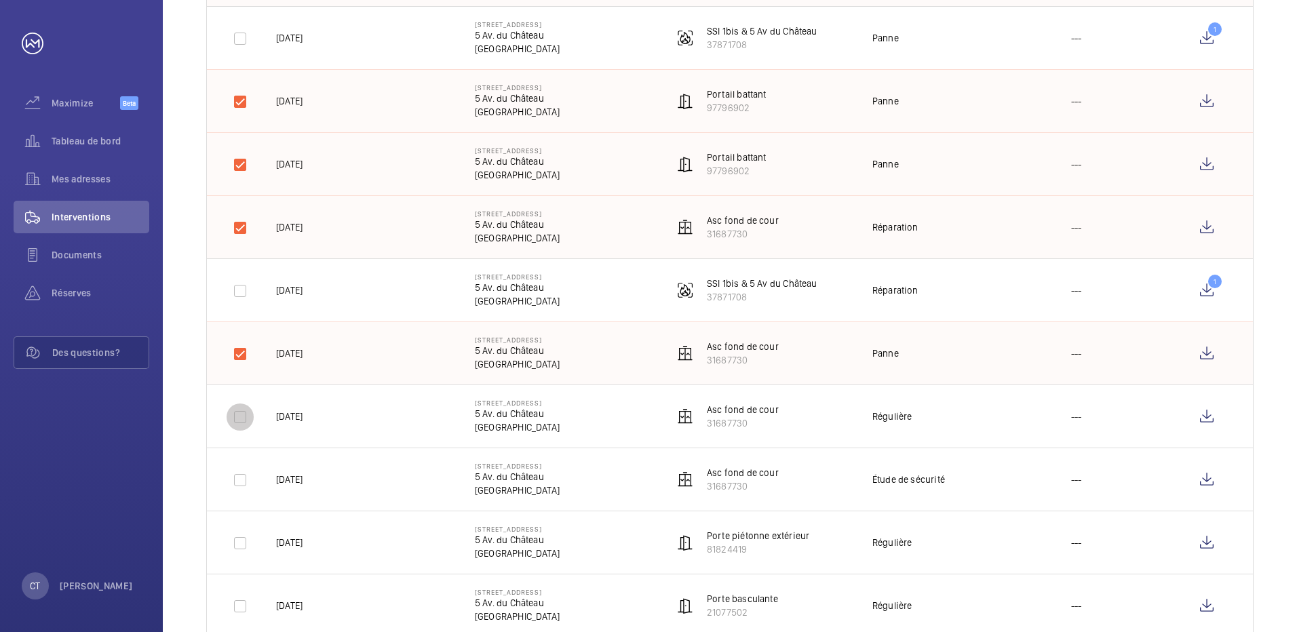
click at [233, 422] on input "checkbox" at bounding box center [240, 417] width 27 height 27
checkbox input "true"
click at [237, 478] on input "checkbox" at bounding box center [240, 480] width 27 height 27
checkbox input "true"
click at [238, 537] on input "checkbox" at bounding box center [240, 543] width 27 height 27
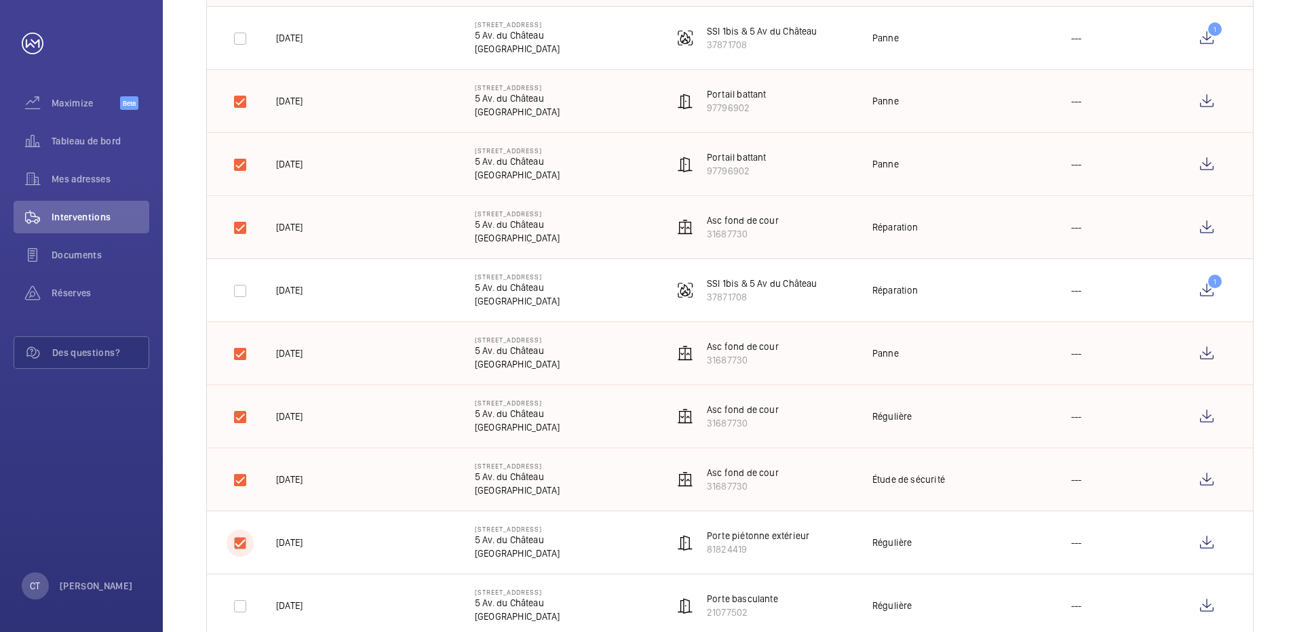
checkbox input "true"
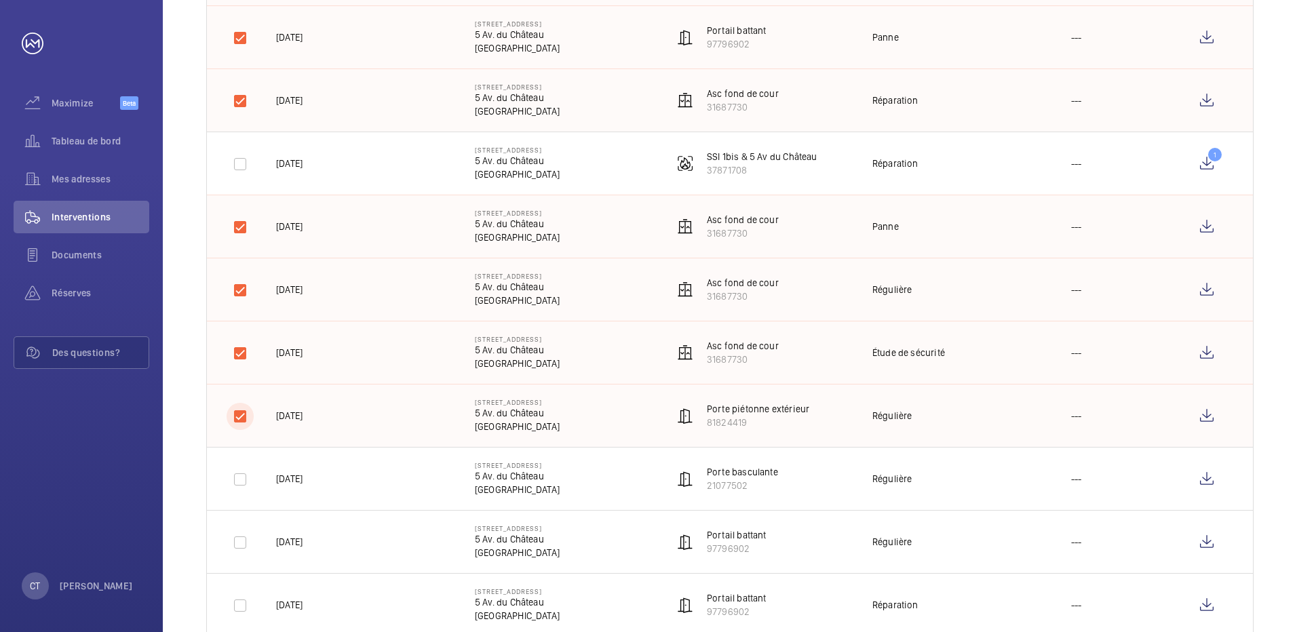
scroll to position [1085, 0]
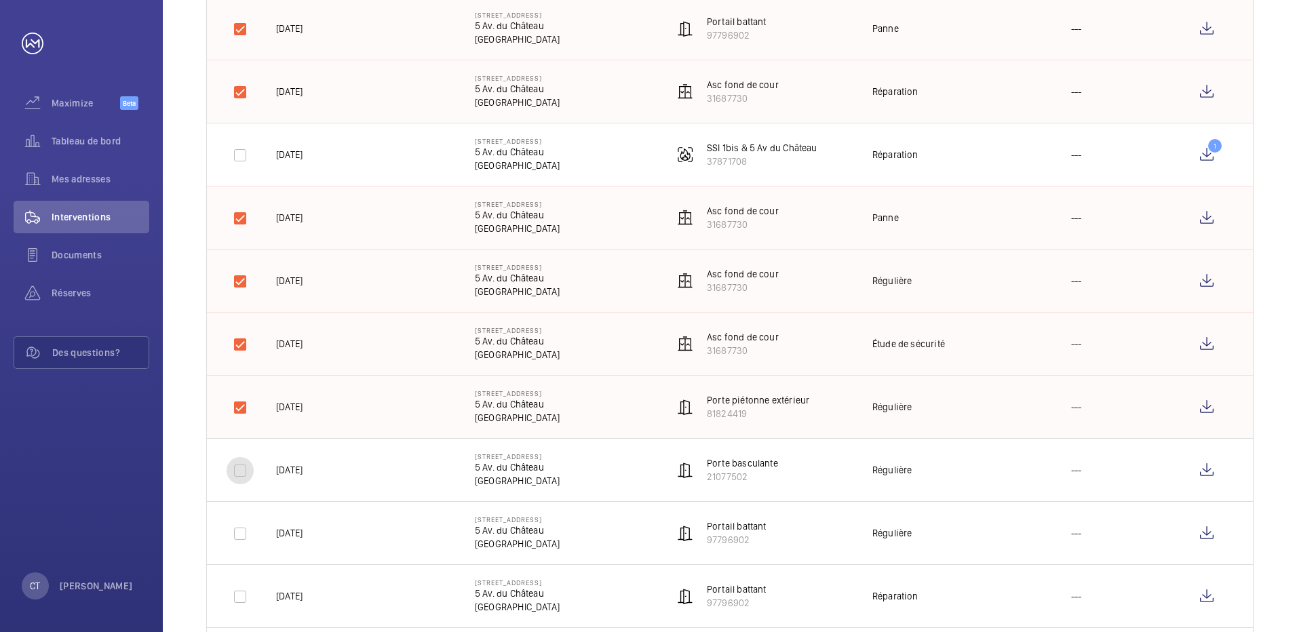
drag, startPoint x: 241, startPoint y: 464, endPoint x: 242, endPoint y: 512, distance: 48.2
click at [240, 464] on input "checkbox" at bounding box center [240, 470] width 27 height 27
checkbox input "true"
click at [244, 530] on input "checkbox" at bounding box center [240, 533] width 27 height 27
checkbox input "true"
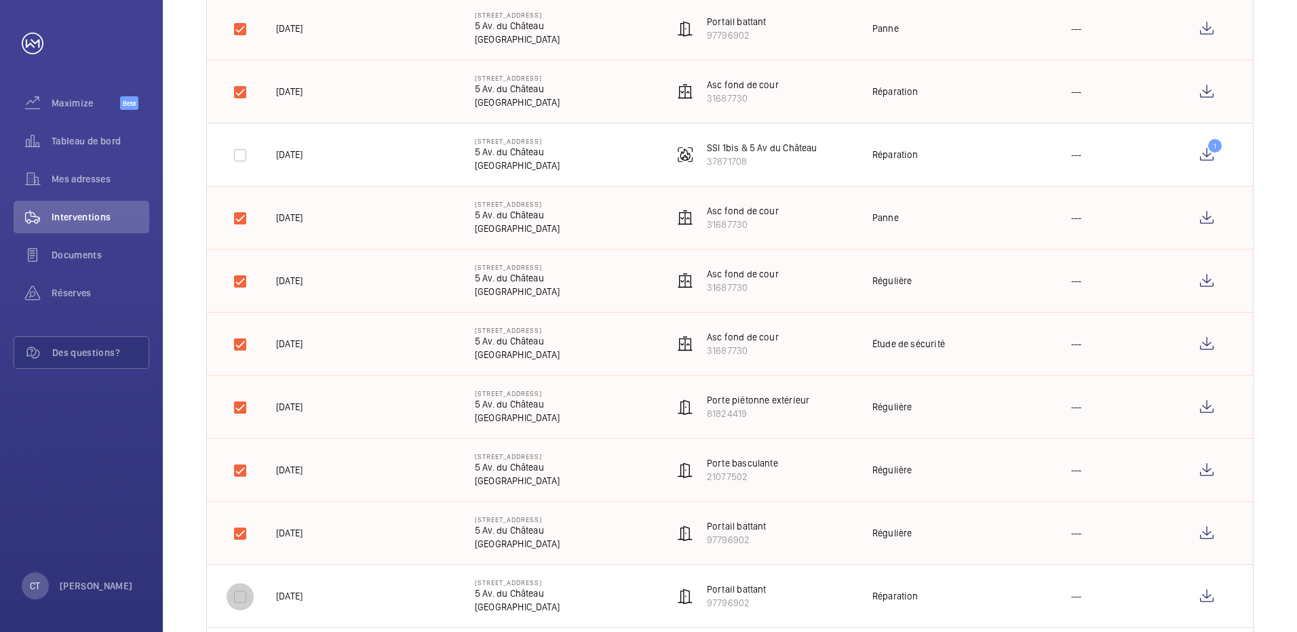
click at [239, 591] on input "checkbox" at bounding box center [240, 596] width 27 height 27
checkbox input "true"
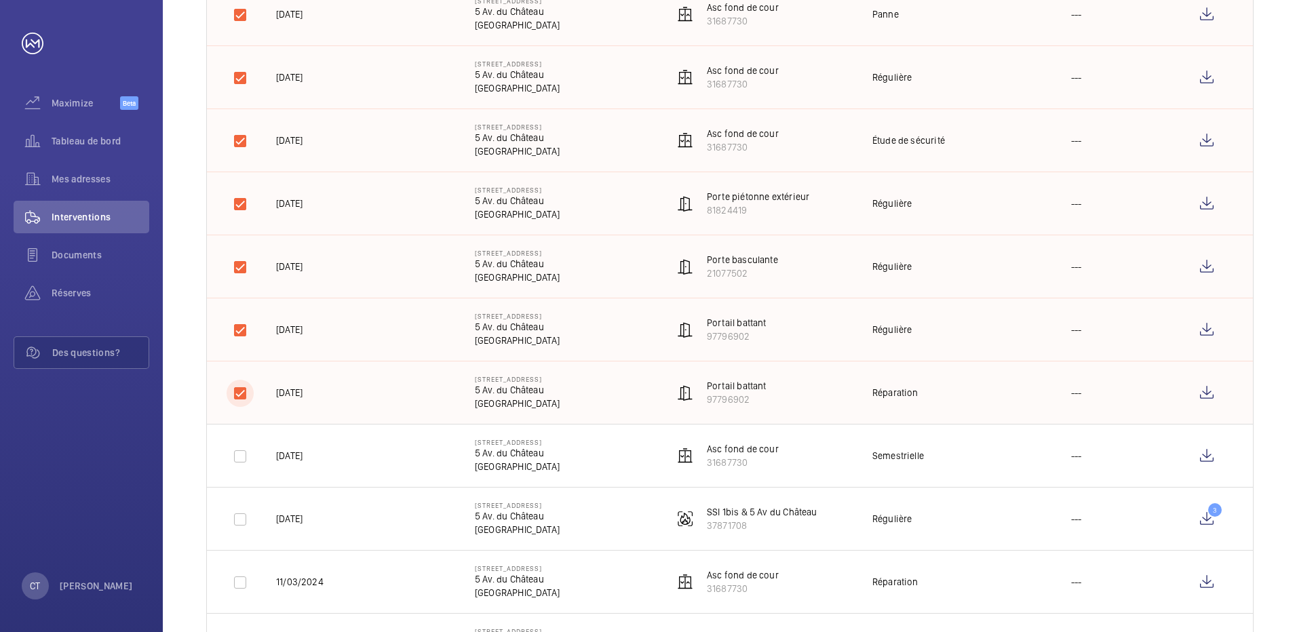
scroll to position [1424, 0]
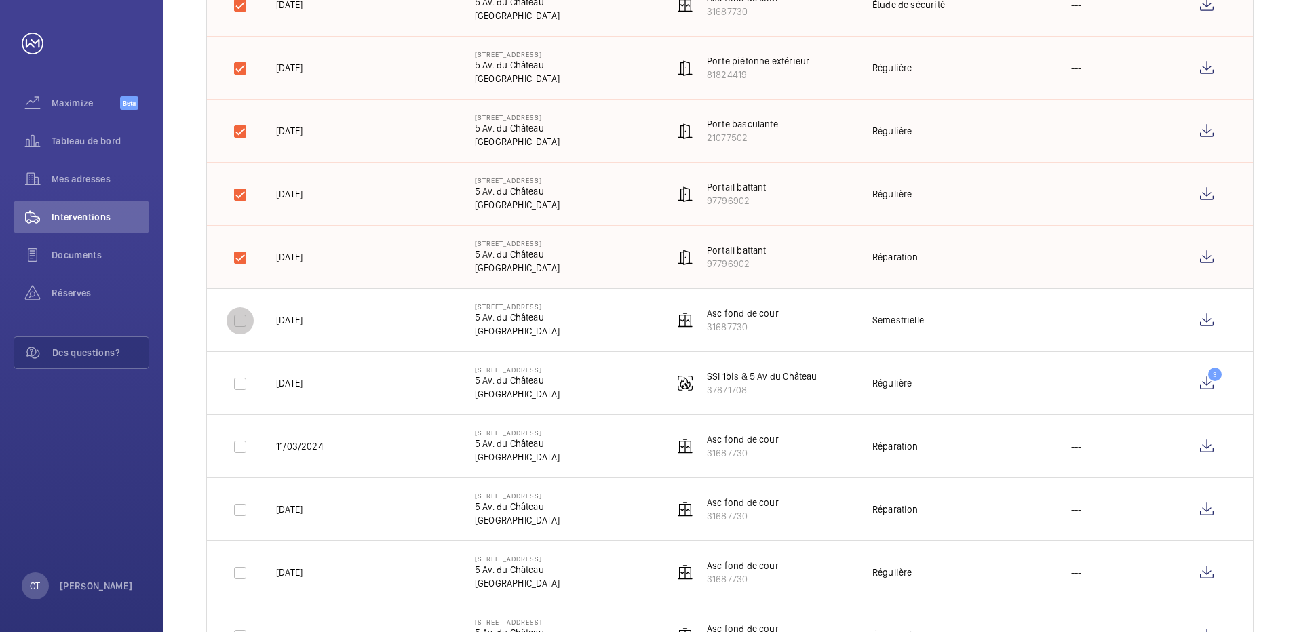
click at [239, 324] on input "checkbox" at bounding box center [240, 320] width 27 height 27
checkbox input "true"
click at [236, 449] on input "checkbox" at bounding box center [240, 446] width 27 height 27
checkbox input "true"
click at [240, 516] on input "checkbox" at bounding box center [240, 510] width 27 height 27
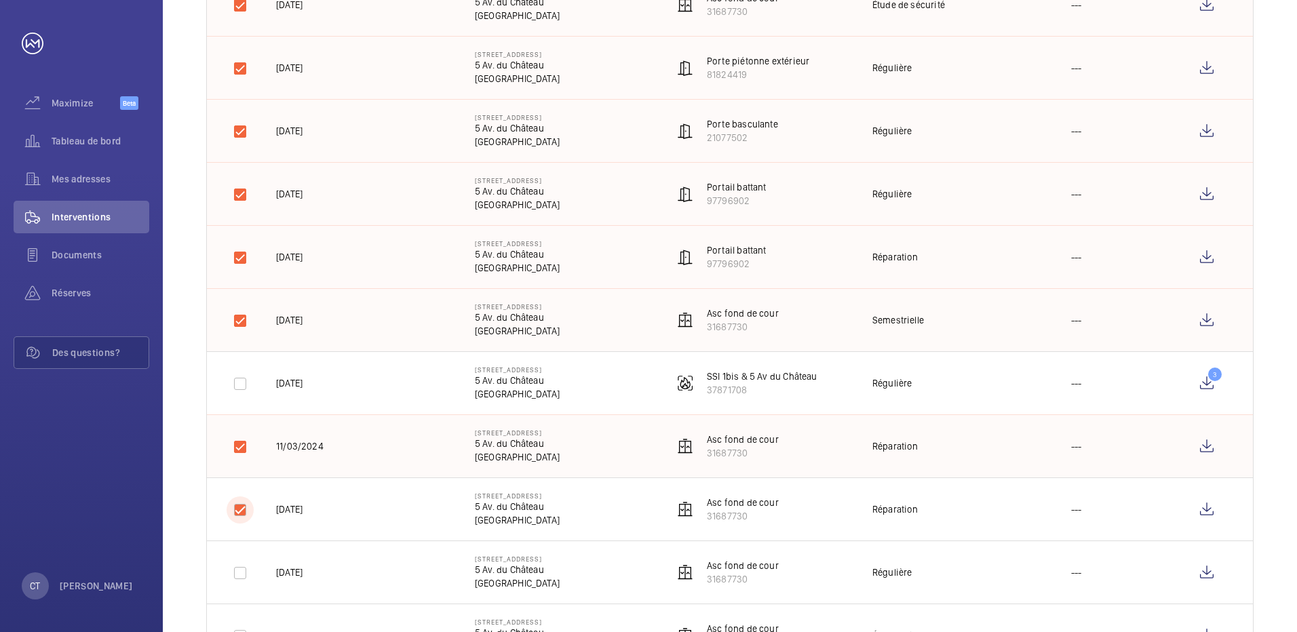
checkbox input "true"
click at [240, 568] on input "checkbox" at bounding box center [240, 573] width 27 height 27
checkbox input "true"
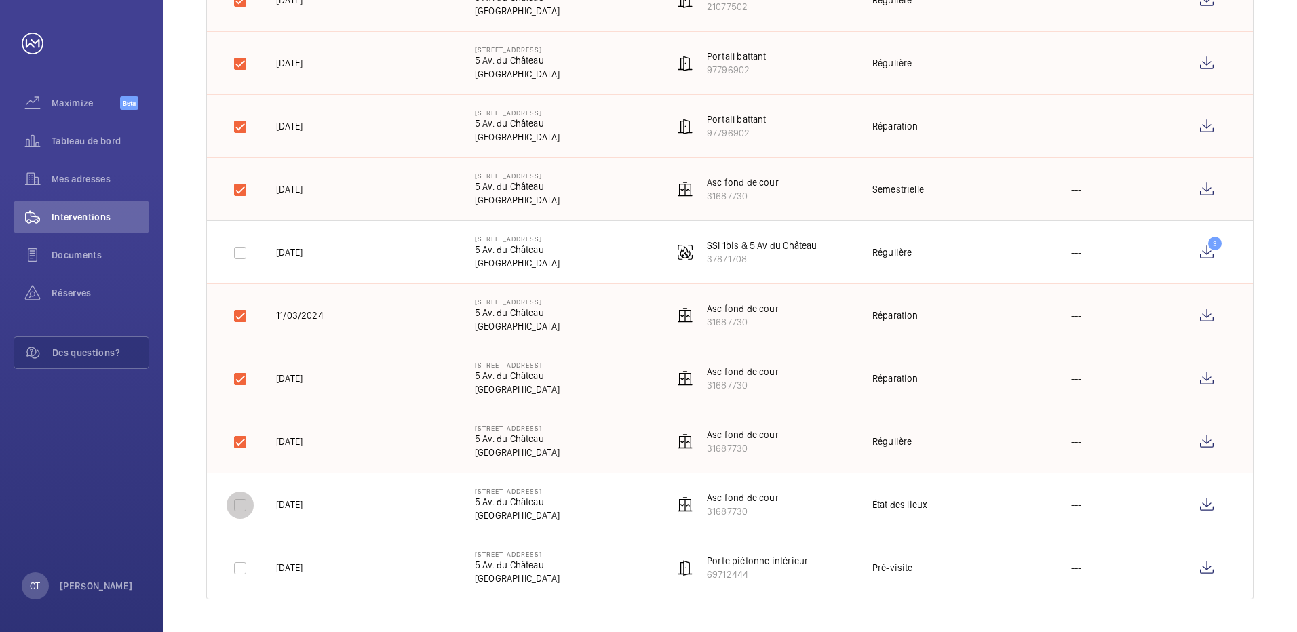
click at [239, 505] on input "checkbox" at bounding box center [240, 505] width 27 height 27
checkbox input "true"
click at [235, 572] on input "checkbox" at bounding box center [240, 568] width 27 height 27
checkbox input "true"
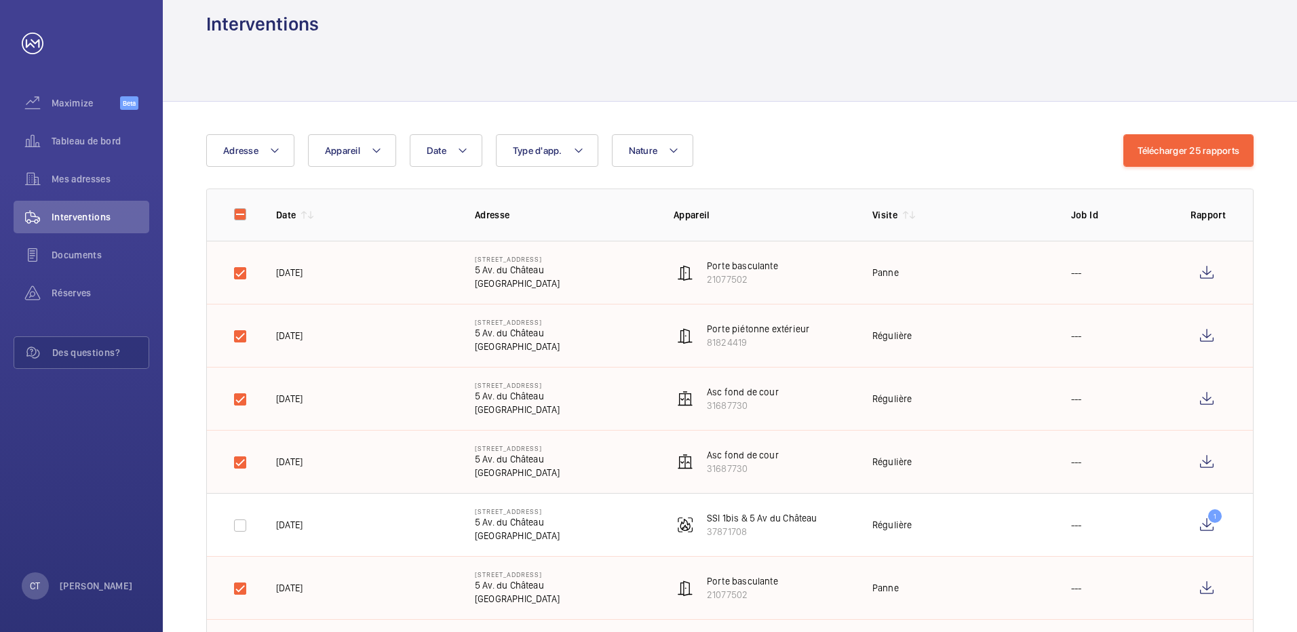
scroll to position [0, 0]
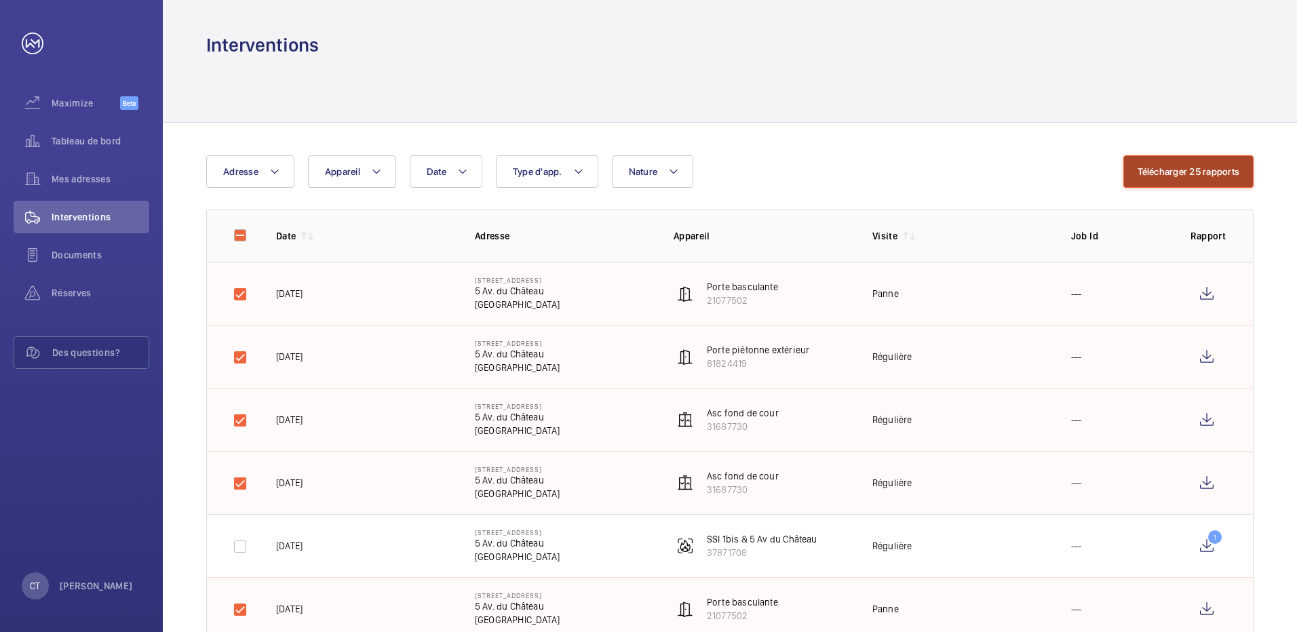
click at [1147, 172] on button "Télécharger 25 rapports" at bounding box center [1188, 171] width 130 height 33
click at [242, 237] on input "checkbox" at bounding box center [240, 235] width 27 height 27
checkbox input "true"
checkbox input "false"
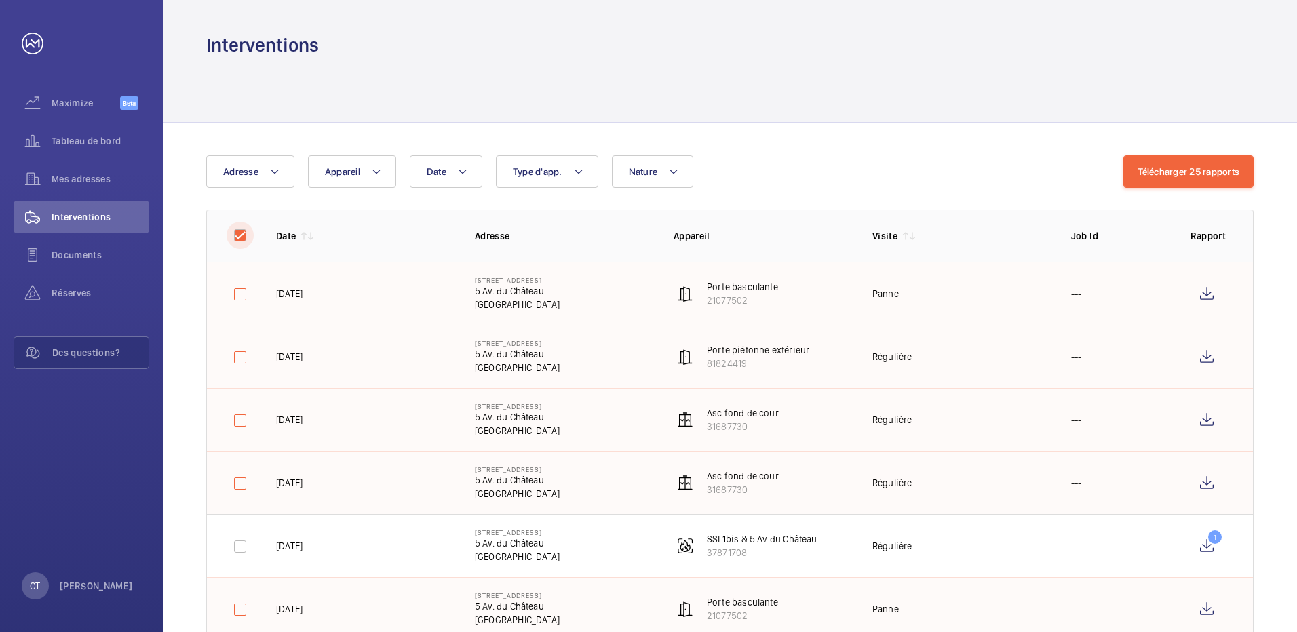
checkbox input "false"
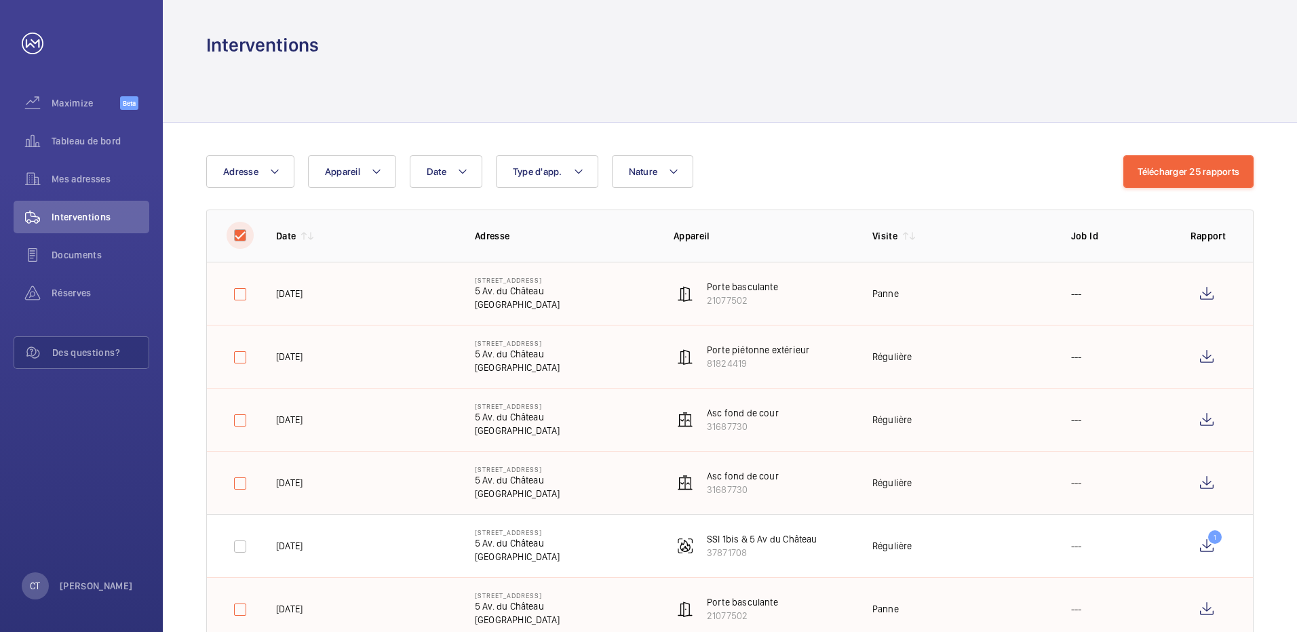
checkbox input "false"
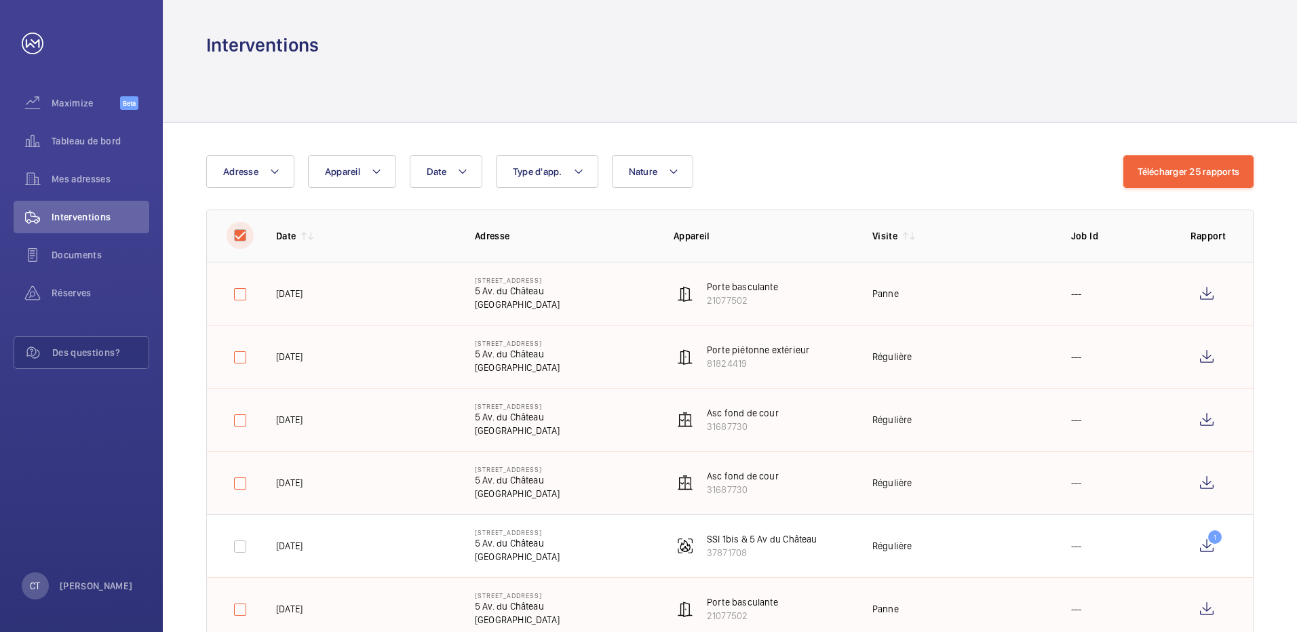
checkbox input "false"
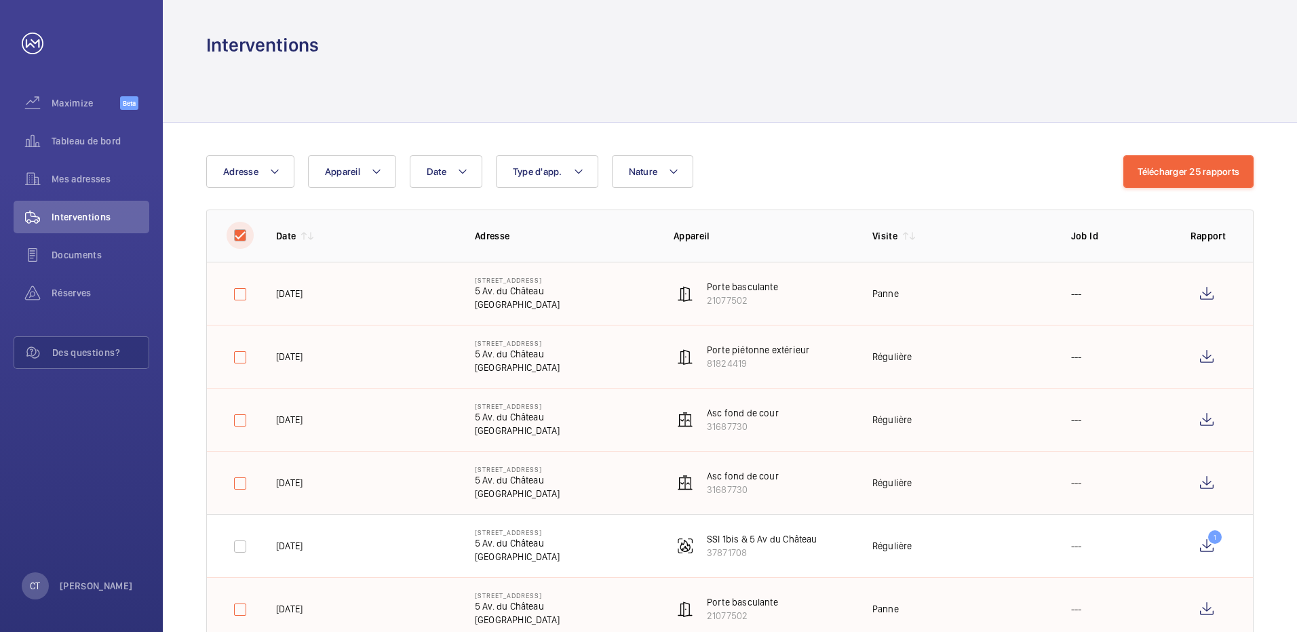
checkbox input "false"
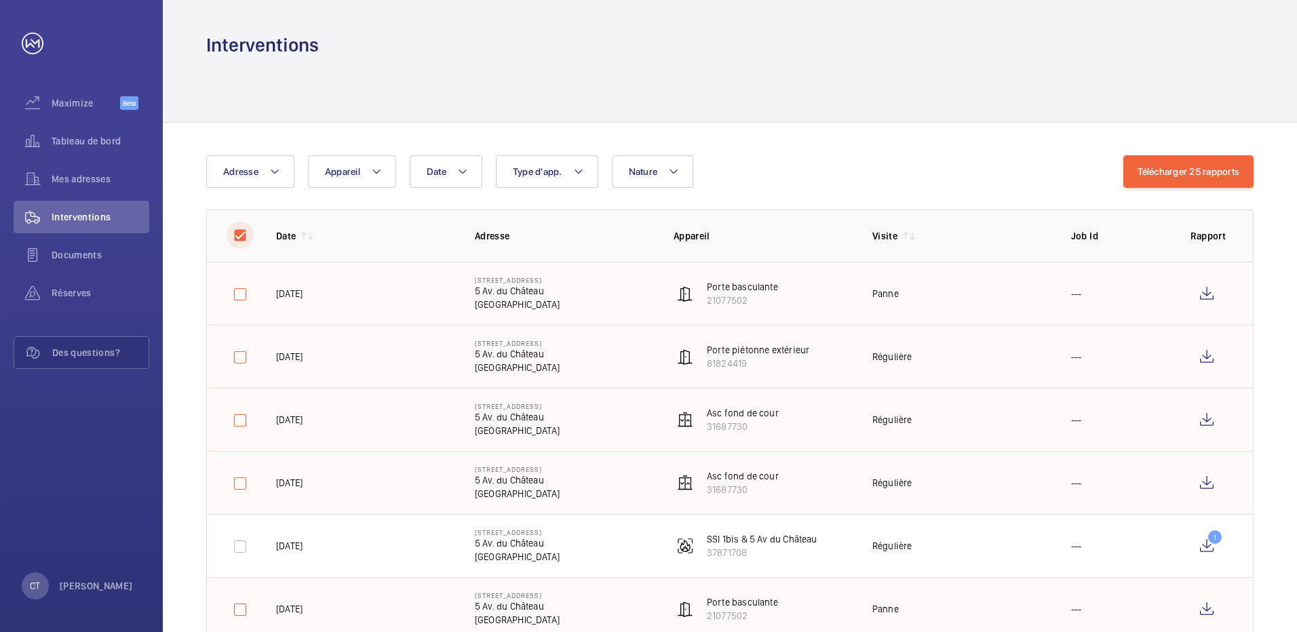
checkbox input "false"
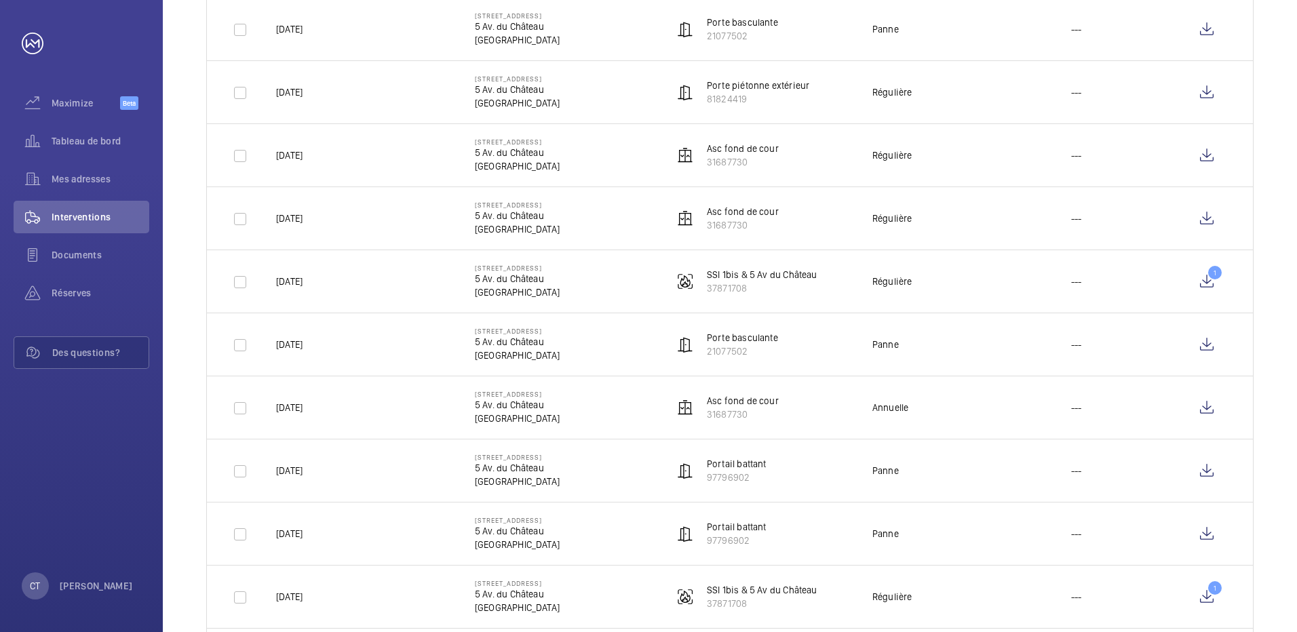
scroll to position [271, 0]
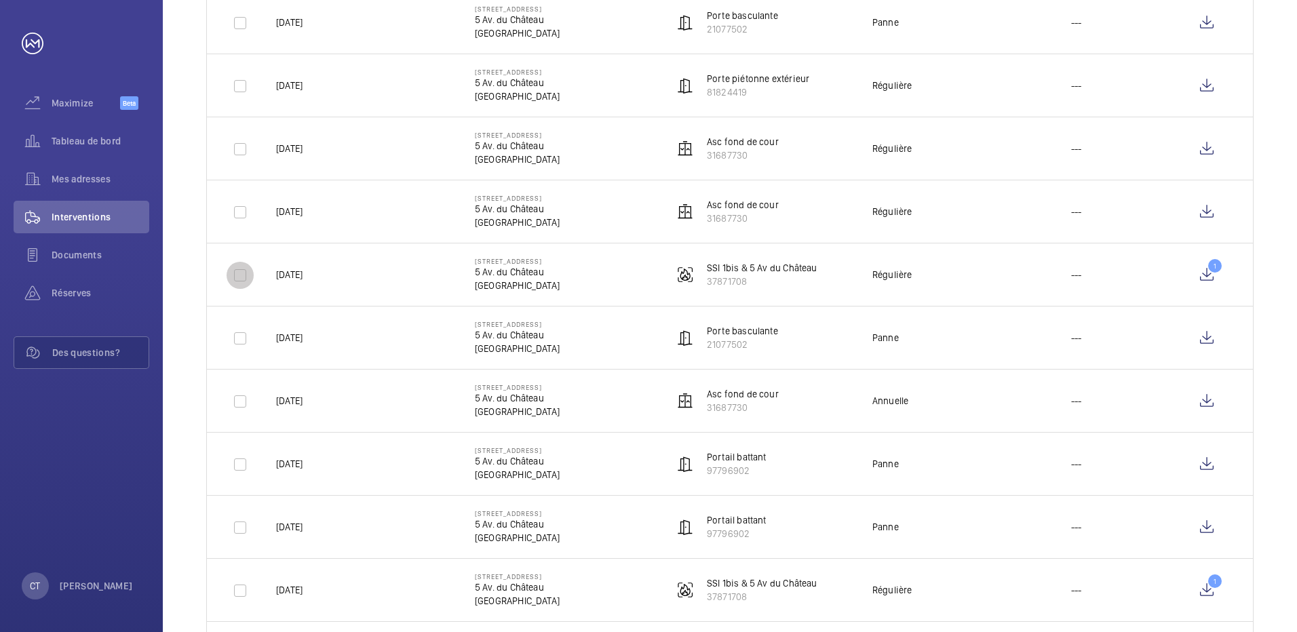
click at [231, 278] on input "checkbox" at bounding box center [240, 275] width 27 height 27
checkbox input "true"
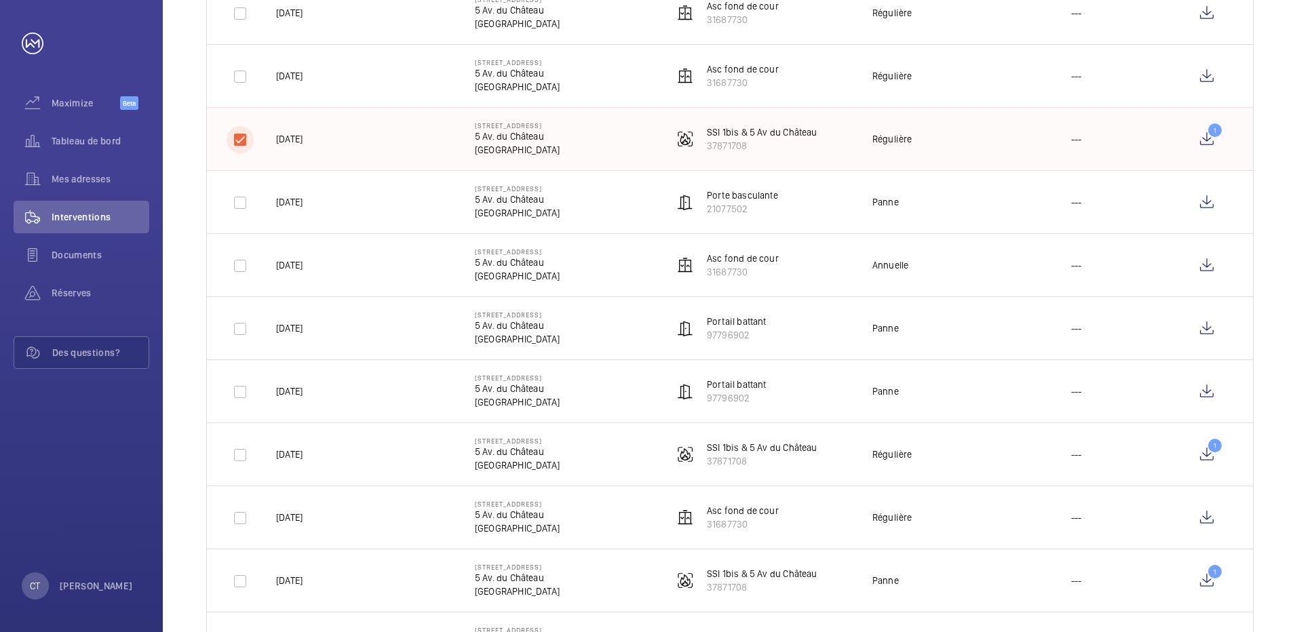
scroll to position [475, 0]
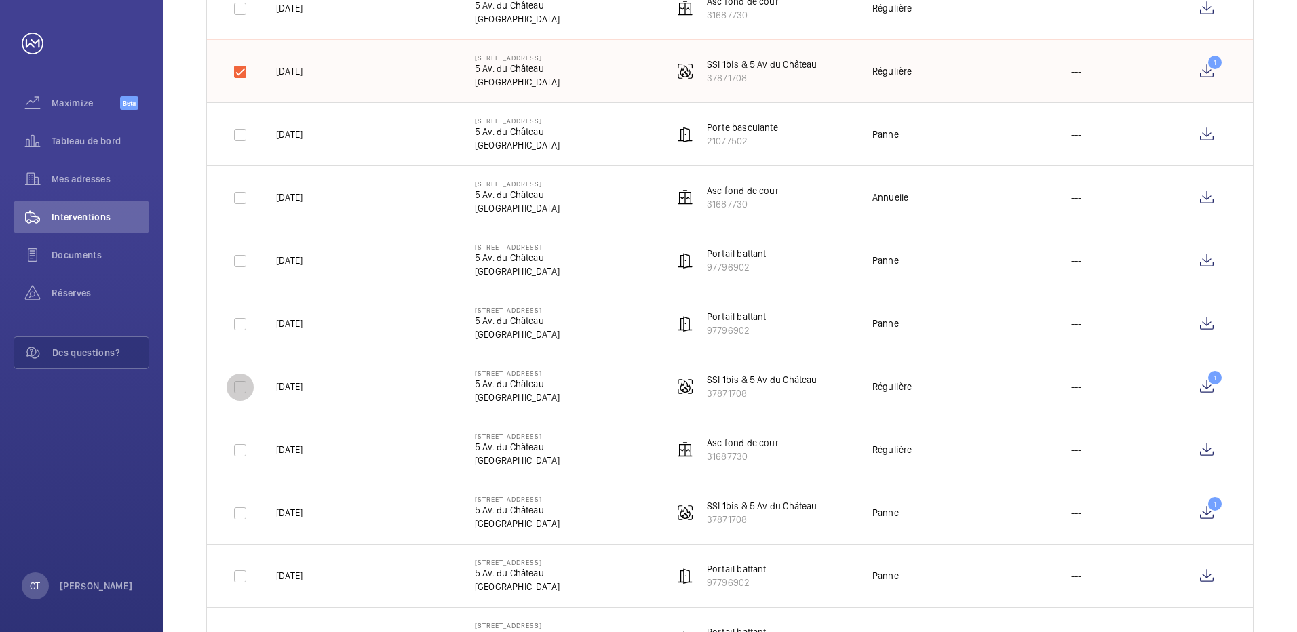
click at [241, 382] on input "checkbox" at bounding box center [240, 387] width 27 height 27
checkbox input "true"
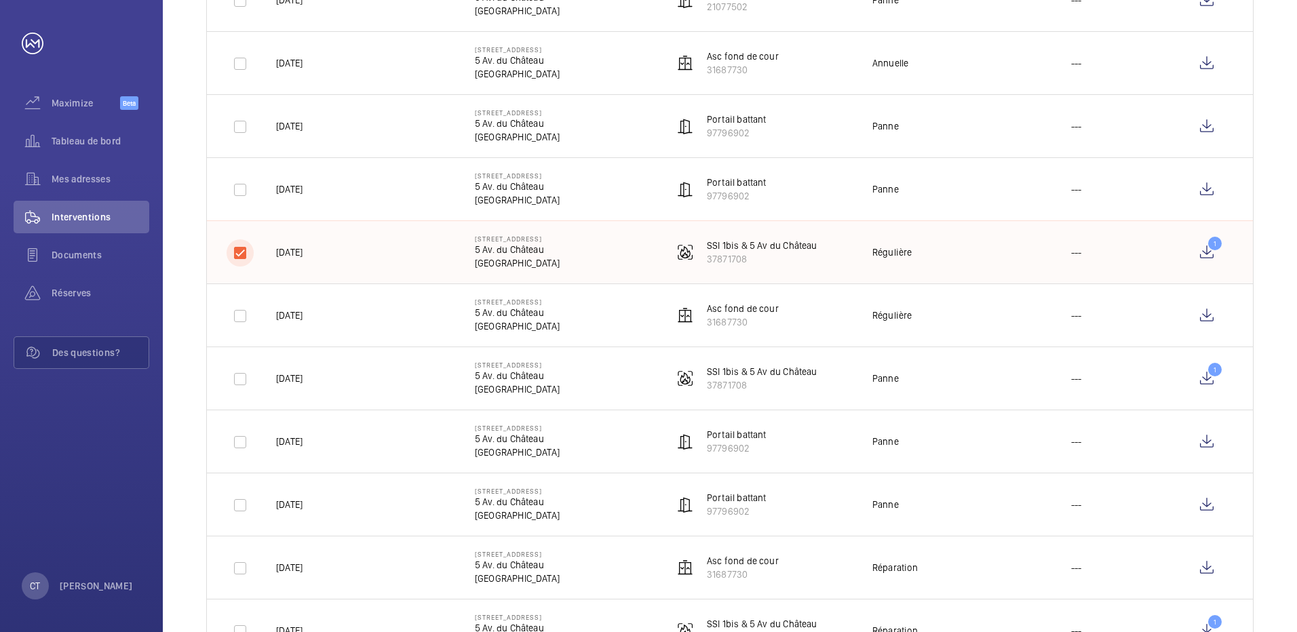
scroll to position [610, 0]
click at [241, 381] on input "checkbox" at bounding box center [240, 377] width 27 height 27
checkbox input "true"
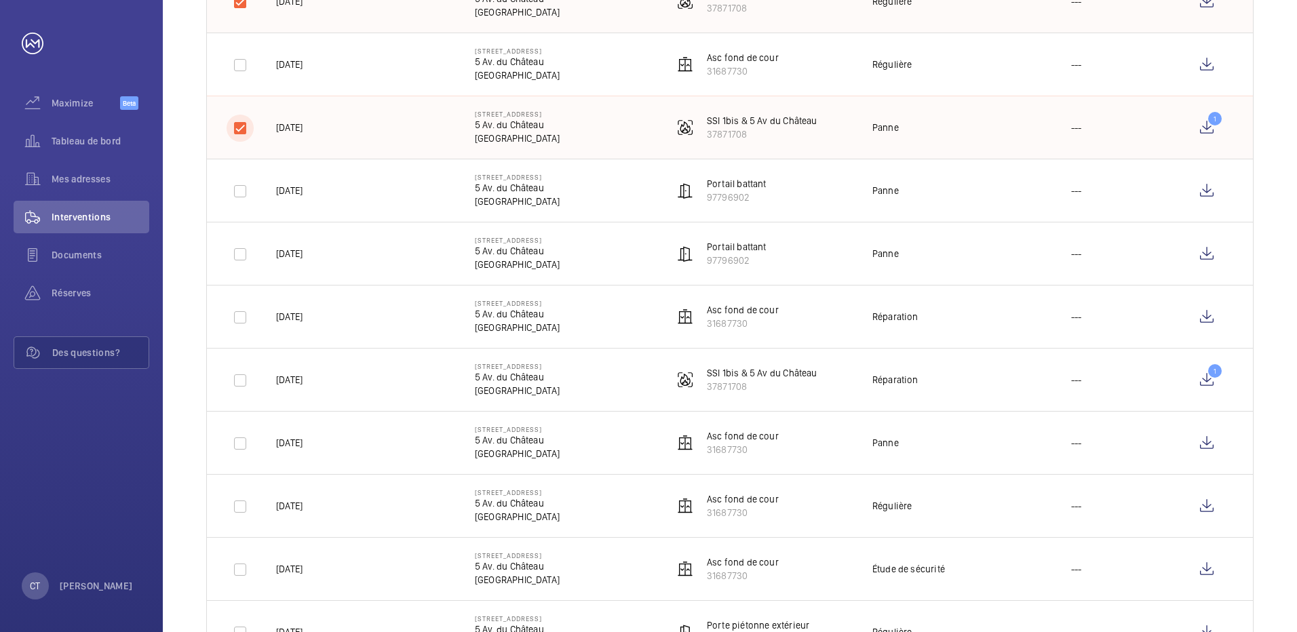
scroll to position [882, 0]
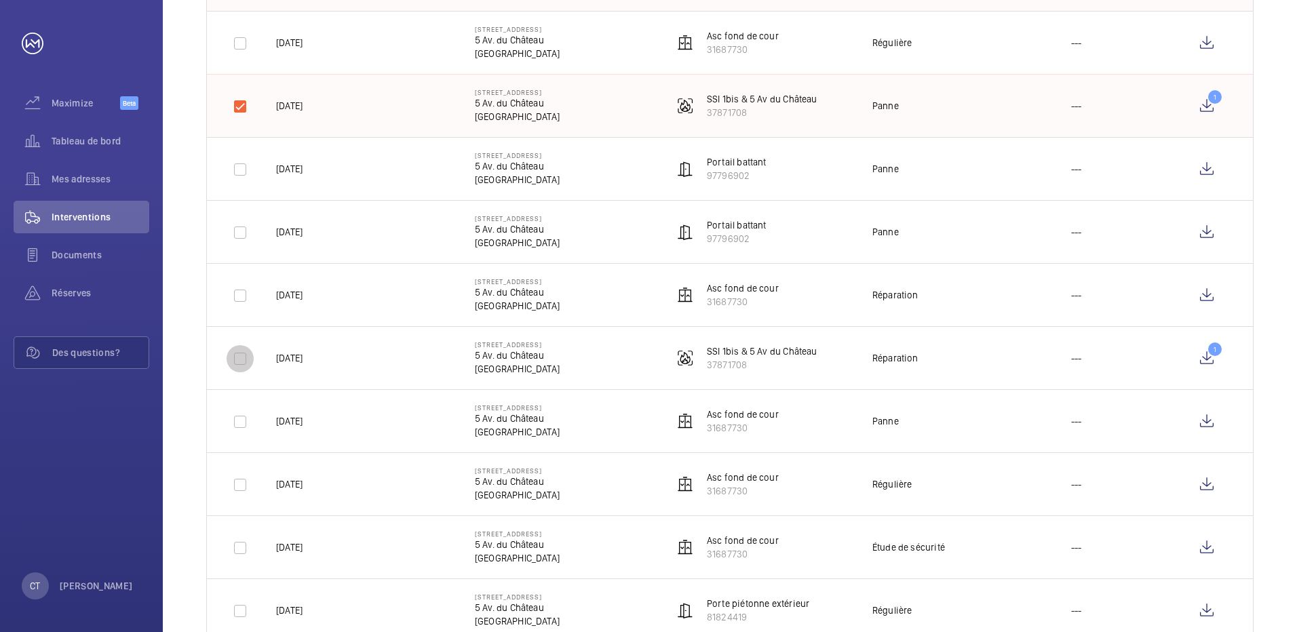
click at [241, 364] on input "checkbox" at bounding box center [240, 358] width 27 height 27
checkbox input "true"
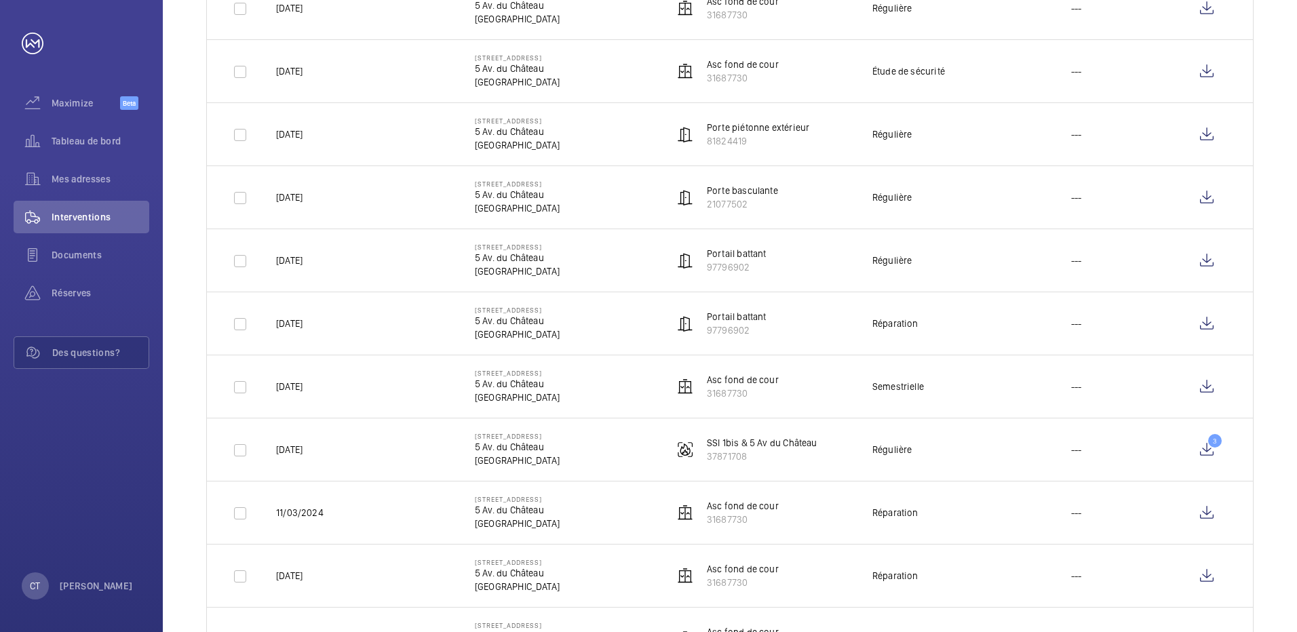
scroll to position [1424, 0]
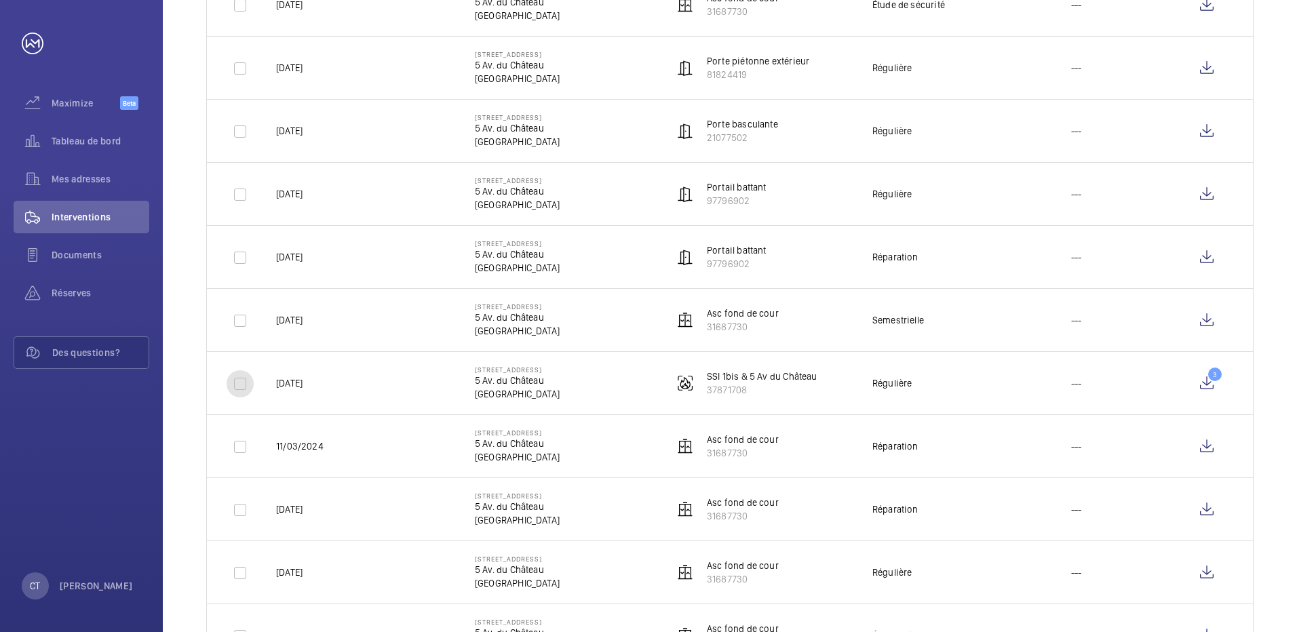
click at [243, 381] on input "checkbox" at bounding box center [240, 383] width 27 height 27
checkbox input "true"
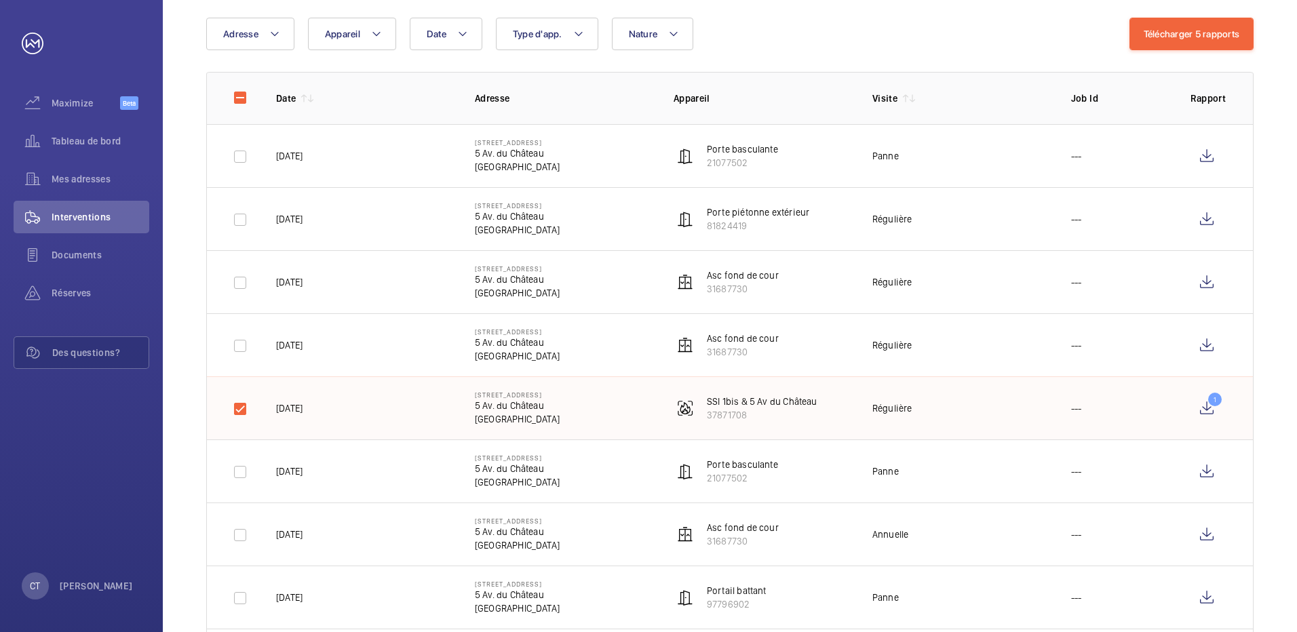
scroll to position [0, 0]
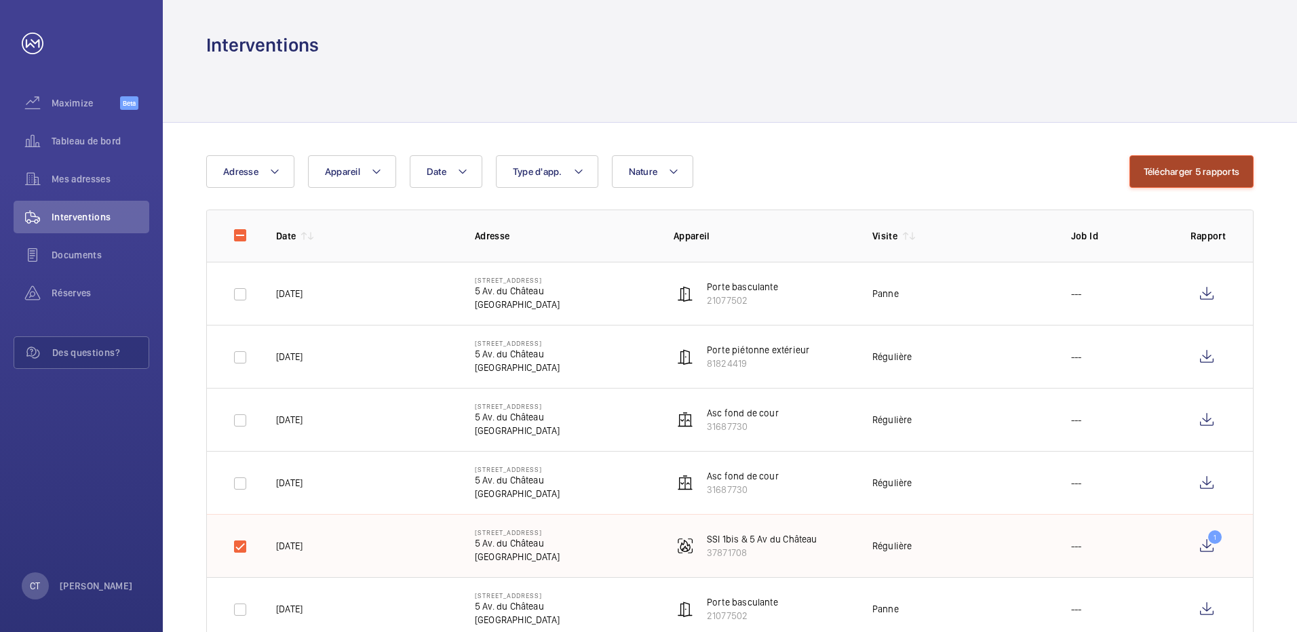
click at [1169, 162] on button "Télécharger 5 rapports" at bounding box center [1191, 171] width 125 height 33
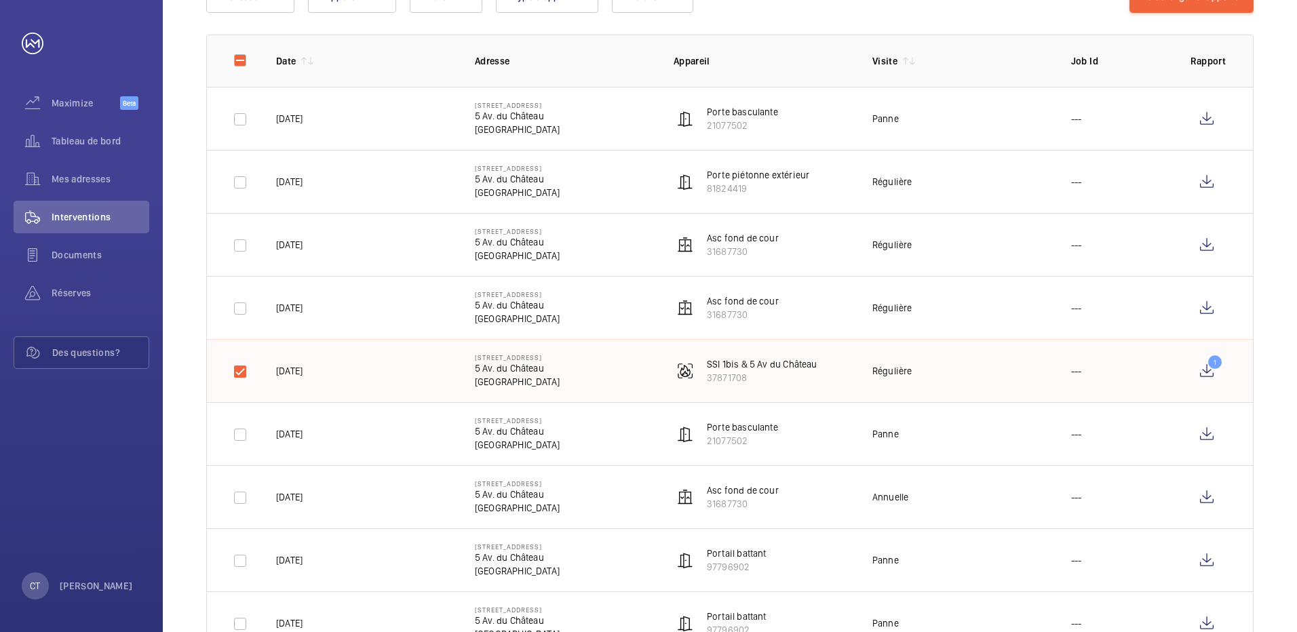
scroll to position [203, 0]
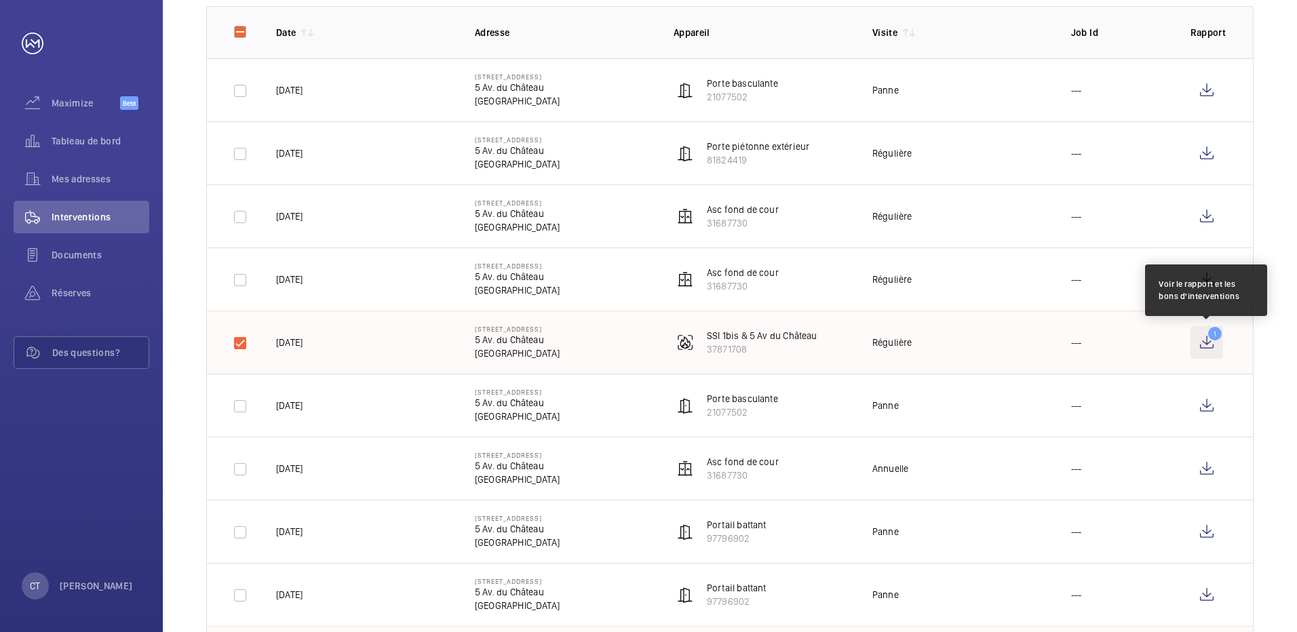
click at [1213, 334] on wm-front-icon-button "1" at bounding box center [1206, 342] width 33 height 33
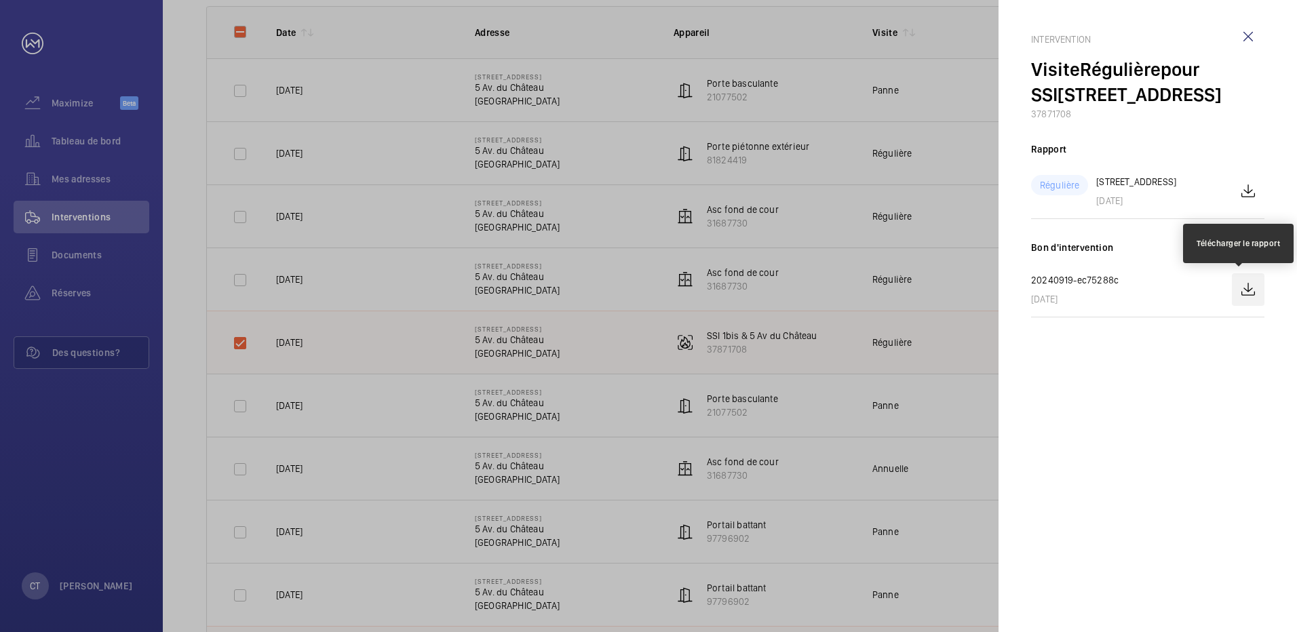
click at [1248, 285] on wm-front-icon-button at bounding box center [1248, 289] width 33 height 33
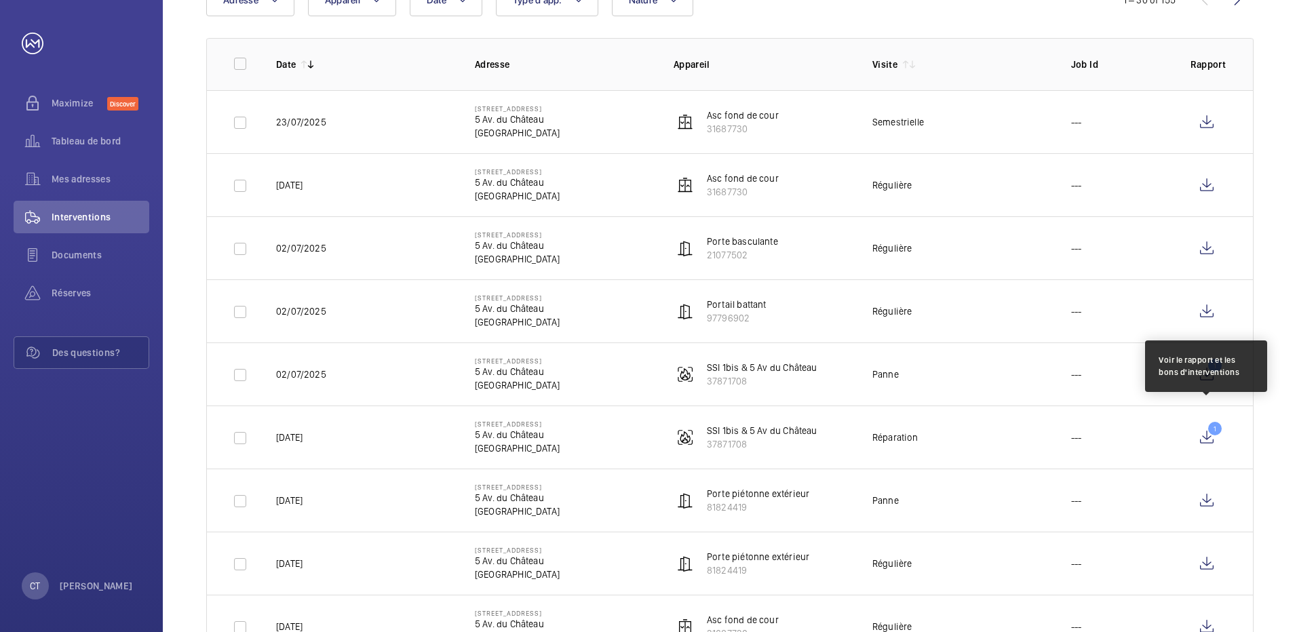
scroll to position [203, 0]
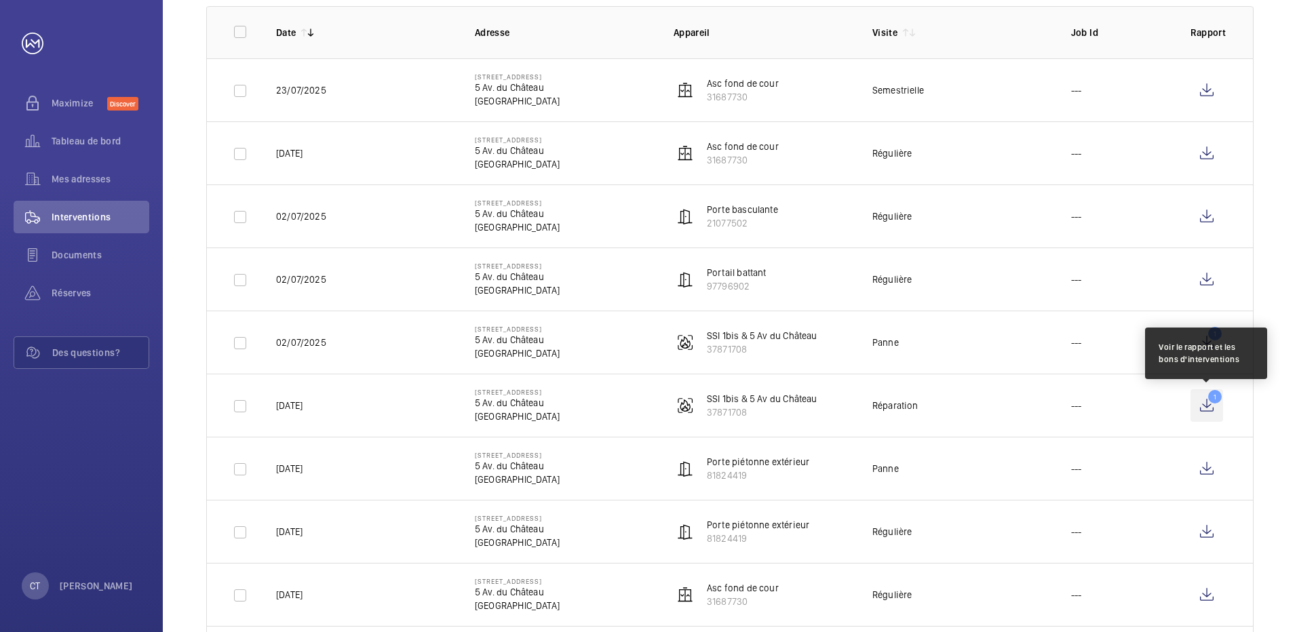
click at [1213, 403] on wm-front-icon-button "1" at bounding box center [1206, 405] width 33 height 33
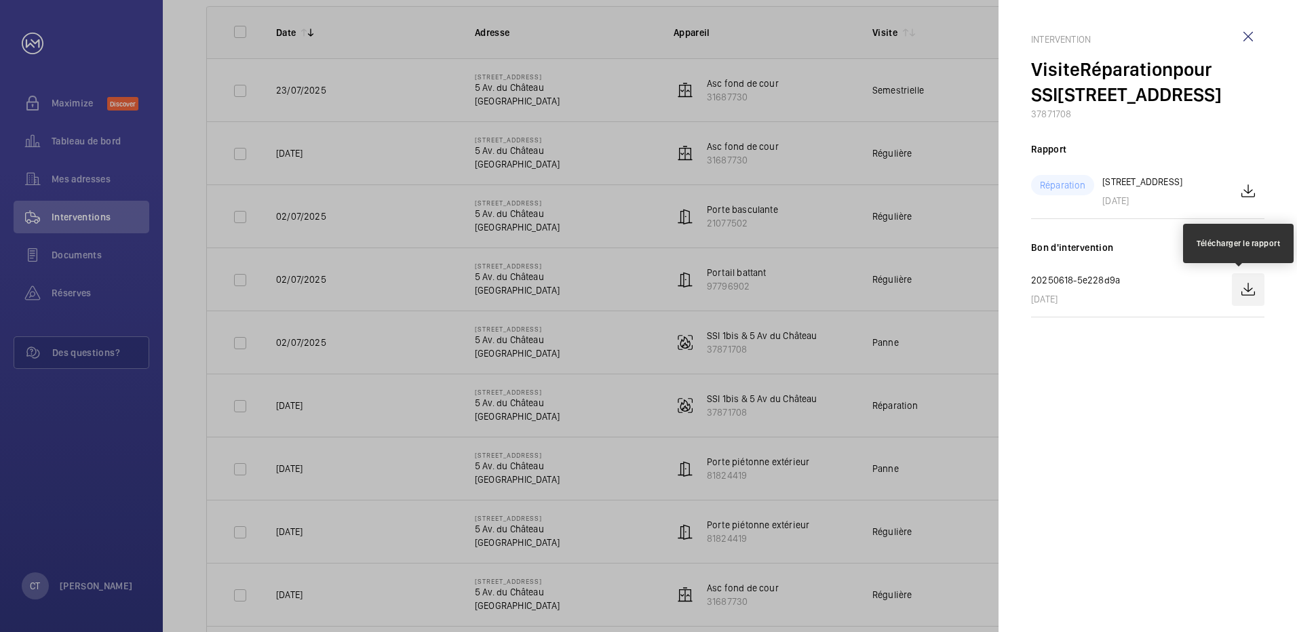
click at [1251, 286] on wm-front-icon-button at bounding box center [1248, 289] width 33 height 33
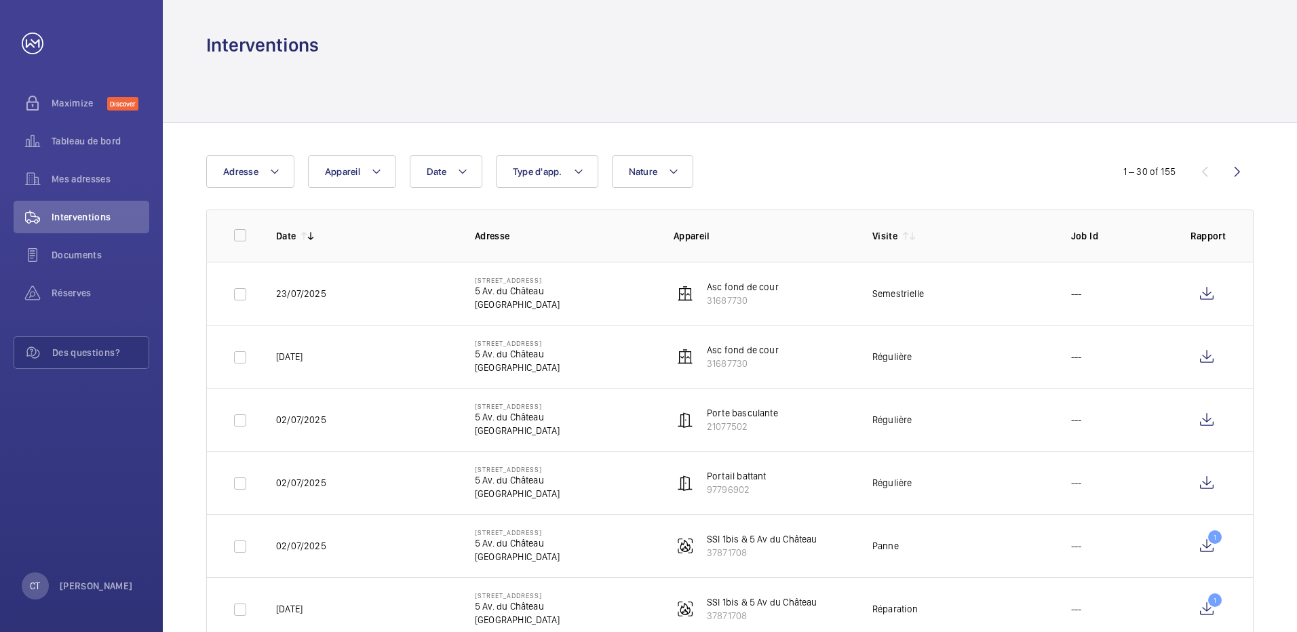
click at [1280, 48] on div "Interventions" at bounding box center [730, 29] width 1134 height 58
click at [1237, 172] on wm-front-icon-button at bounding box center [1237, 171] width 33 height 33
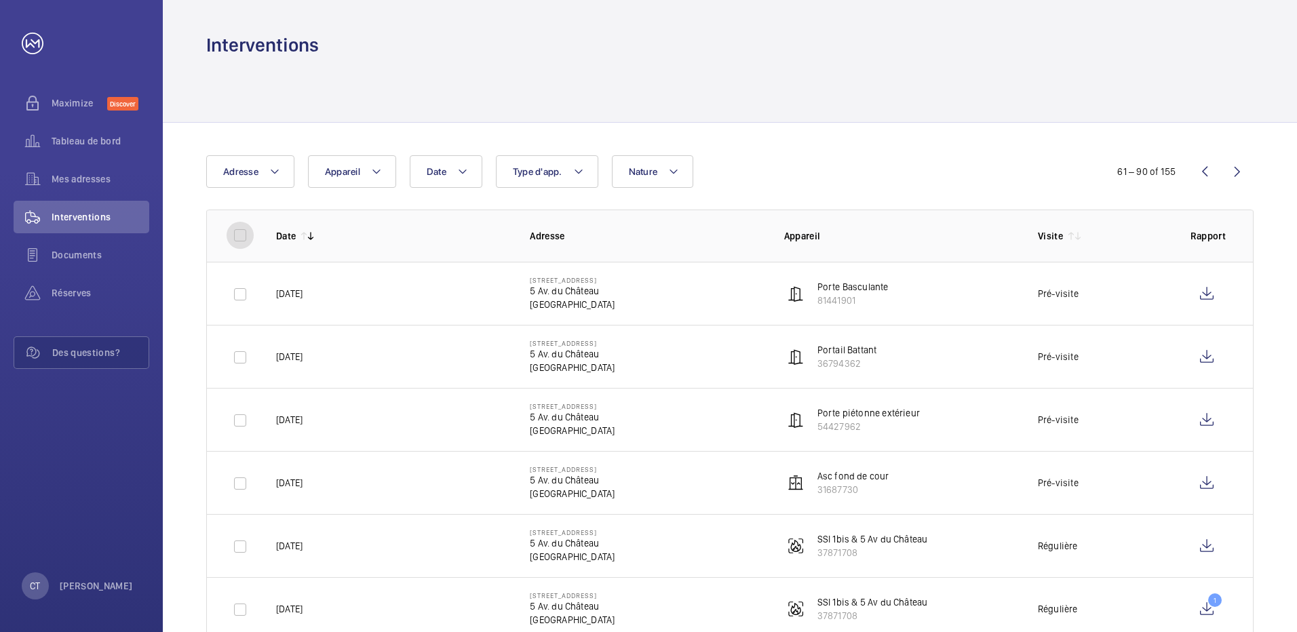
click at [239, 231] on input "checkbox" at bounding box center [240, 235] width 27 height 27
checkbox input "true"
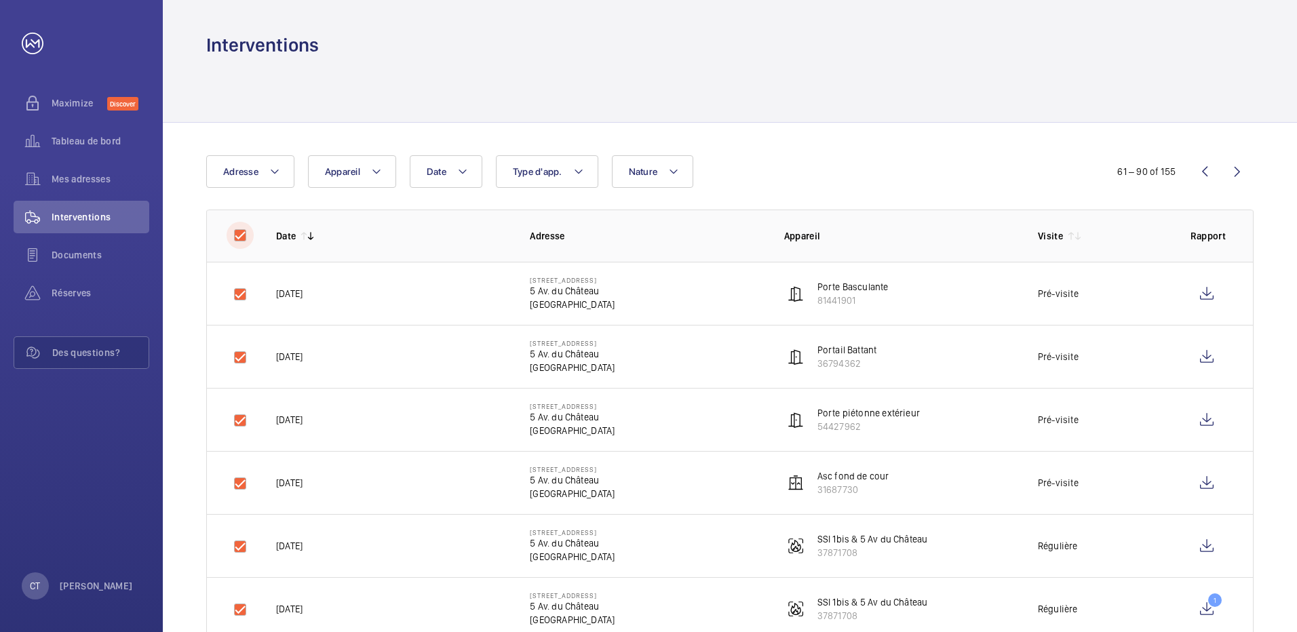
checkbox input "true"
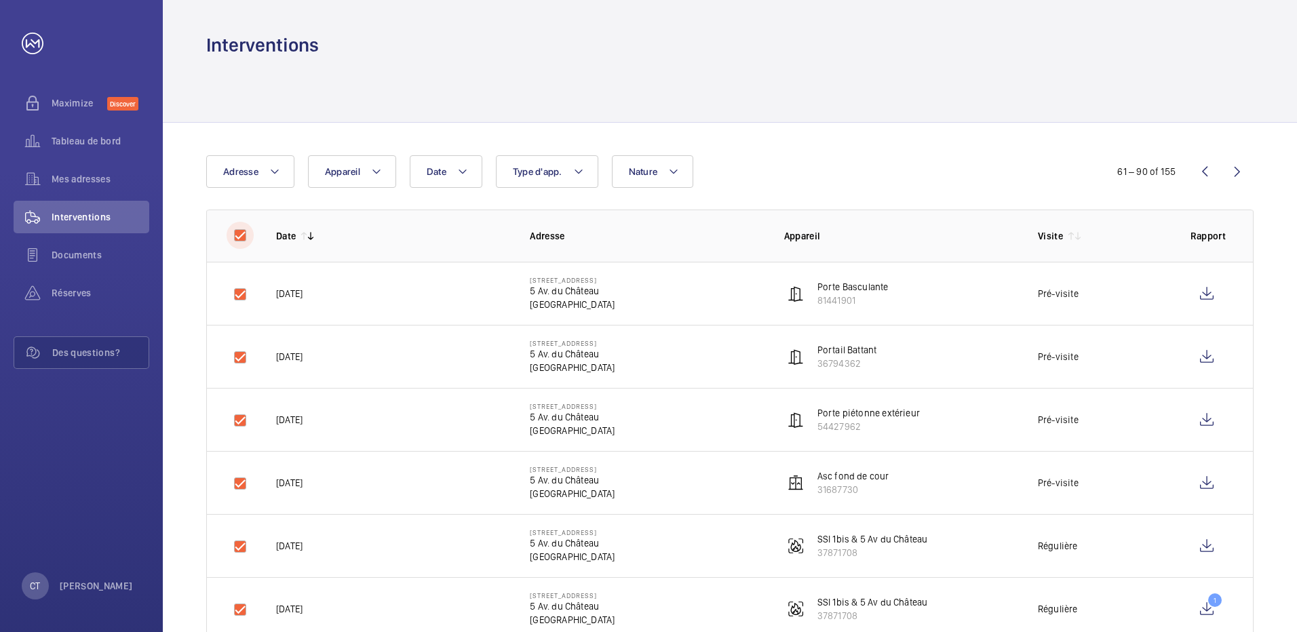
checkbox input "true"
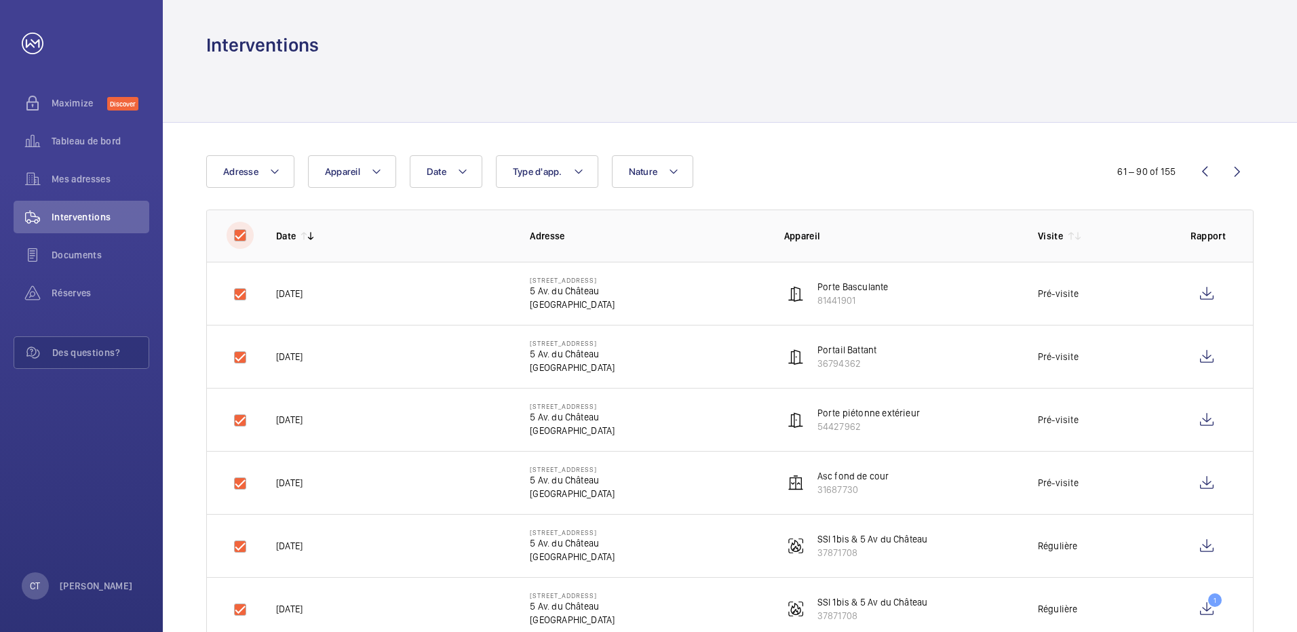
checkbox input "true"
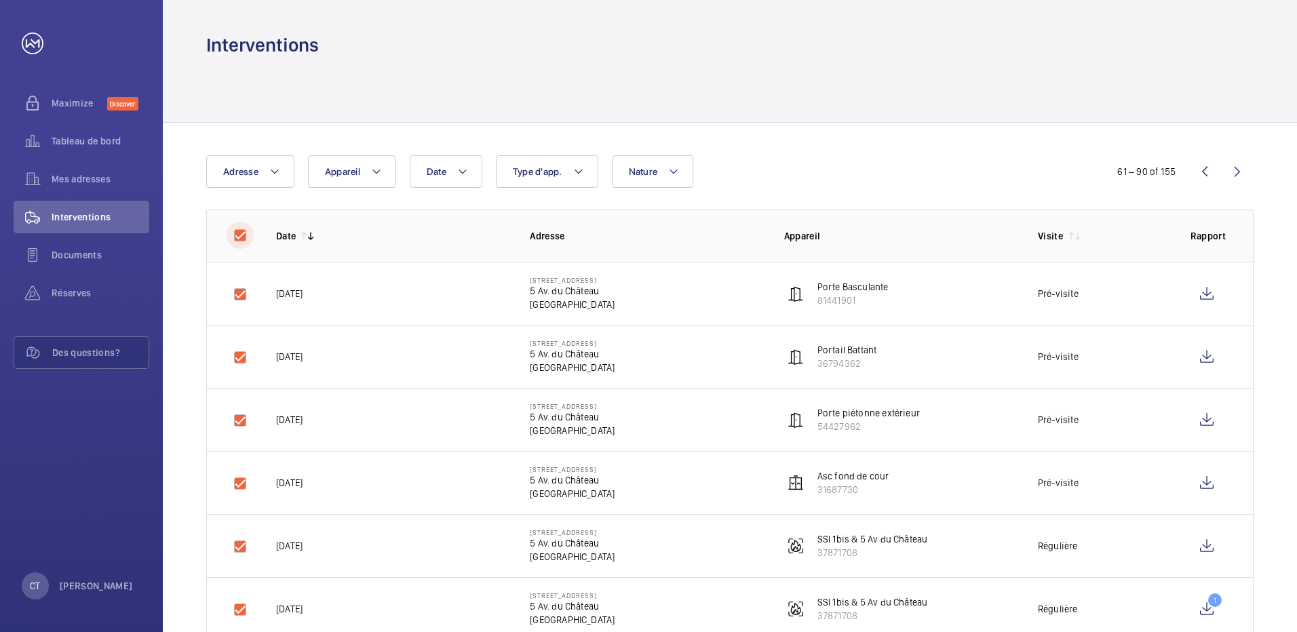
checkbox input "true"
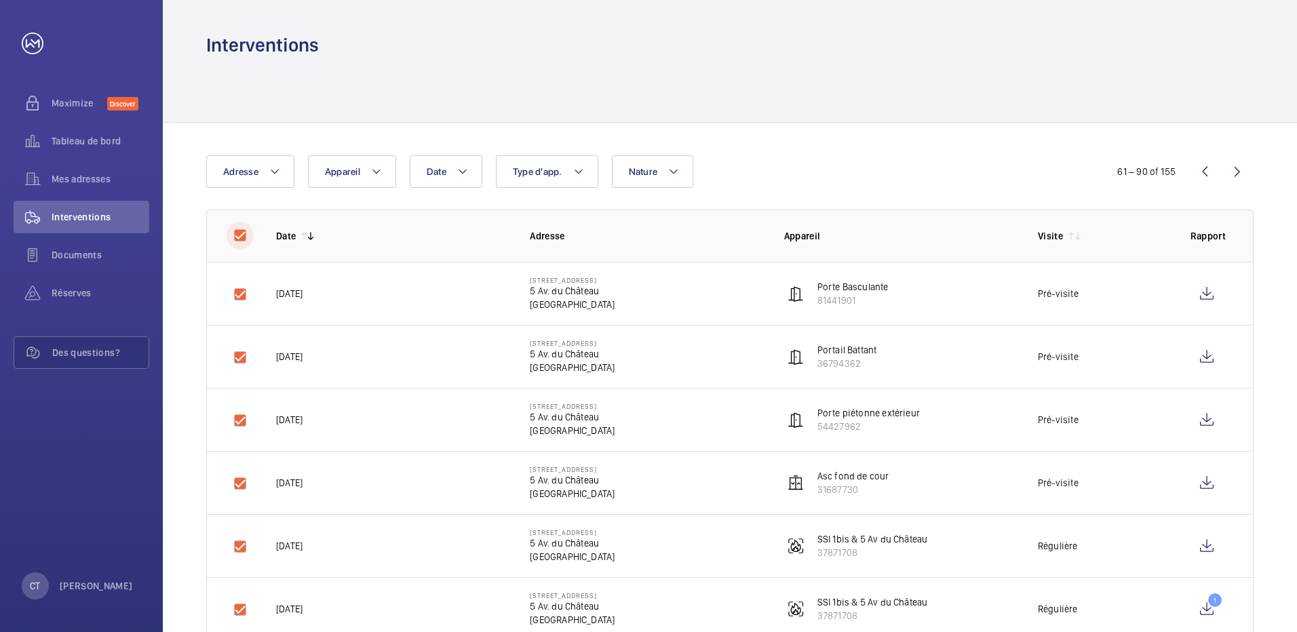
checkbox input "true"
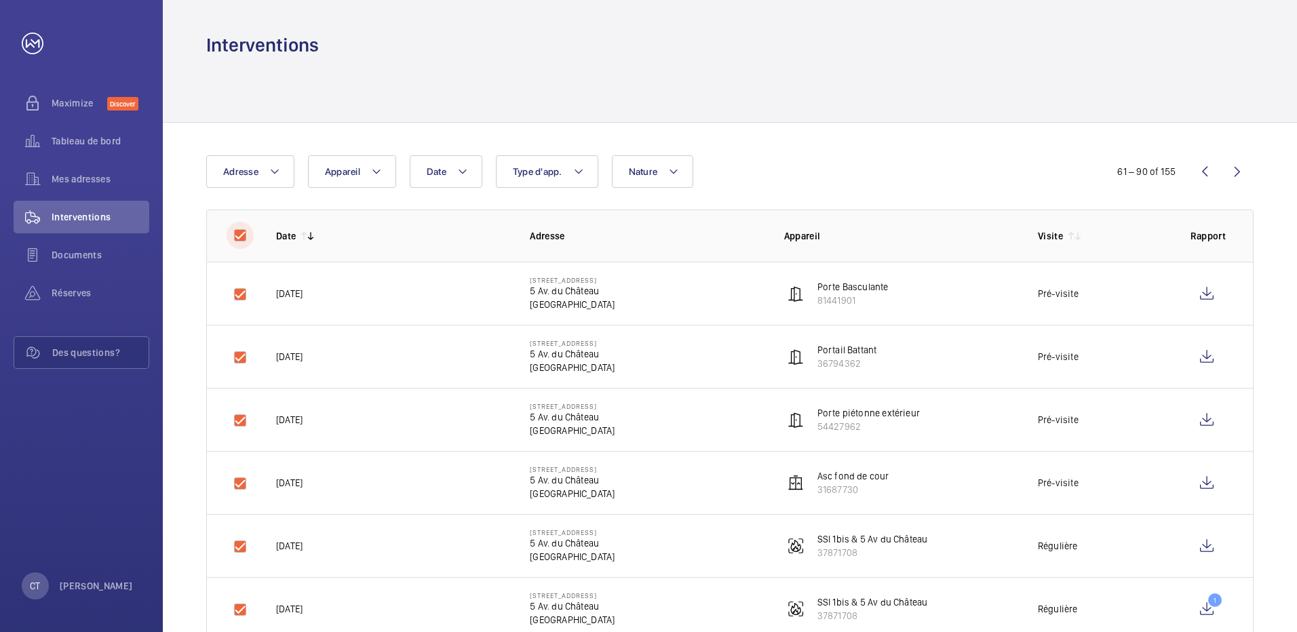
checkbox input "true"
click at [1239, 166] on button "Télécharger 30 rapports" at bounding box center [1188, 171] width 131 height 33
click at [245, 234] on input "checkbox" at bounding box center [240, 235] width 27 height 27
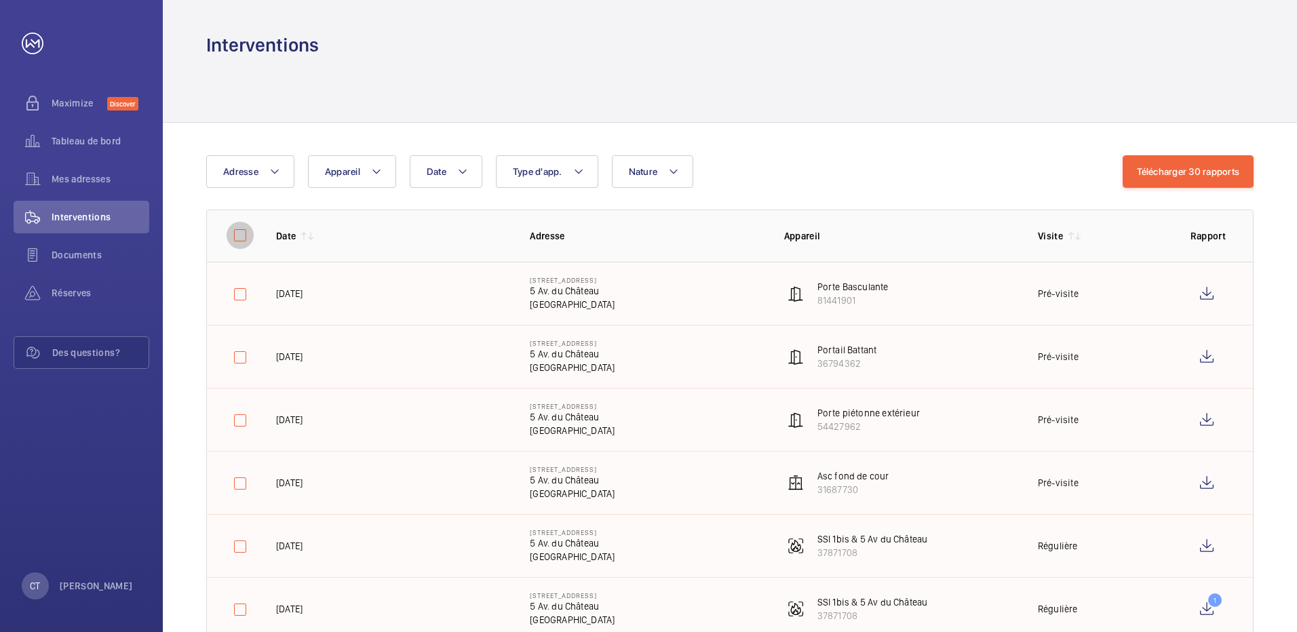
checkbox input "false"
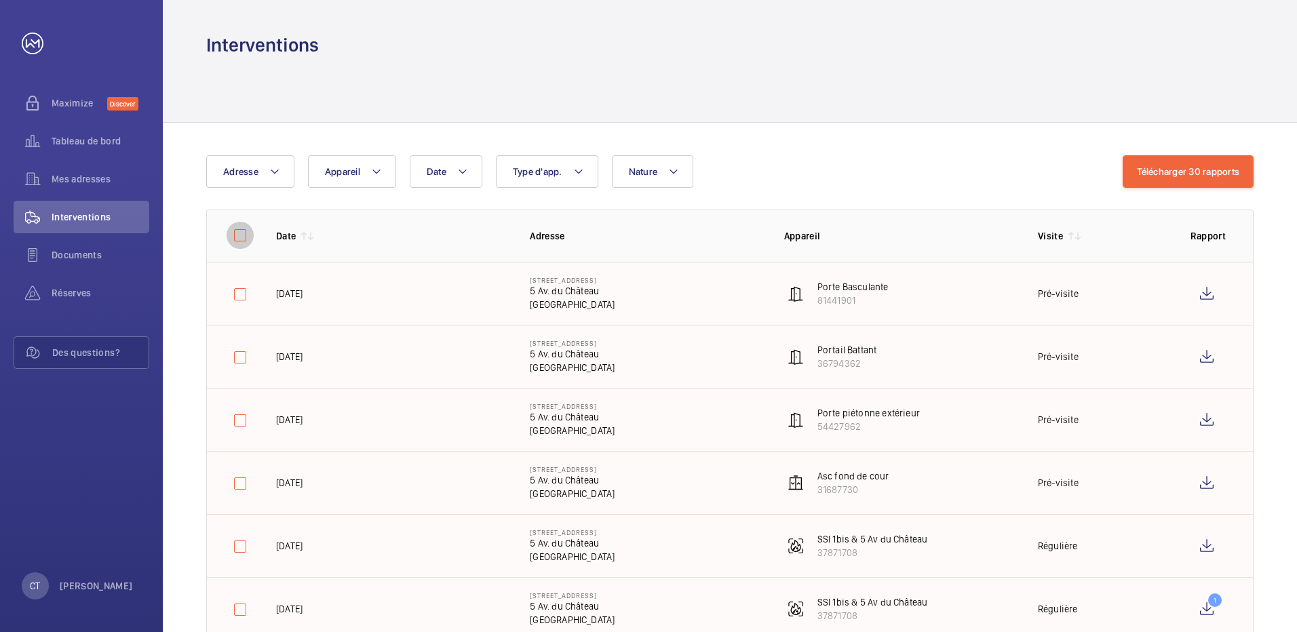
checkbox input "false"
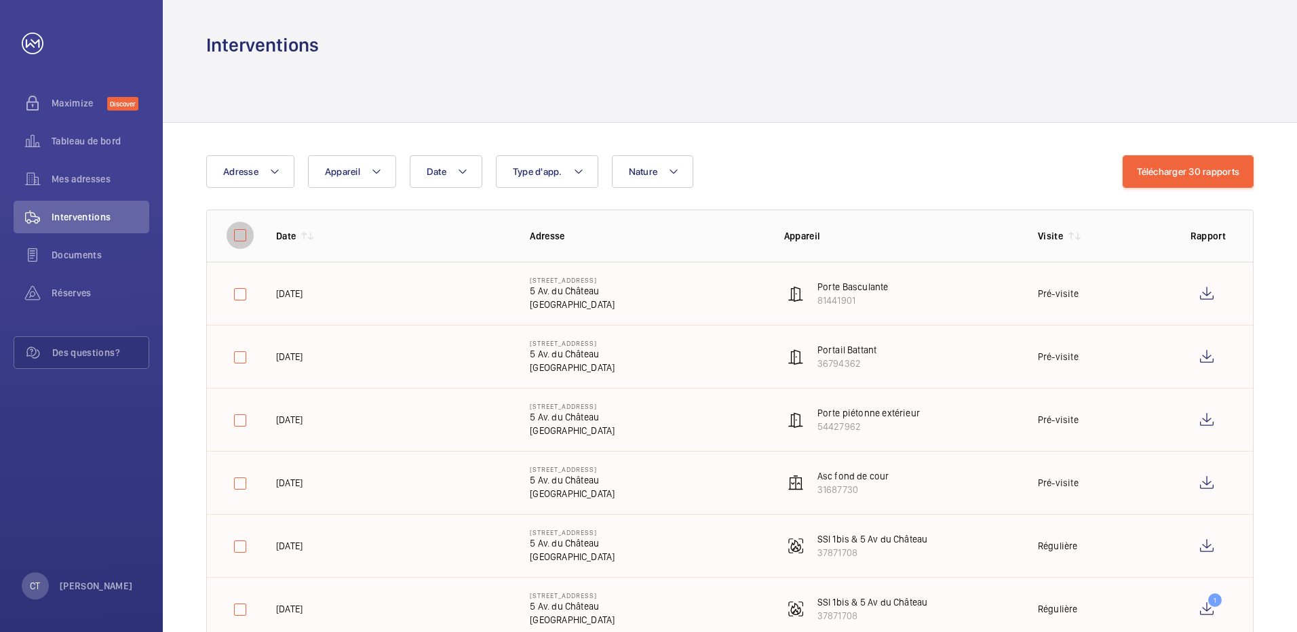
checkbox input "false"
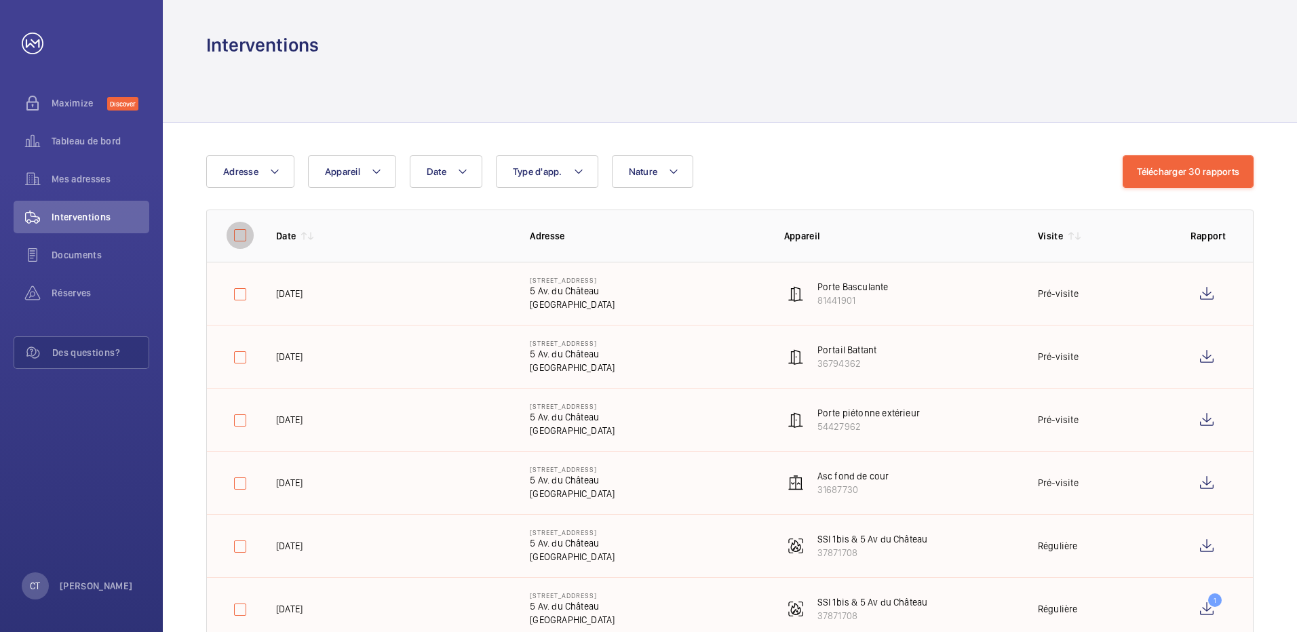
checkbox input "false"
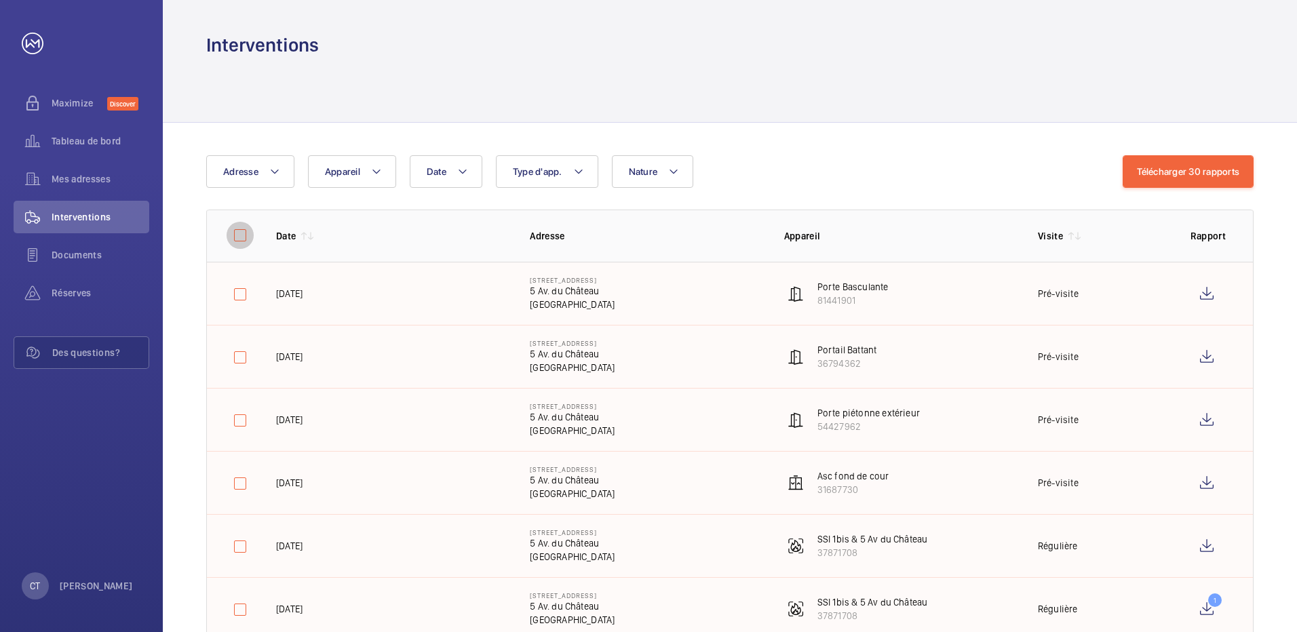
checkbox input "false"
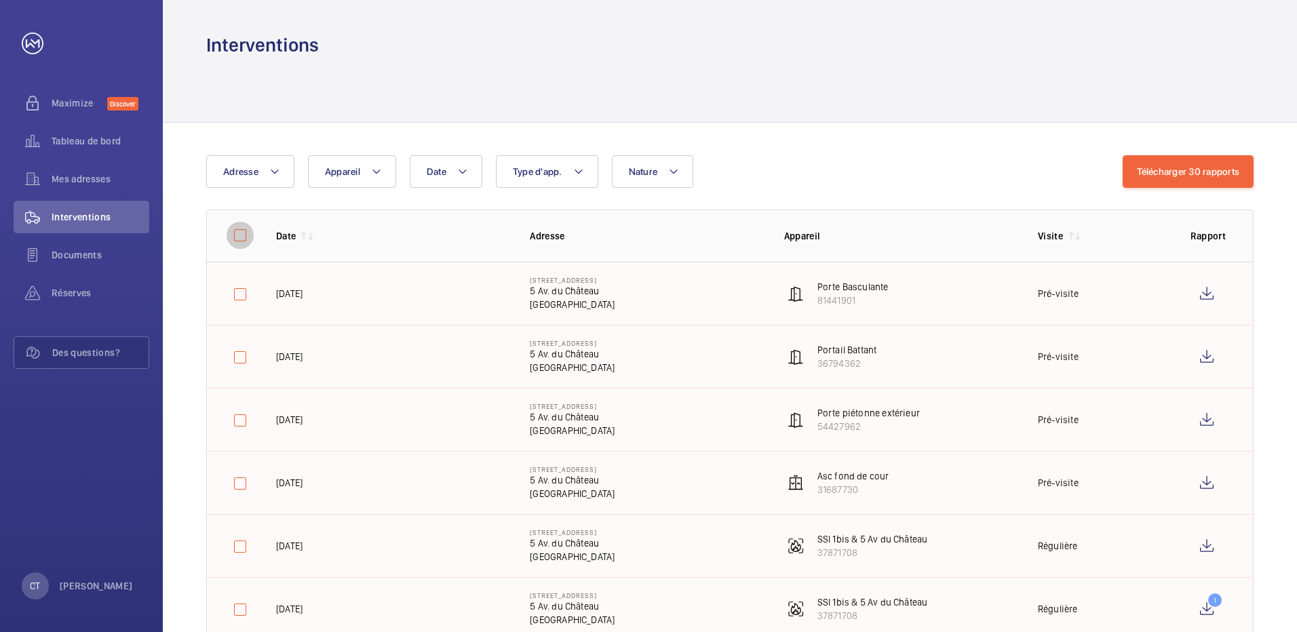
checkbox input "false"
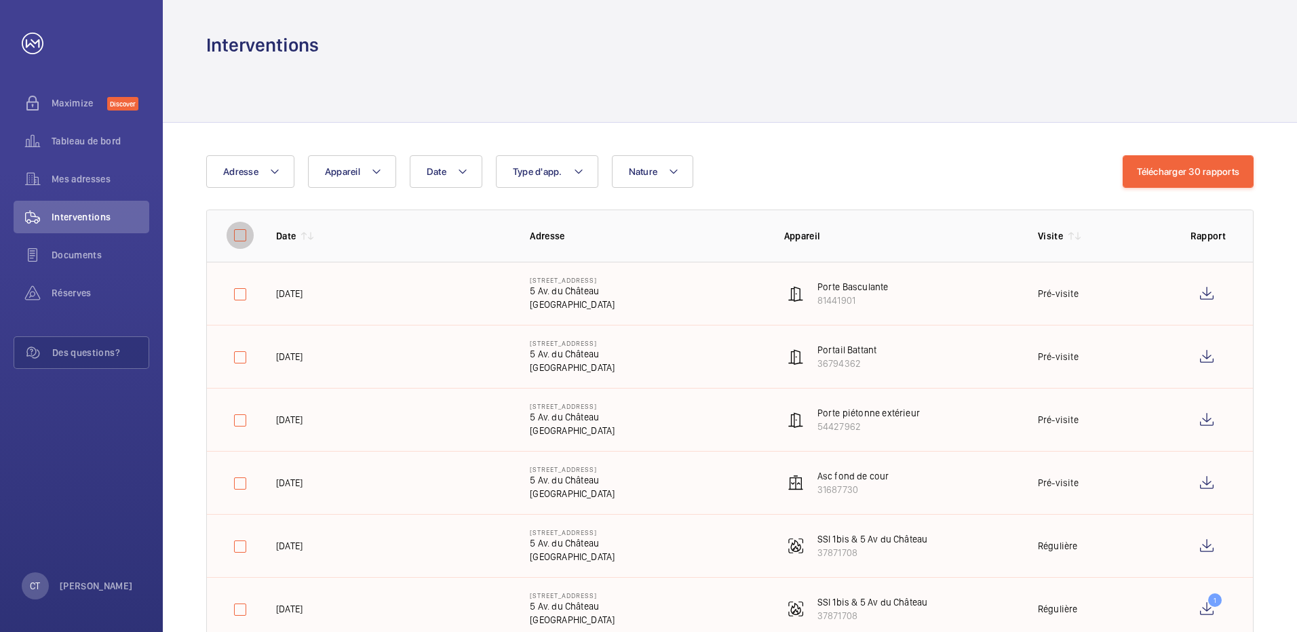
checkbox input "false"
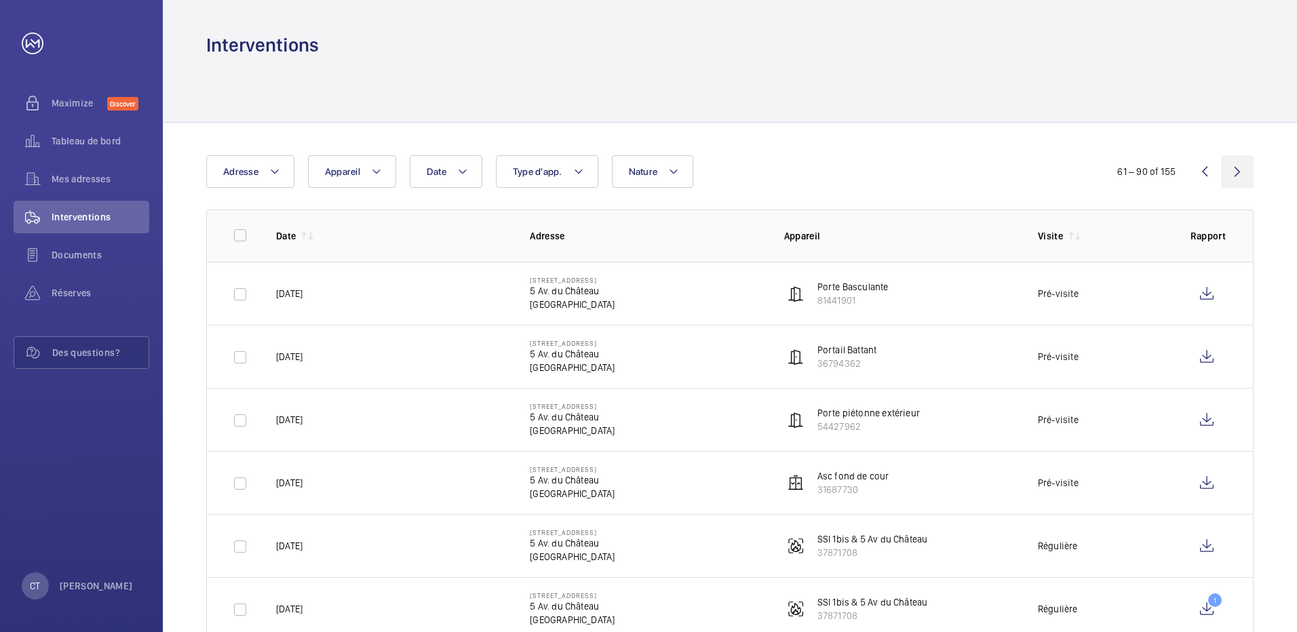
click at [1235, 168] on wm-front-icon-button at bounding box center [1237, 171] width 33 height 33
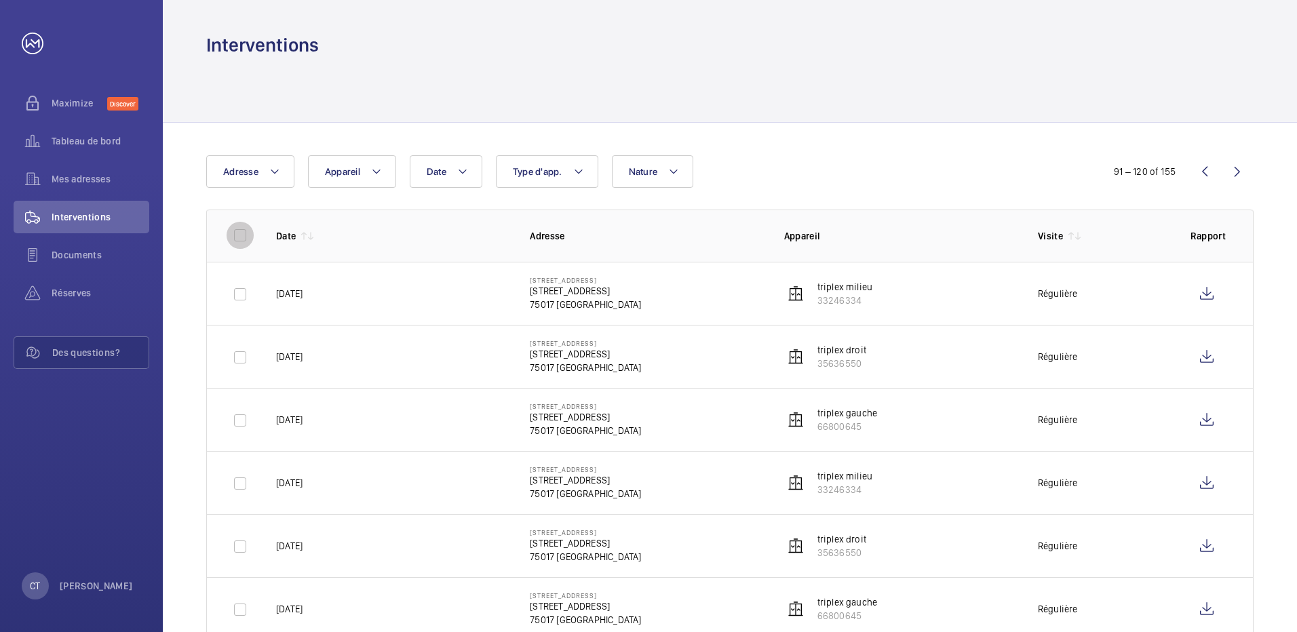
click at [237, 233] on input "checkbox" at bounding box center [240, 235] width 27 height 27
checkbox input "true"
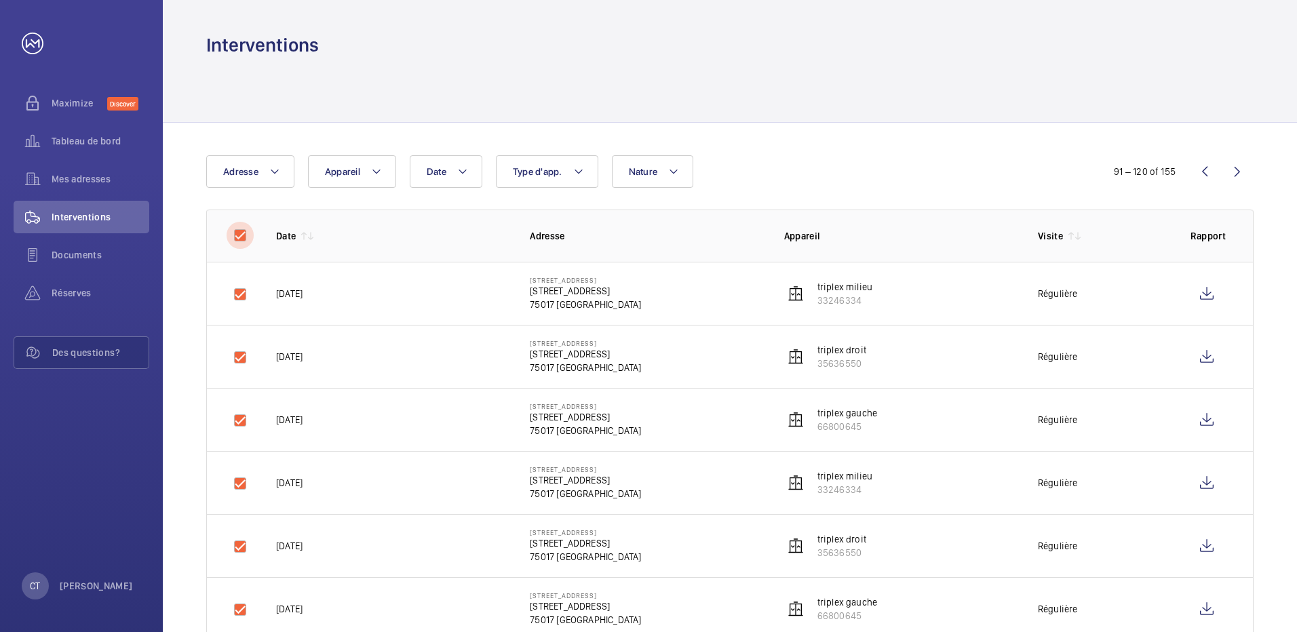
checkbox input "true"
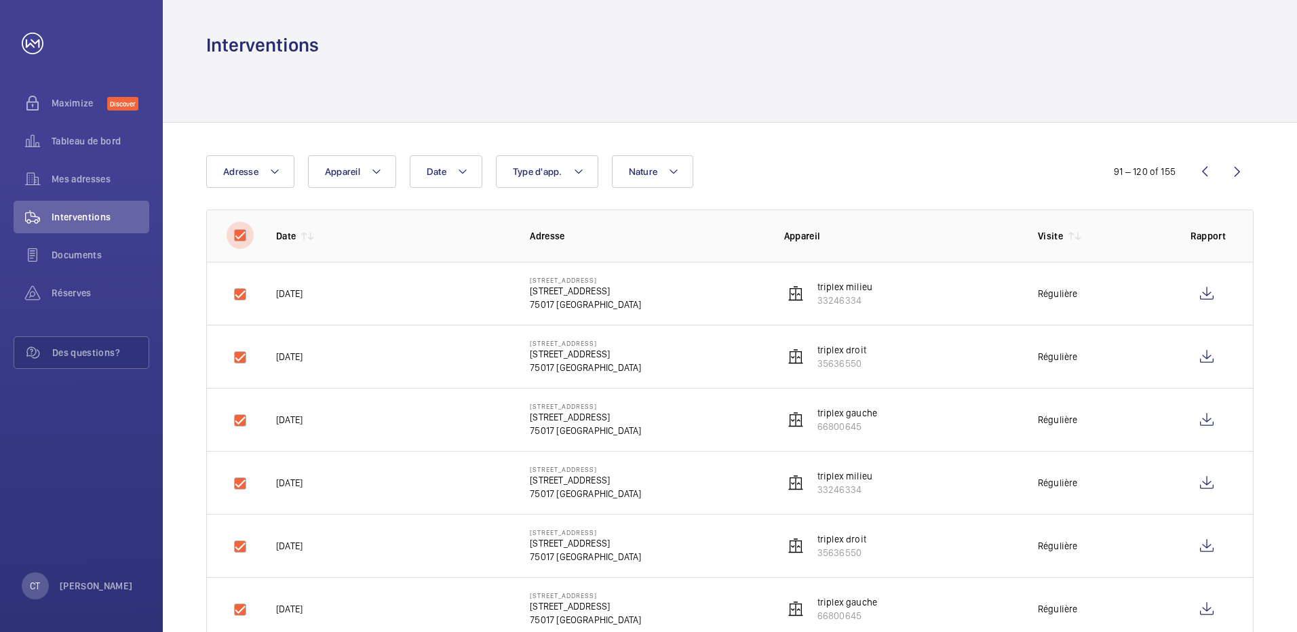
checkbox input "true"
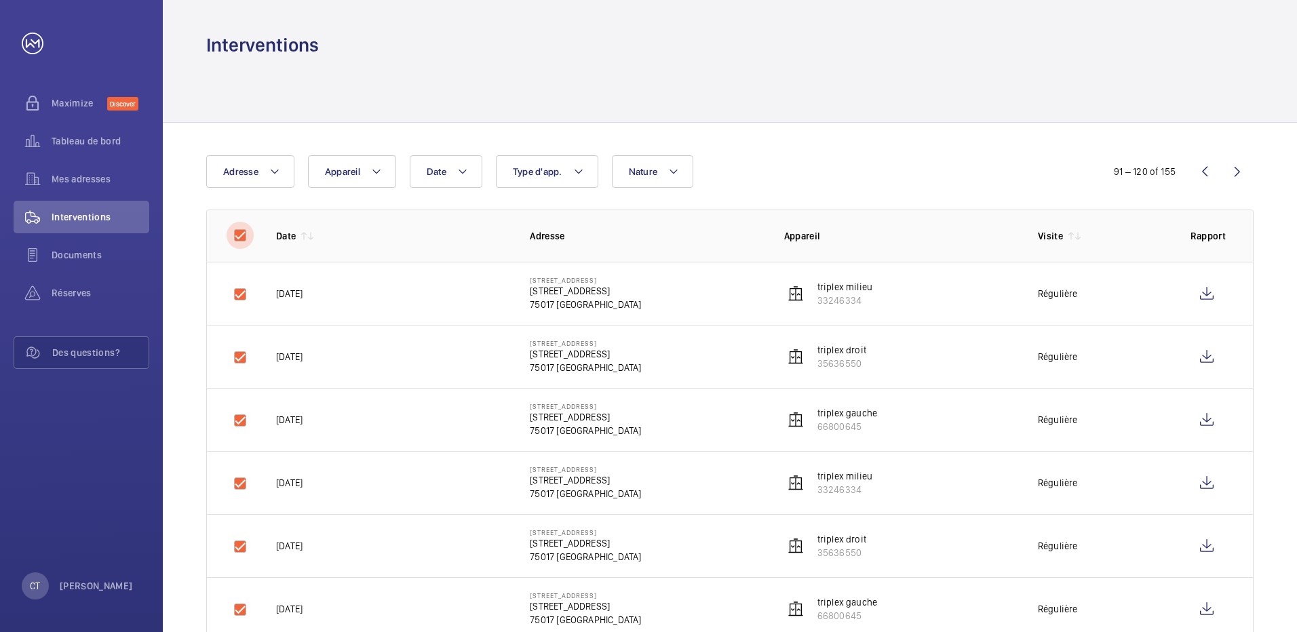
checkbox input "true"
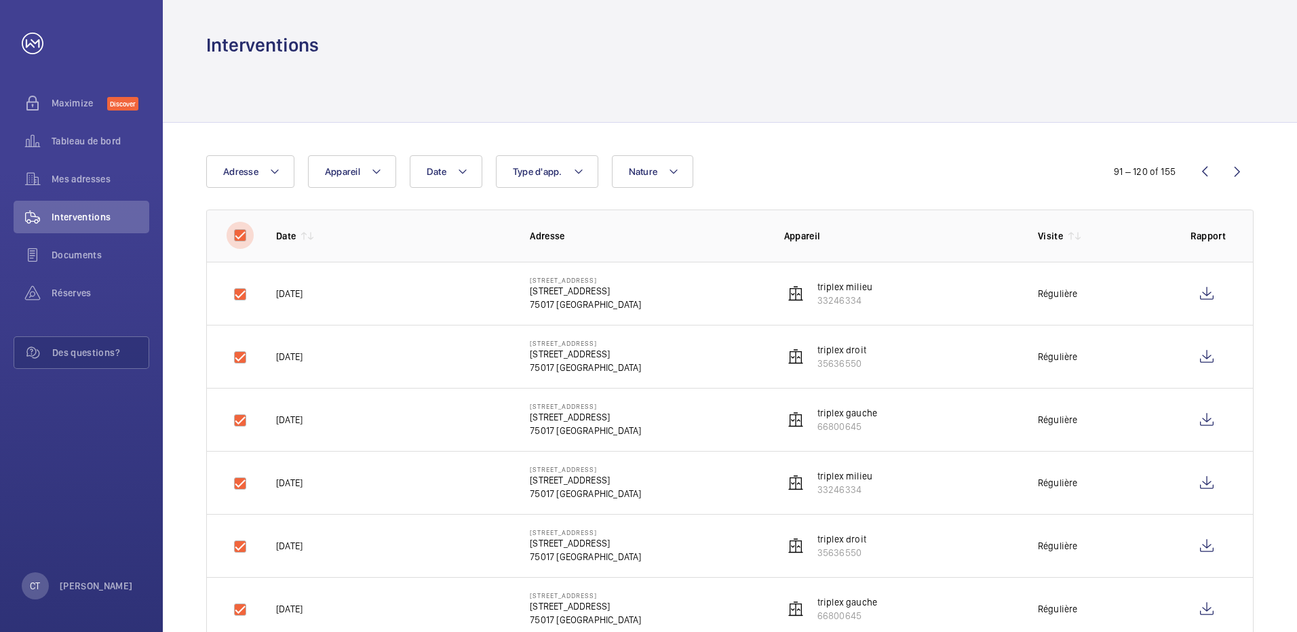
checkbox input "true"
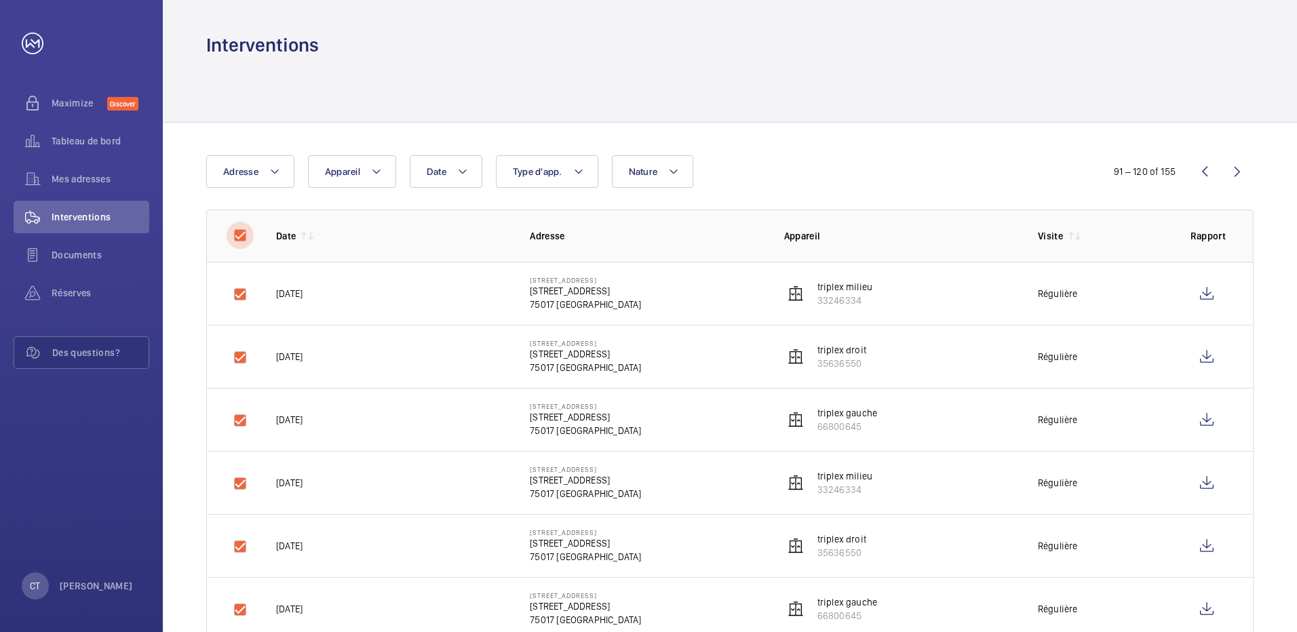
checkbox input "true"
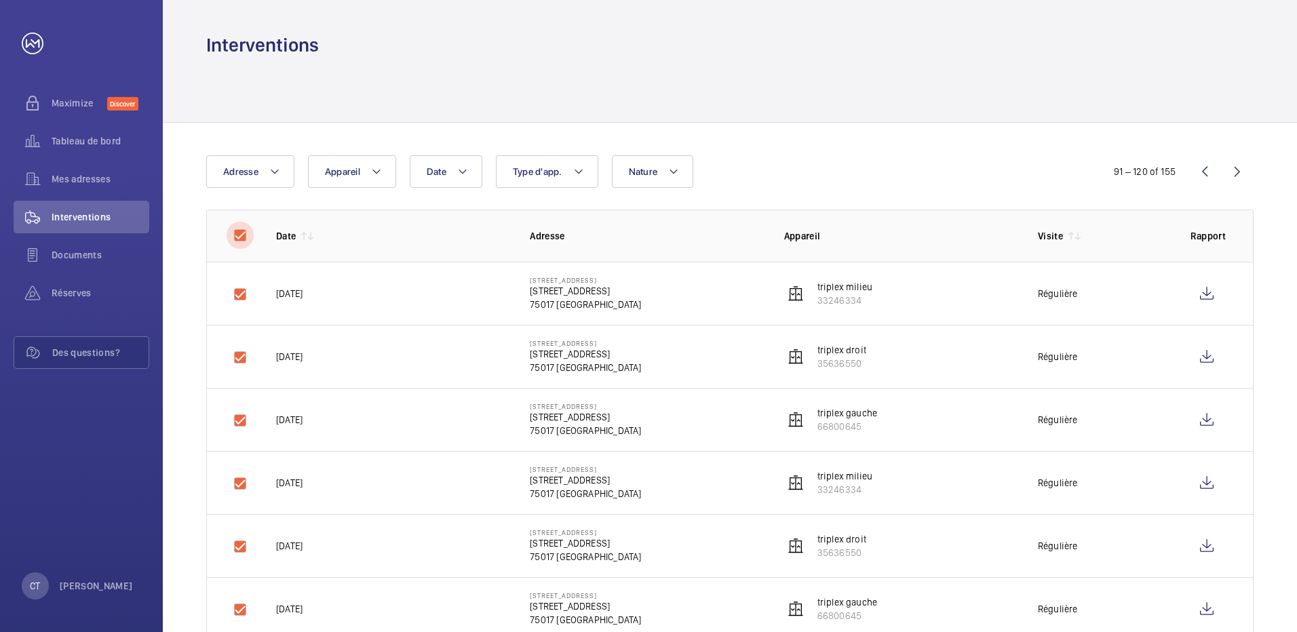
checkbox input "true"
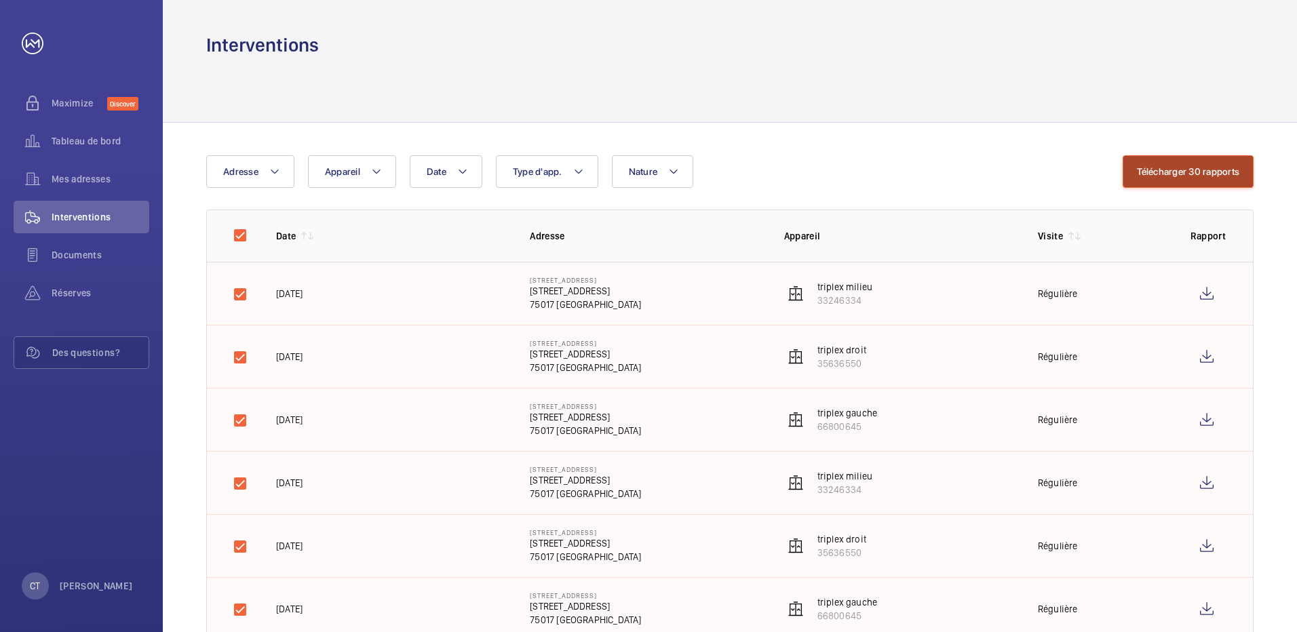
click at [1209, 165] on button "Télécharger 30 rapports" at bounding box center [1188, 171] width 131 height 33
click at [857, 170] on div "Date Adresse Appareil Type d'app. Nature" at bounding box center [664, 171] width 916 height 33
click at [233, 235] on input "checkbox" at bounding box center [240, 235] width 27 height 27
checkbox input "false"
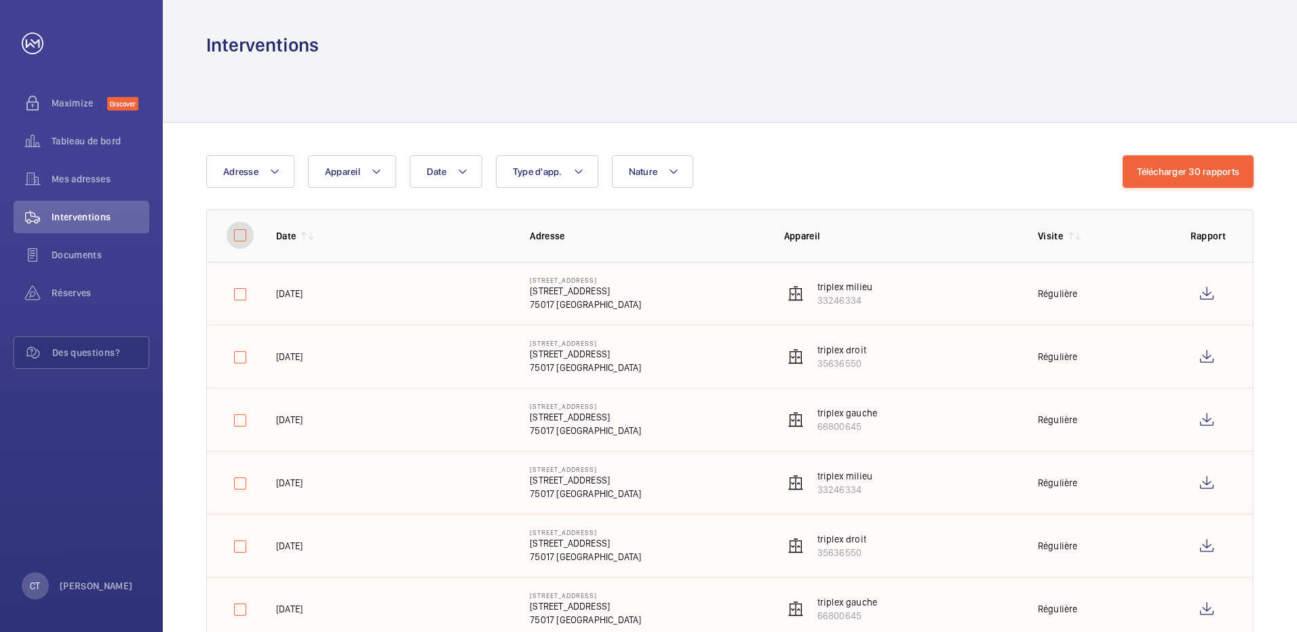
checkbox input "false"
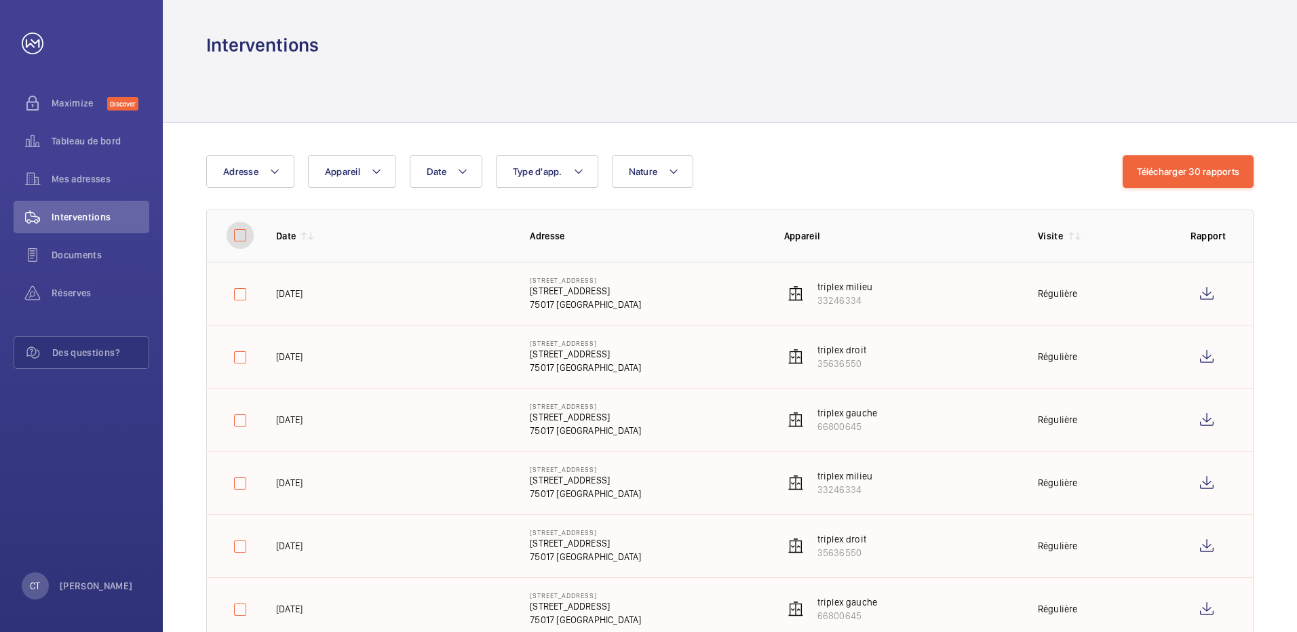
checkbox input "false"
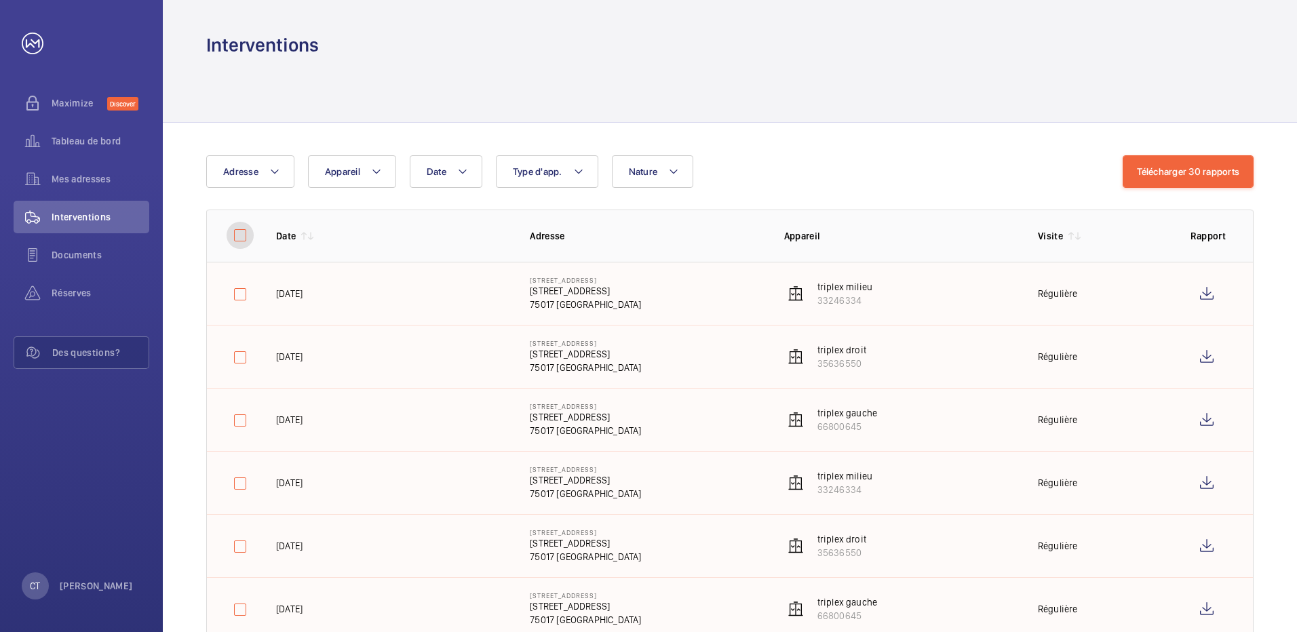
checkbox input "false"
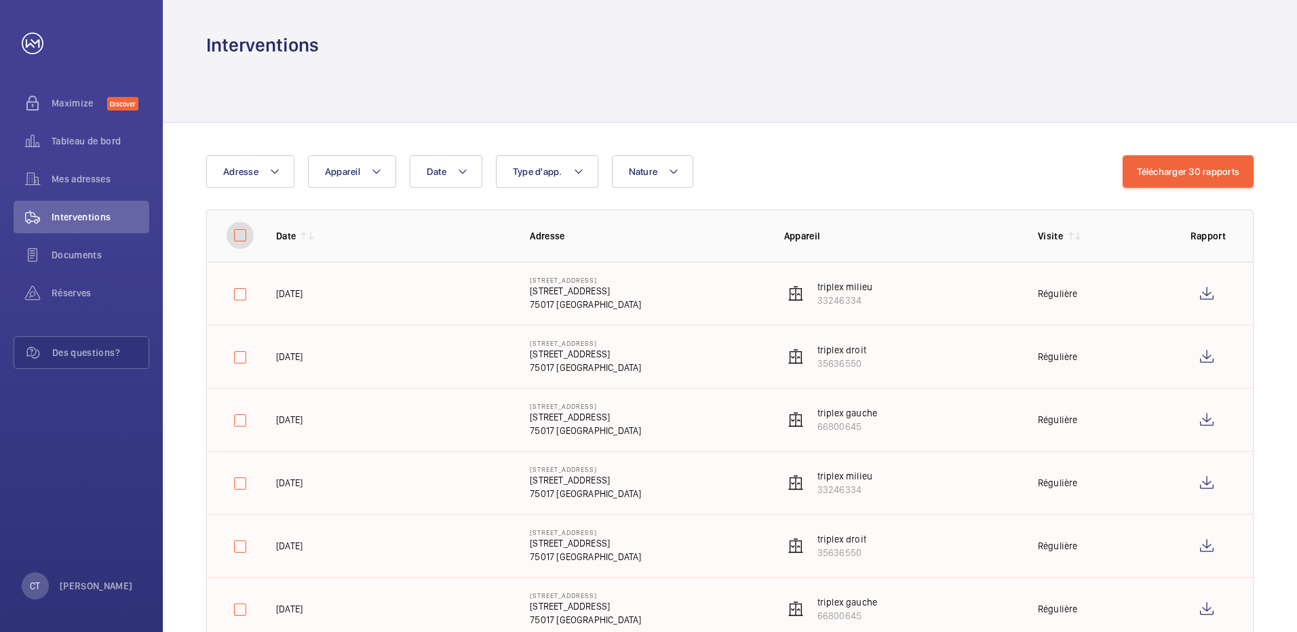
checkbox input "false"
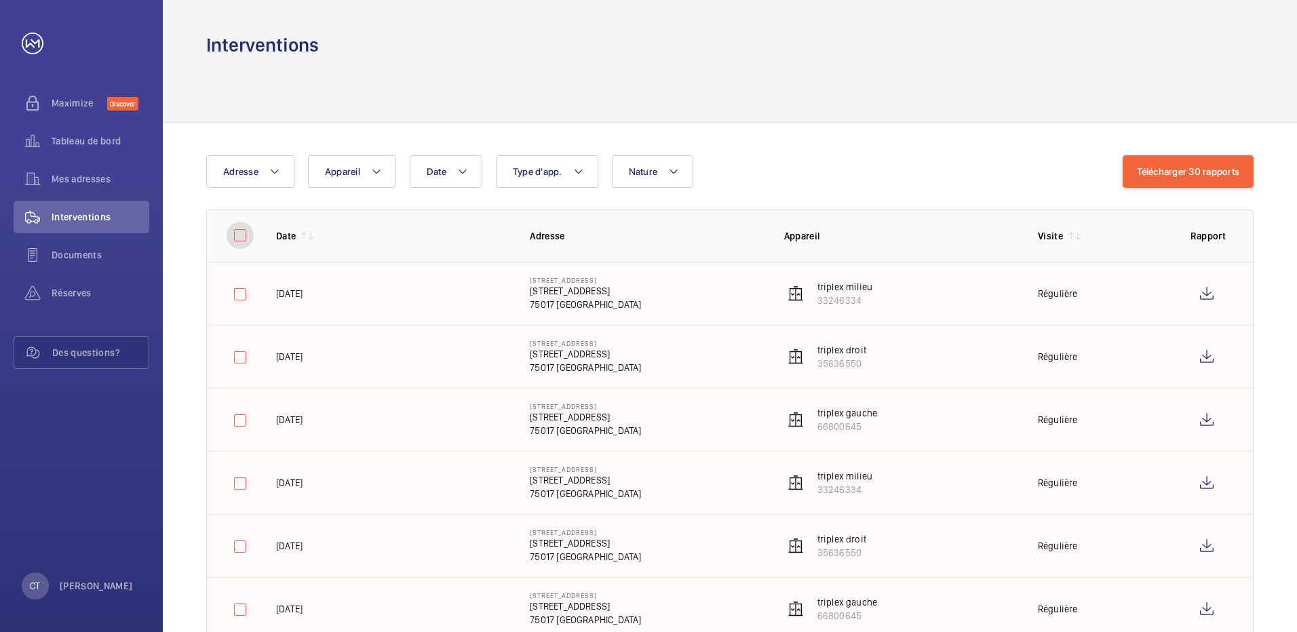
checkbox input "false"
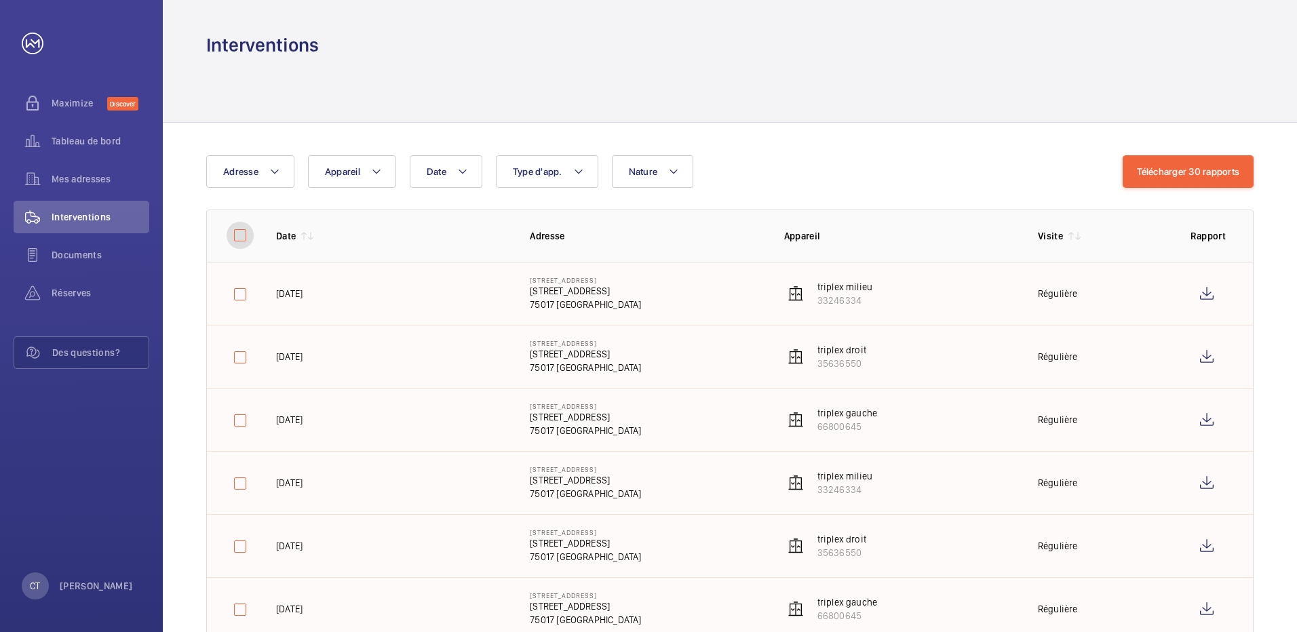
checkbox input "false"
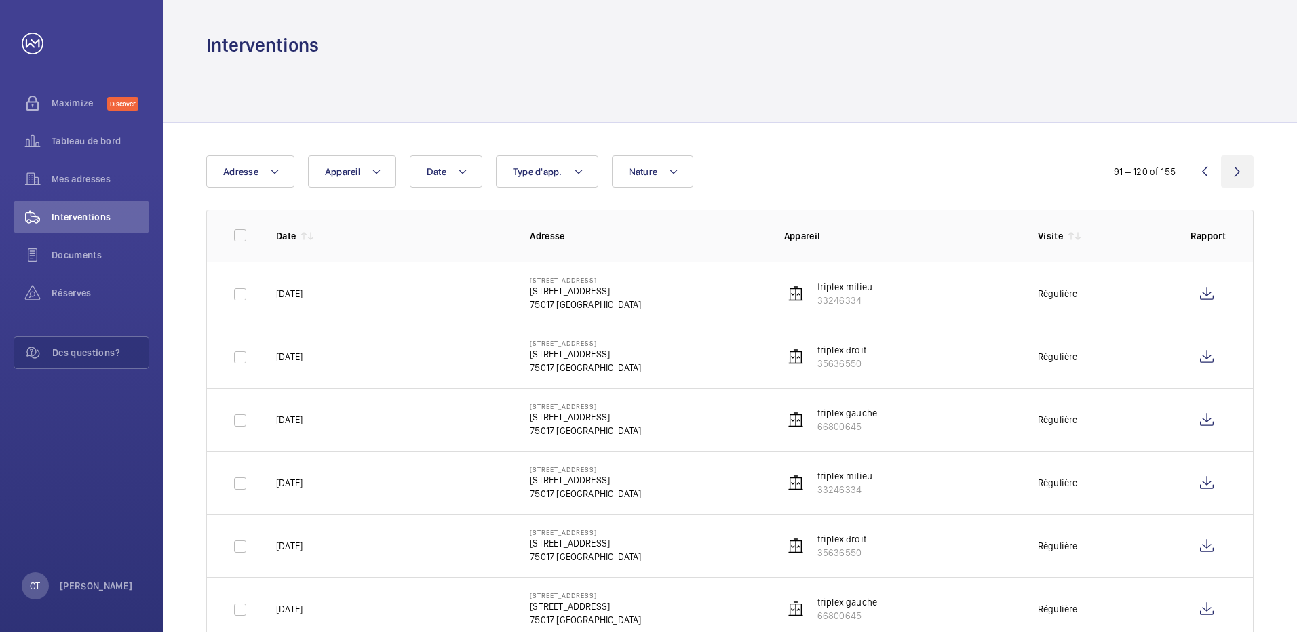
click at [1239, 169] on wm-front-icon-button at bounding box center [1237, 171] width 33 height 33
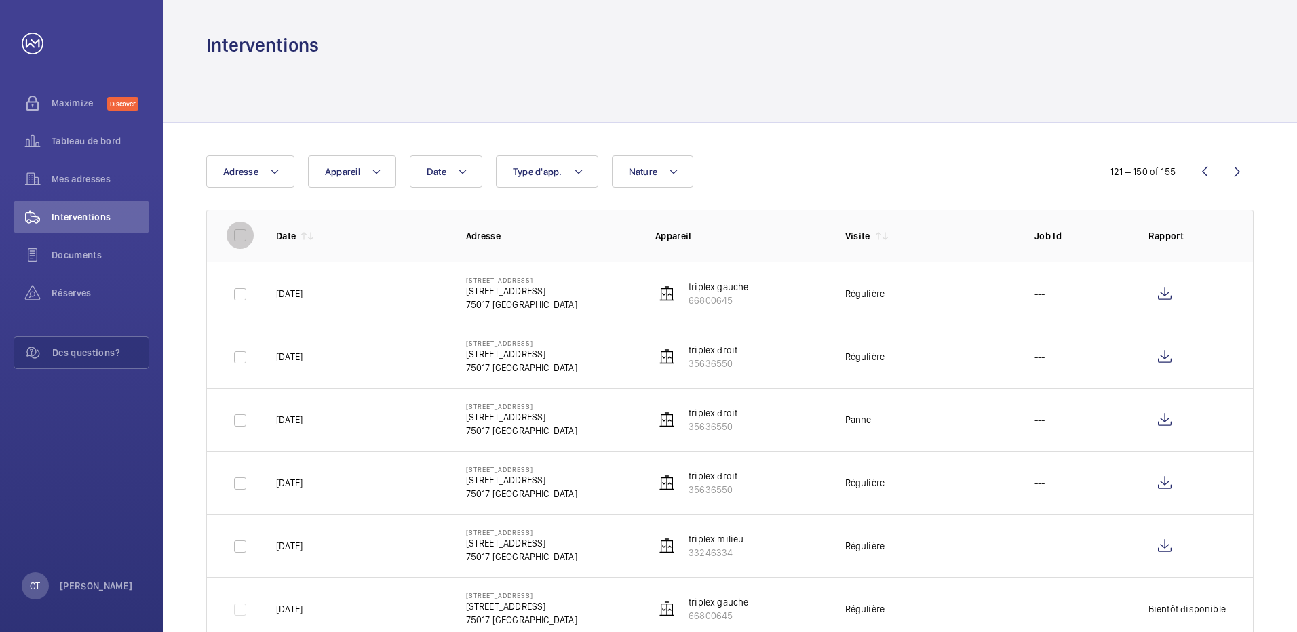
click at [236, 232] on input "checkbox" at bounding box center [240, 235] width 27 height 27
checkbox input "true"
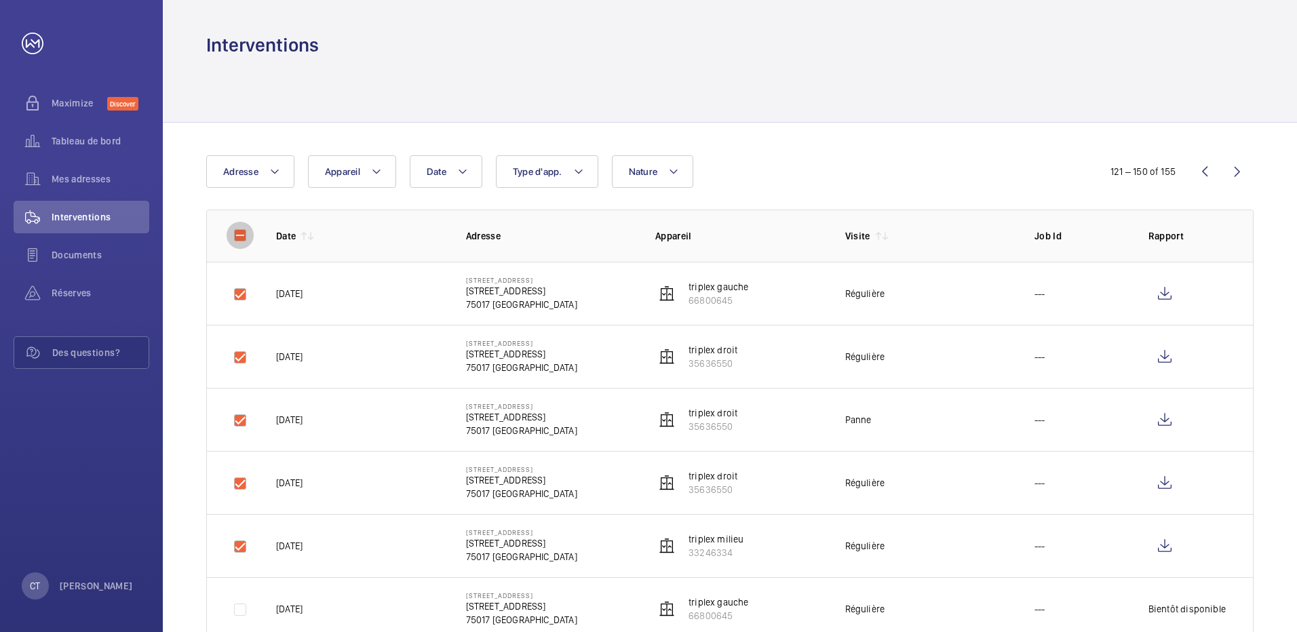
checkbox input "true"
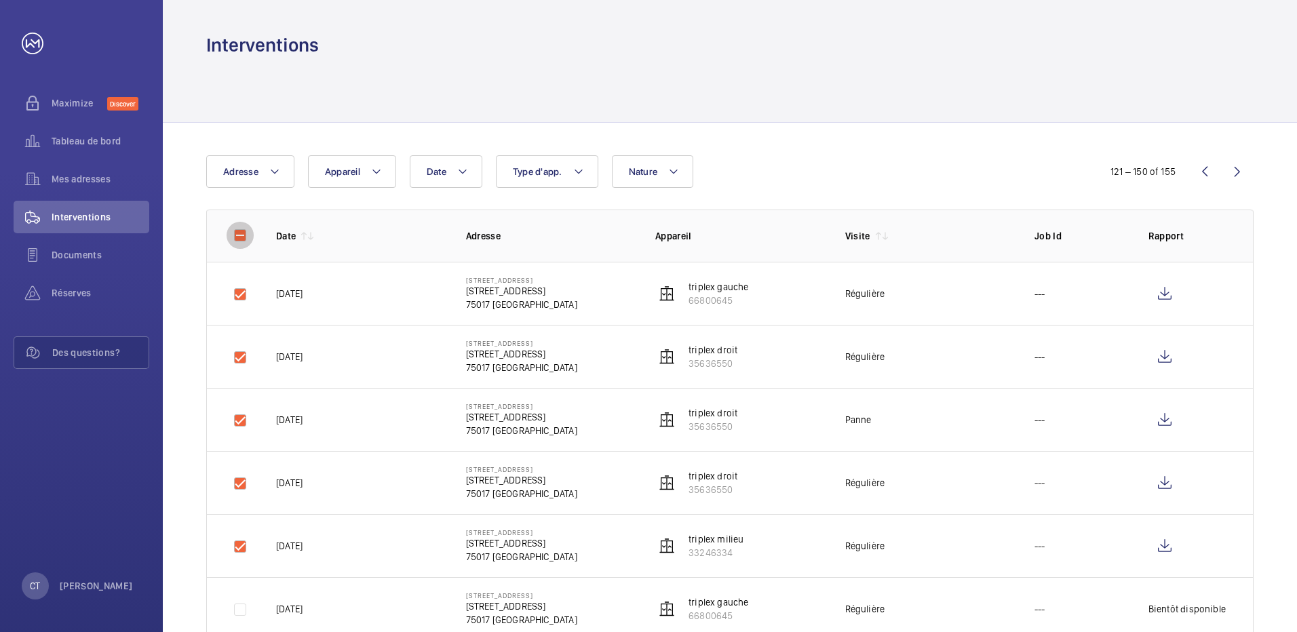
checkbox input "true"
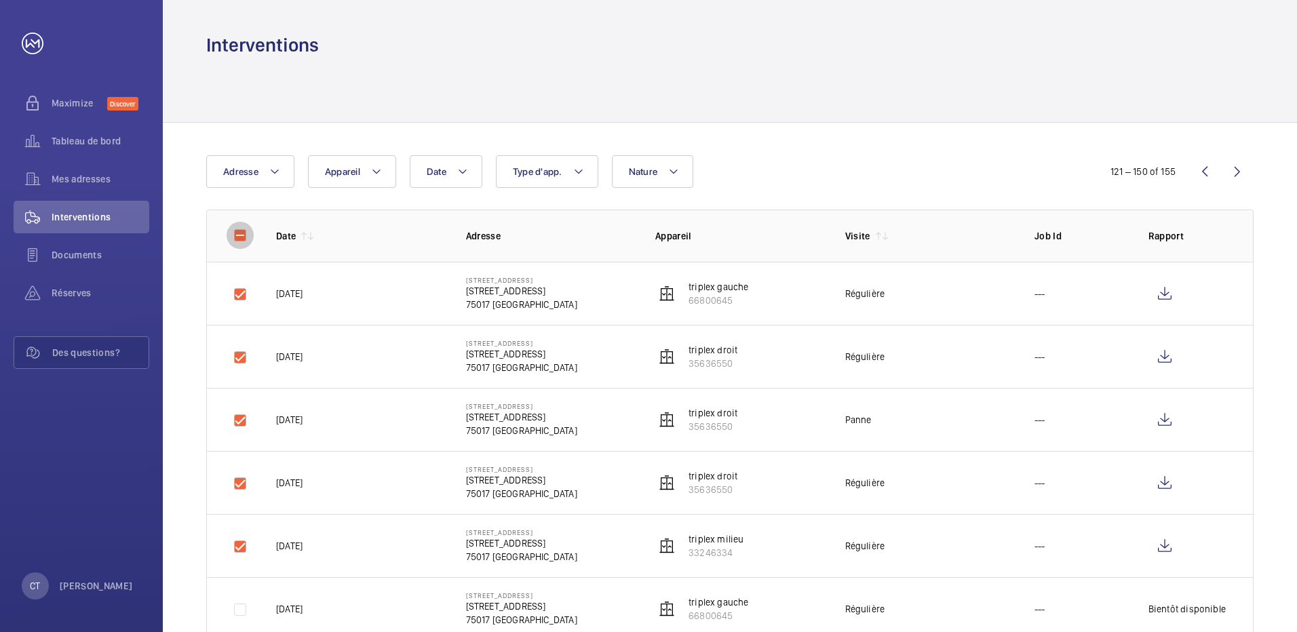
checkbox input "true"
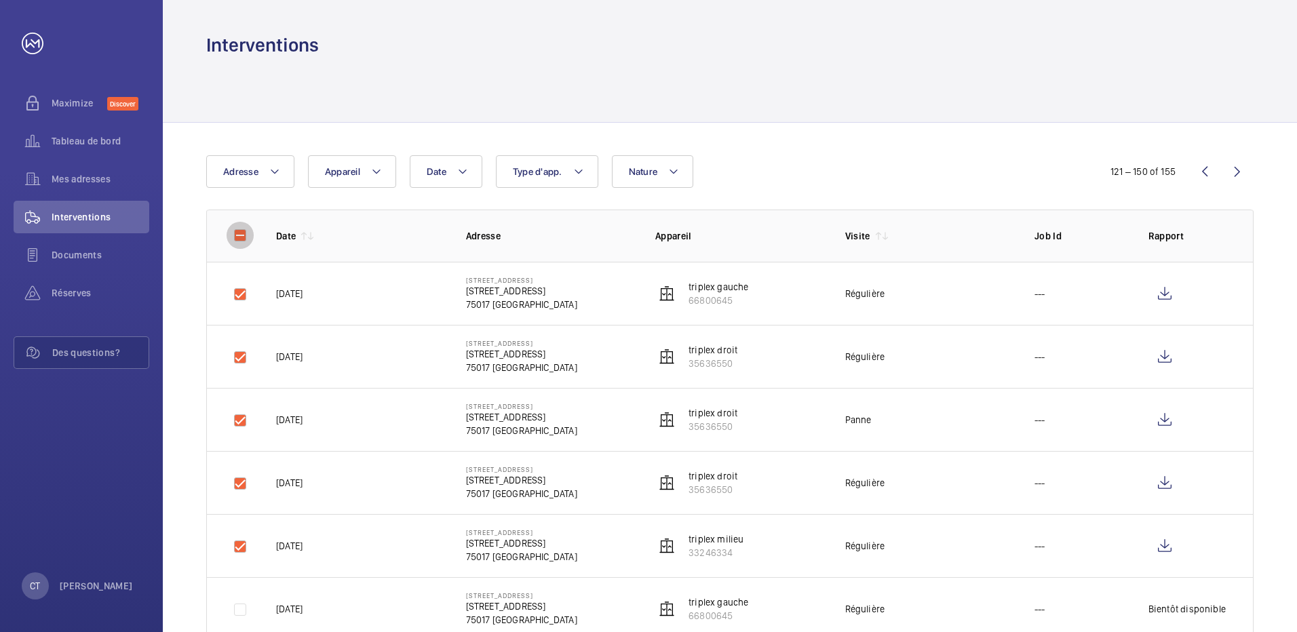
checkbox input "true"
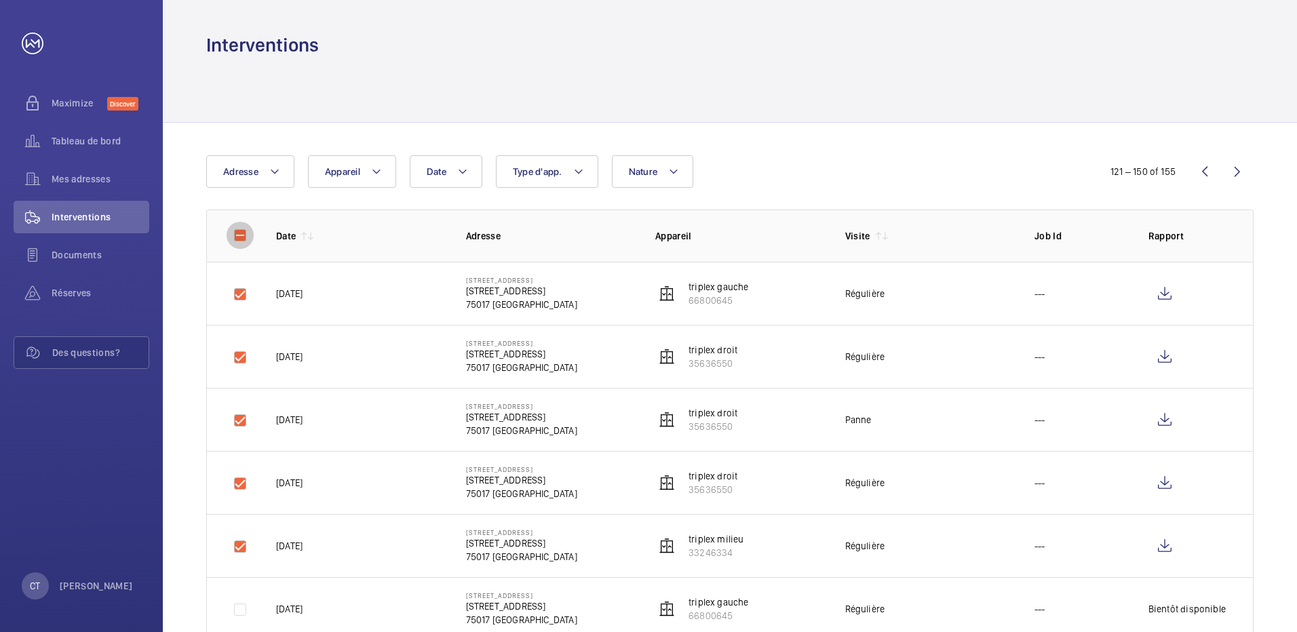
checkbox input "true"
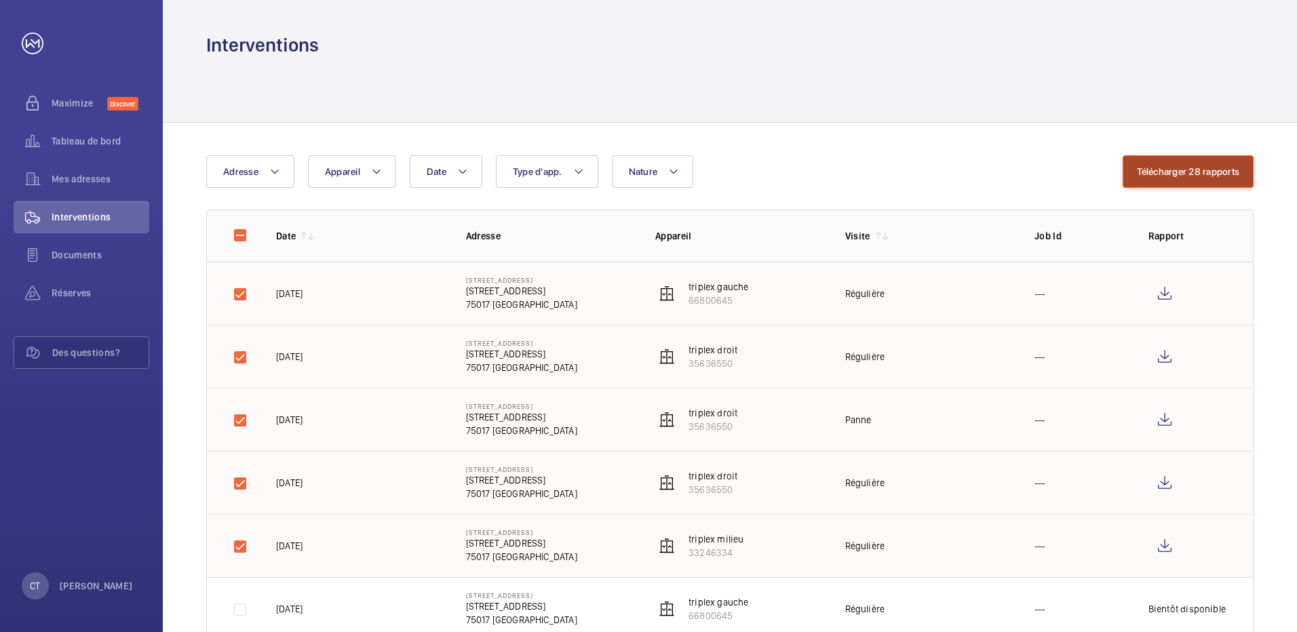
click at [1211, 163] on button "Télécharger 28 rapports" at bounding box center [1188, 171] width 131 height 33
click at [821, 182] on div "Date Adresse Appareil Type d'app. Nature" at bounding box center [664, 171] width 916 height 33
click at [238, 237] on input "checkbox" at bounding box center [240, 235] width 27 height 27
checkbox input "true"
checkbox input "false"
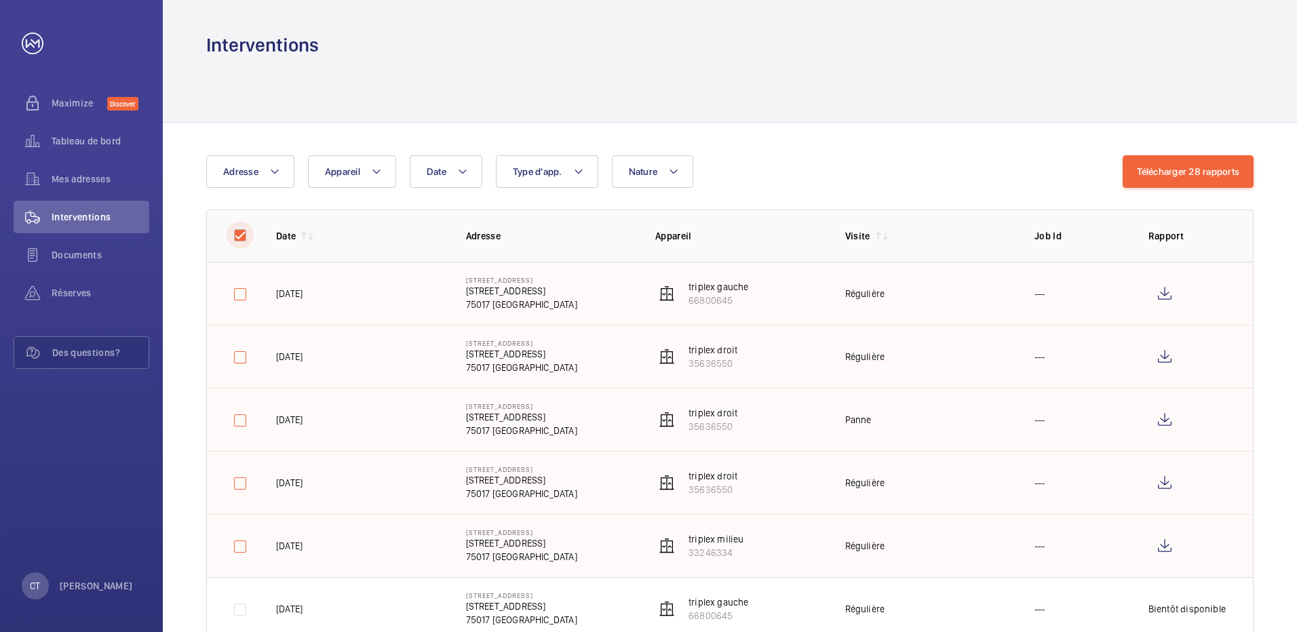
checkbox input "false"
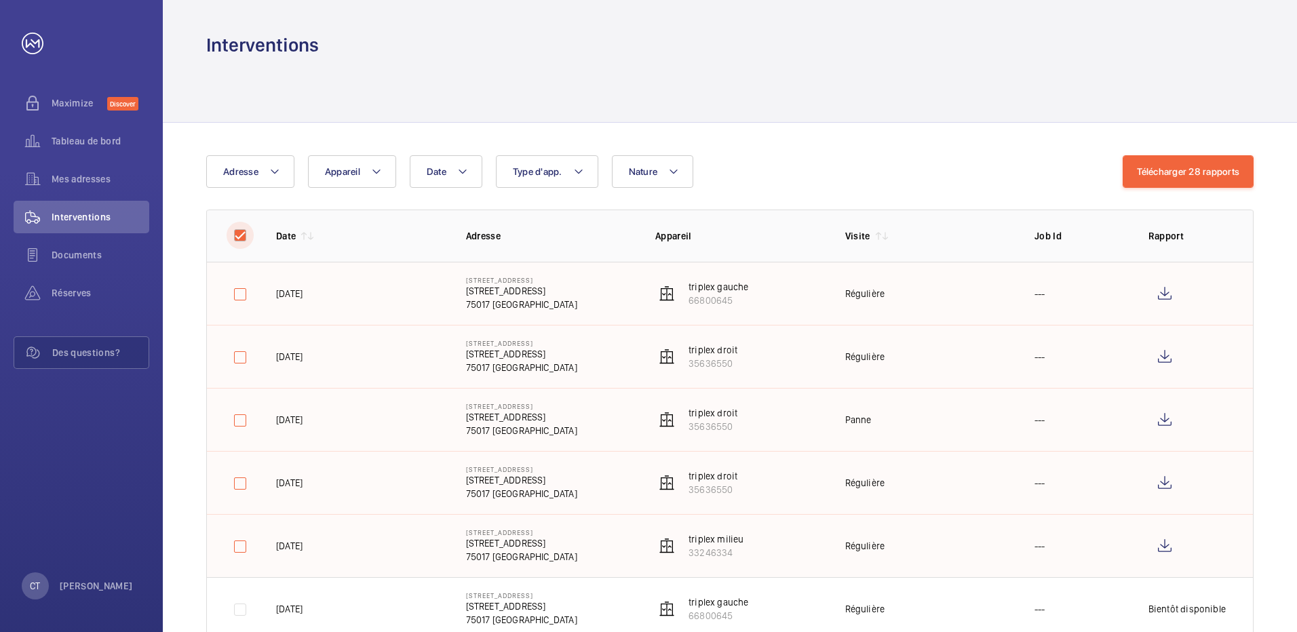
checkbox input "false"
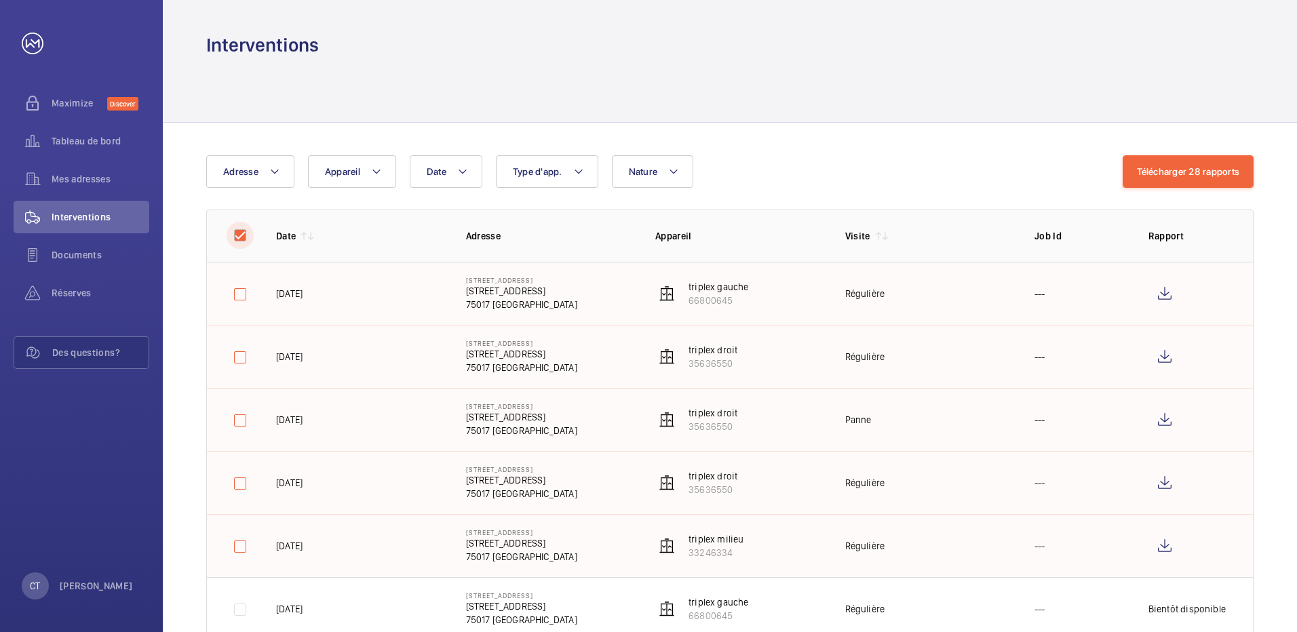
checkbox input "false"
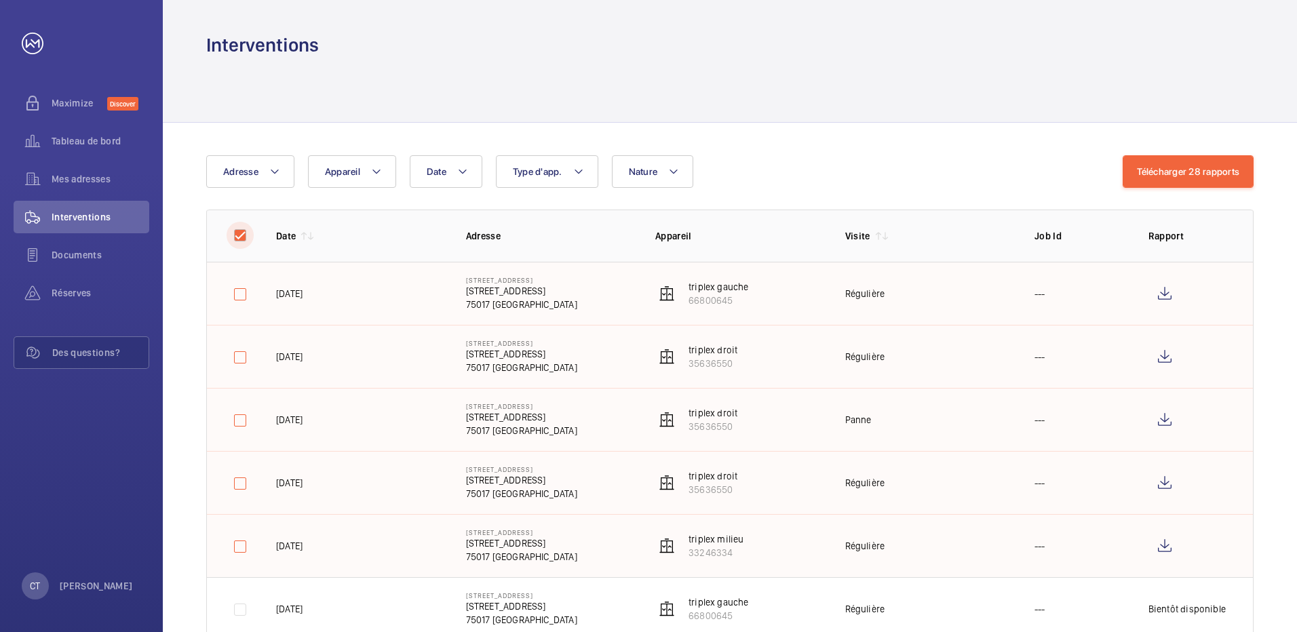
checkbox input "false"
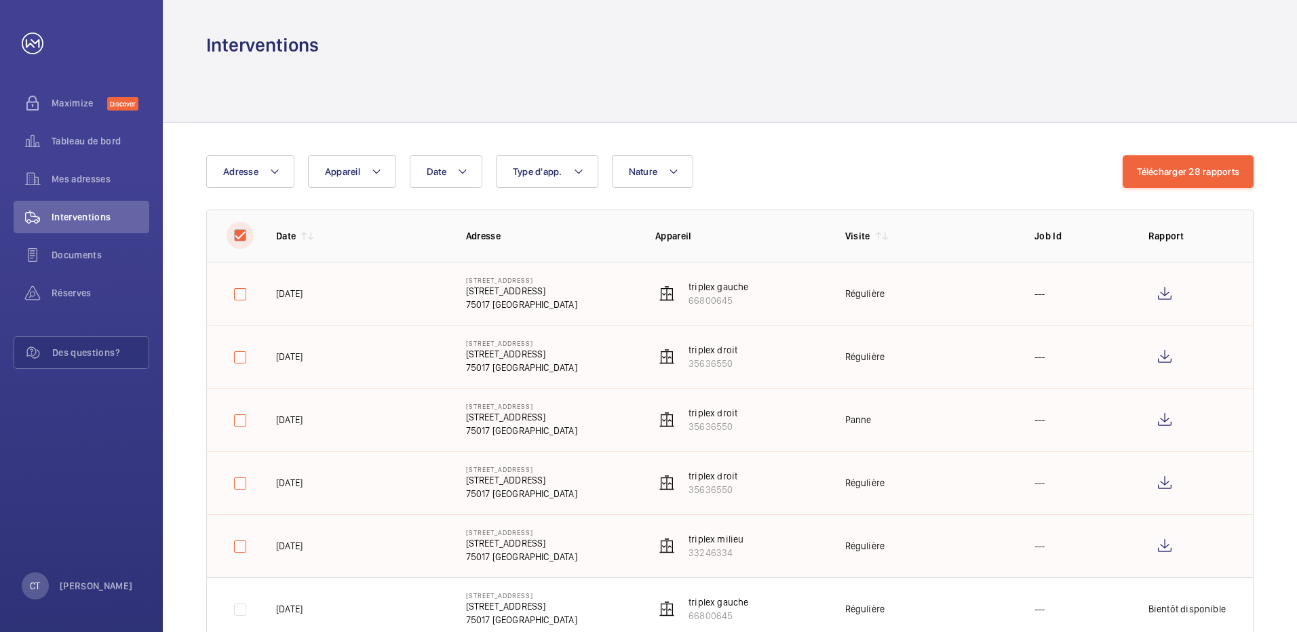
checkbox input "false"
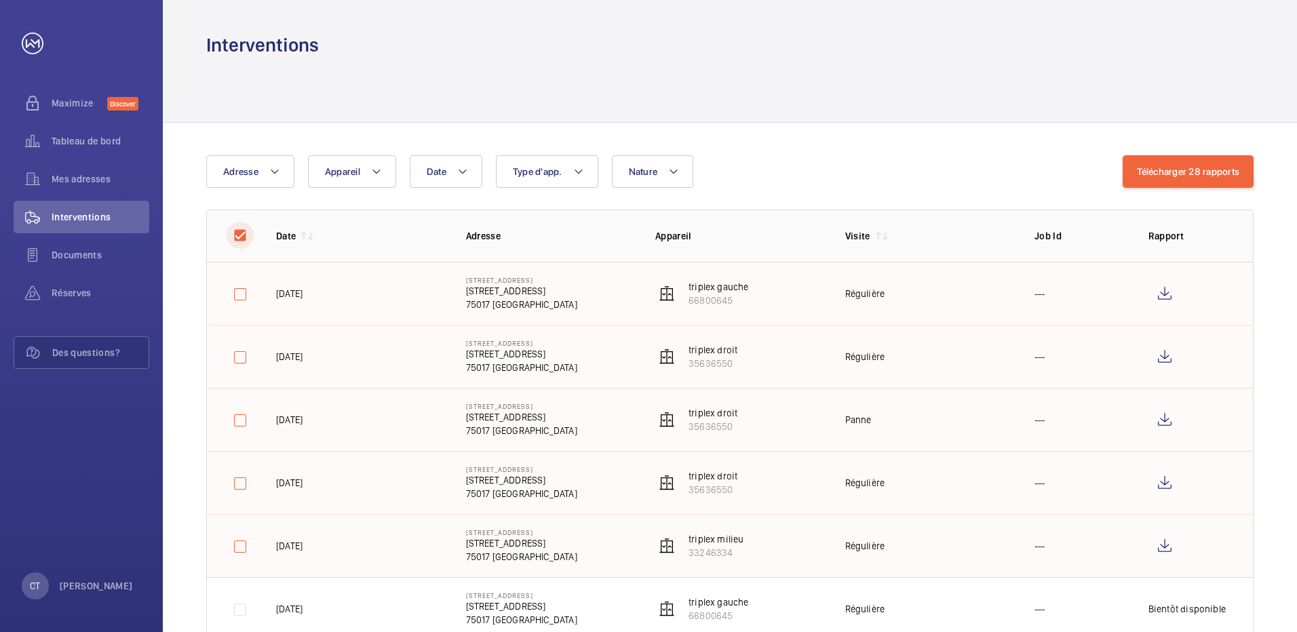
checkbox input "false"
click at [1119, 172] on div "121 – 150 of 155" at bounding box center [1142, 172] width 65 height 14
click at [1209, 171] on wm-front-icon-button at bounding box center [1204, 171] width 33 height 33
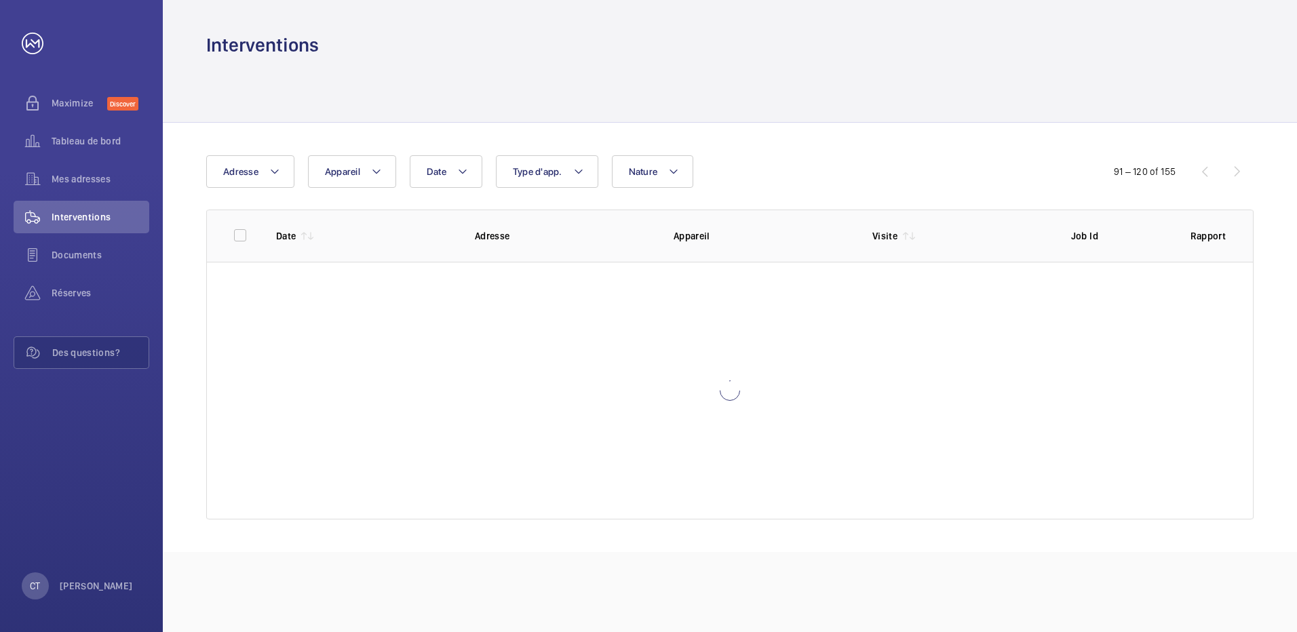
click at [1209, 171] on div "91 – 120 of 155" at bounding box center [1172, 171] width 163 height 16
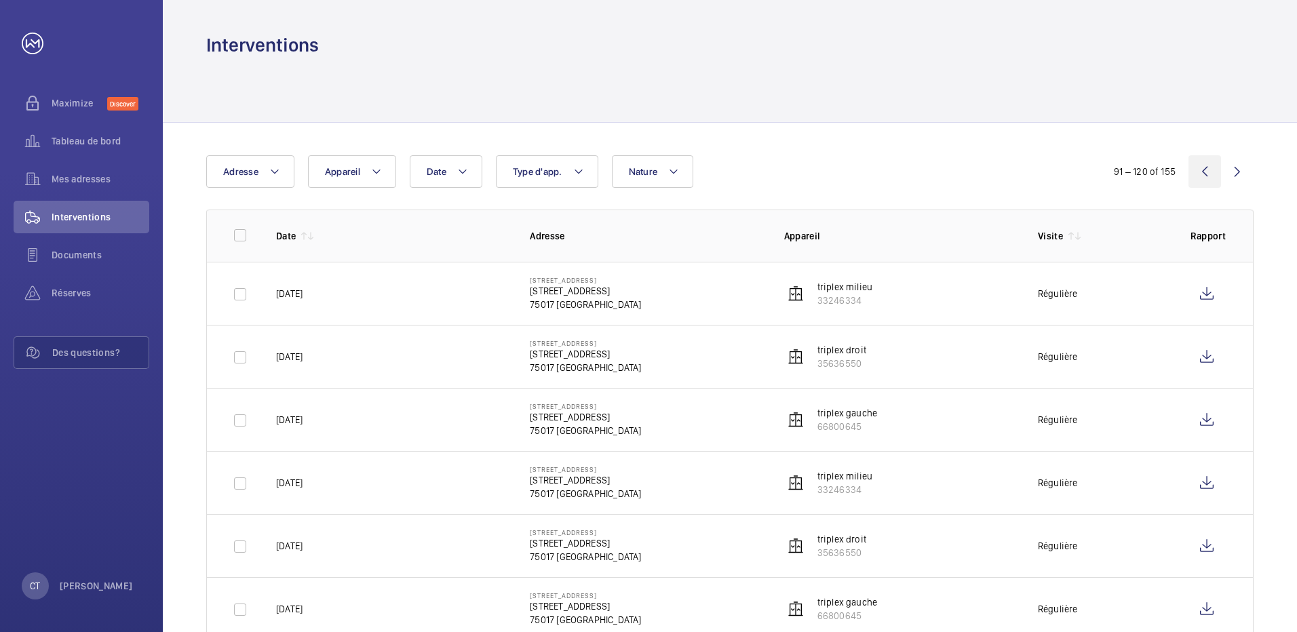
click at [1209, 171] on wm-front-icon-button at bounding box center [1204, 171] width 33 height 33
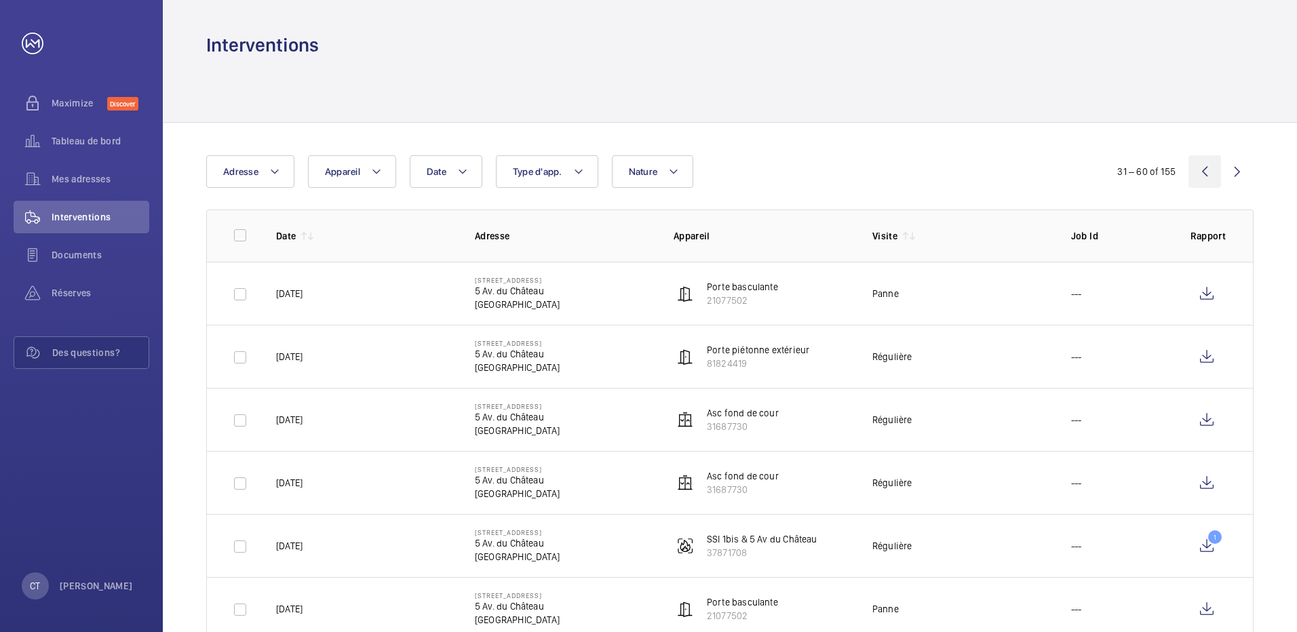
click at [1209, 171] on wm-front-icon-button at bounding box center [1204, 171] width 33 height 33
click at [1239, 172] on wm-front-icon-button at bounding box center [1237, 171] width 33 height 33
